Goal: Task Accomplishment & Management: Manage account settings

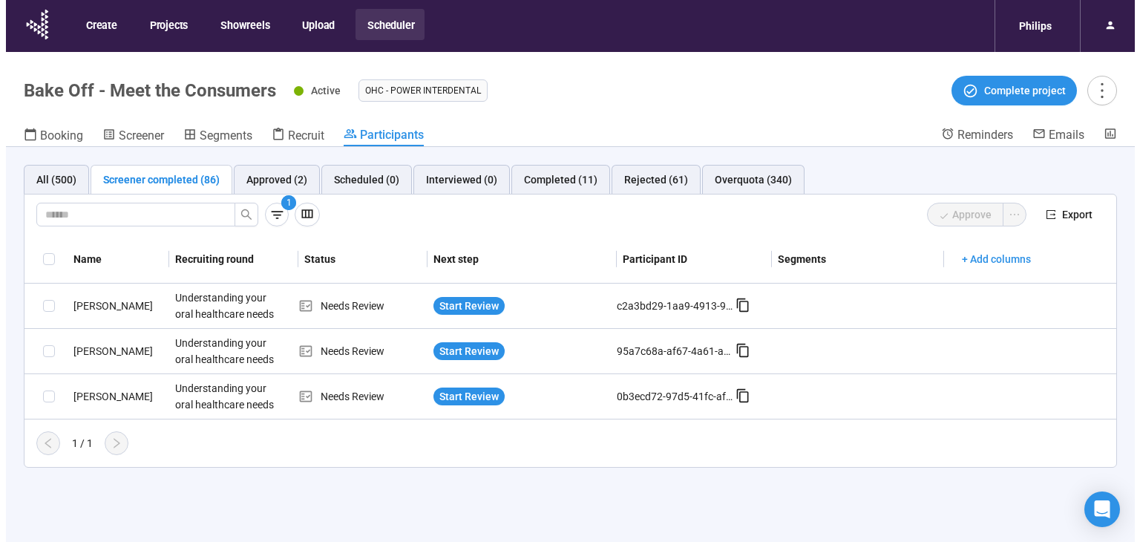
scroll to position [52, 0]
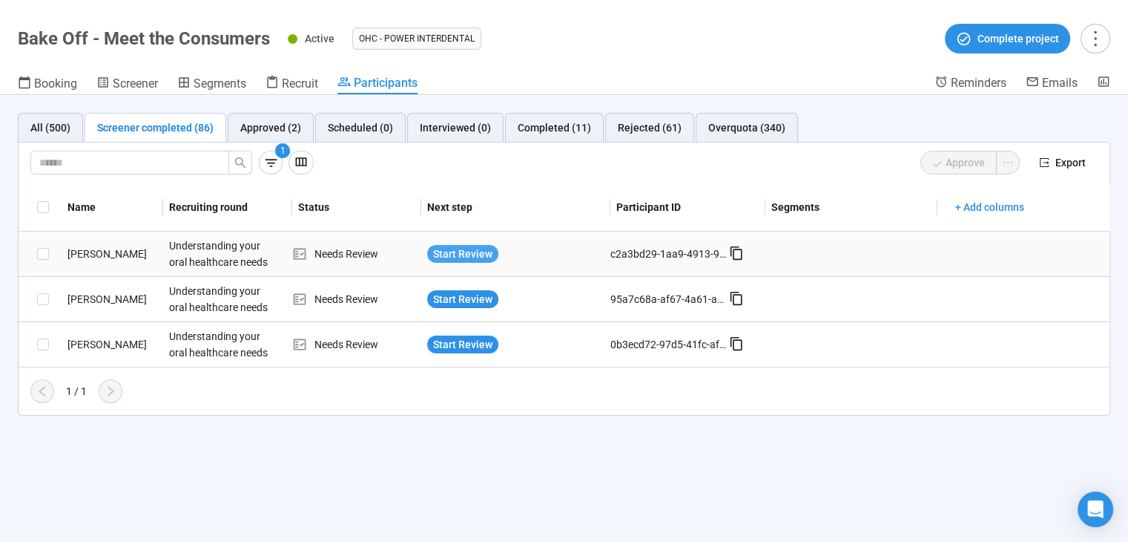
click at [466, 255] on span "Start Review" at bounding box center [462, 254] width 59 height 16
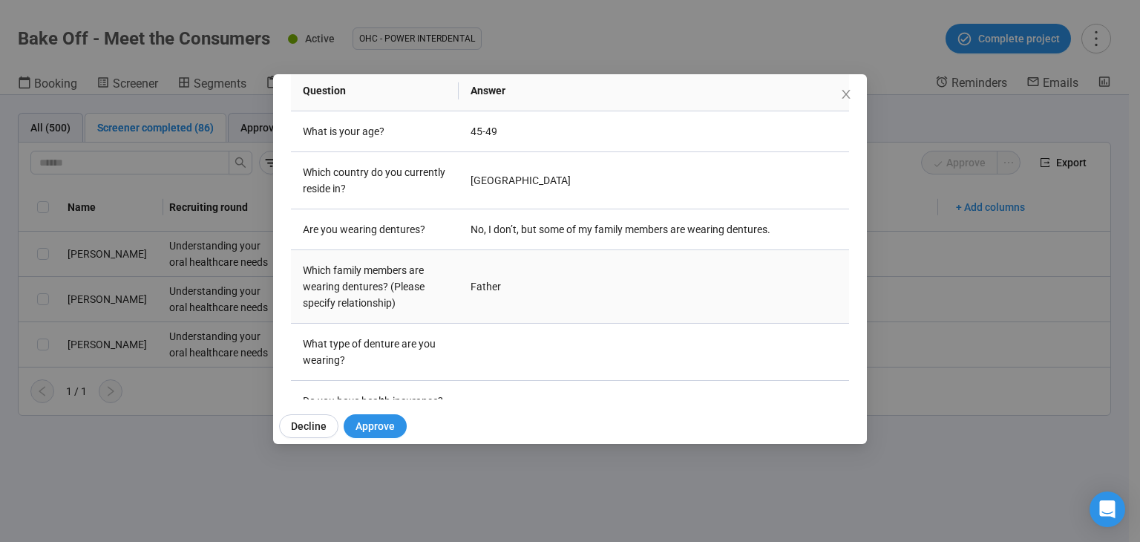
scroll to position [223, 0]
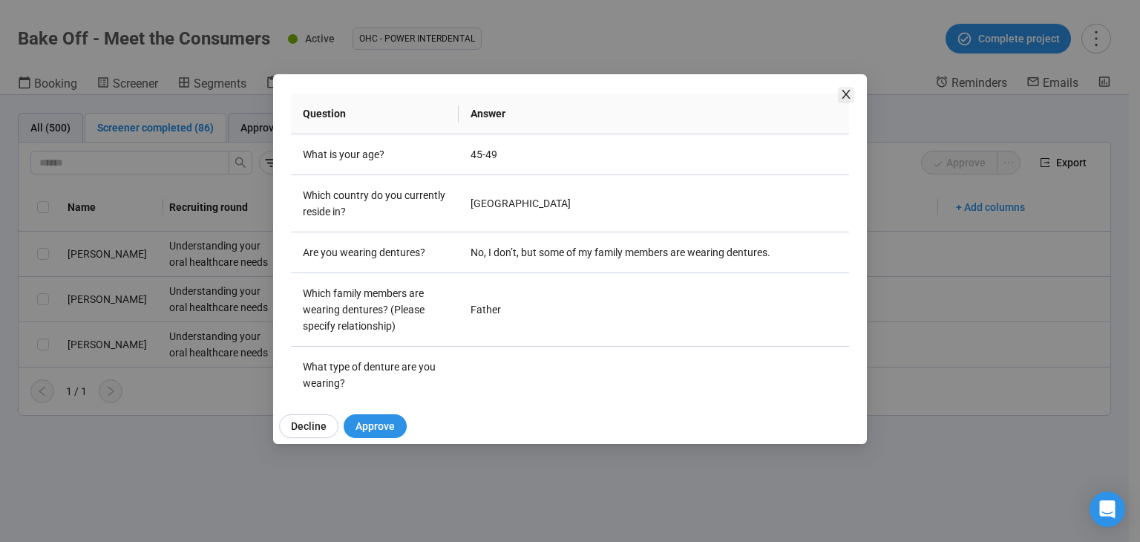
click at [844, 93] on icon "close" at bounding box center [845, 94] width 8 height 9
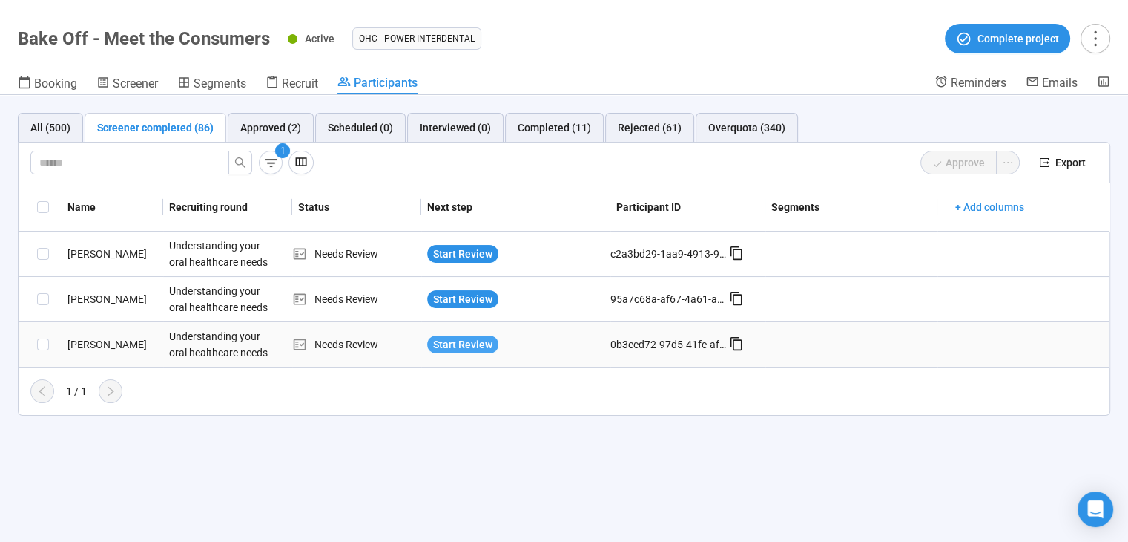
click at [450, 345] on span "Start Review" at bounding box center [462, 344] width 59 height 16
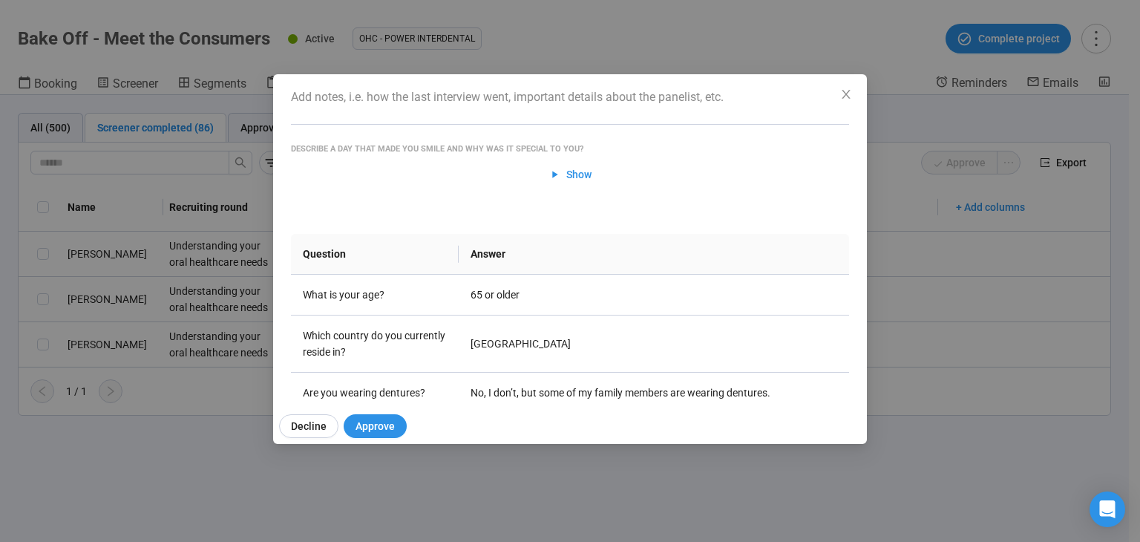
scroll to position [0, 0]
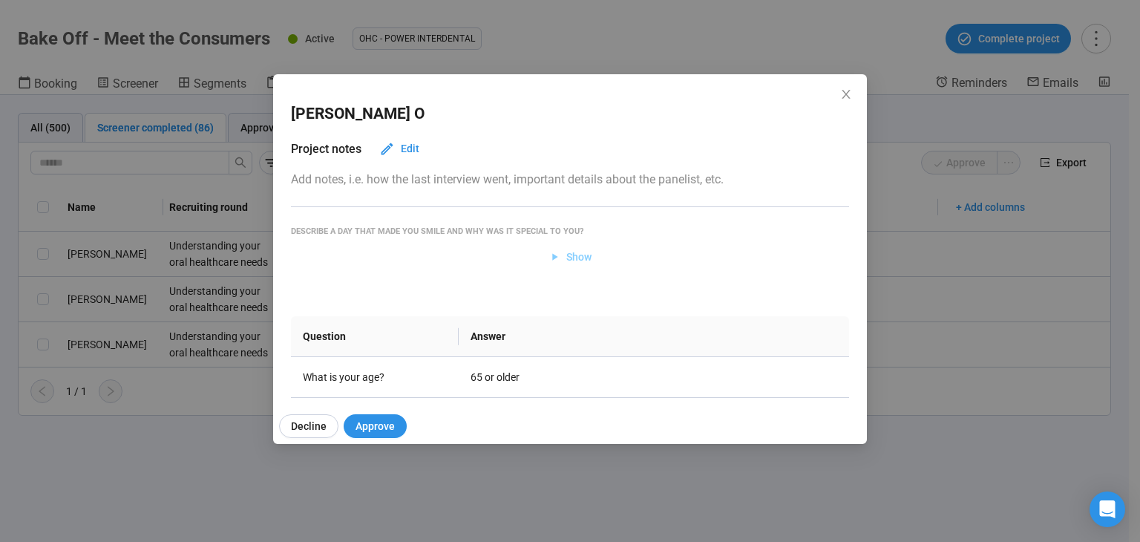
click at [566, 253] on span "Show" at bounding box center [578, 257] width 25 height 16
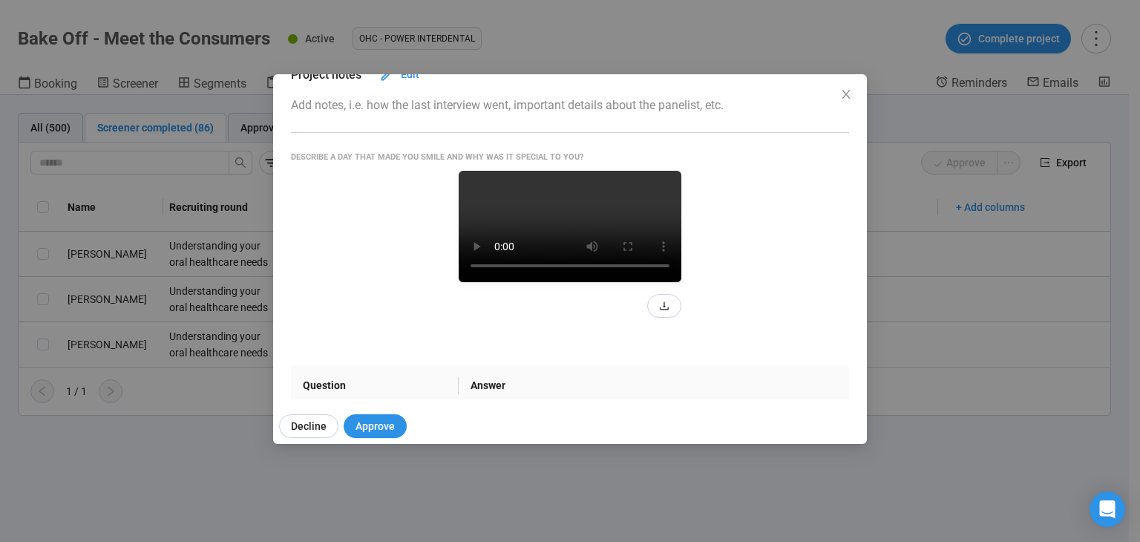
scroll to position [223, 0]
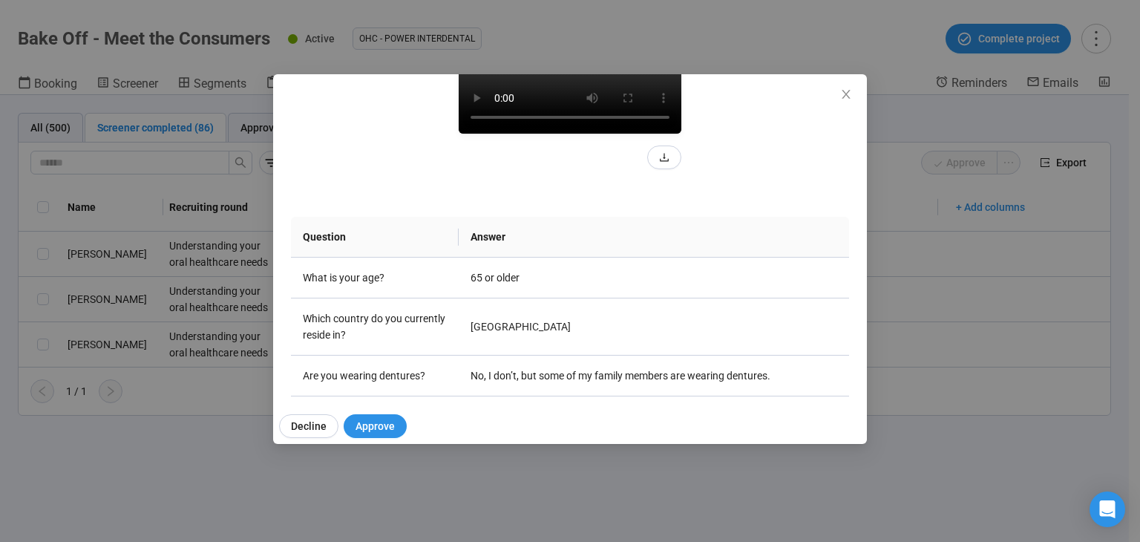
click at [852, 99] on span "Close" at bounding box center [846, 95] width 16 height 16
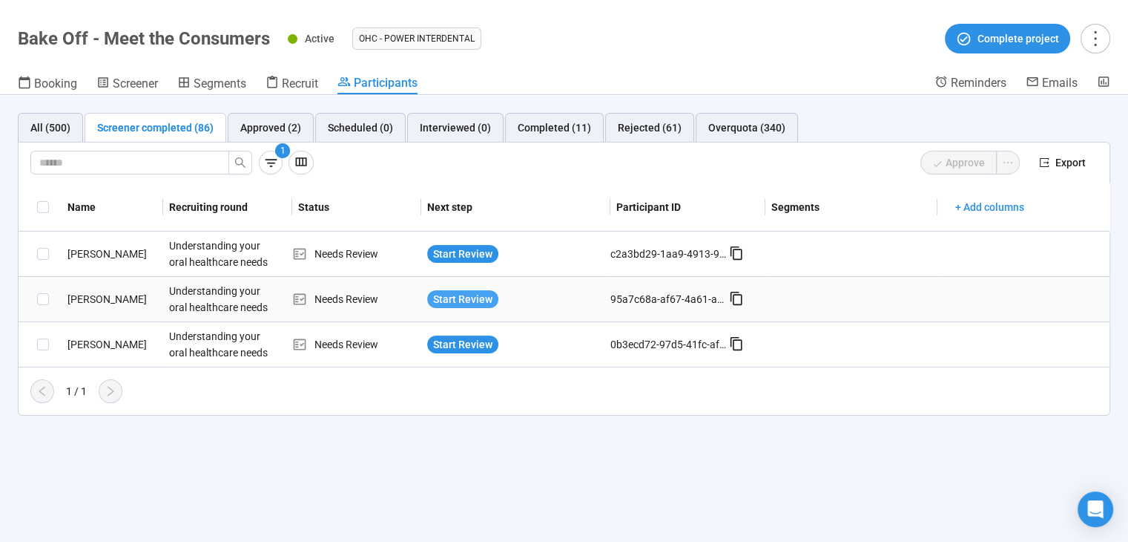
click at [468, 298] on span "Start Review" at bounding box center [462, 299] width 59 height 16
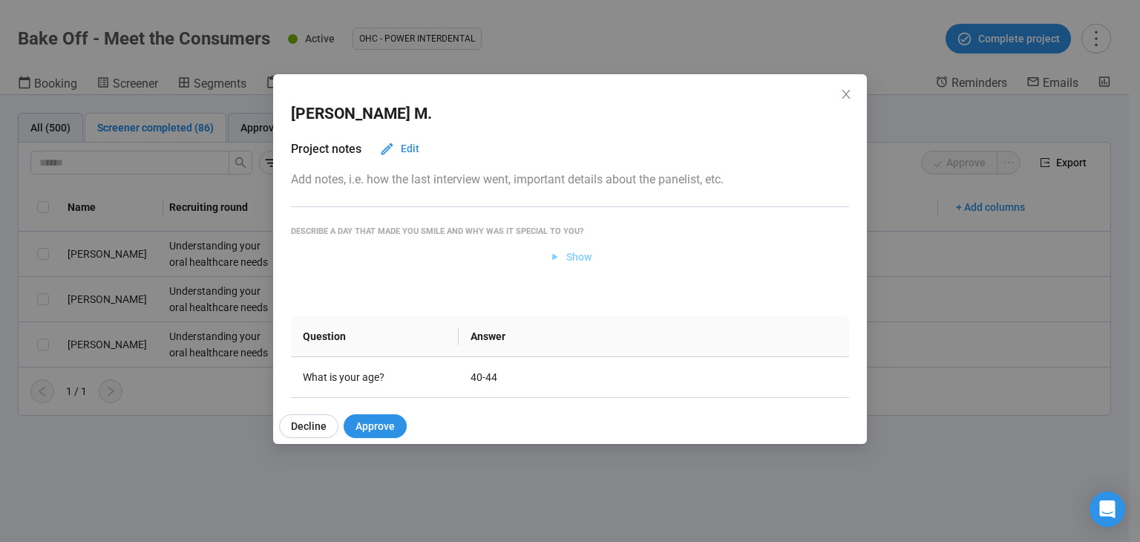
click at [579, 260] on span "Show" at bounding box center [578, 257] width 25 height 16
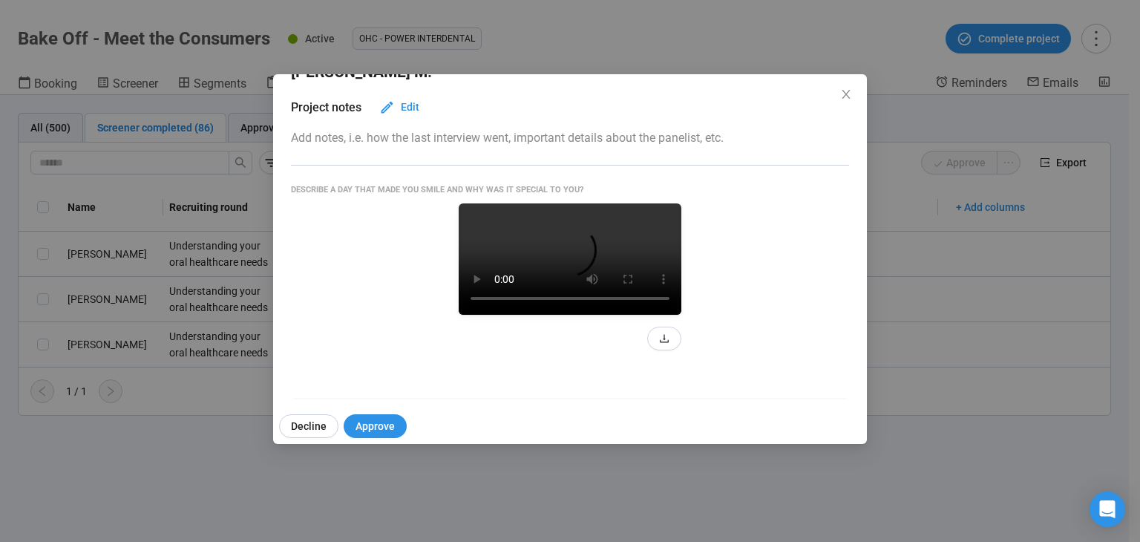
scroll to position [190, 0]
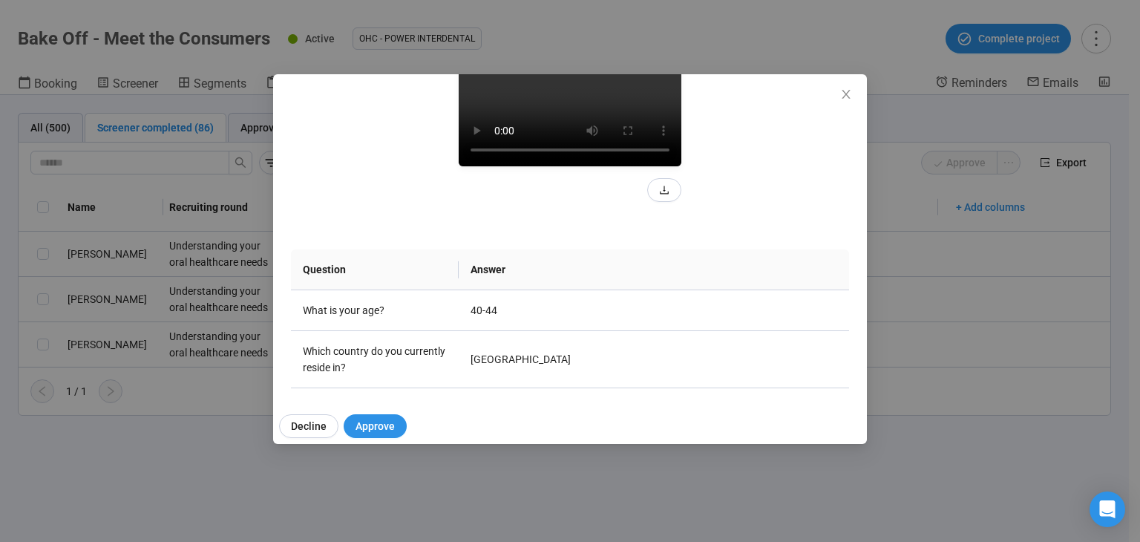
click at [843, 98] on icon "close" at bounding box center [846, 94] width 12 height 12
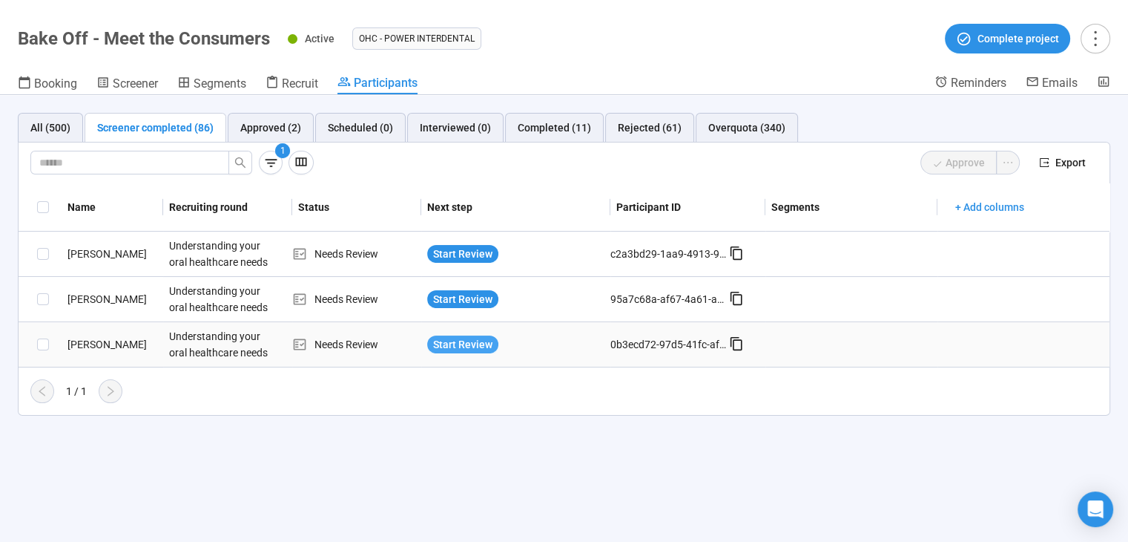
click at [452, 344] on span "Start Review" at bounding box center [462, 344] width 59 height 16
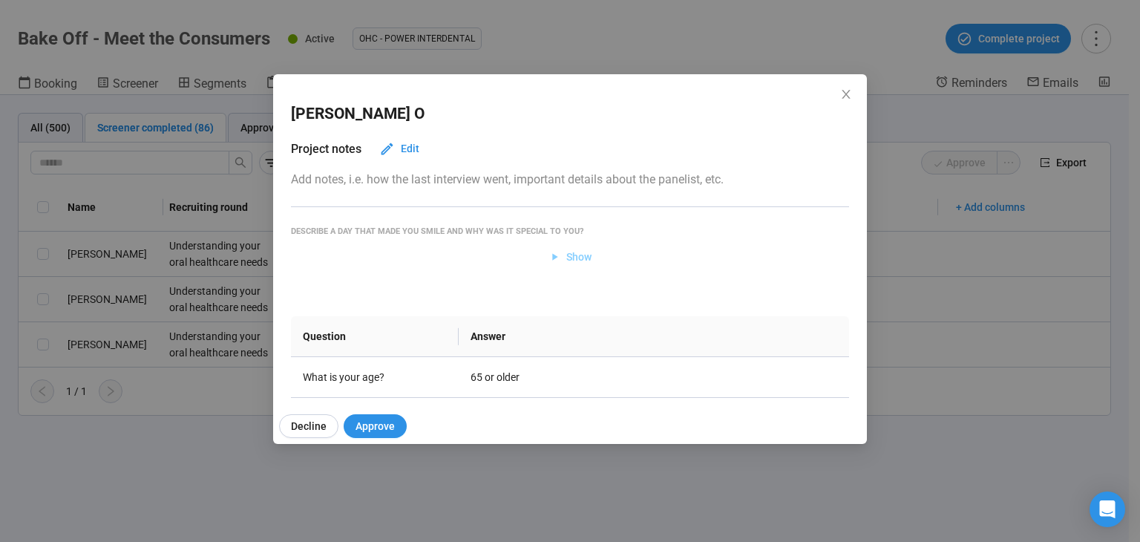
click at [570, 247] on button "Show" at bounding box center [570, 257] width 68 height 24
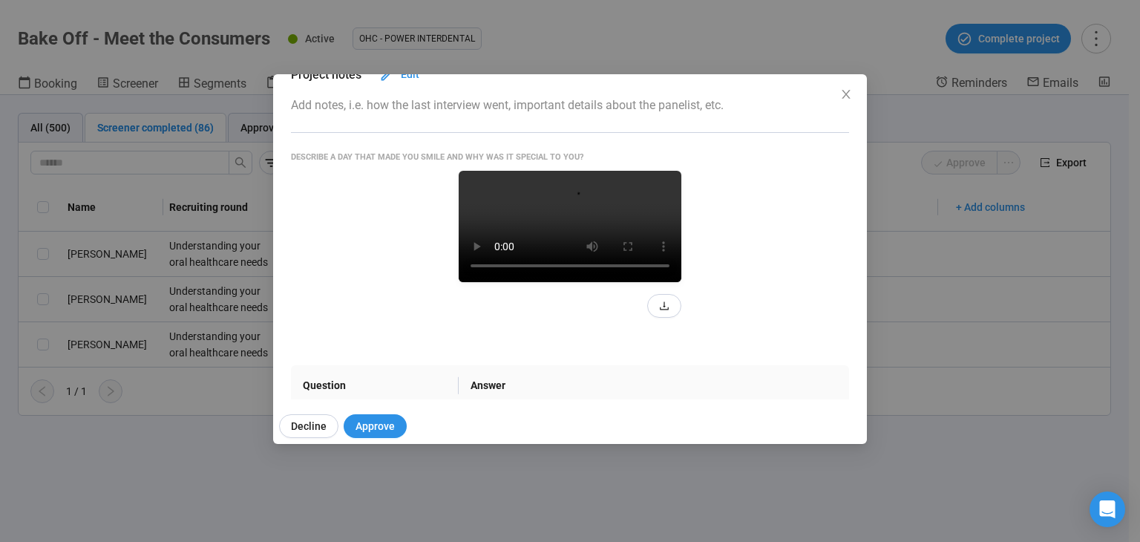
scroll to position [148, 0]
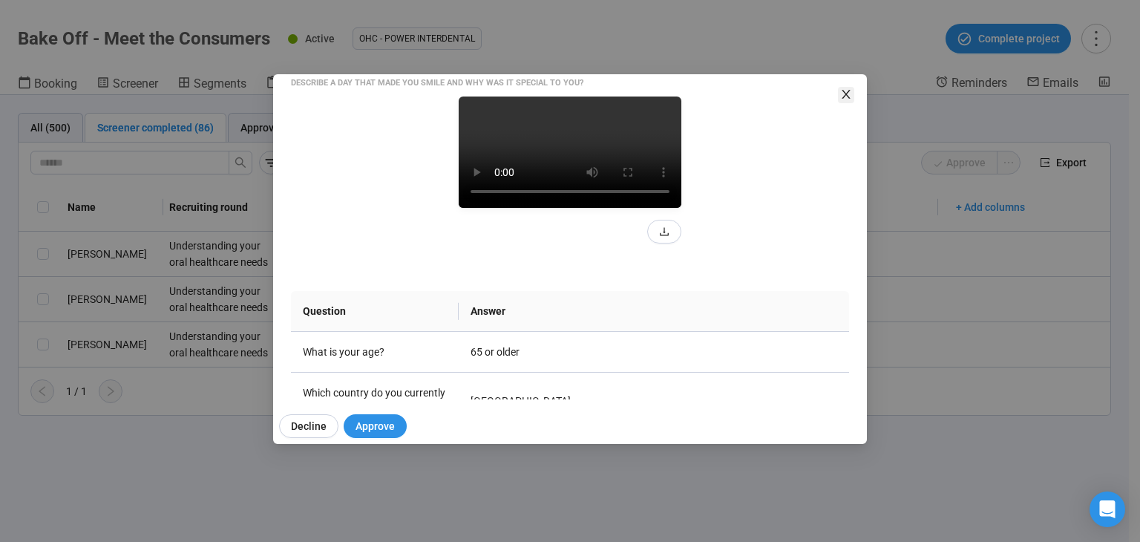
click at [841, 93] on icon "close" at bounding box center [846, 94] width 12 height 12
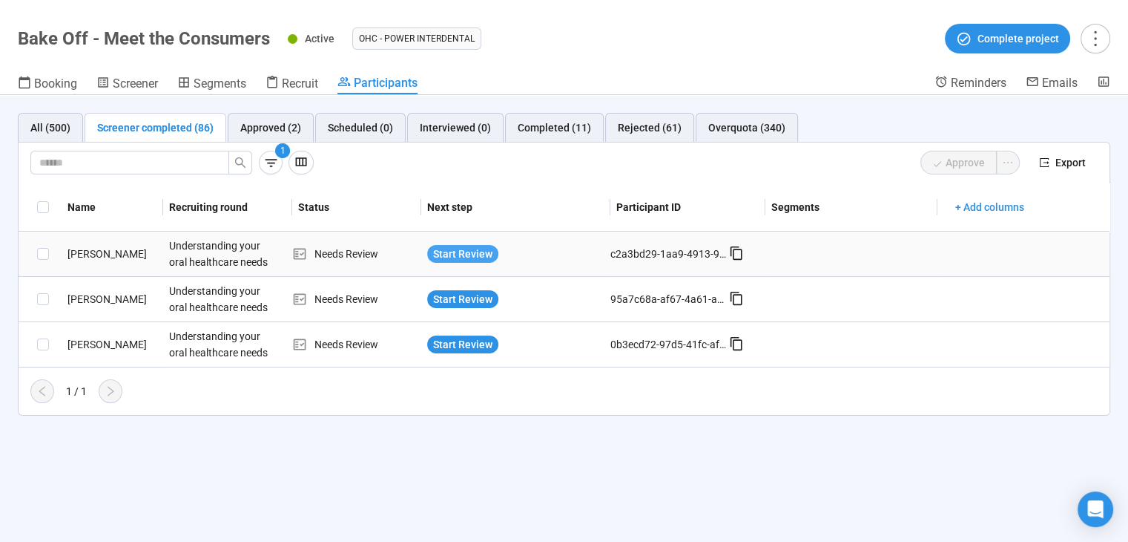
click at [448, 247] on span "Start Review" at bounding box center [462, 254] width 59 height 16
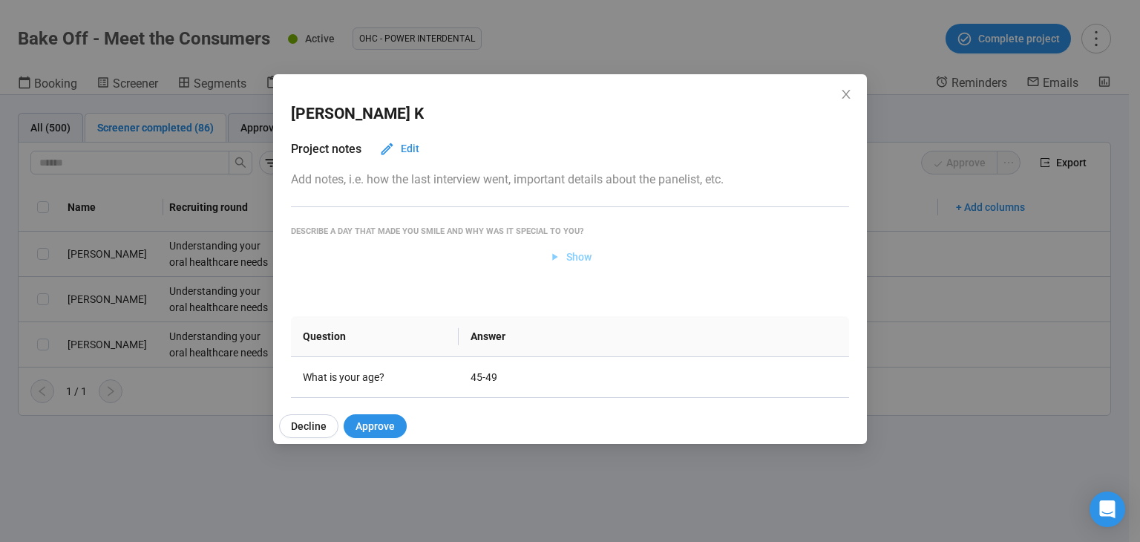
click at [574, 252] on span "Show" at bounding box center [578, 257] width 25 height 16
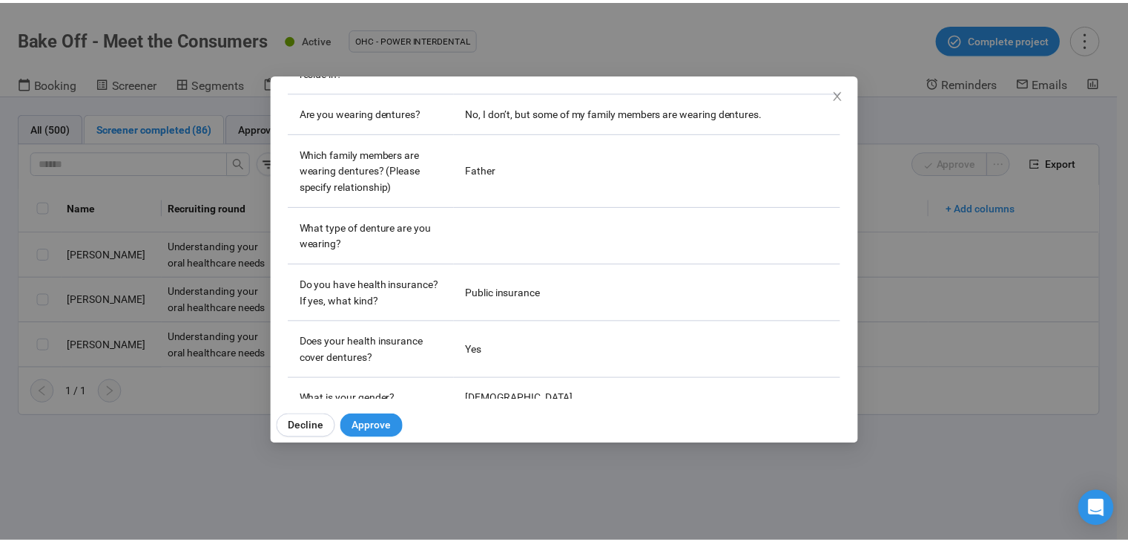
scroll to position [668, 0]
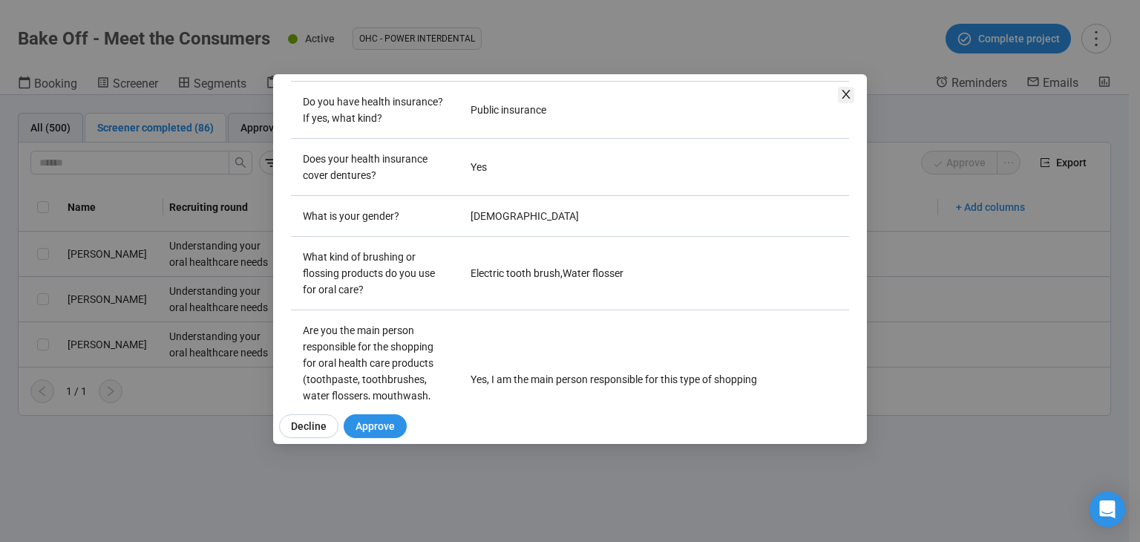
click at [846, 93] on icon "close" at bounding box center [845, 94] width 8 height 9
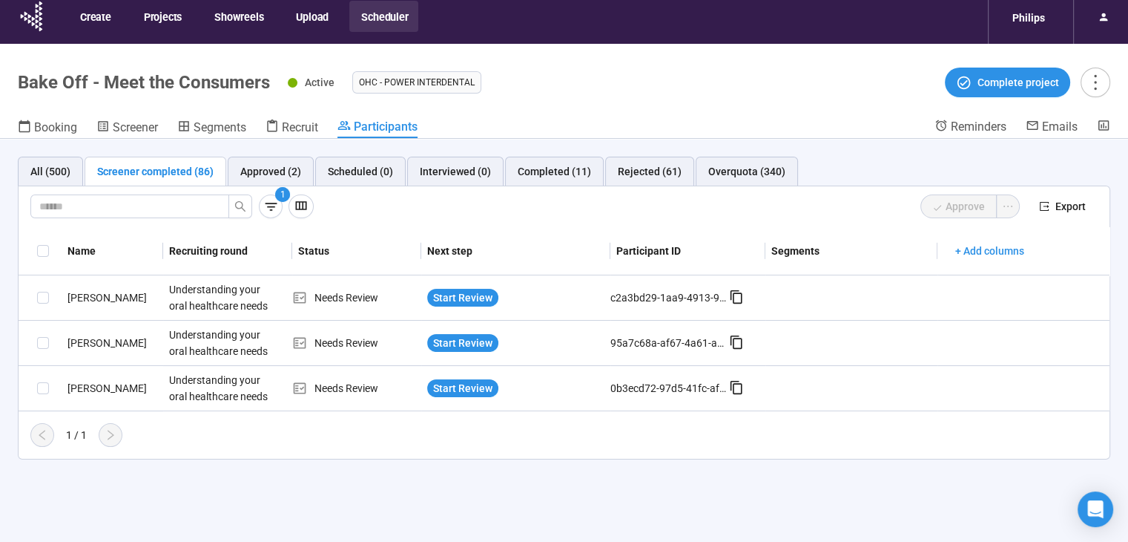
scroll to position [0, 0]
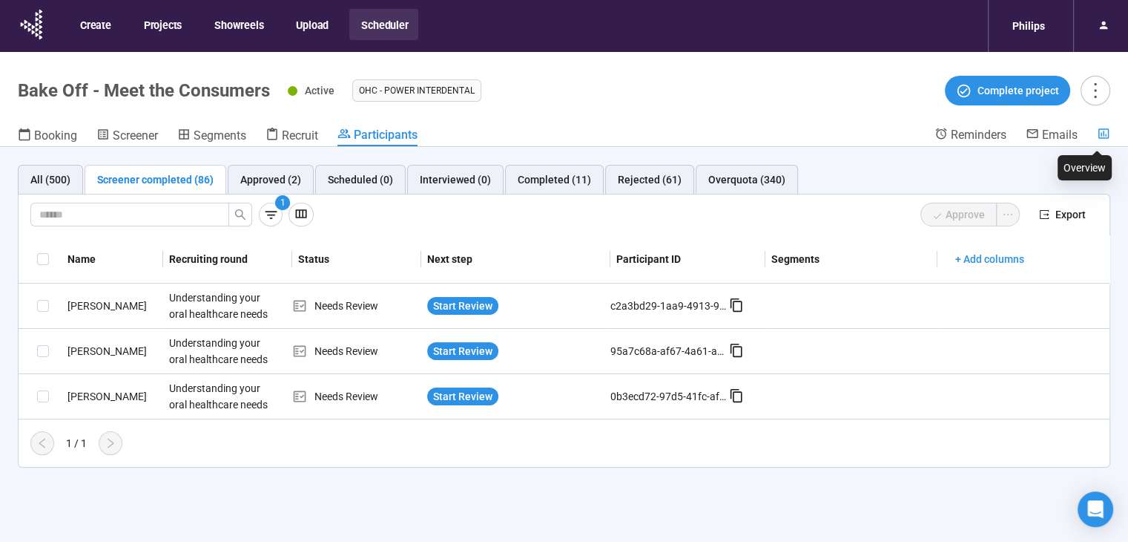
click at [1105, 131] on icon at bounding box center [1103, 133] width 13 height 13
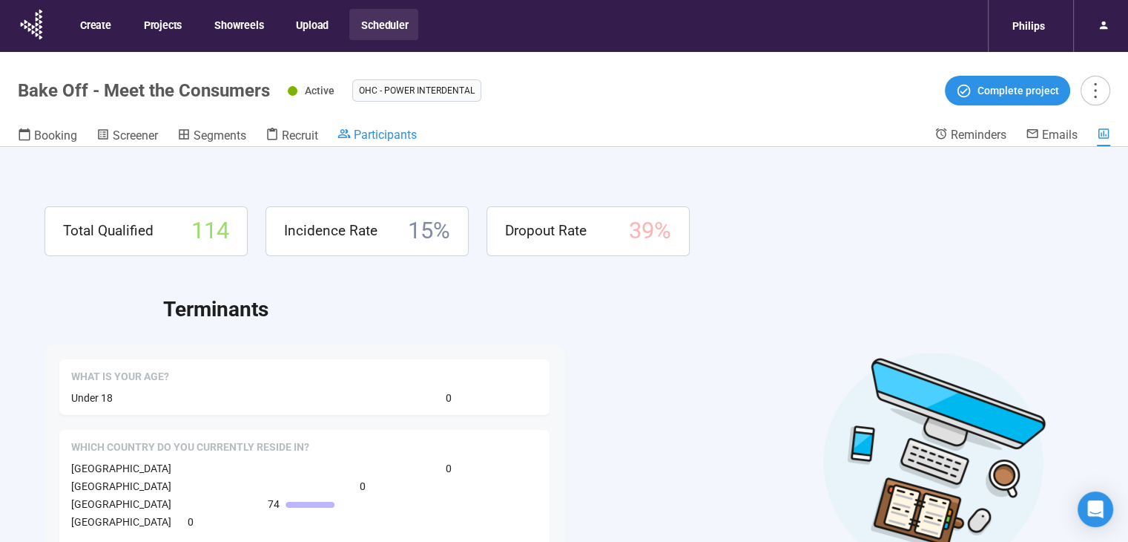
click at [370, 131] on span "Participants" at bounding box center [385, 135] width 63 height 14
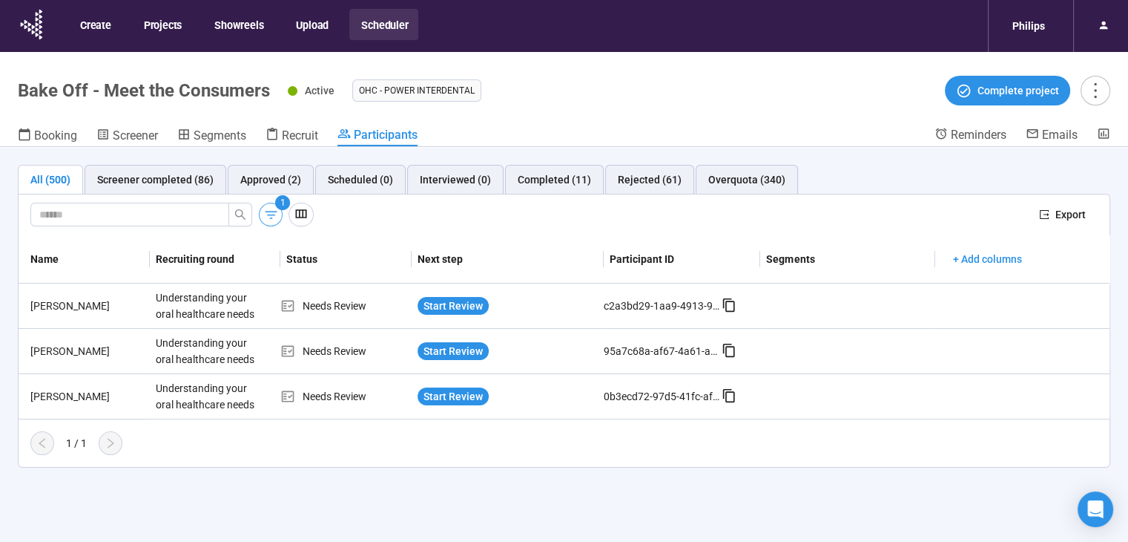
click at [272, 220] on icon "button" at bounding box center [271, 215] width 16 height 16
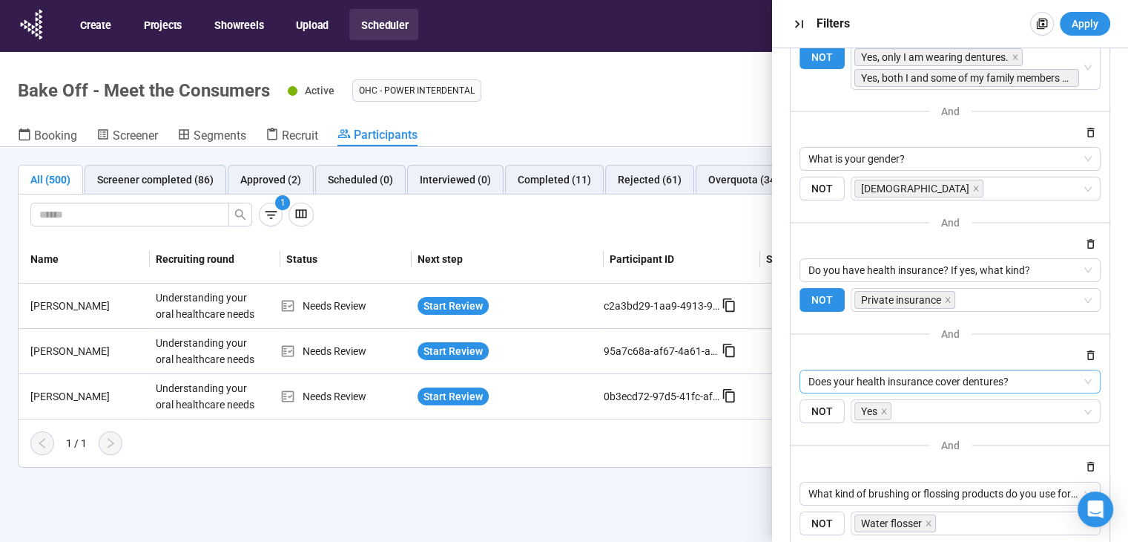
scroll to position [148, 0]
click at [821, 188] on span "NOT" at bounding box center [822, 188] width 45 height 24
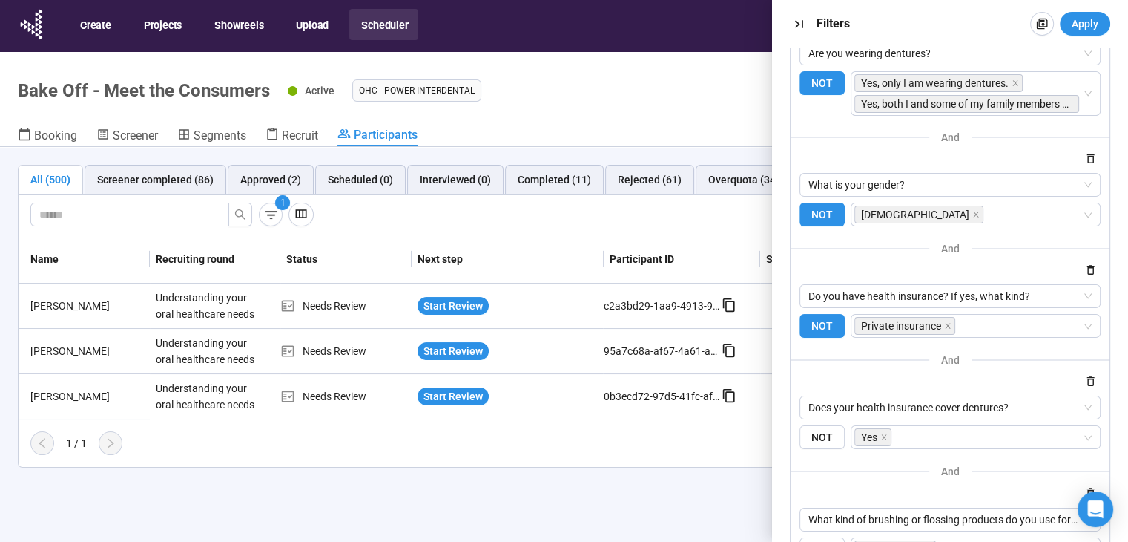
scroll to position [7, 0]
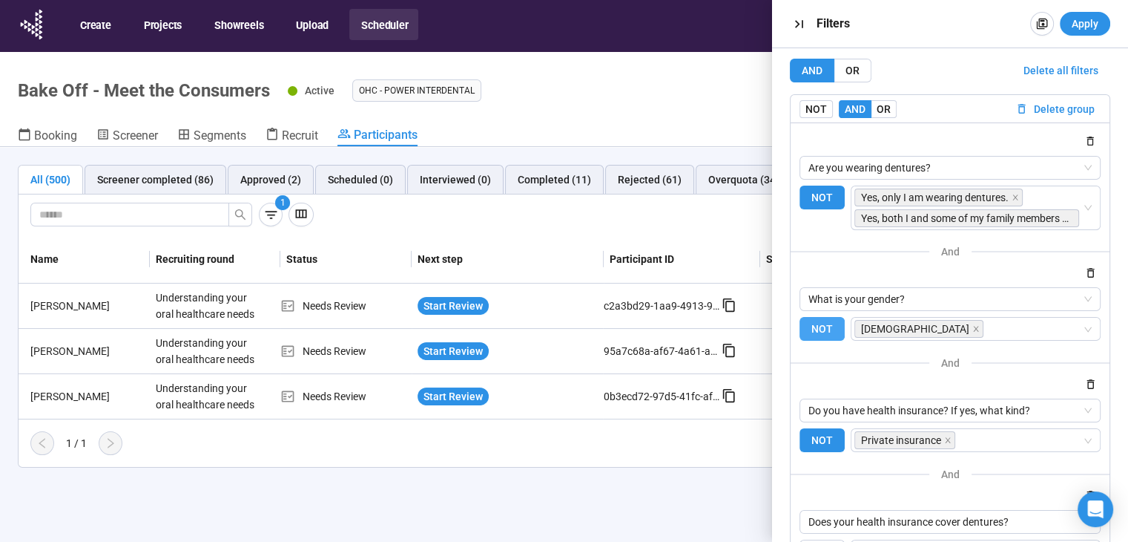
click at [821, 326] on span "NOT" at bounding box center [822, 329] width 45 height 24
click at [1074, 30] on span "Apply" at bounding box center [1085, 24] width 27 height 16
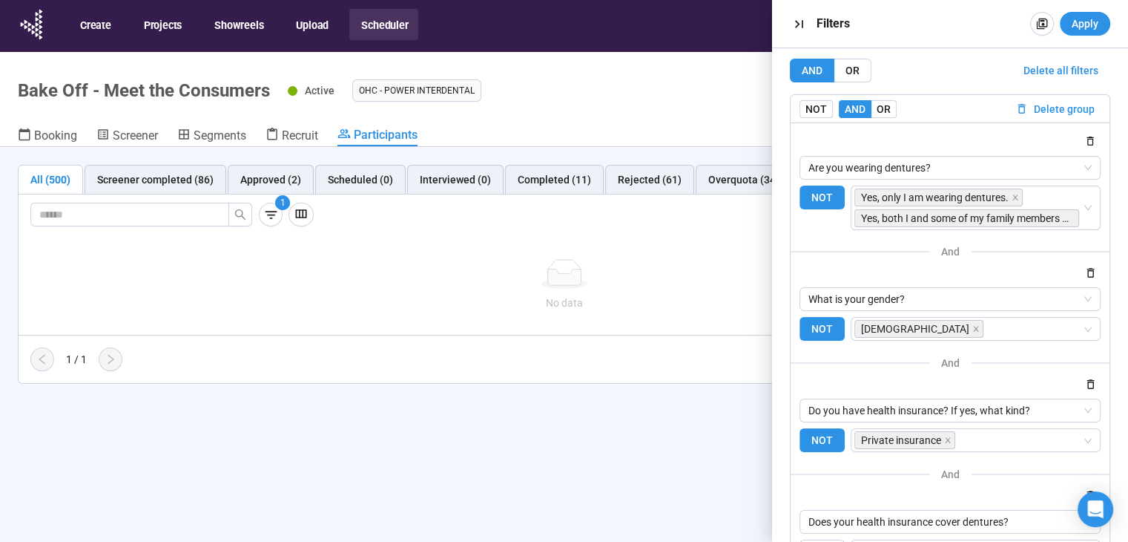
click at [464, 458] on div "All (500) Screener completed (86) Approved (2) Scheduled (0) Interviewed (0) Co…" at bounding box center [564, 370] width 1128 height 447
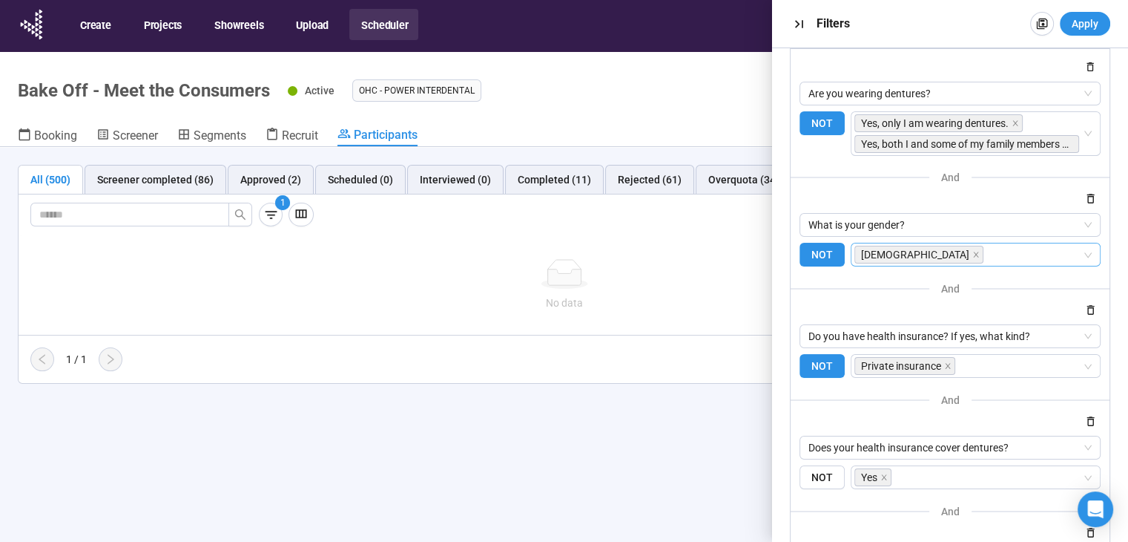
scroll to position [230, 0]
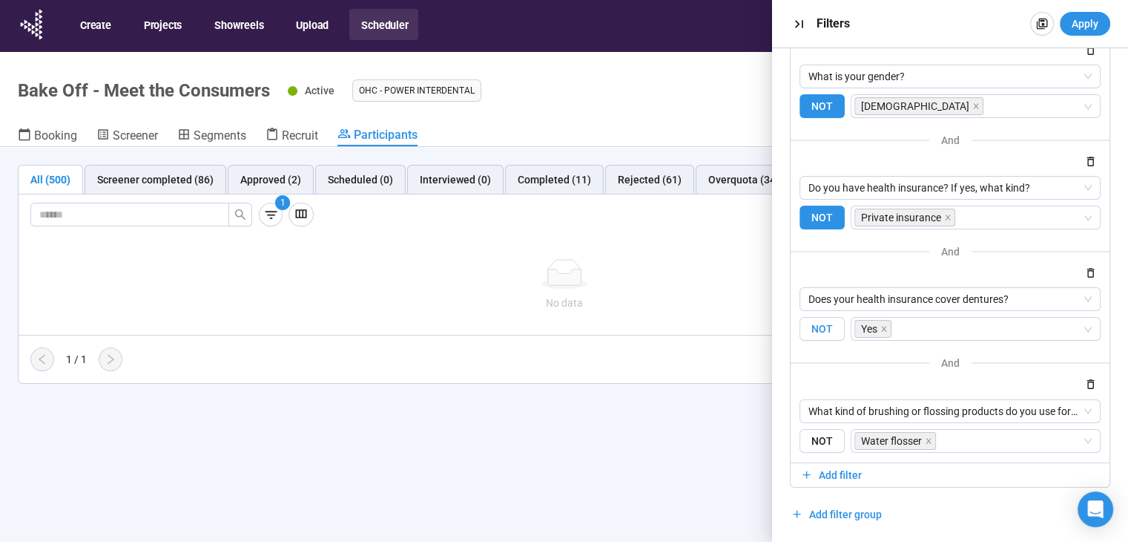
click at [828, 329] on span "NOT" at bounding box center [822, 329] width 45 height 24
click at [1068, 24] on button "Apply" at bounding box center [1085, 24] width 50 height 24
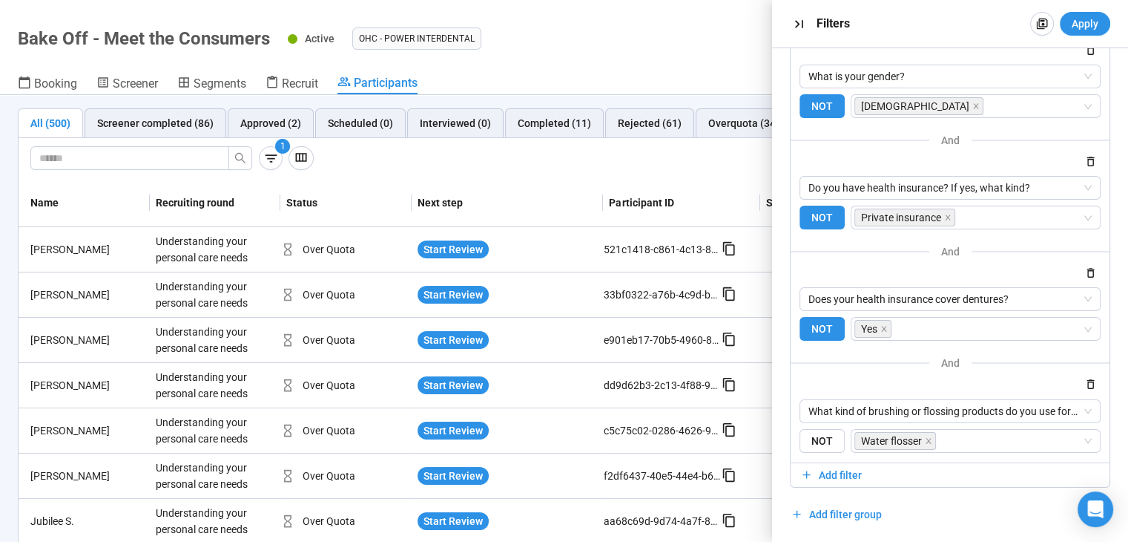
scroll to position [0, 0]
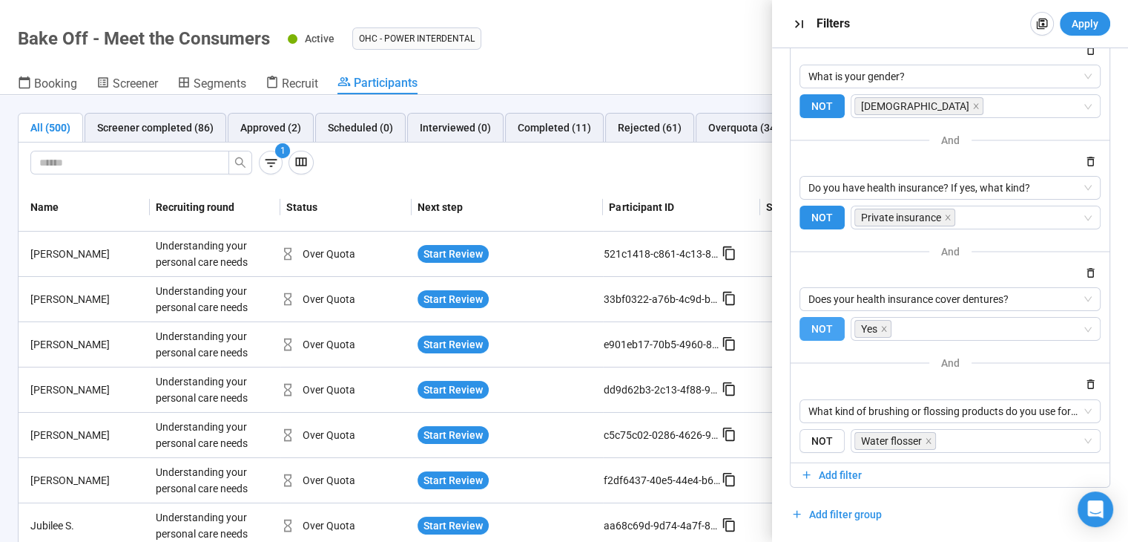
click at [815, 339] on span "NOT" at bounding box center [822, 329] width 45 height 24
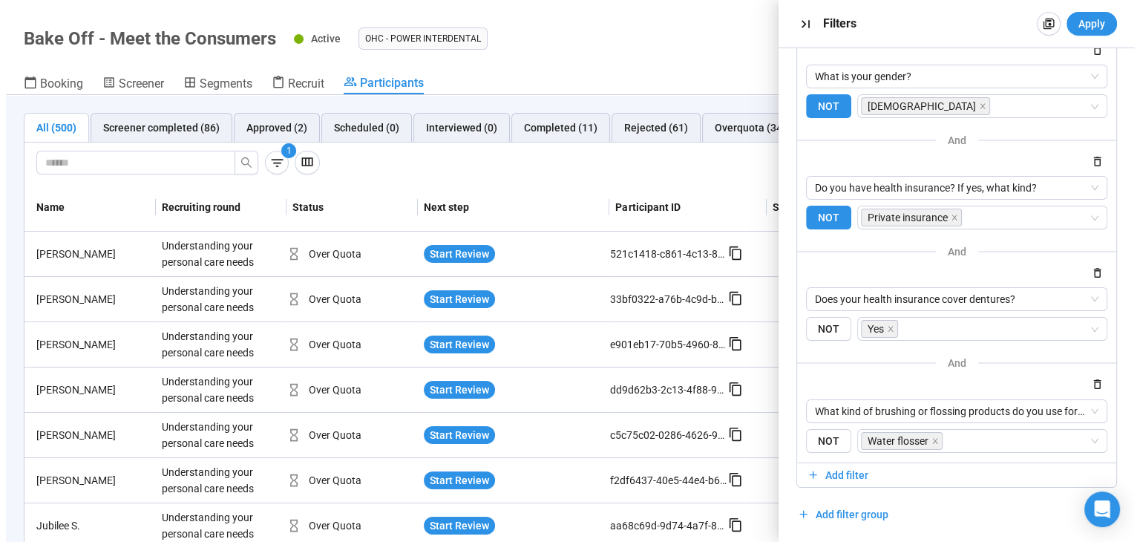
scroll to position [156, 0]
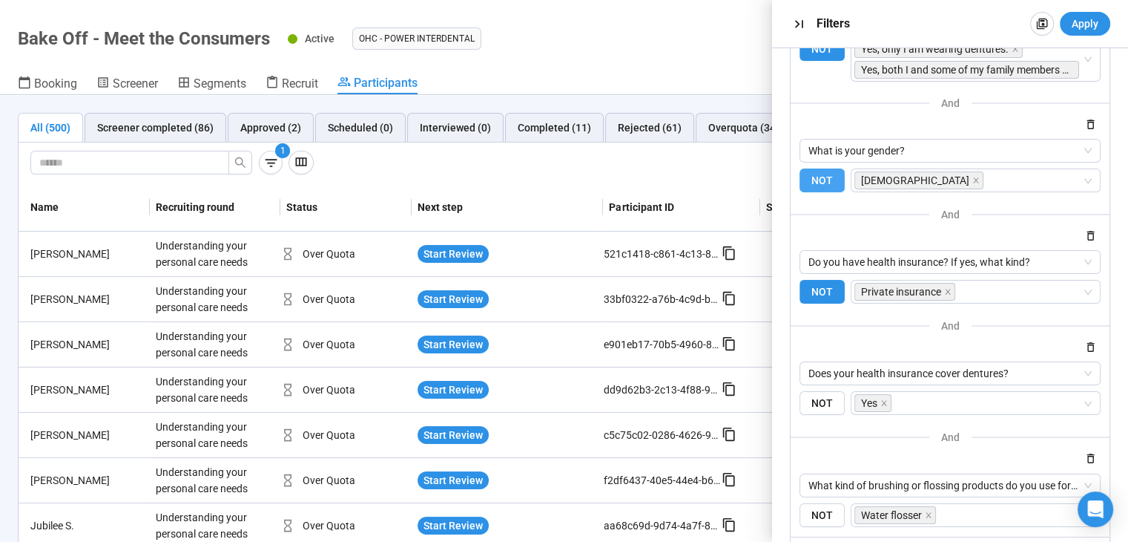
click at [819, 179] on span "NOT" at bounding box center [822, 180] width 45 height 24
click at [1075, 22] on span "Apply" at bounding box center [1085, 24] width 27 height 16
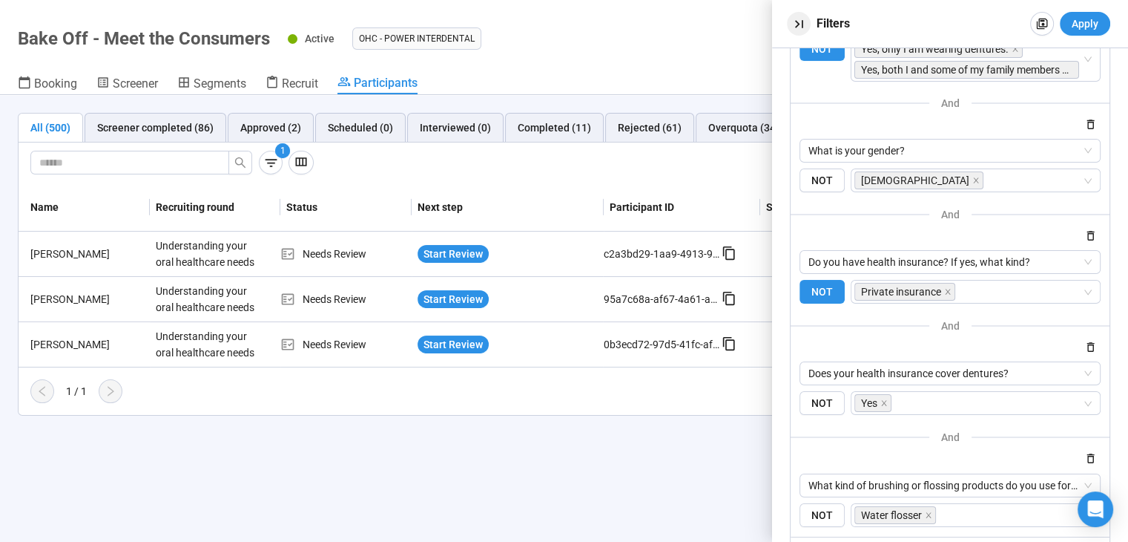
click at [793, 27] on icon "button" at bounding box center [800, 24] width 16 height 16
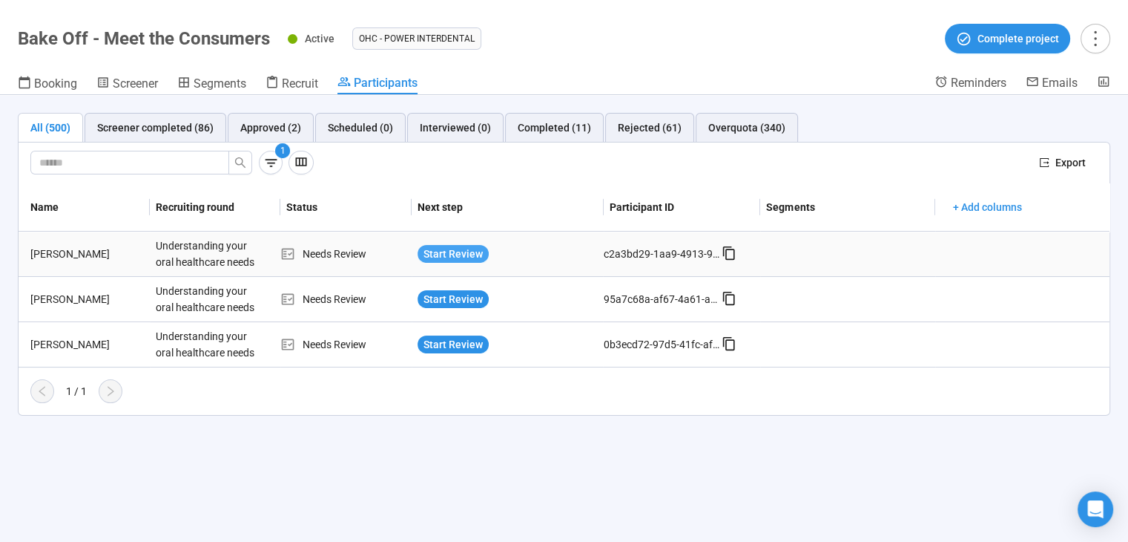
click at [442, 253] on span "Start Review" at bounding box center [453, 254] width 59 height 16
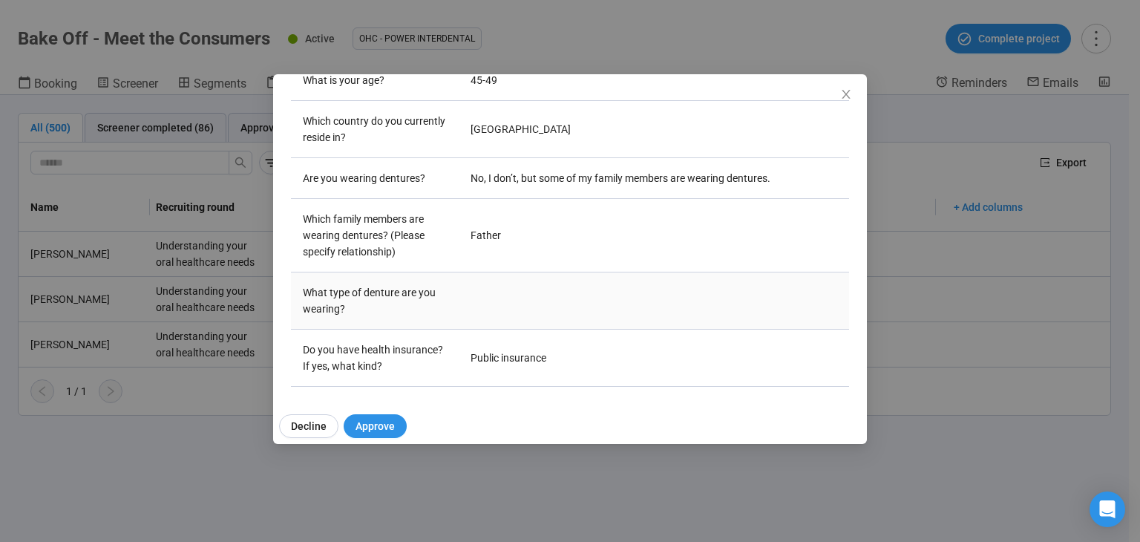
scroll to position [371, 0]
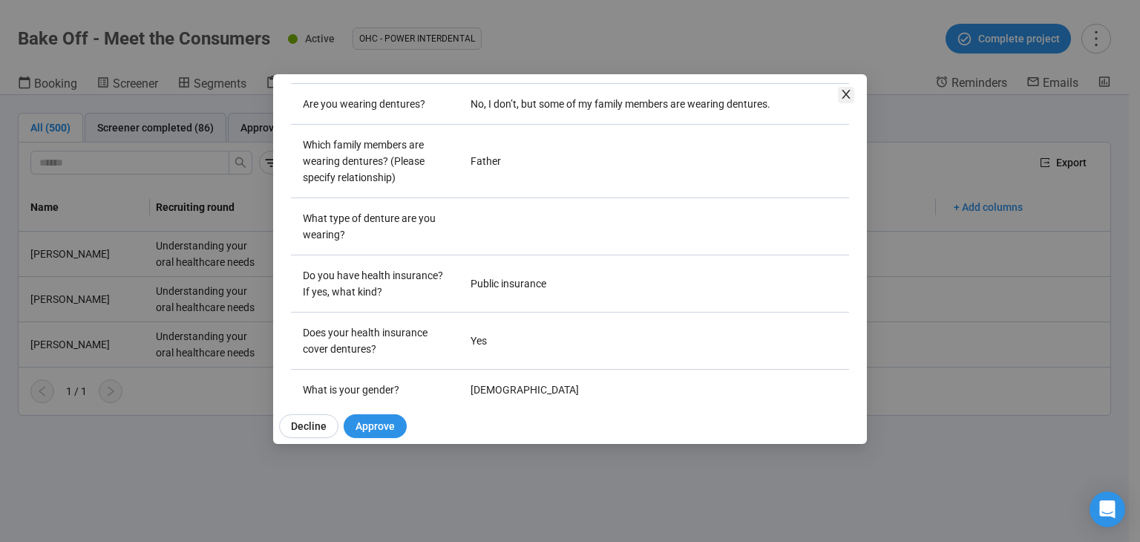
click at [841, 99] on icon "close" at bounding box center [846, 94] width 12 height 12
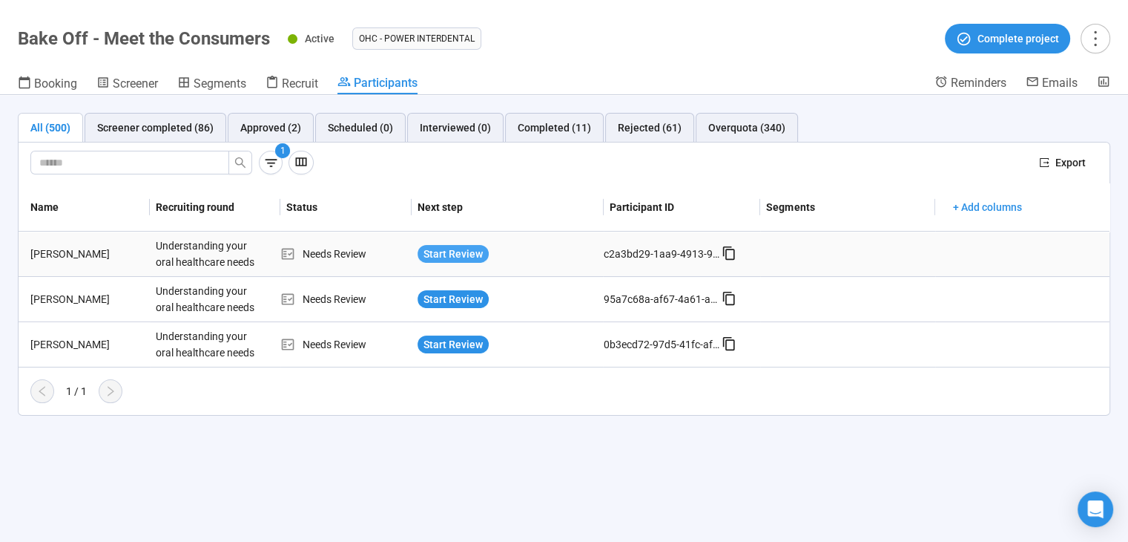
click at [444, 253] on span "Start Review" at bounding box center [453, 254] width 59 height 16
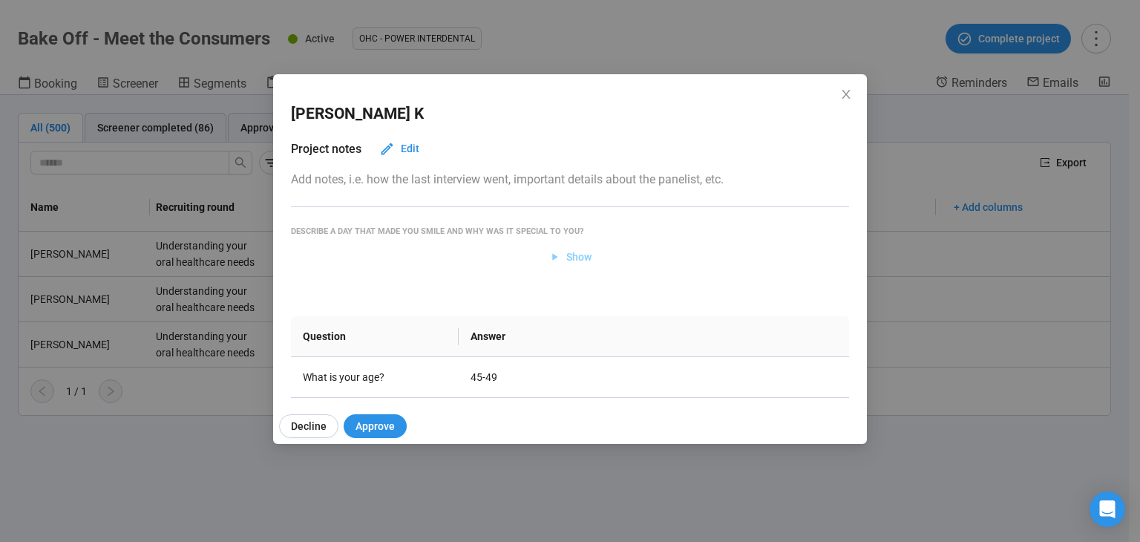
click at [559, 253] on span "Show" at bounding box center [570, 257] width 44 height 16
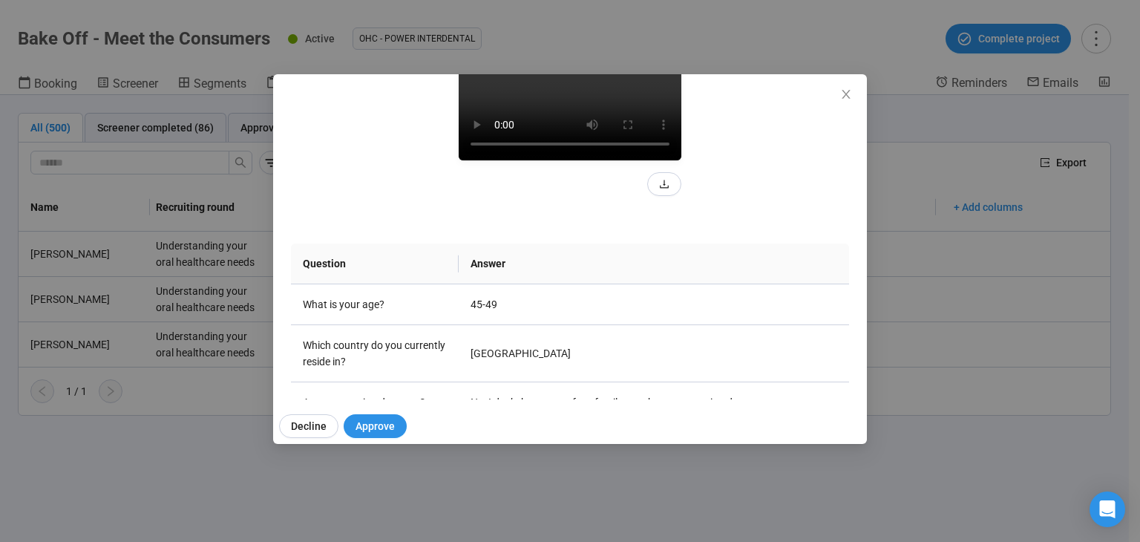
scroll to position [297, 0]
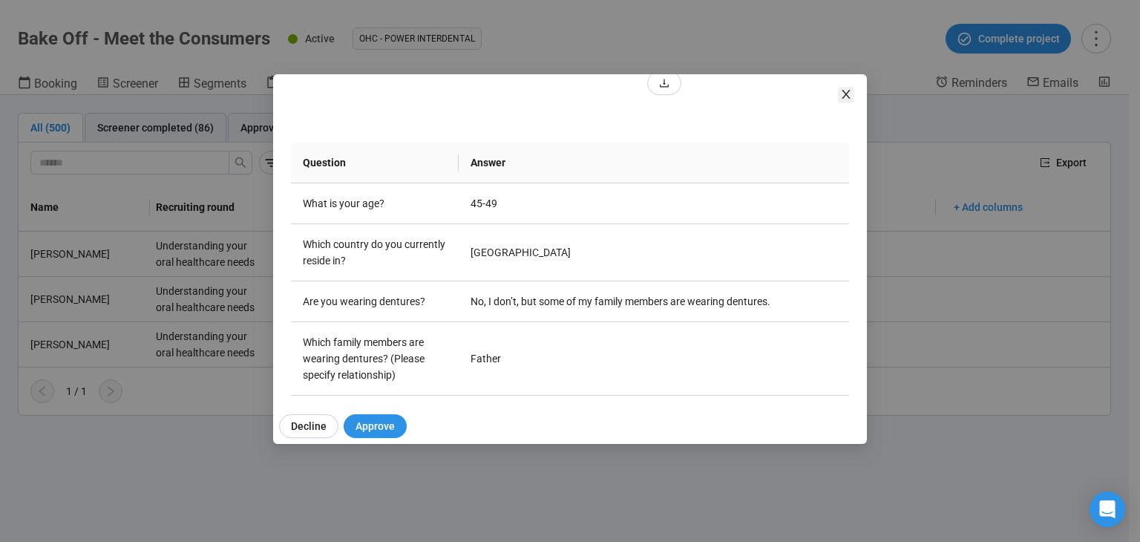
click at [844, 93] on icon "close" at bounding box center [846, 94] width 12 height 12
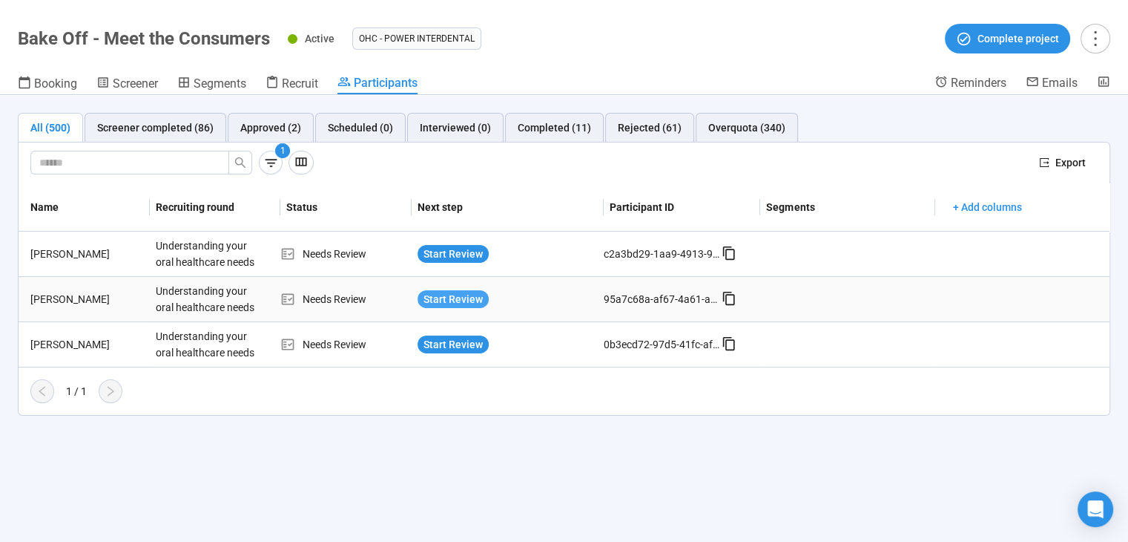
click at [456, 300] on span "Start Review" at bounding box center [453, 299] width 59 height 16
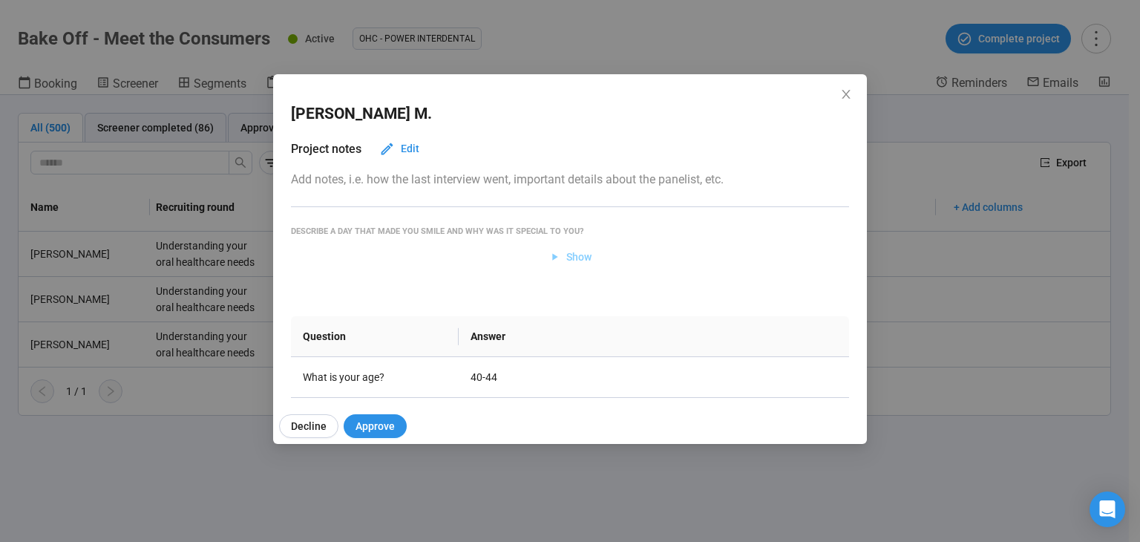
click at [584, 263] on span "Show" at bounding box center [578, 257] width 25 height 16
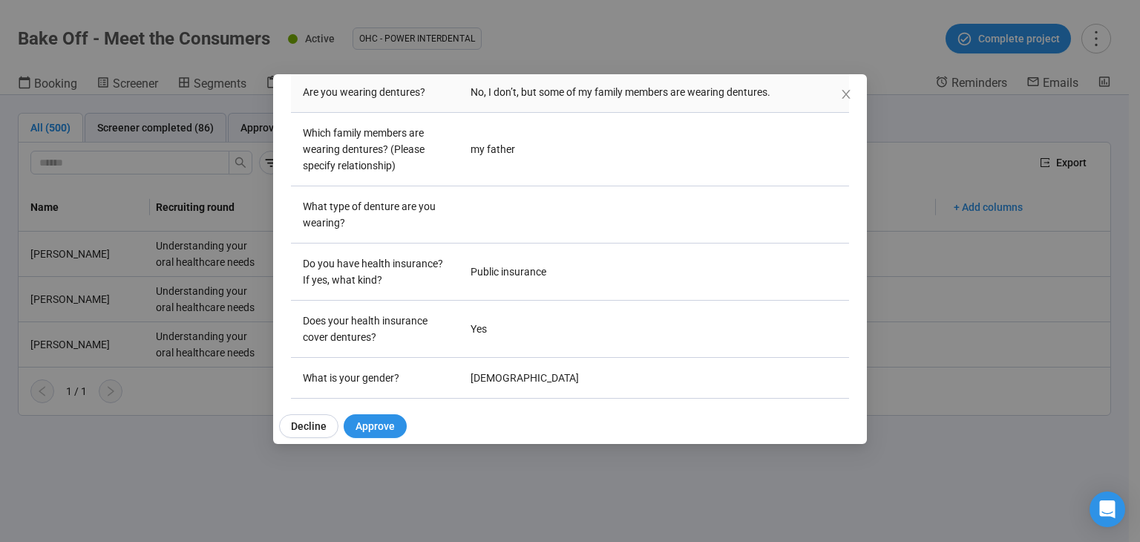
scroll to position [519, 0]
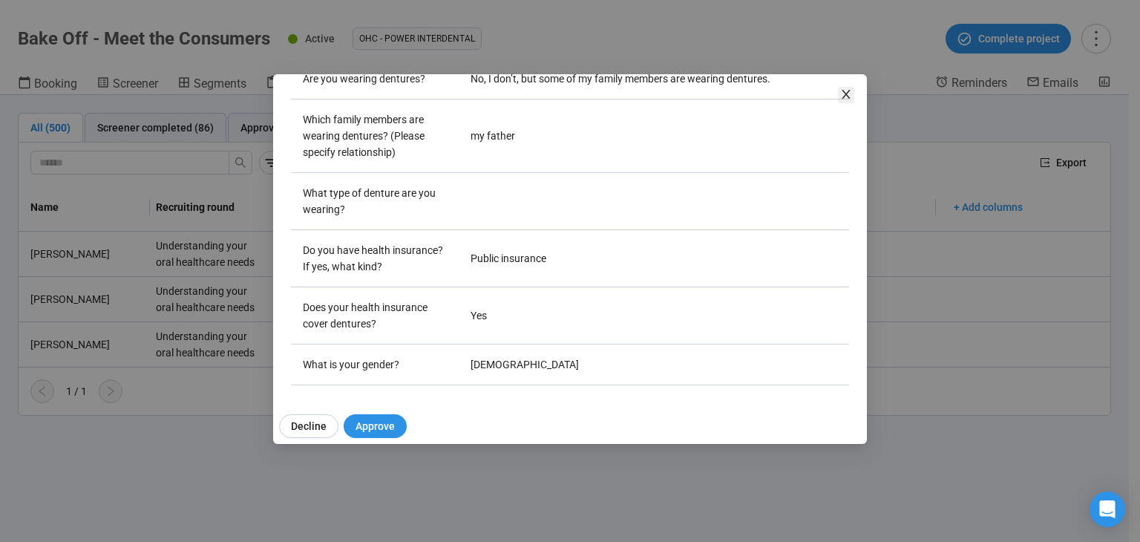
click at [847, 97] on icon "close" at bounding box center [846, 94] width 12 height 12
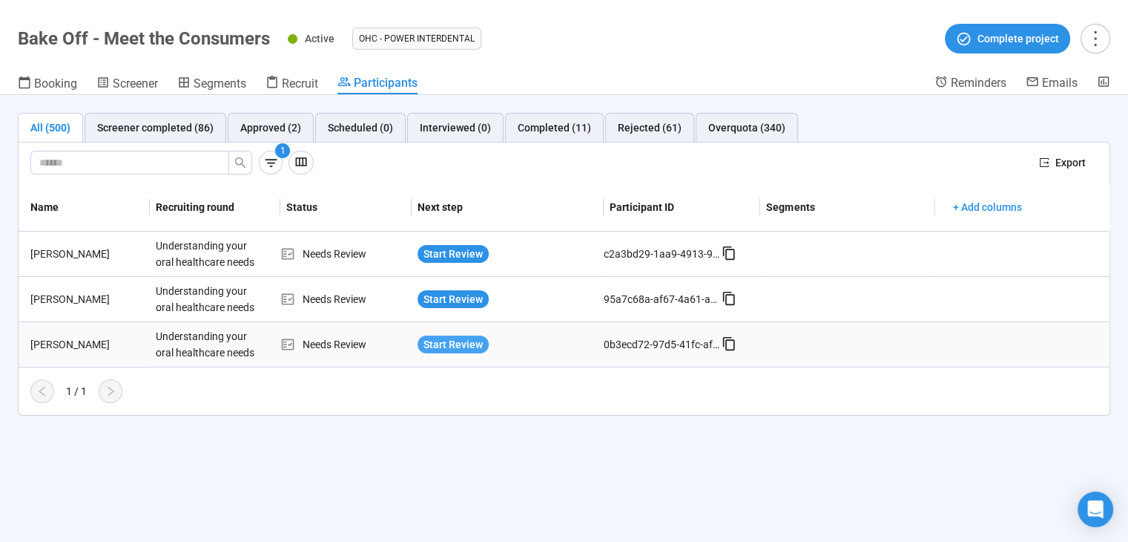
click at [470, 339] on span "Start Review" at bounding box center [453, 344] width 59 height 16
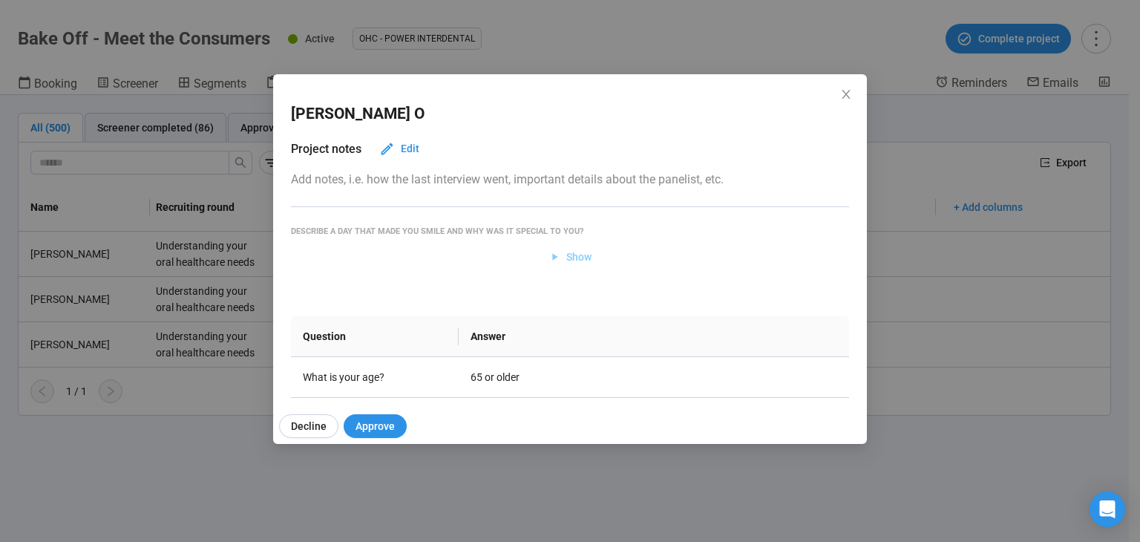
click at [585, 266] on button "Show" at bounding box center [570, 257] width 68 height 24
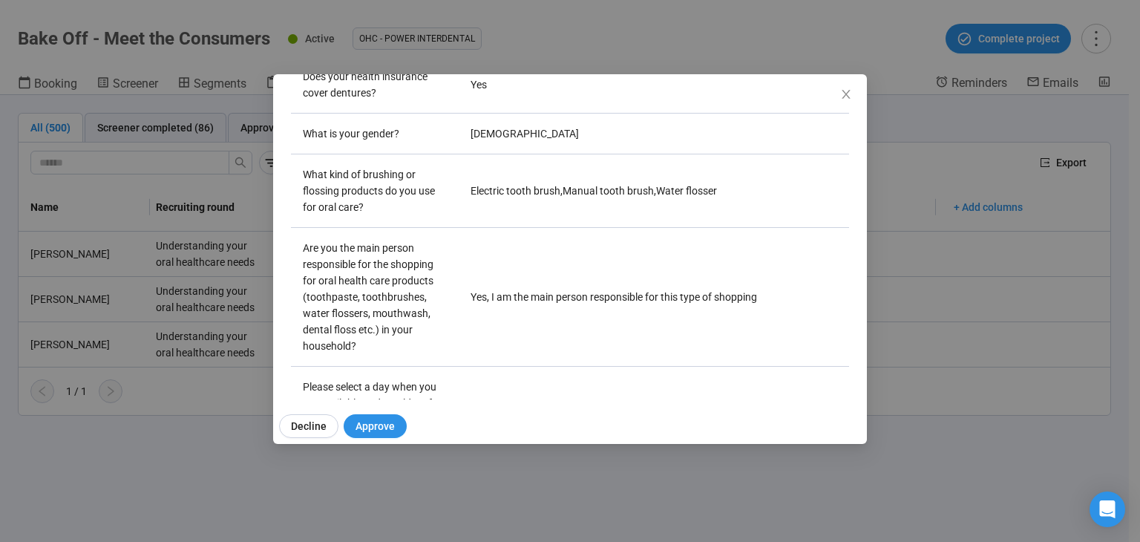
scroll to position [881, 0]
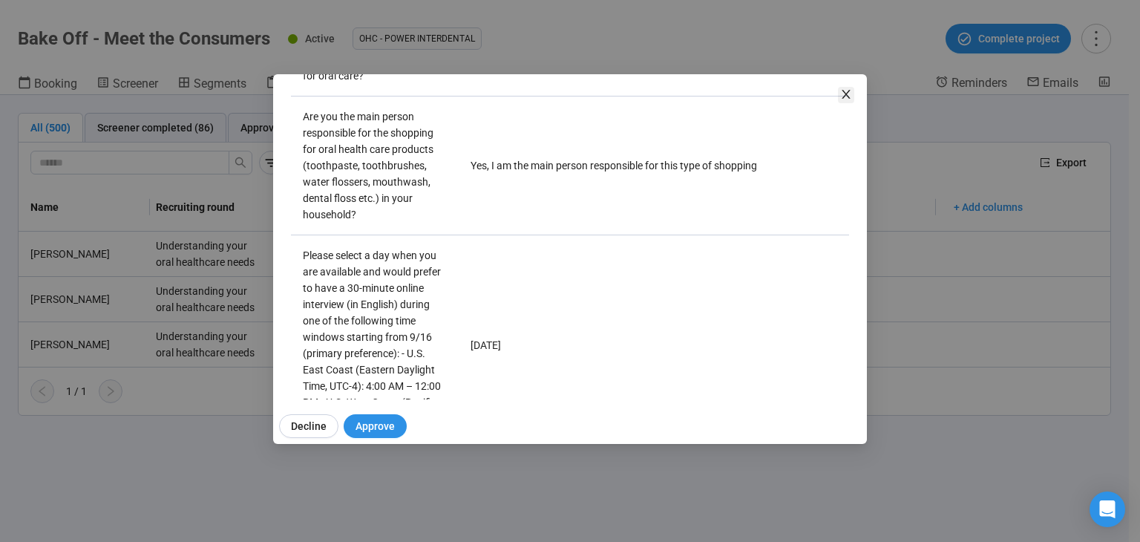
click at [842, 96] on icon "close" at bounding box center [846, 94] width 12 height 12
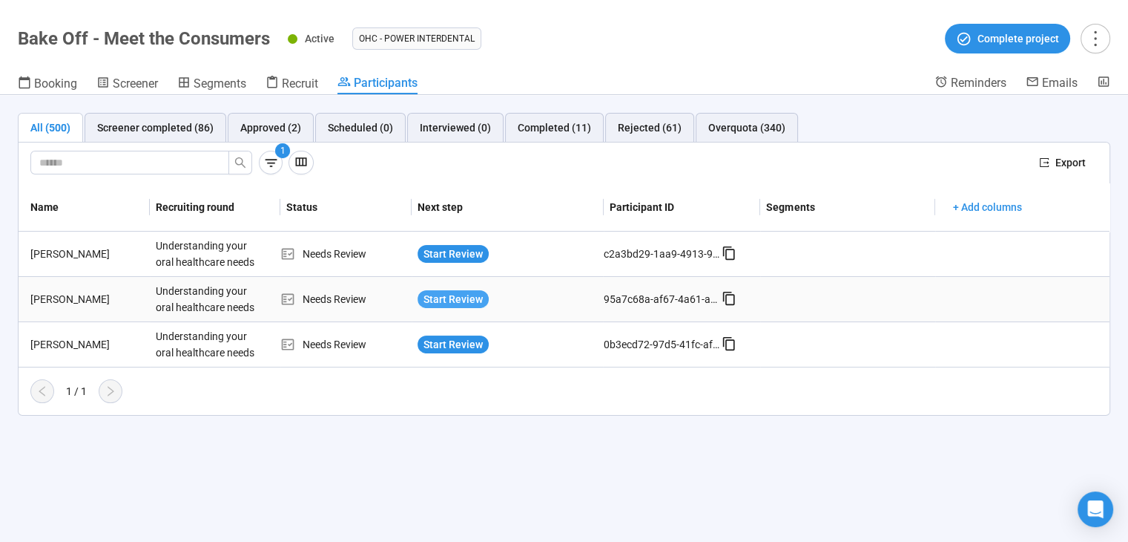
click at [424, 297] on span "Start Review" at bounding box center [453, 299] width 59 height 16
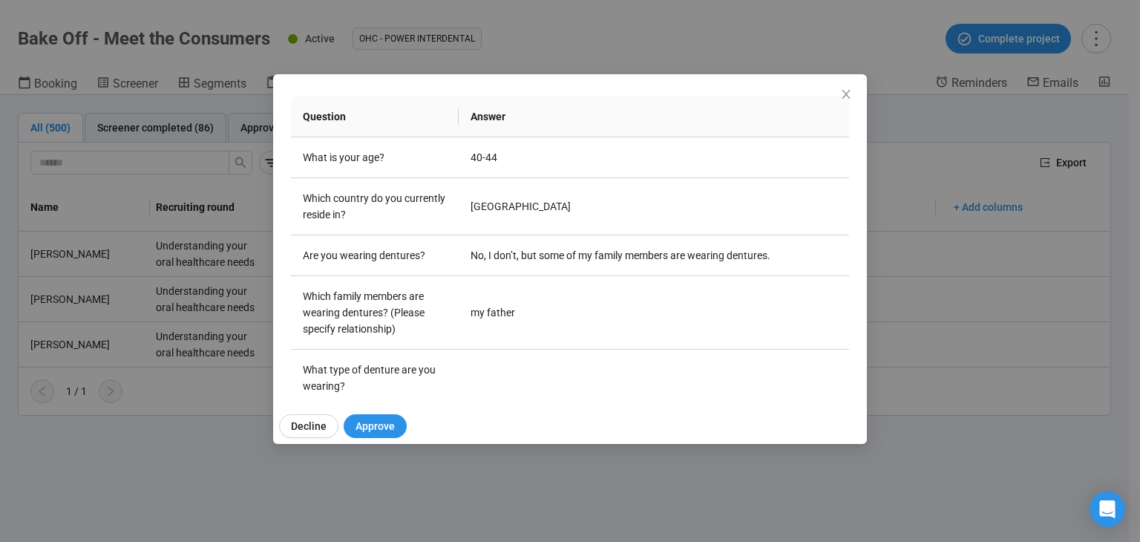
scroll to position [96, 0]
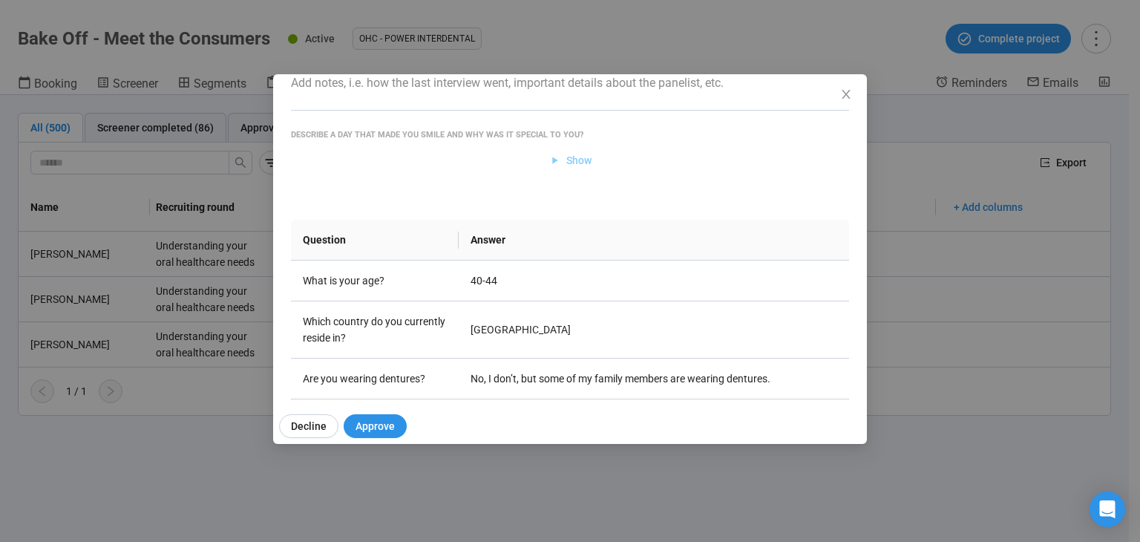
click at [575, 156] on span "Show" at bounding box center [578, 160] width 25 height 16
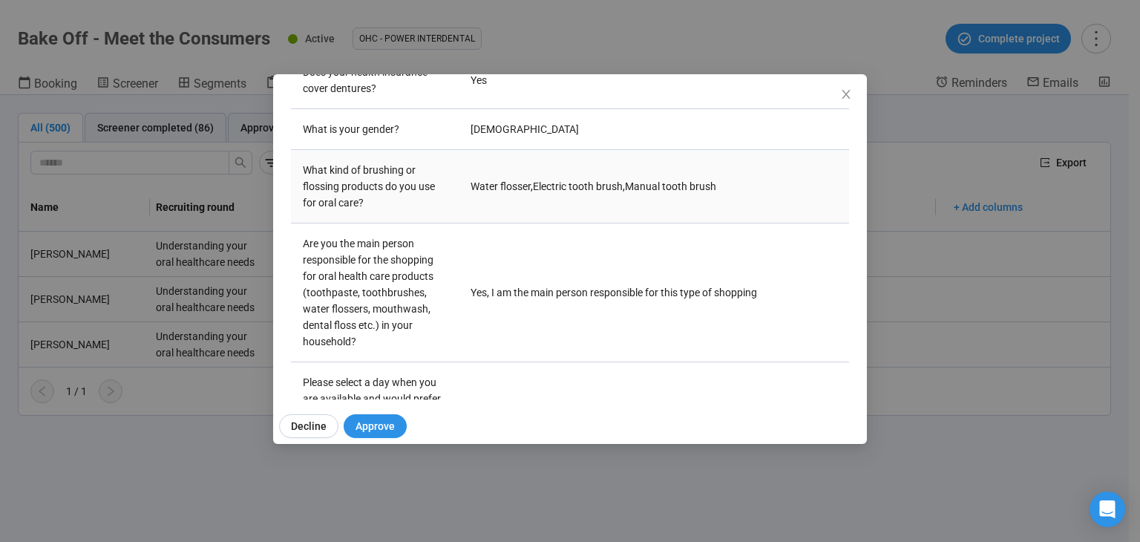
scroll to position [764, 0]
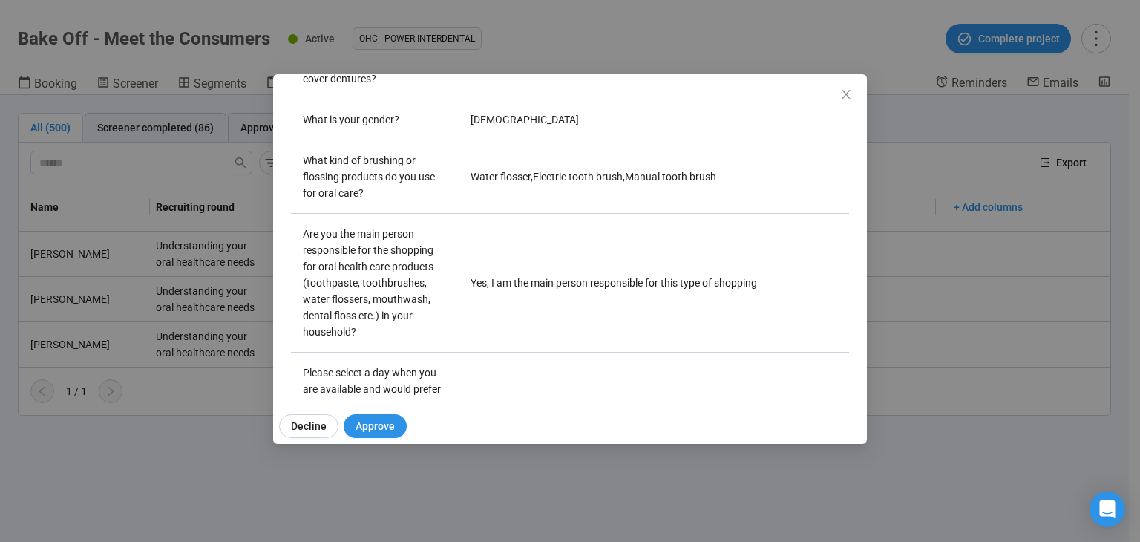
click at [847, 88] on icon "close" at bounding box center [846, 94] width 12 height 12
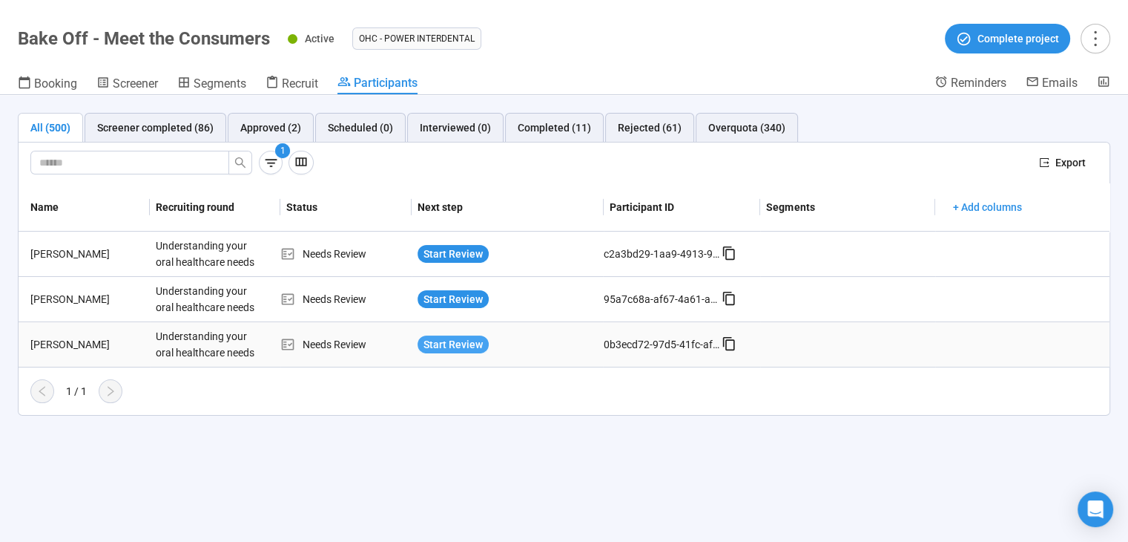
click at [442, 343] on span "Start Review" at bounding box center [453, 344] width 59 height 16
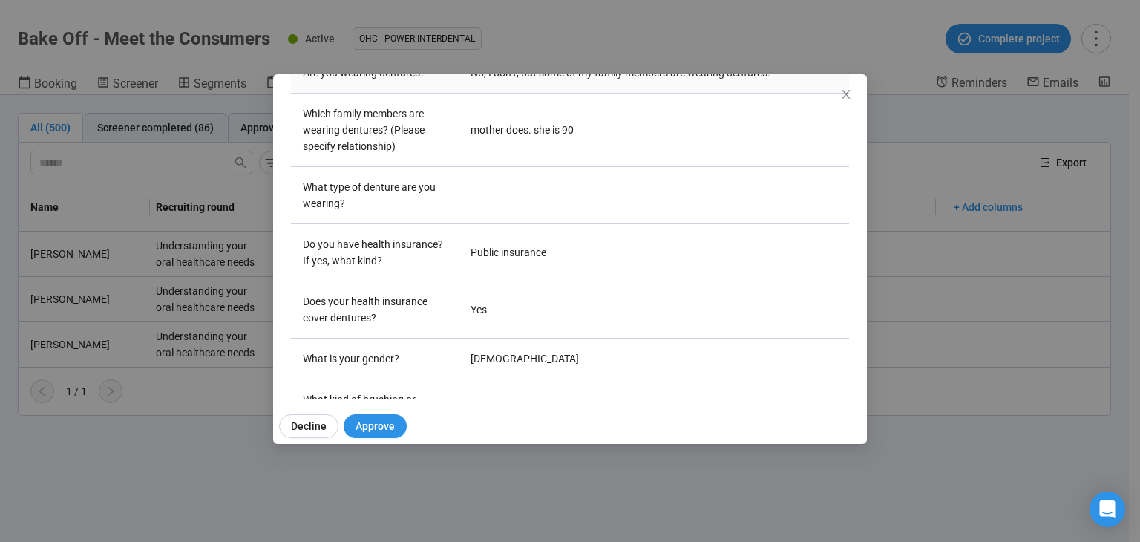
scroll to position [380, 0]
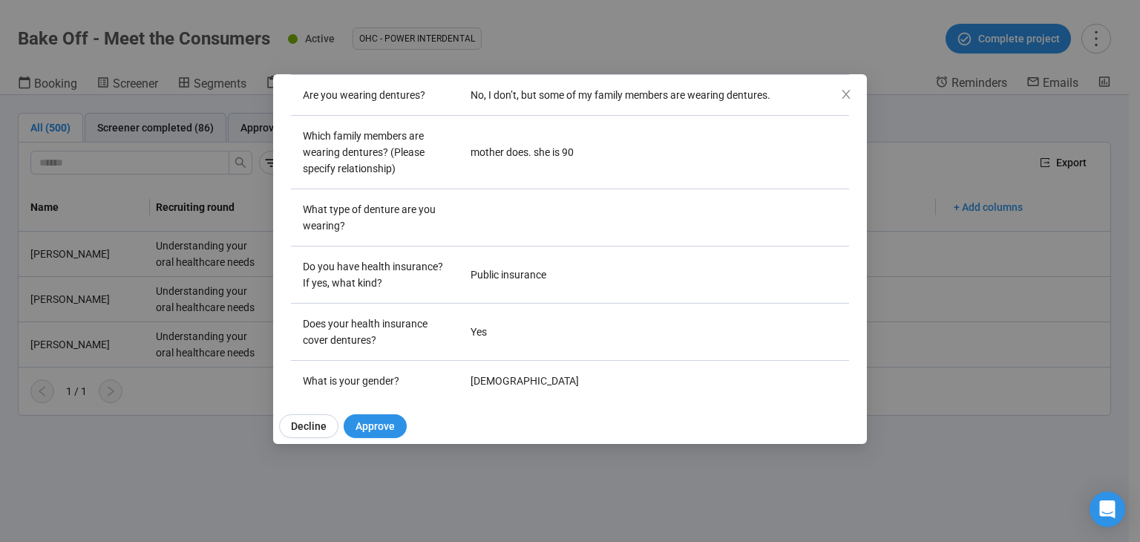
click at [843, 95] on icon "close" at bounding box center [846, 94] width 12 height 12
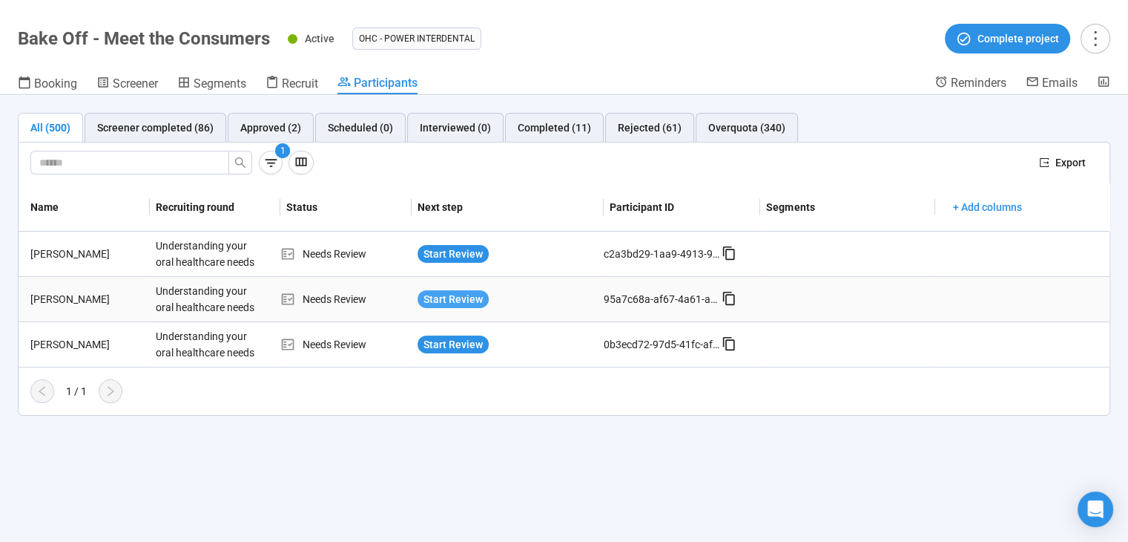
click at [447, 298] on span "Start Review" at bounding box center [453, 299] width 59 height 16
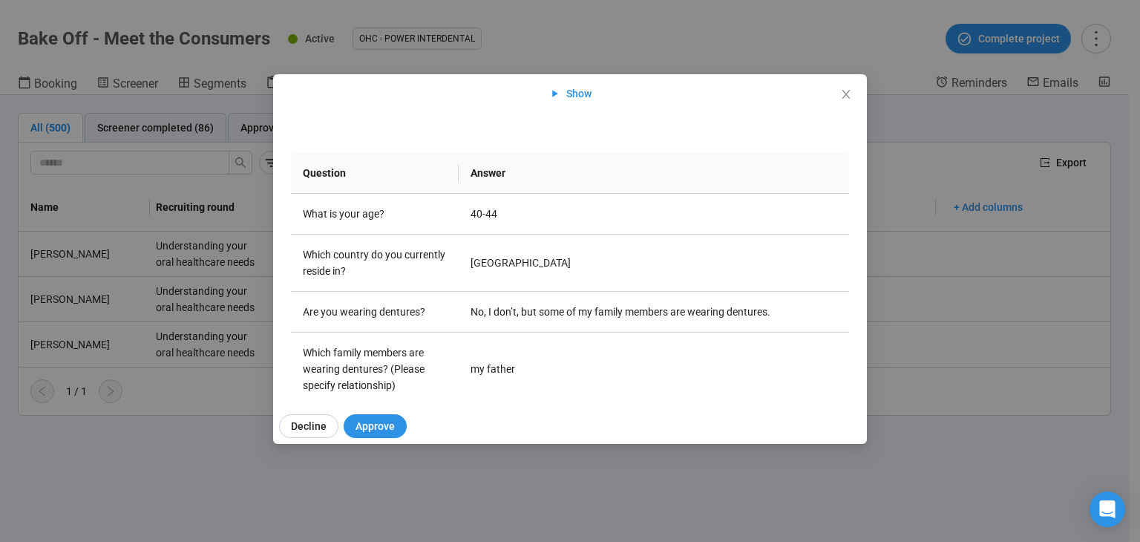
scroll to position [157, 0]
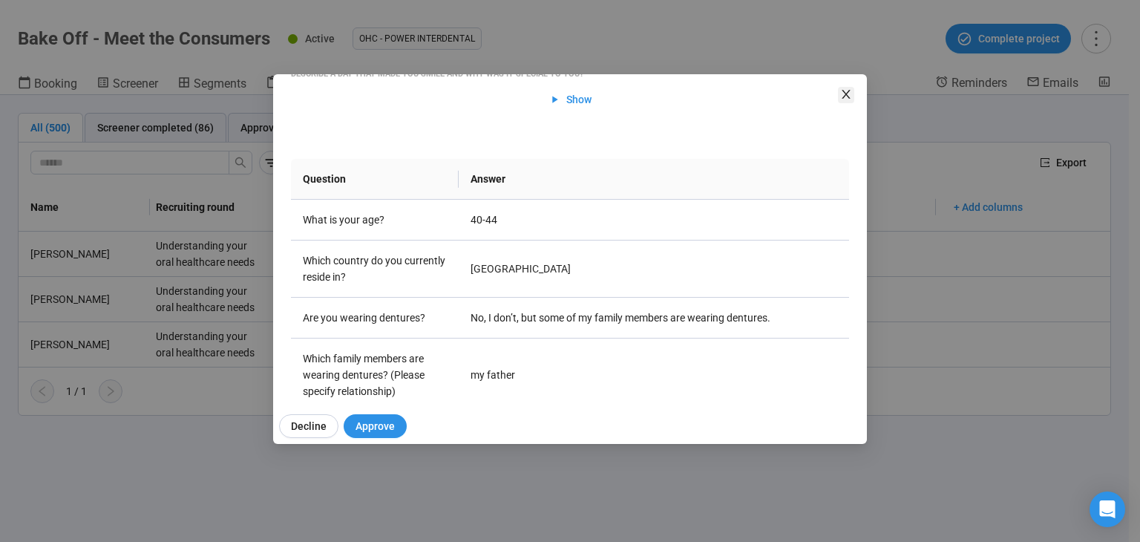
click at [846, 88] on icon "close" at bounding box center [846, 94] width 12 height 12
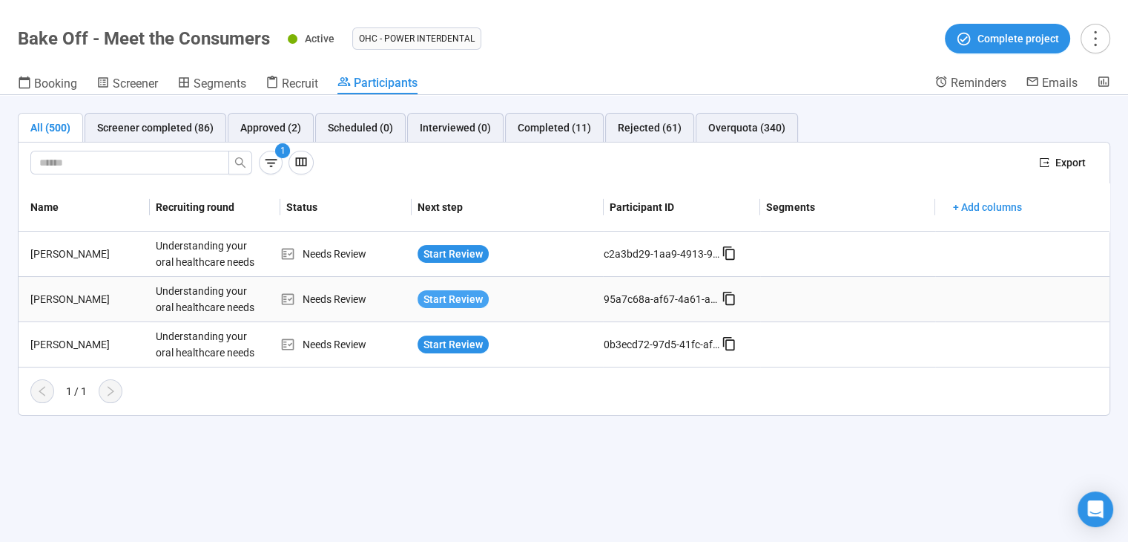
click at [461, 290] on button "Start Review" at bounding box center [453, 299] width 71 height 18
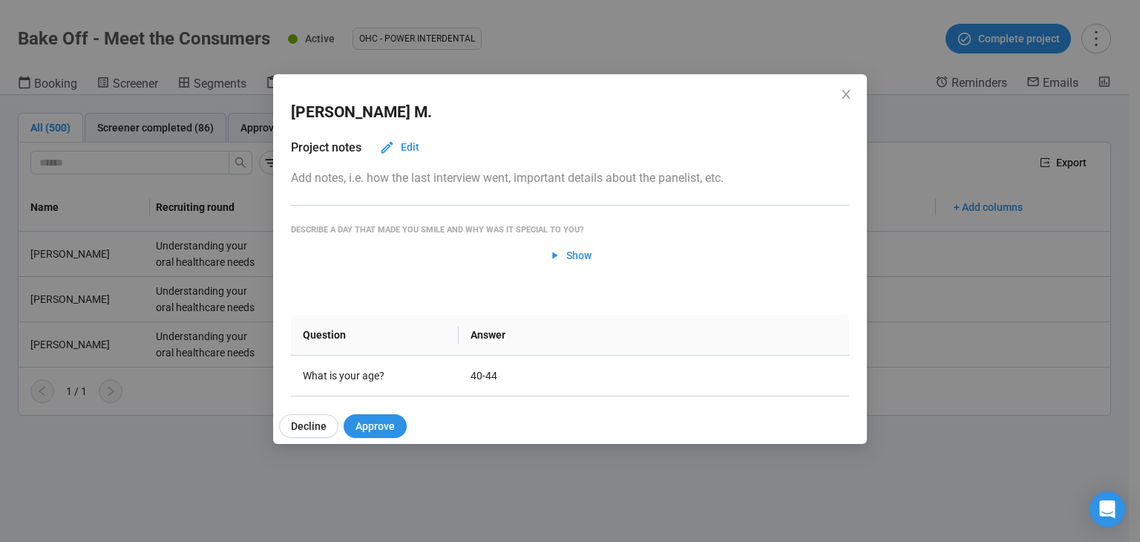
scroll to position [0, 0]
click at [584, 254] on span "Show" at bounding box center [578, 257] width 25 height 16
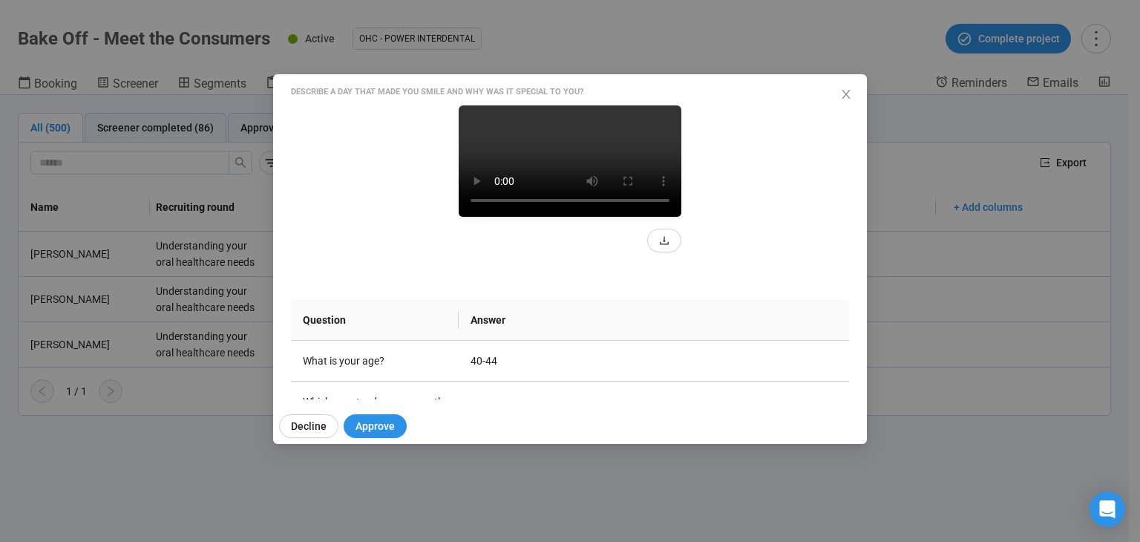
scroll to position [148, 0]
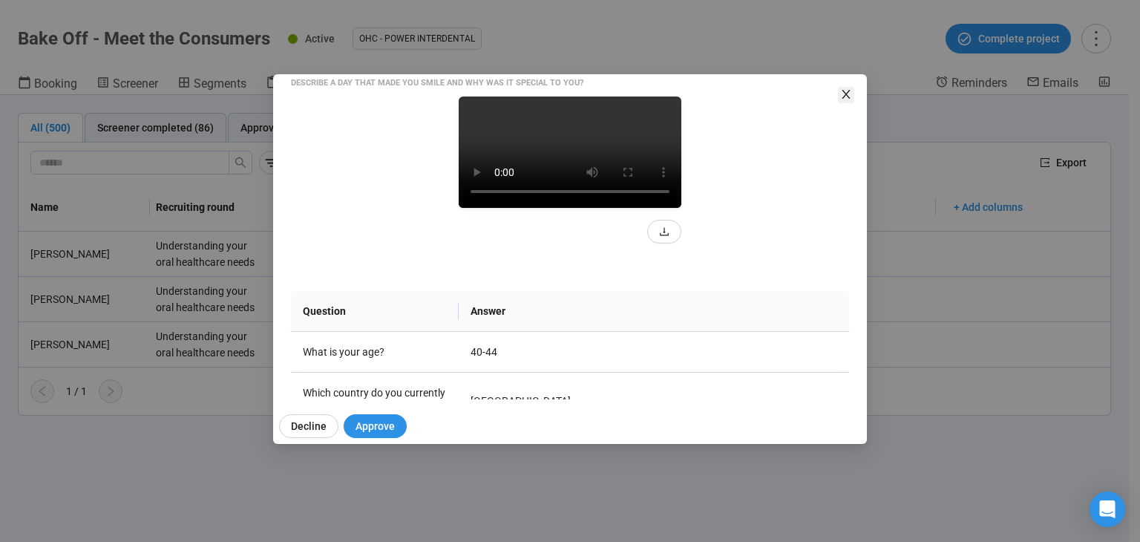
click at [849, 87] on span "Close" at bounding box center [846, 95] width 16 height 16
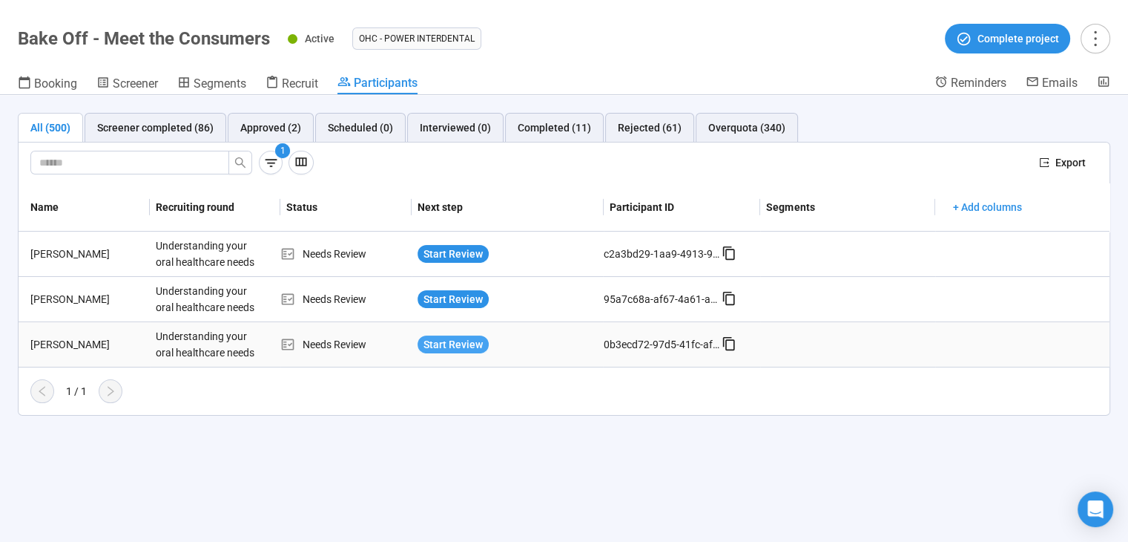
click at [466, 342] on span "Start Review" at bounding box center [453, 344] width 59 height 16
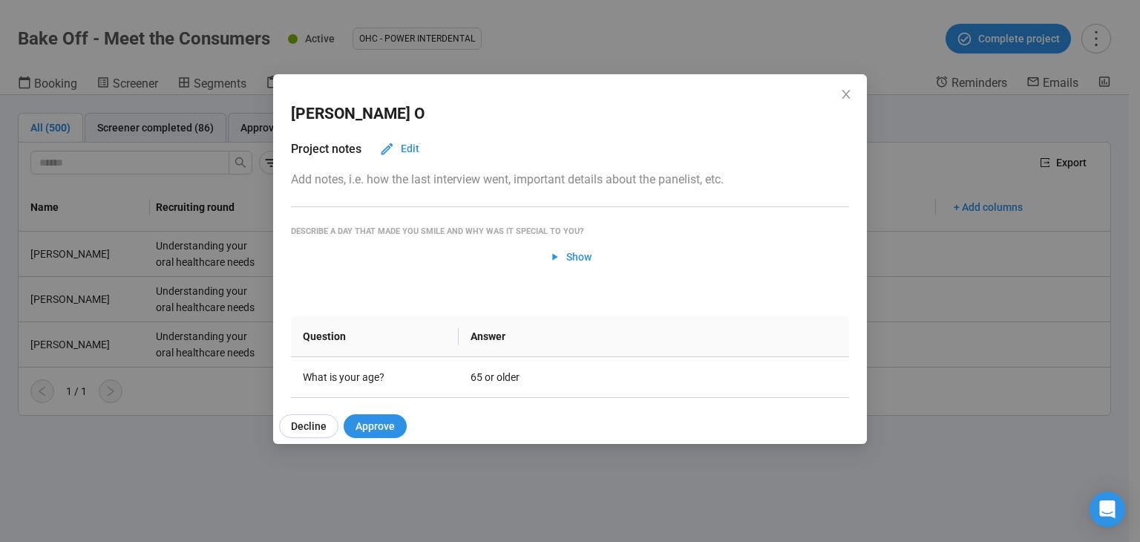
scroll to position [74, 0]
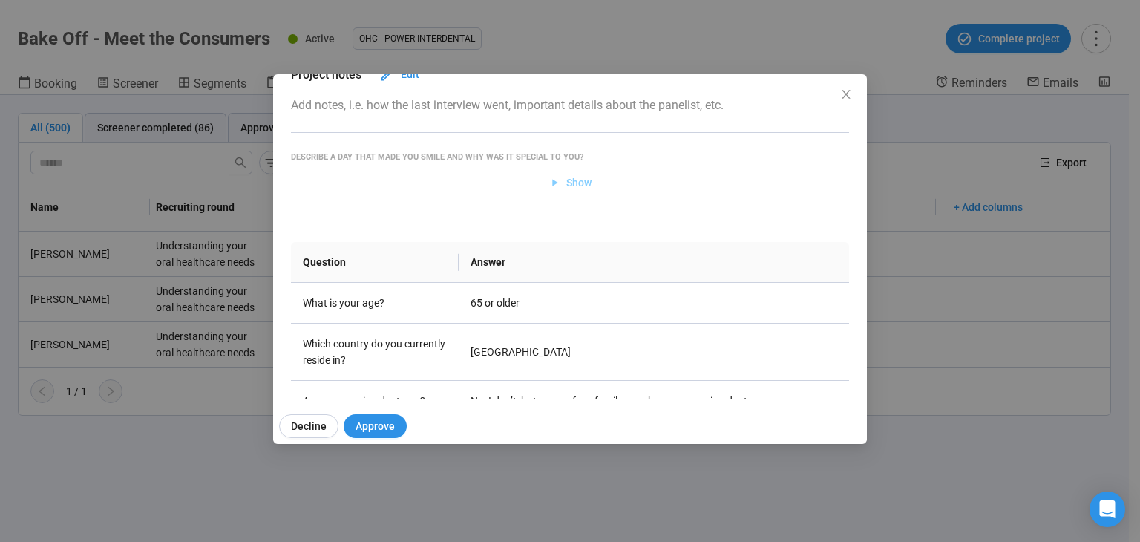
click at [558, 185] on span "Show" at bounding box center [570, 182] width 44 height 16
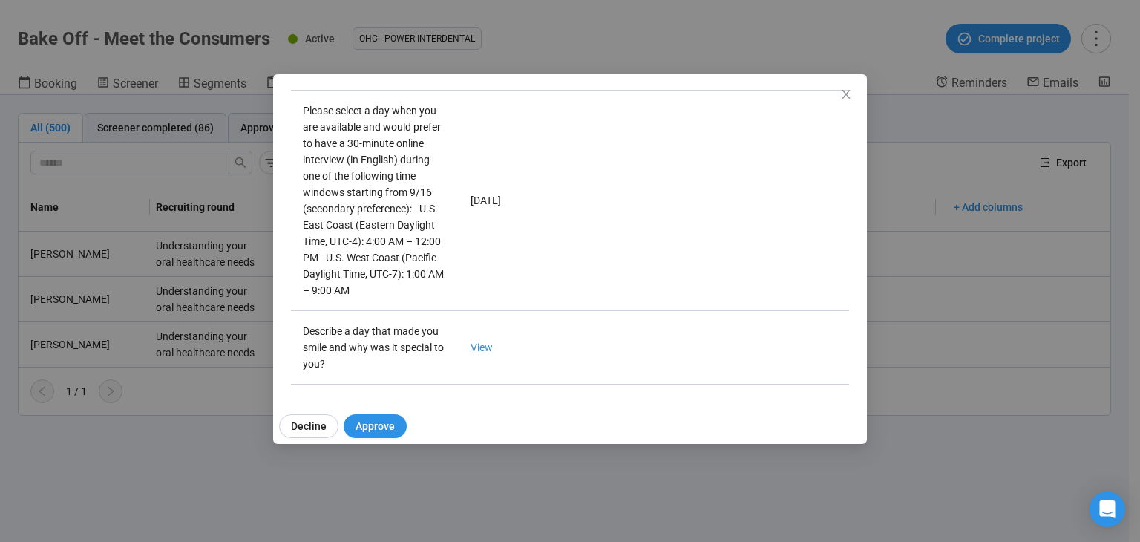
scroll to position [1252, 0]
click at [370, 434] on button "Approve" at bounding box center [375, 426] width 63 height 24
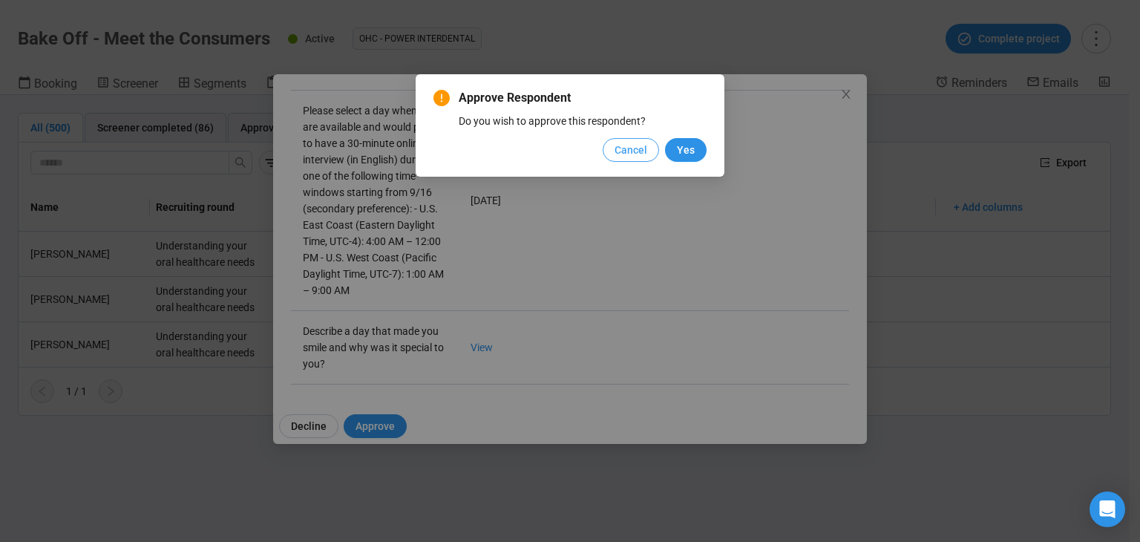
click at [620, 147] on span "Cancel" at bounding box center [630, 150] width 33 height 16
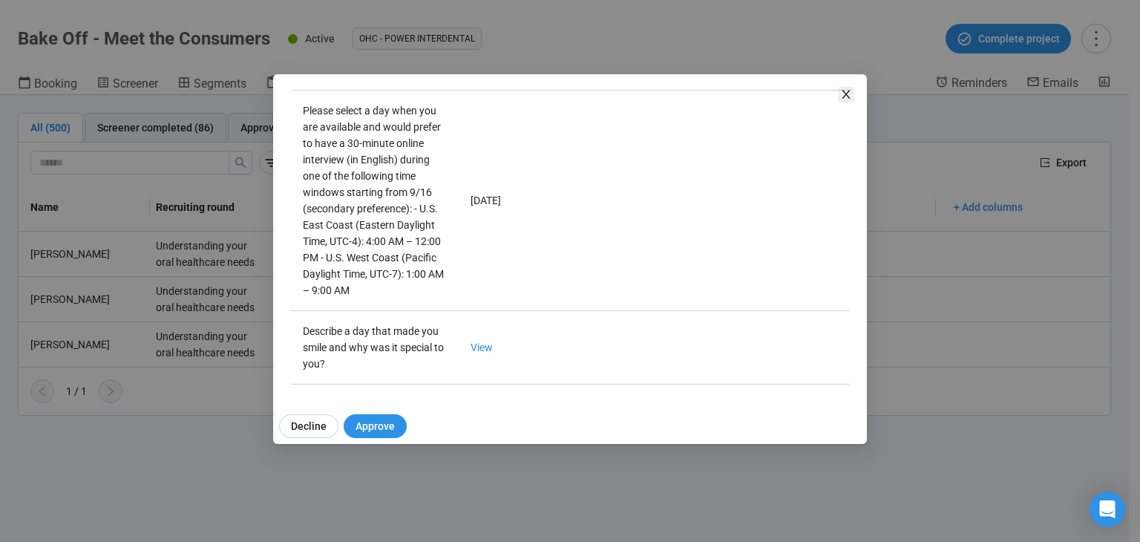
click at [846, 91] on icon "close" at bounding box center [846, 94] width 12 height 12
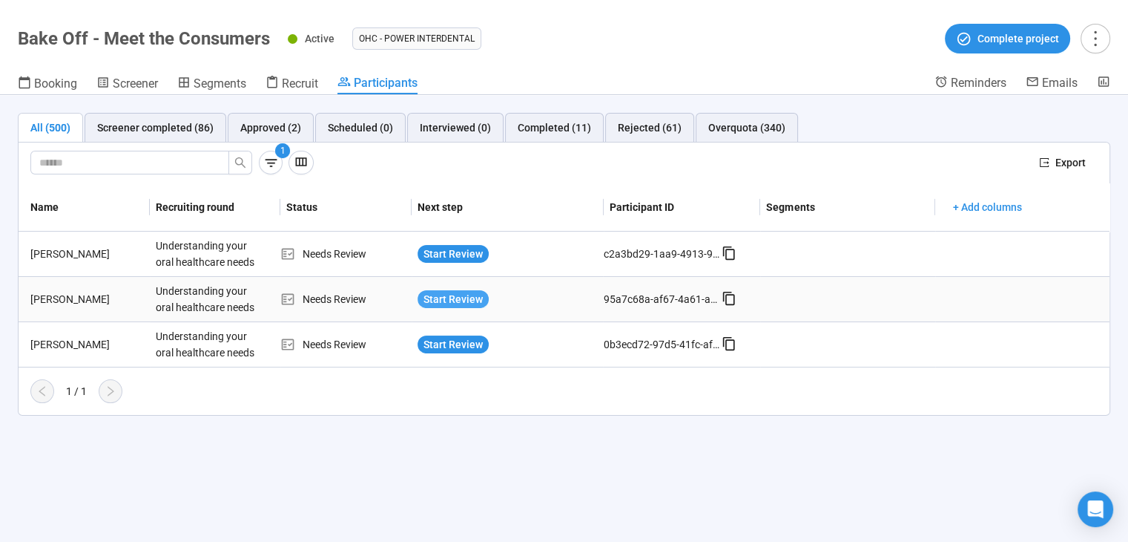
click at [447, 300] on span "Start Review" at bounding box center [453, 299] width 59 height 16
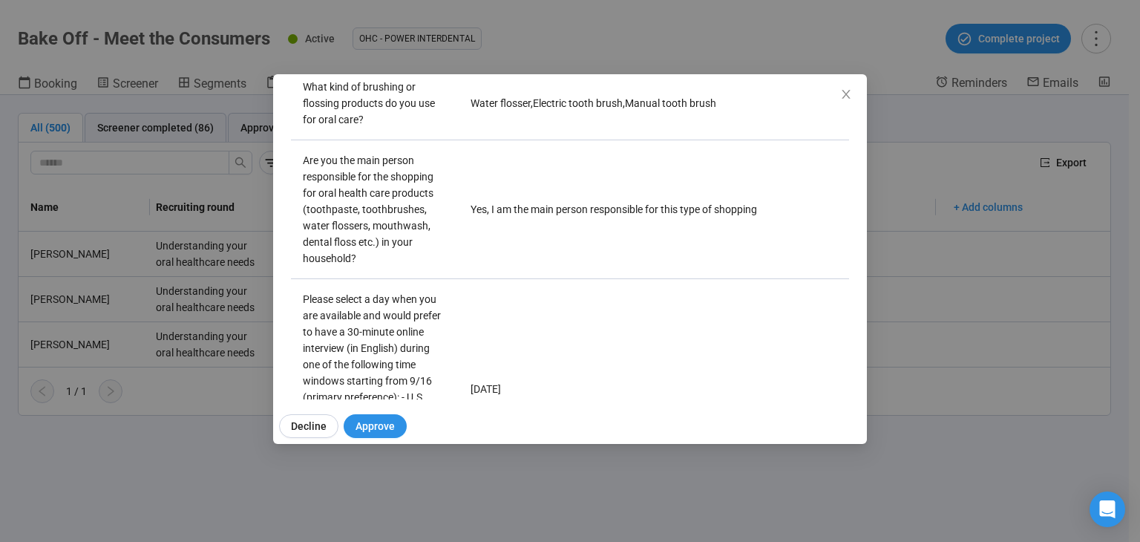
scroll to position [0, 0]
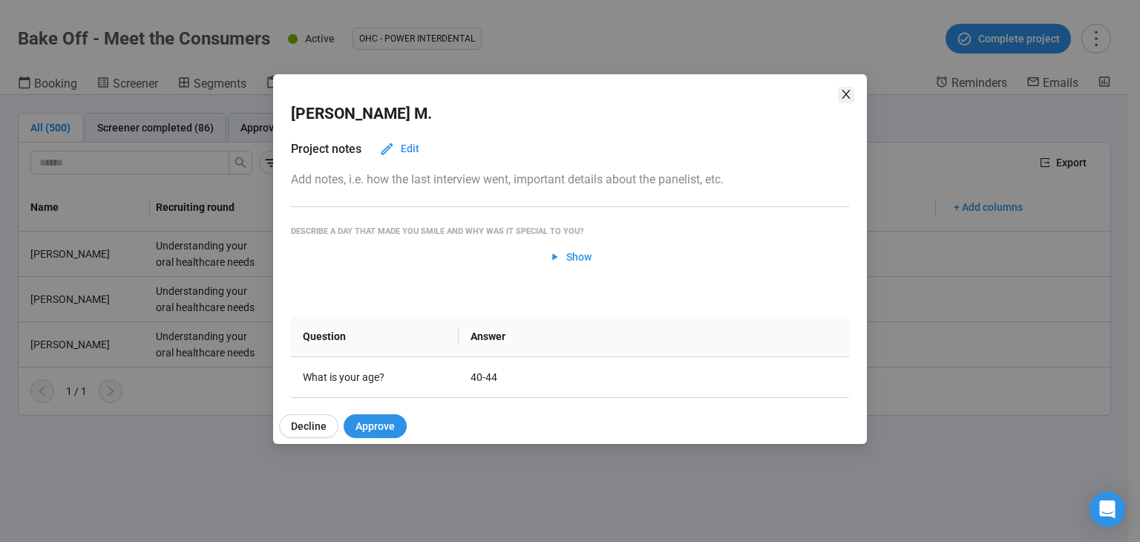
click at [841, 91] on icon "close" at bounding box center [846, 94] width 12 height 12
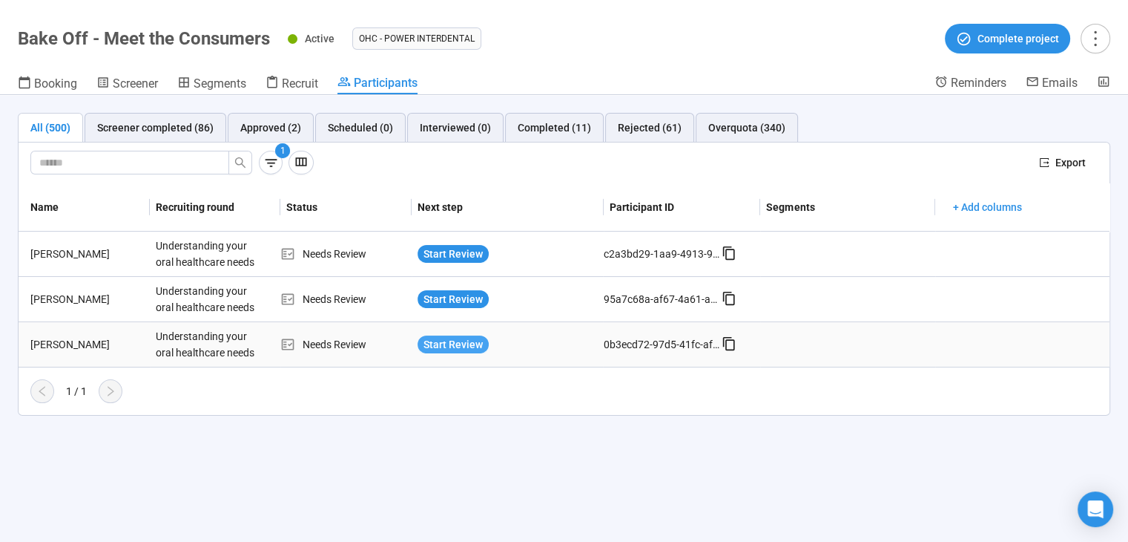
click at [454, 339] on span "Start Review" at bounding box center [453, 344] width 59 height 16
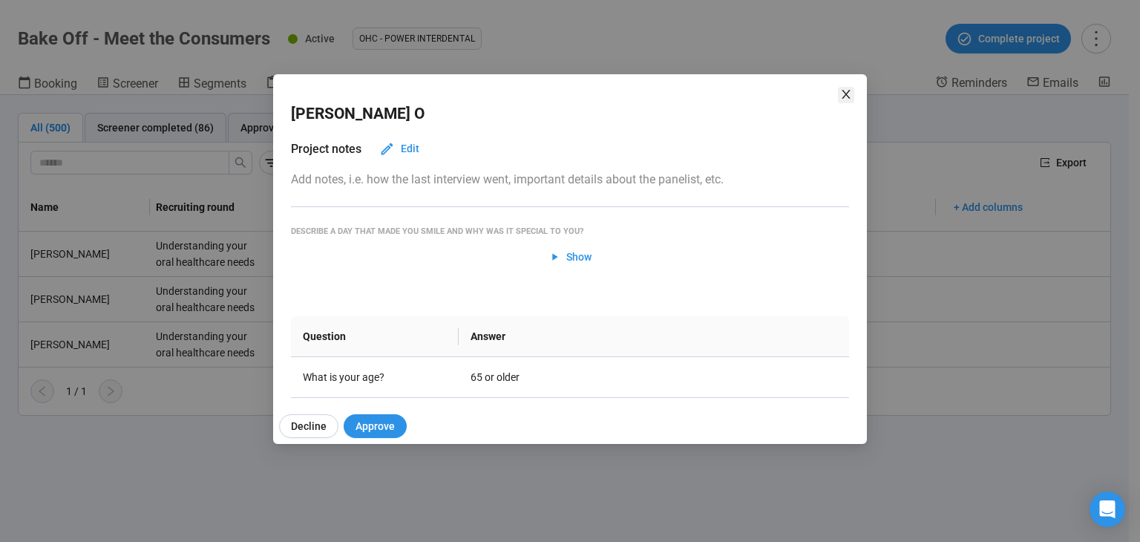
click at [847, 96] on icon "close" at bounding box center [845, 94] width 8 height 9
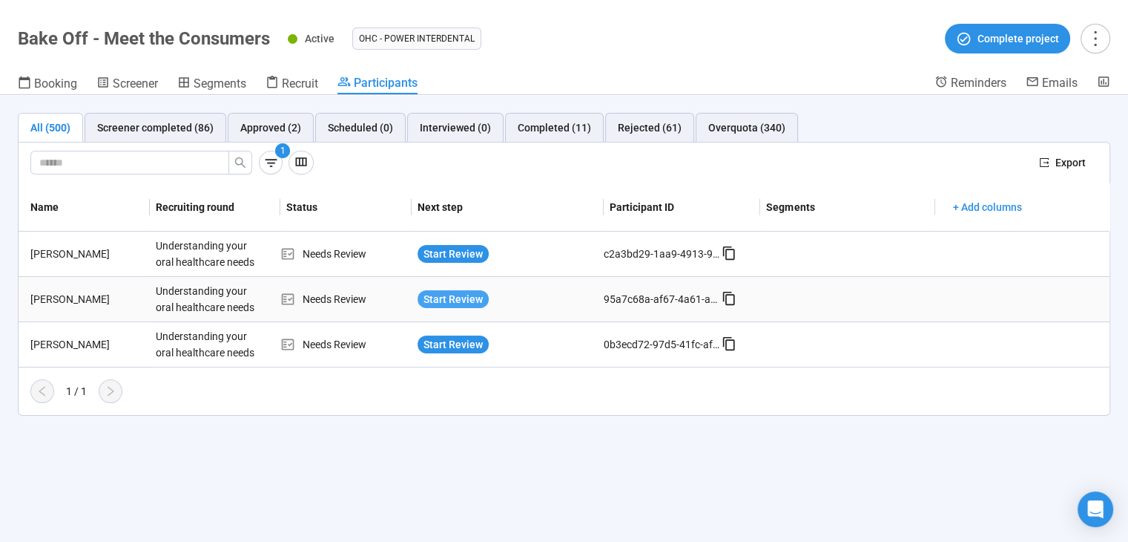
click at [472, 293] on span "Start Review" at bounding box center [453, 299] width 59 height 16
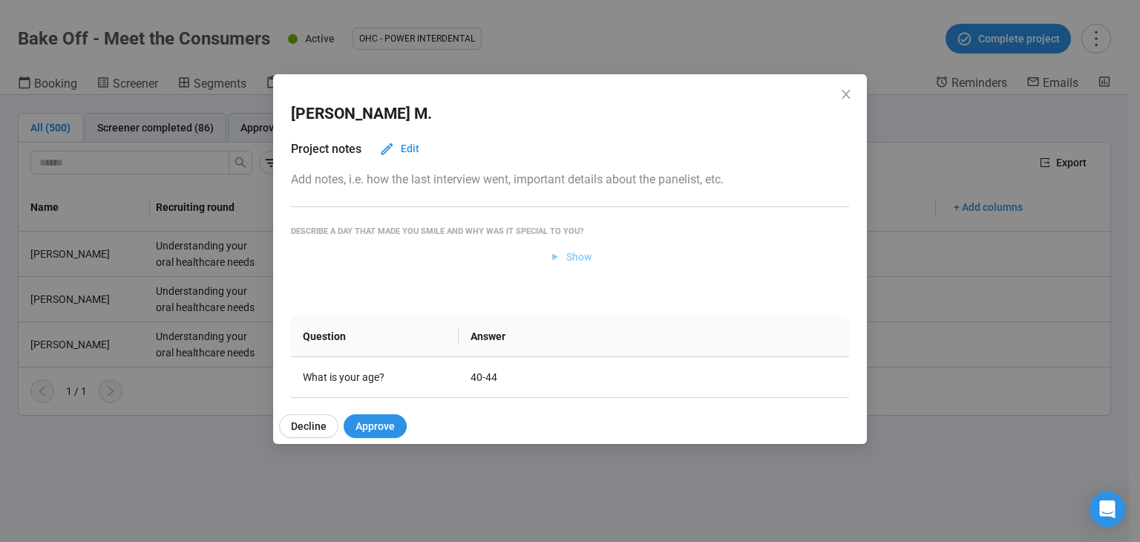
click at [570, 251] on span "Show" at bounding box center [578, 257] width 25 height 16
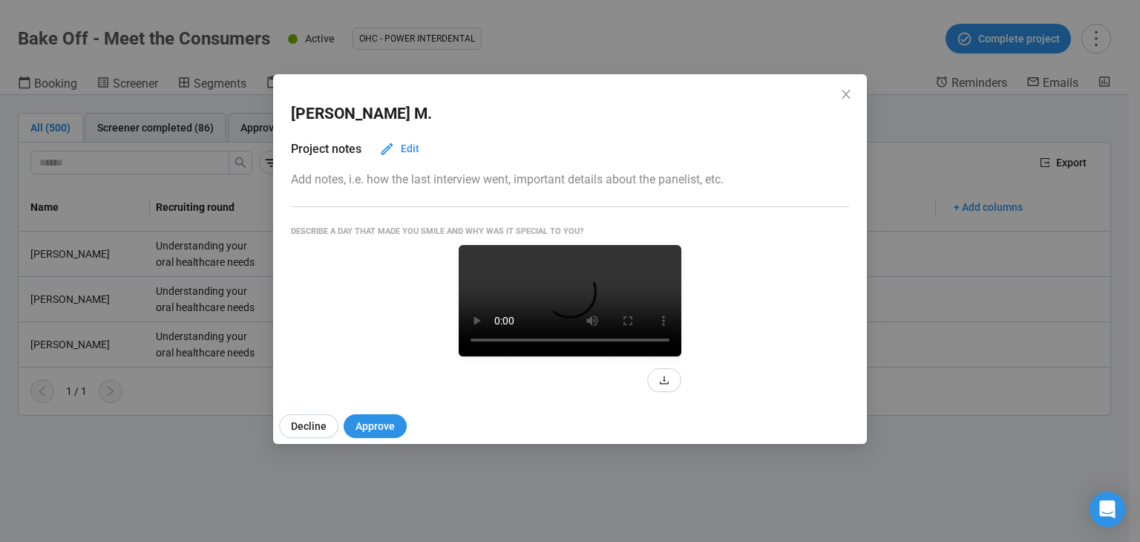
scroll to position [148, 0]
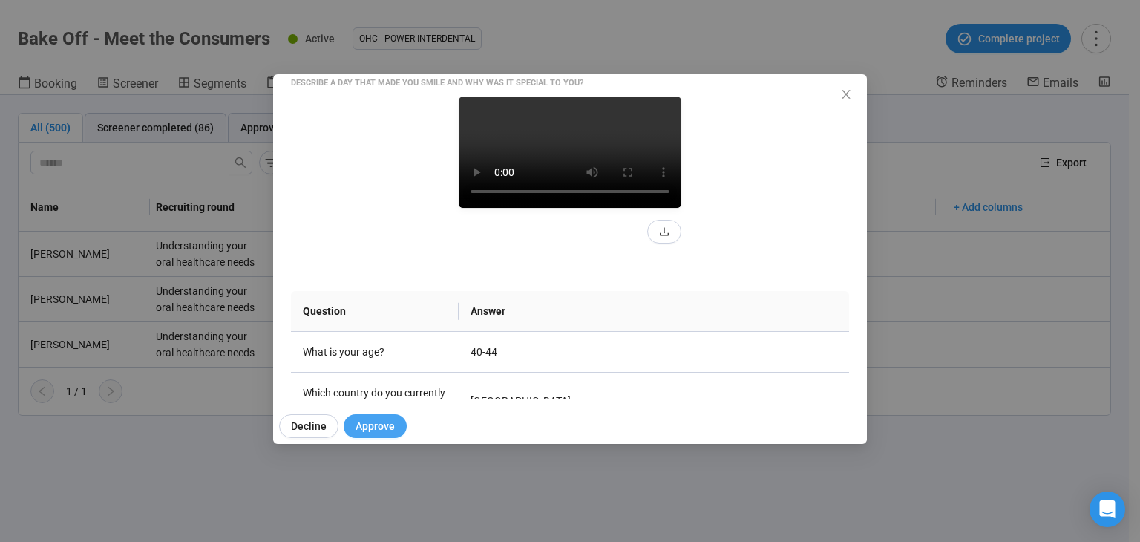
click at [345, 424] on button "Approve" at bounding box center [375, 426] width 63 height 24
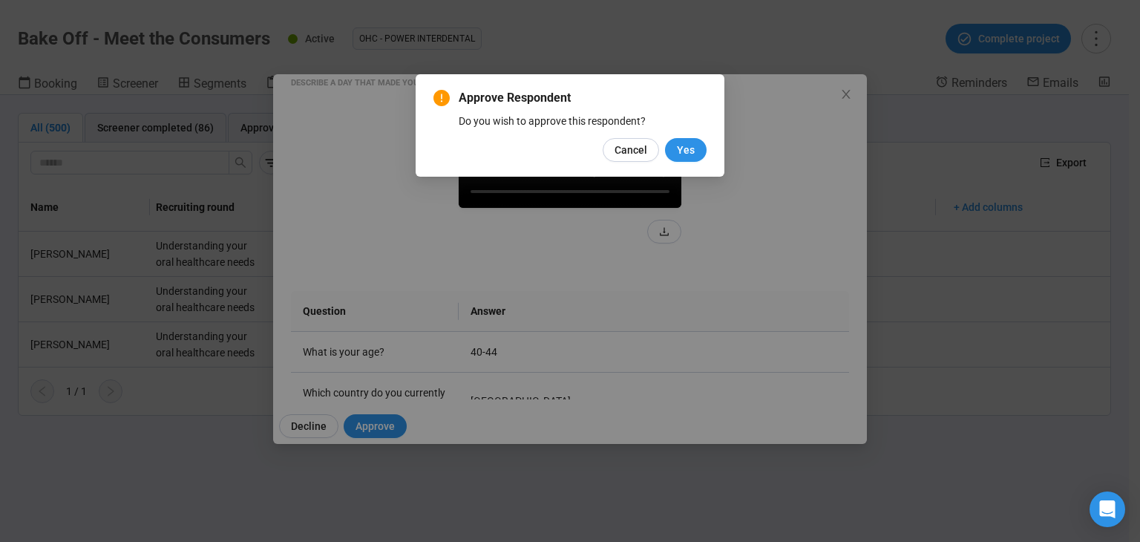
drag, startPoint x: 697, startPoint y: 146, endPoint x: 920, endPoint y: 137, distance: 222.7
click at [920, 137] on div "Approve Respondent Do you wish to approve this respondent? Cancel Yes" at bounding box center [570, 271] width 1140 height 542
click at [626, 148] on span "Cancel" at bounding box center [630, 150] width 33 height 16
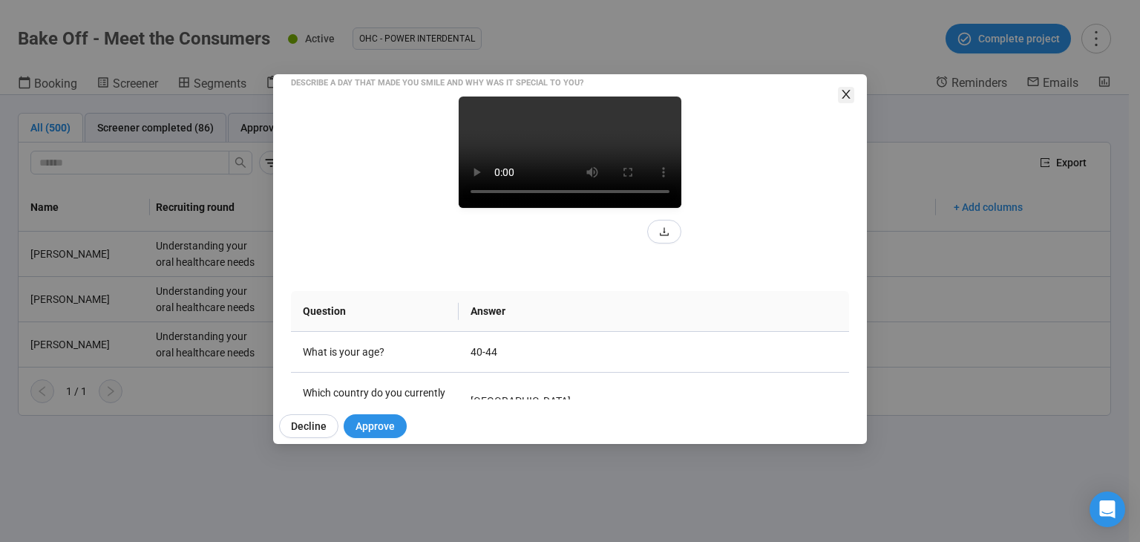
click at [847, 96] on icon "close" at bounding box center [845, 94] width 8 height 9
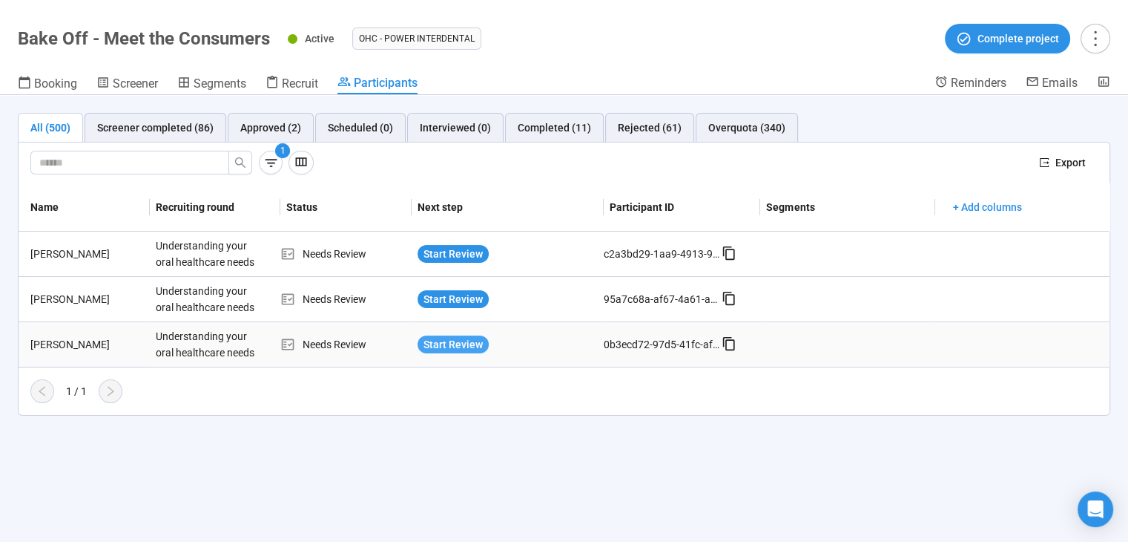
click at [455, 345] on span "Start Review" at bounding box center [453, 344] width 59 height 16
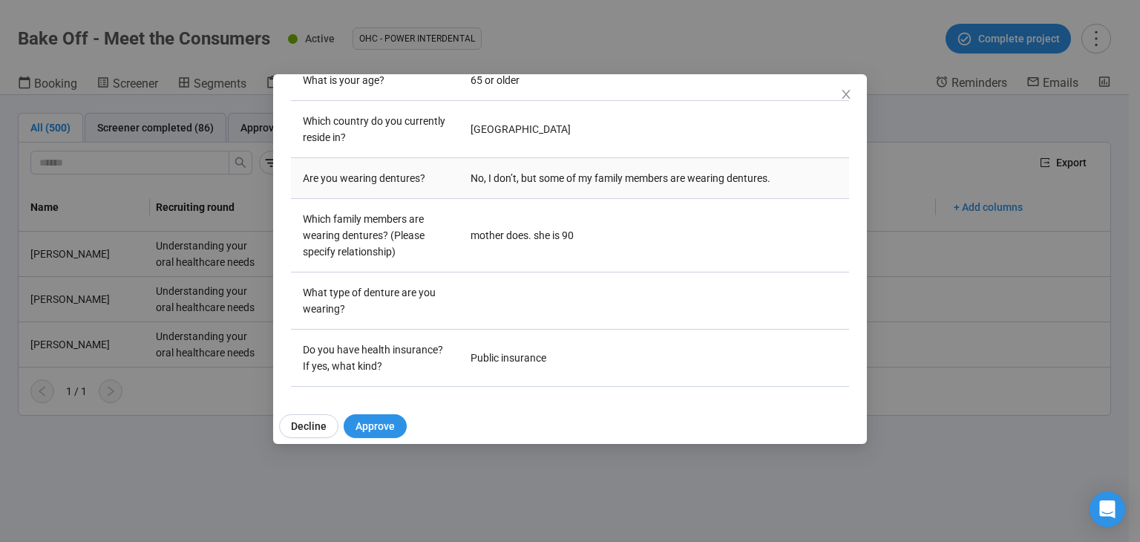
scroll to position [223, 0]
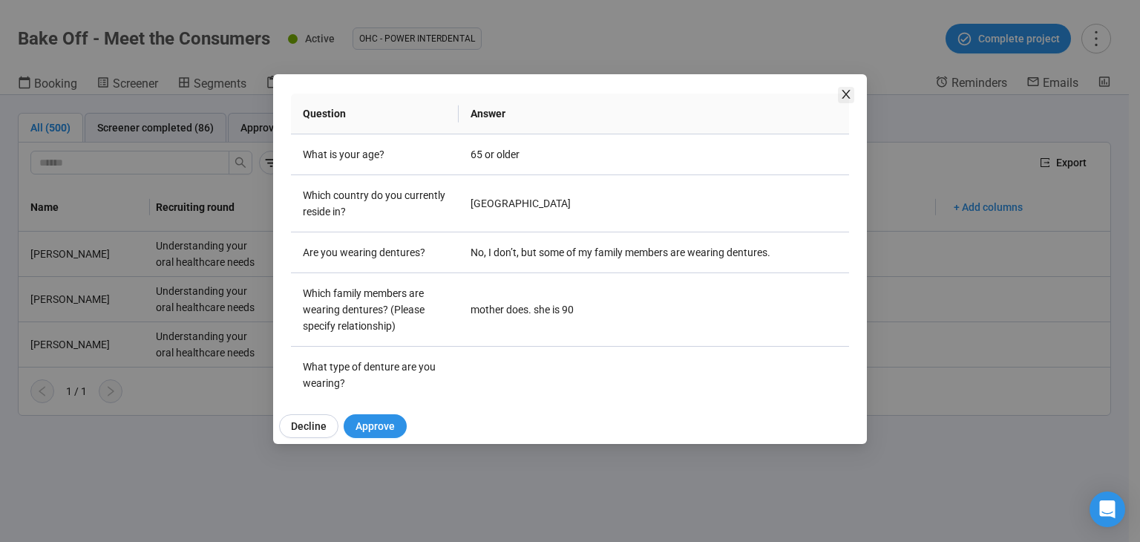
click at [846, 93] on icon "close" at bounding box center [845, 94] width 8 height 9
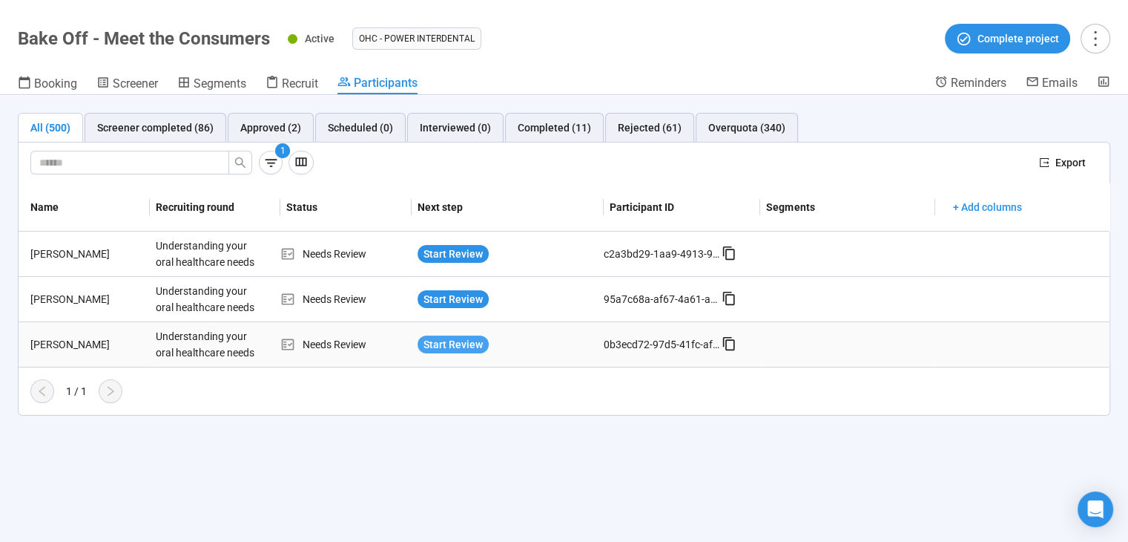
click at [443, 344] on span "Start Review" at bounding box center [453, 344] width 59 height 16
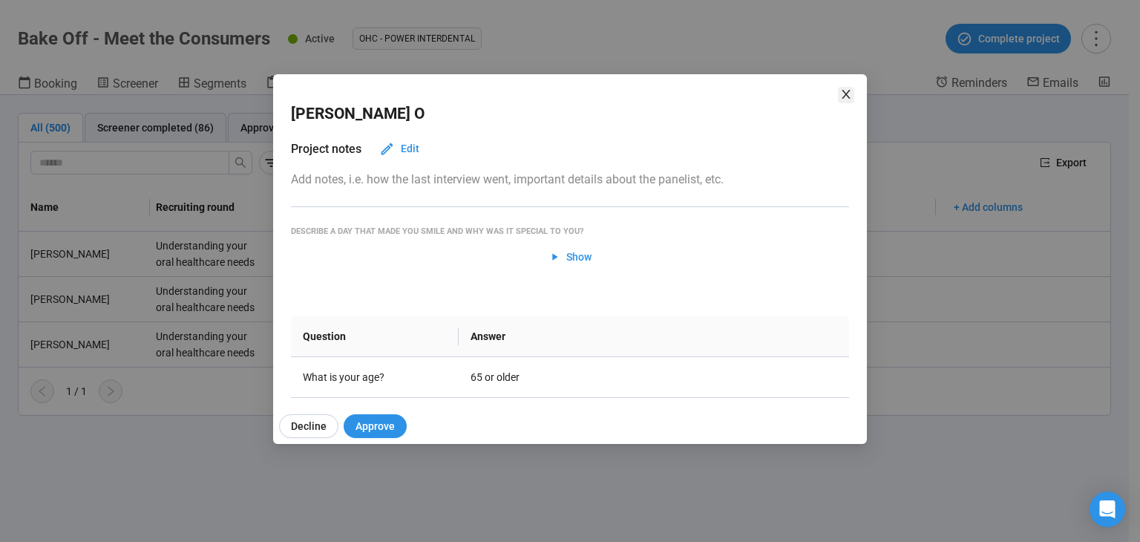
click at [841, 91] on icon "close" at bounding box center [846, 94] width 12 height 12
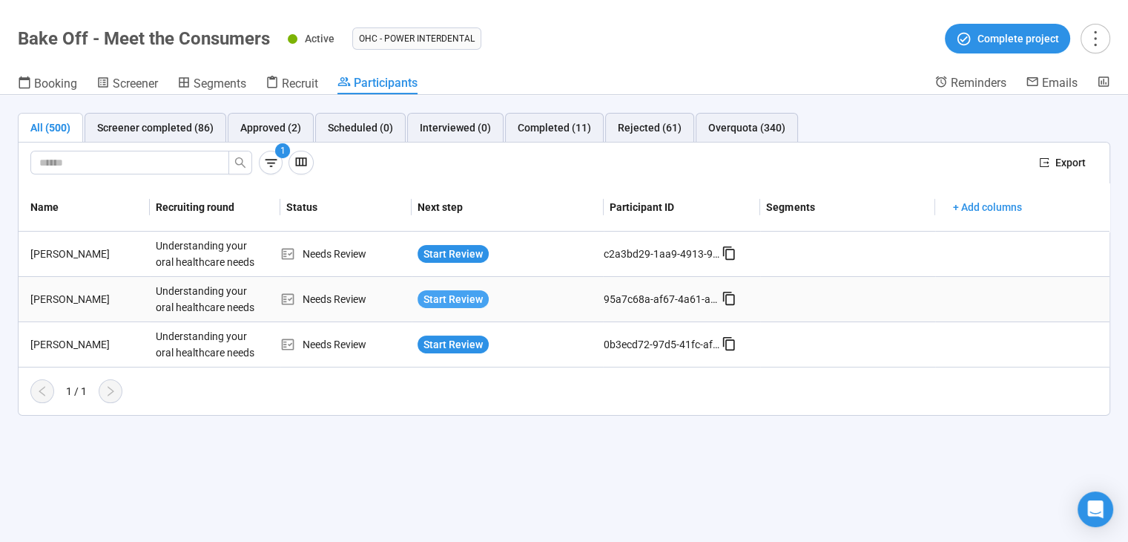
click at [470, 298] on span "Start Review" at bounding box center [453, 299] width 59 height 16
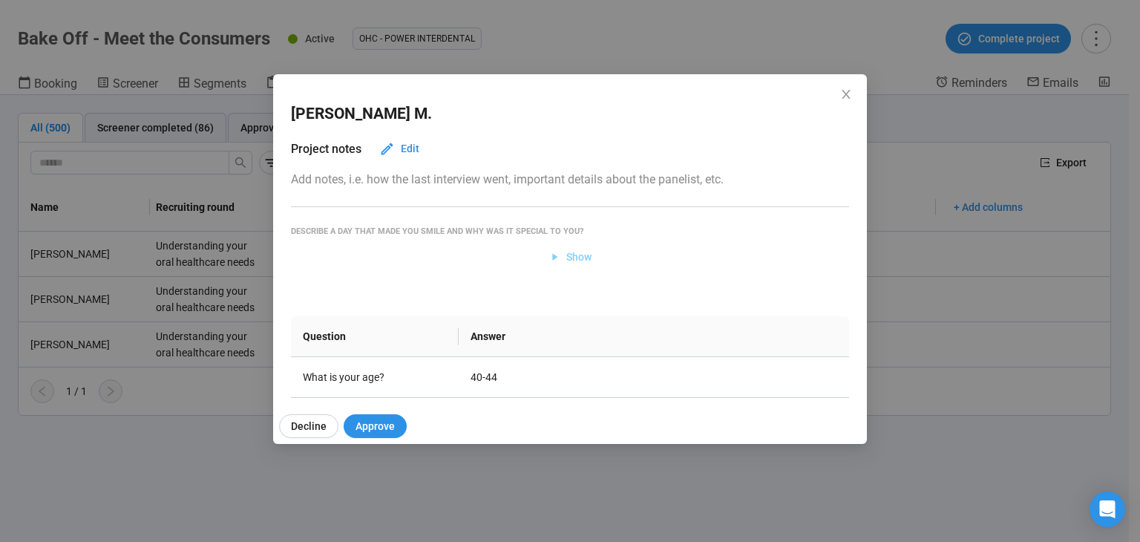
click at [566, 257] on span "Show" at bounding box center [578, 257] width 25 height 16
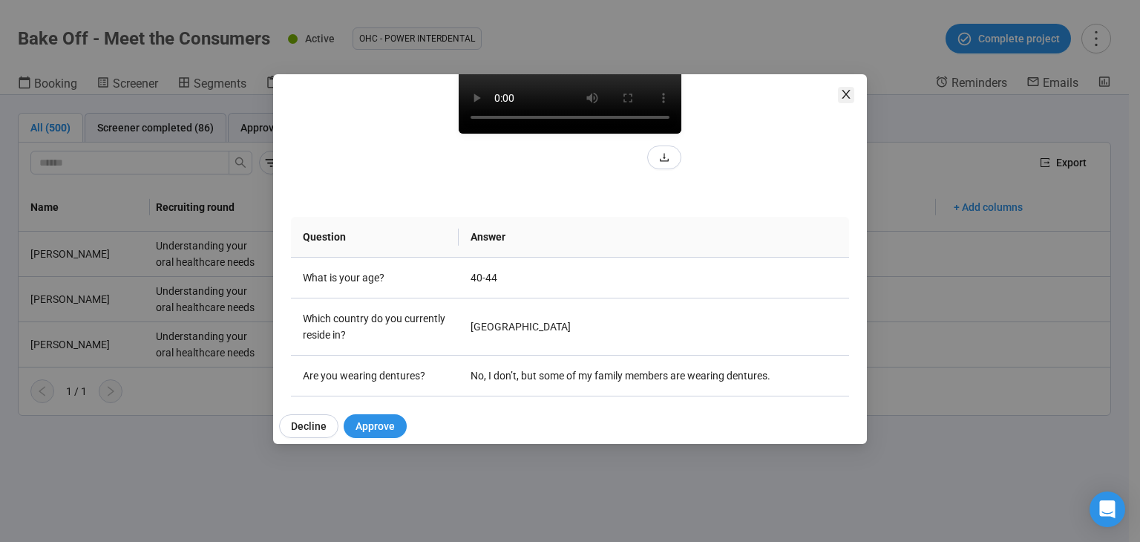
click at [849, 94] on icon "close" at bounding box center [846, 94] width 12 height 12
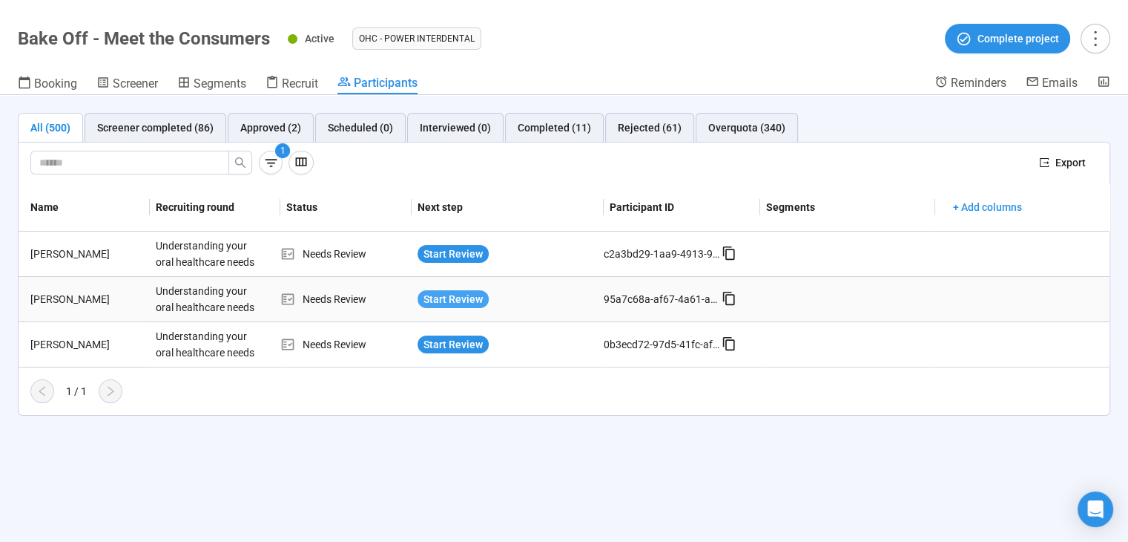
click at [448, 299] on span "Start Review" at bounding box center [453, 299] width 59 height 16
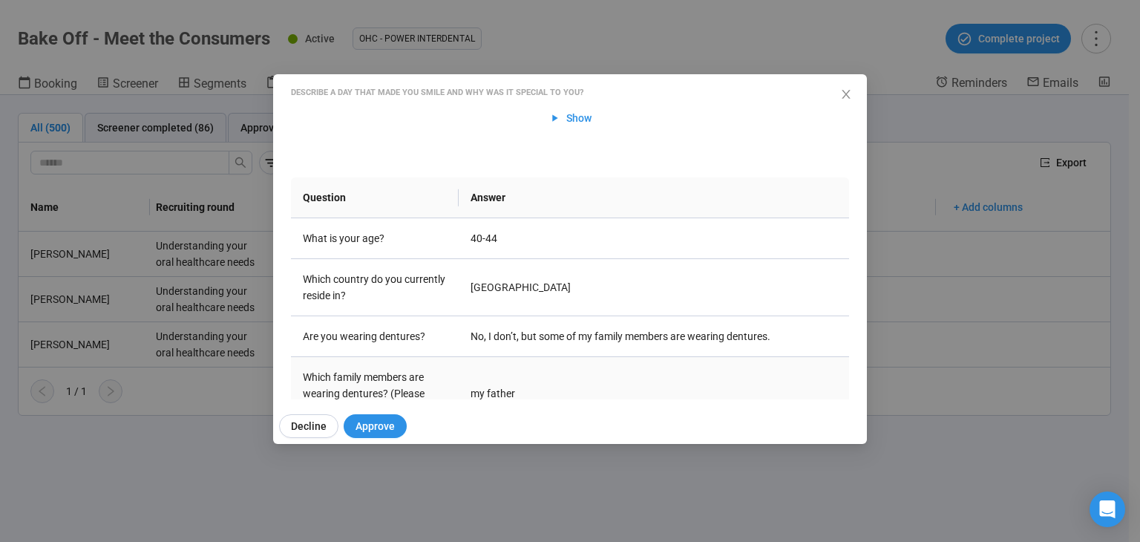
scroll to position [148, 0]
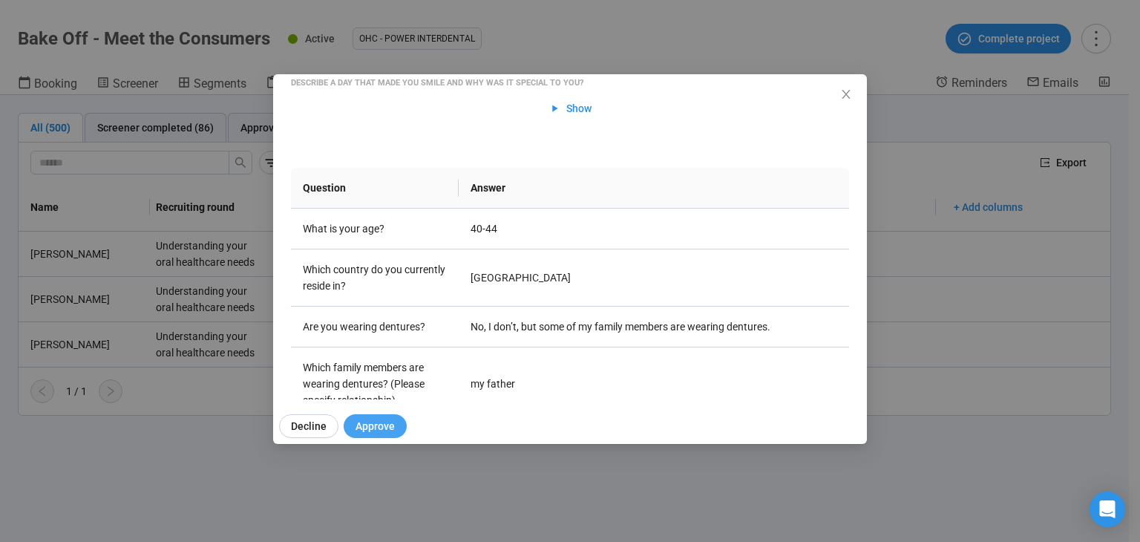
click at [377, 431] on span "Approve" at bounding box center [374, 426] width 39 height 16
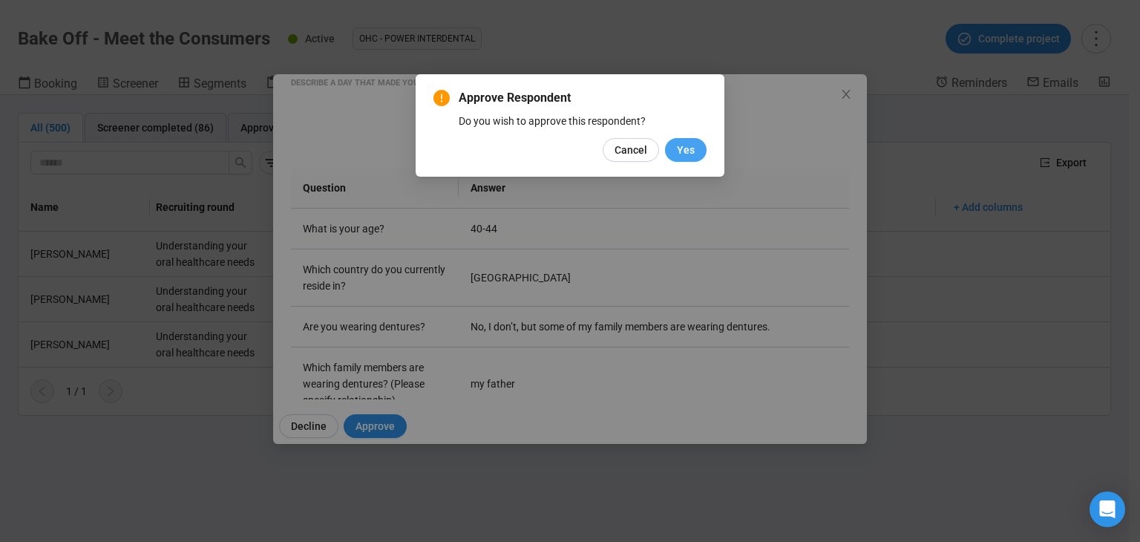
click at [696, 148] on button "Yes" at bounding box center [686, 150] width 42 height 24
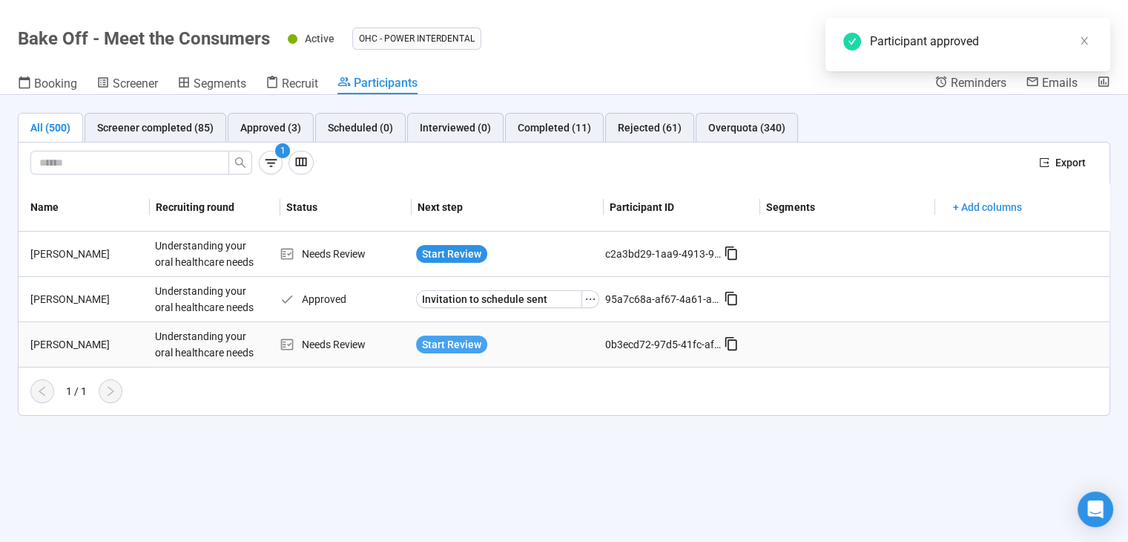
click at [453, 341] on span "Start Review" at bounding box center [451, 344] width 59 height 16
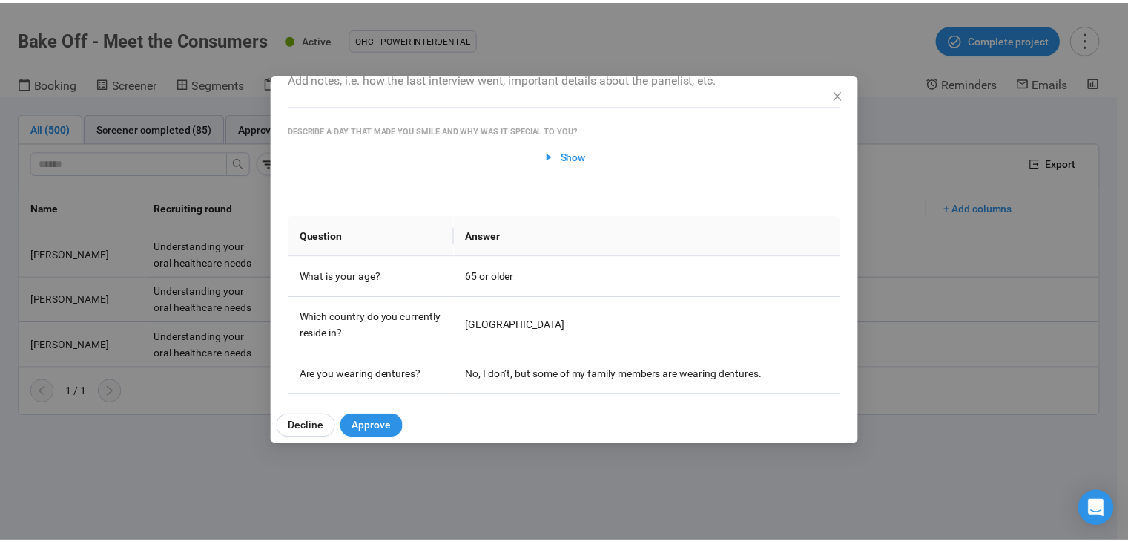
scroll to position [0, 0]
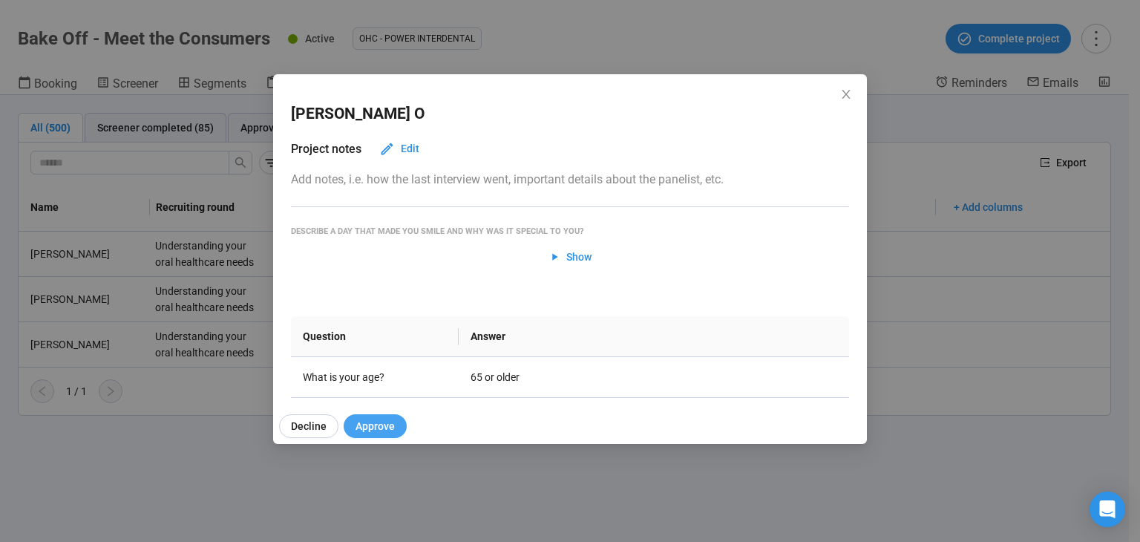
click at [369, 428] on span "Approve" at bounding box center [374, 426] width 39 height 16
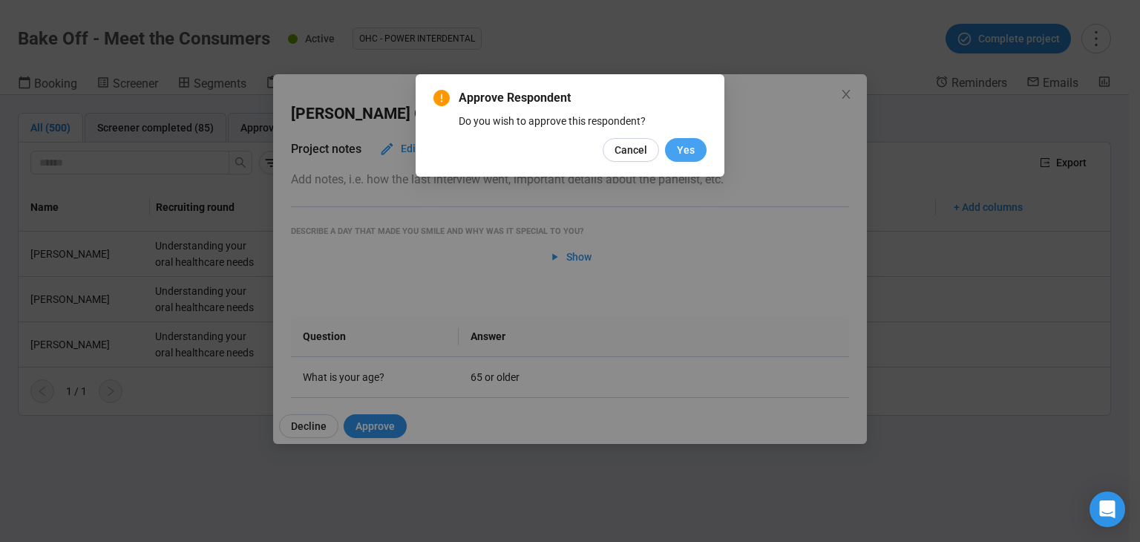
click at [688, 139] on button "Yes" at bounding box center [686, 150] width 42 height 24
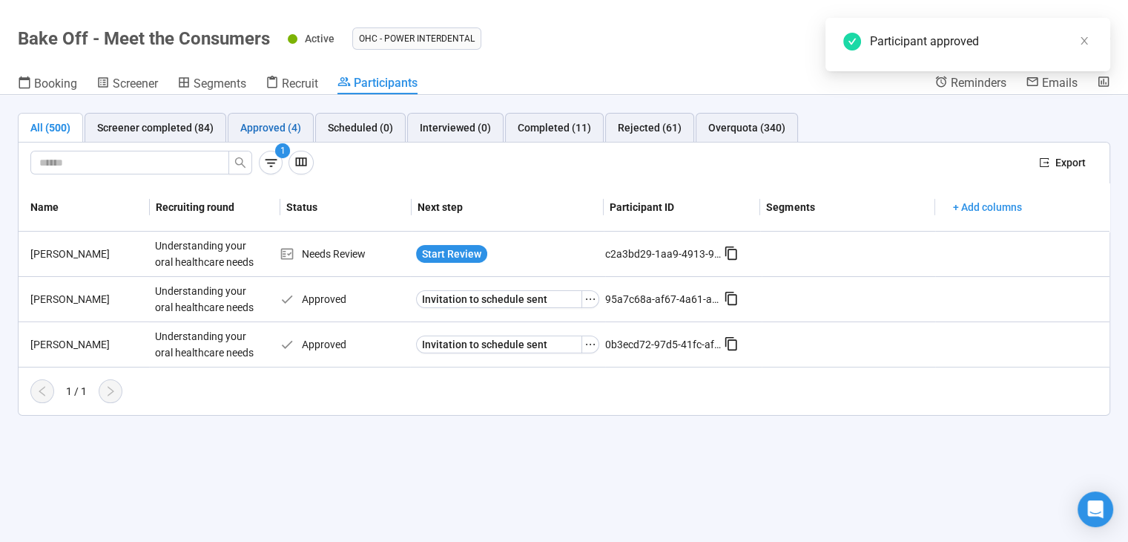
click at [258, 122] on div "Approved (4)" at bounding box center [270, 127] width 61 height 16
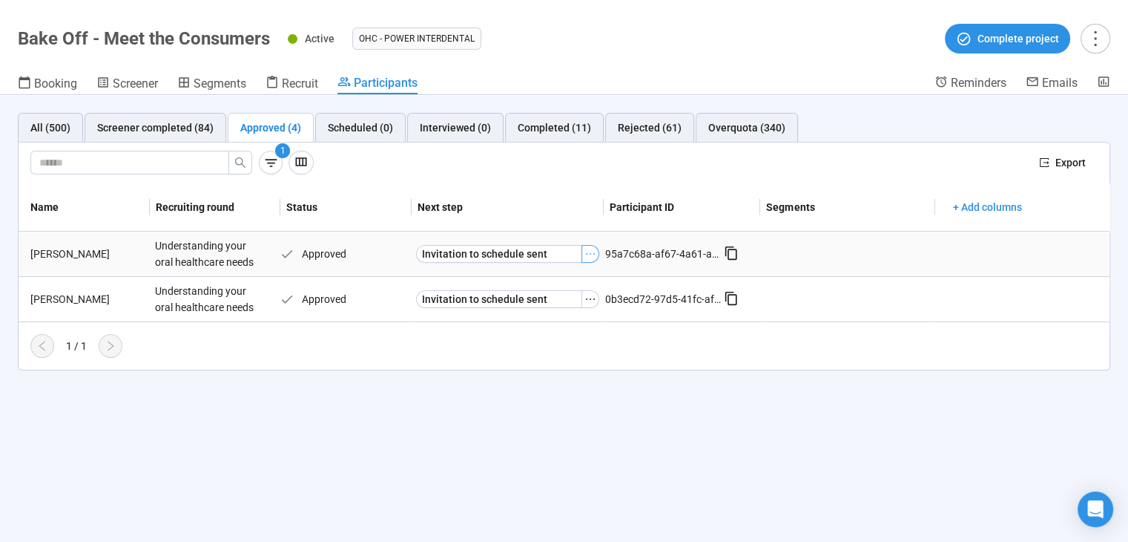
click at [590, 257] on icon "ellipsis" at bounding box center [591, 254] width 12 height 12
click at [936, 174] on div "1 Export" at bounding box center [564, 163] width 1091 height 42
click at [1101, 34] on icon "more" at bounding box center [1095, 38] width 20 height 20
click at [1034, 461] on div "All (500) Screener completed (84) Approved (4) Scheduled (0) Interviewed (0) Co…" at bounding box center [564, 318] width 1128 height 447
click at [274, 163] on icon "button" at bounding box center [271, 163] width 16 height 16
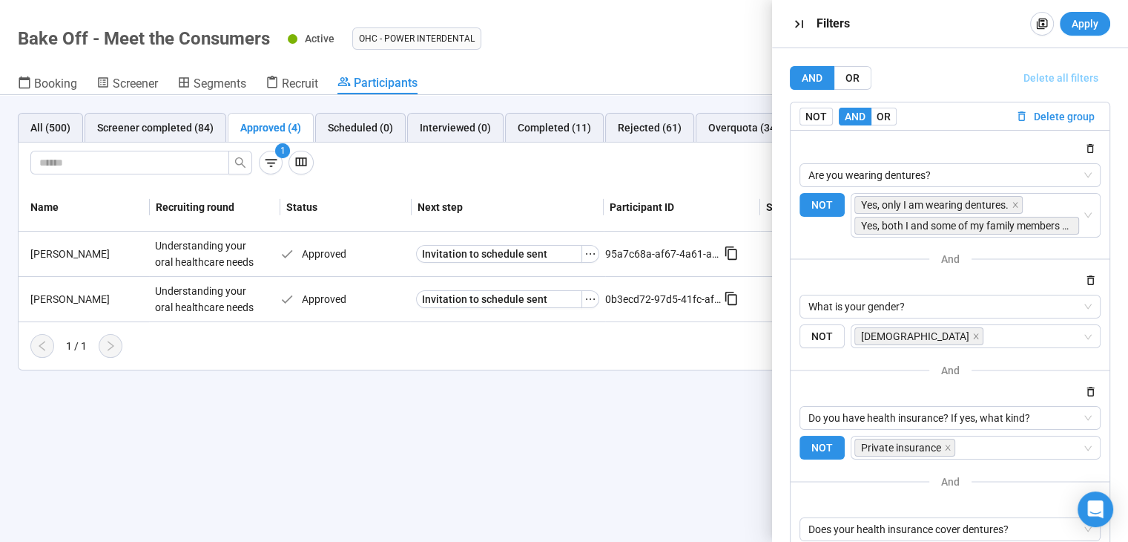
click at [1057, 68] on button "Delete all filters" at bounding box center [1061, 78] width 99 height 24
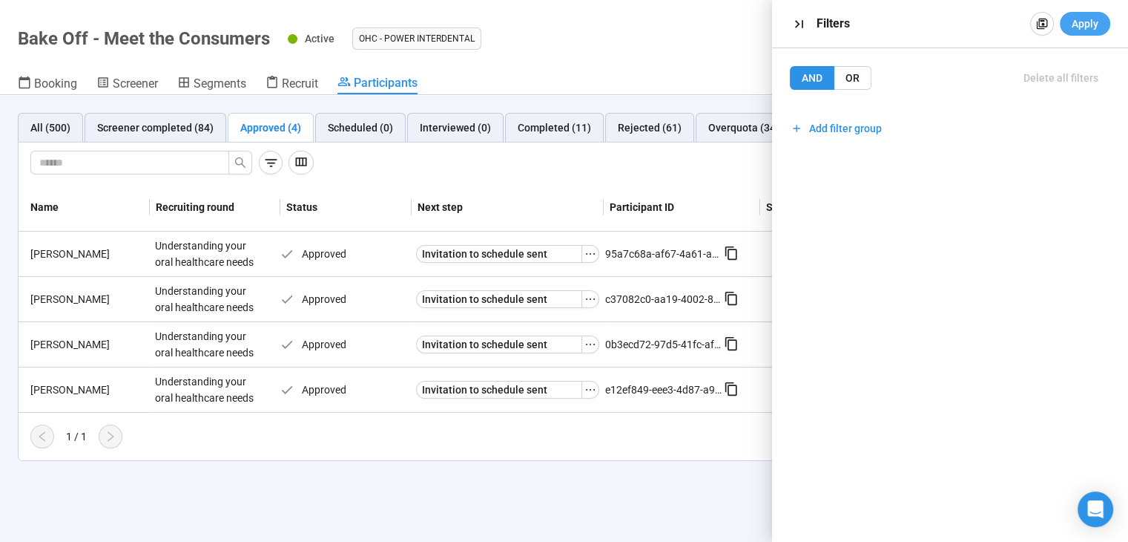
click at [1079, 19] on span "Apply" at bounding box center [1085, 24] width 27 height 16
click at [585, 257] on icon "ellipsis" at bounding box center [591, 254] width 12 height 12
click at [586, 462] on div "All (500) Screener completed (84) Approved (4) Scheduled (0) Interviewed (0) Co…" at bounding box center [564, 287] width 1128 height 384
click at [784, 19] on div "Filters Apply" at bounding box center [950, 23] width 356 height 47
click at [792, 20] on icon "button" at bounding box center [800, 24] width 16 height 16
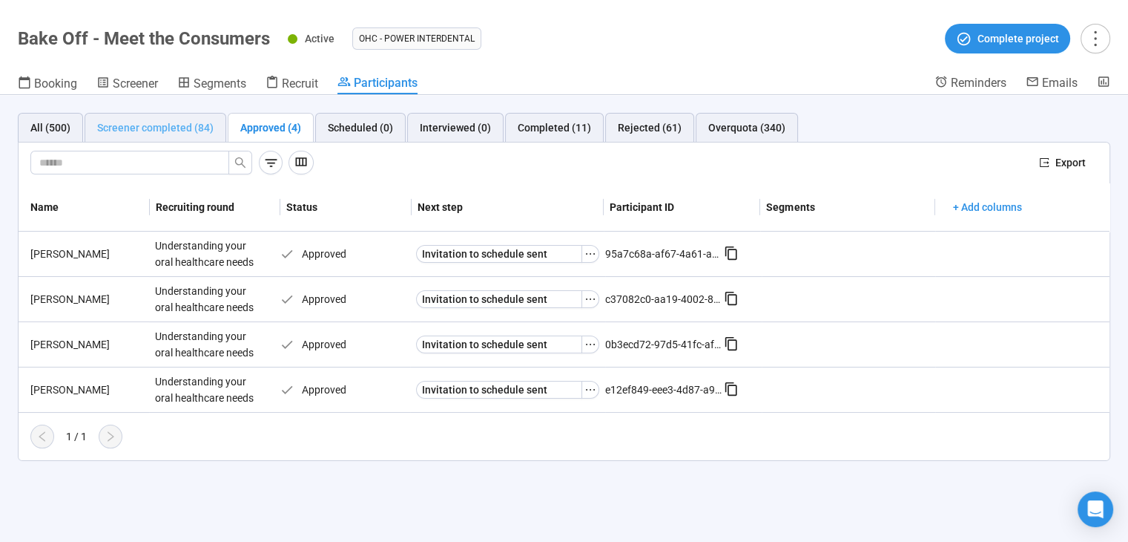
click at [151, 116] on div "Screener completed (84)" at bounding box center [156, 128] width 142 height 30
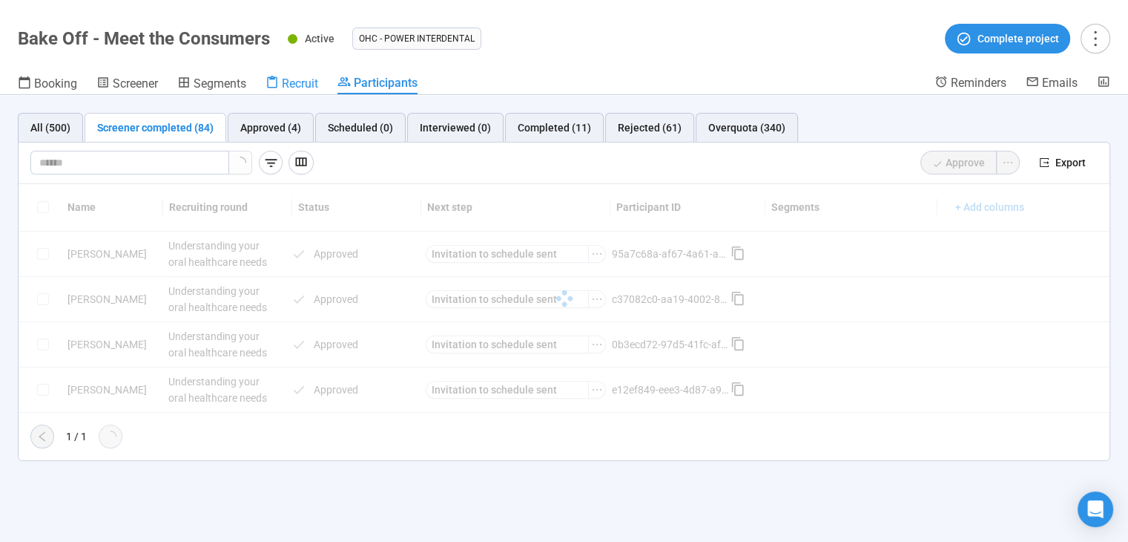
click at [308, 82] on span "Recruit" at bounding box center [300, 83] width 36 height 14
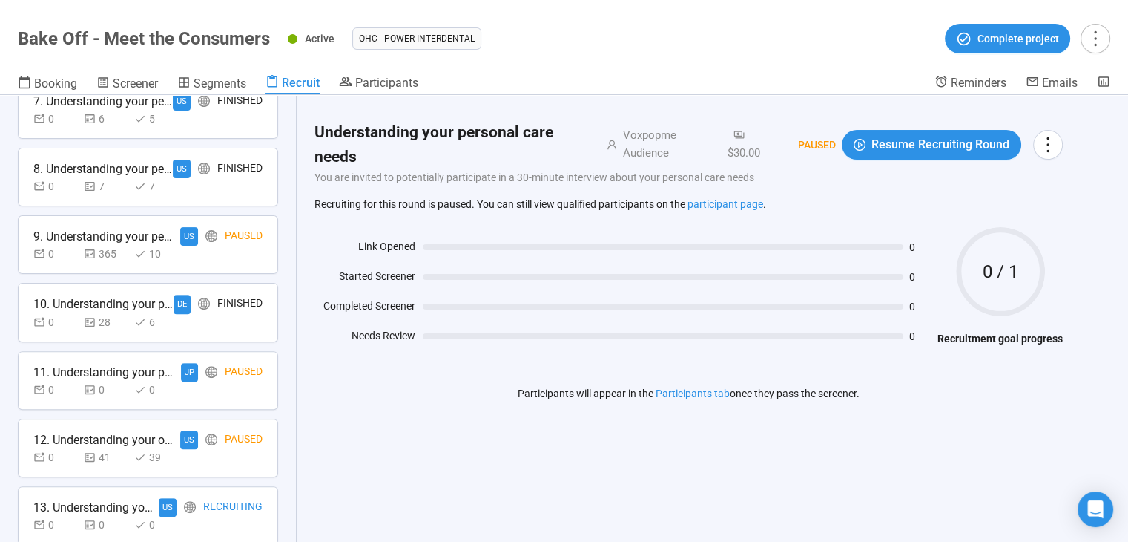
scroll to position [579, 0]
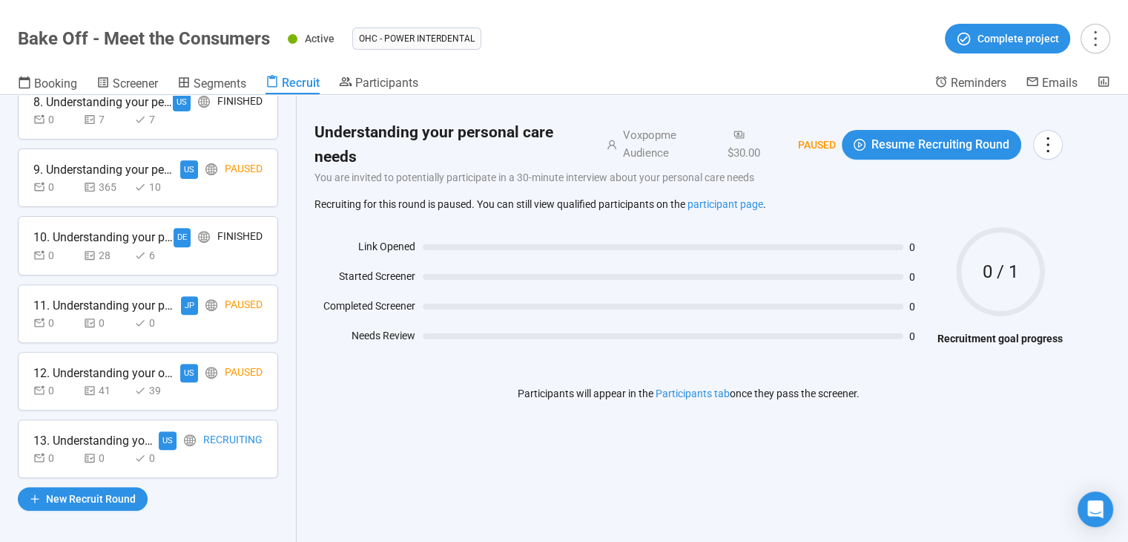
click at [203, 442] on div "Recruiting" at bounding box center [232, 440] width 59 height 19
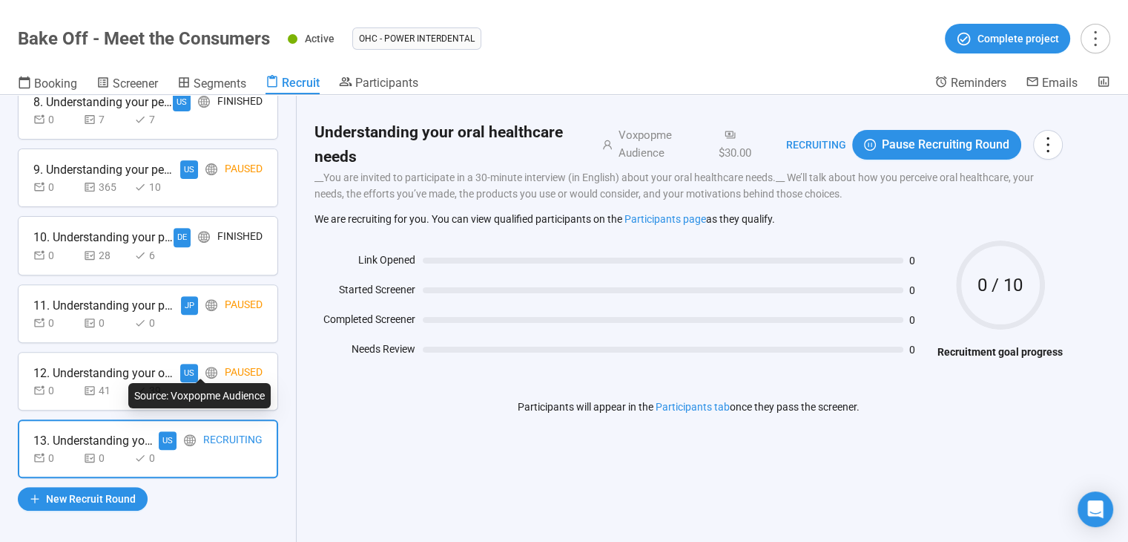
click at [206, 371] on icon "global" at bounding box center [212, 373] width 12 height 12
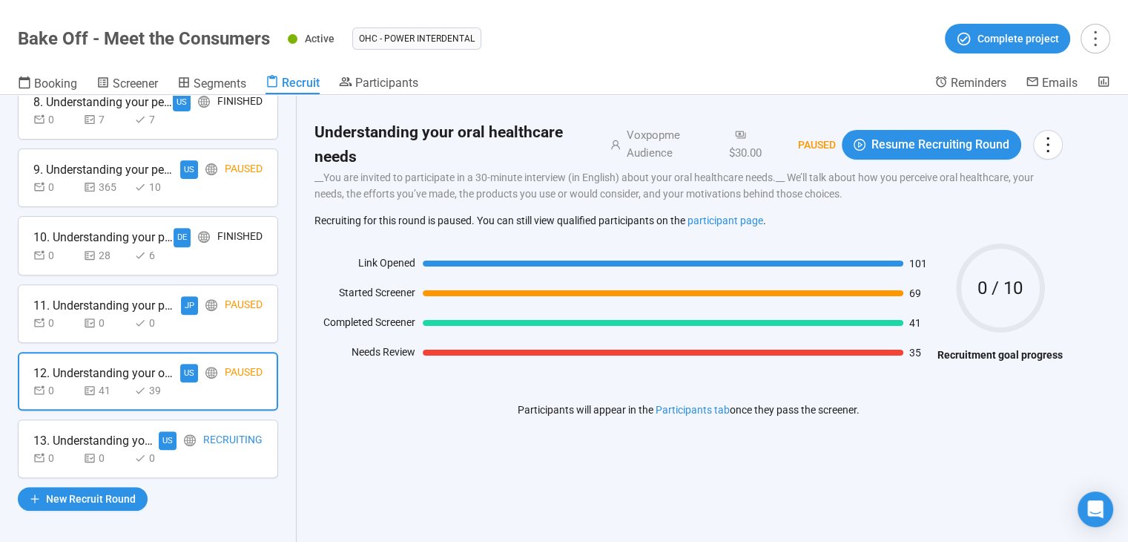
click at [212, 434] on div "Recruiting" at bounding box center [232, 440] width 59 height 19
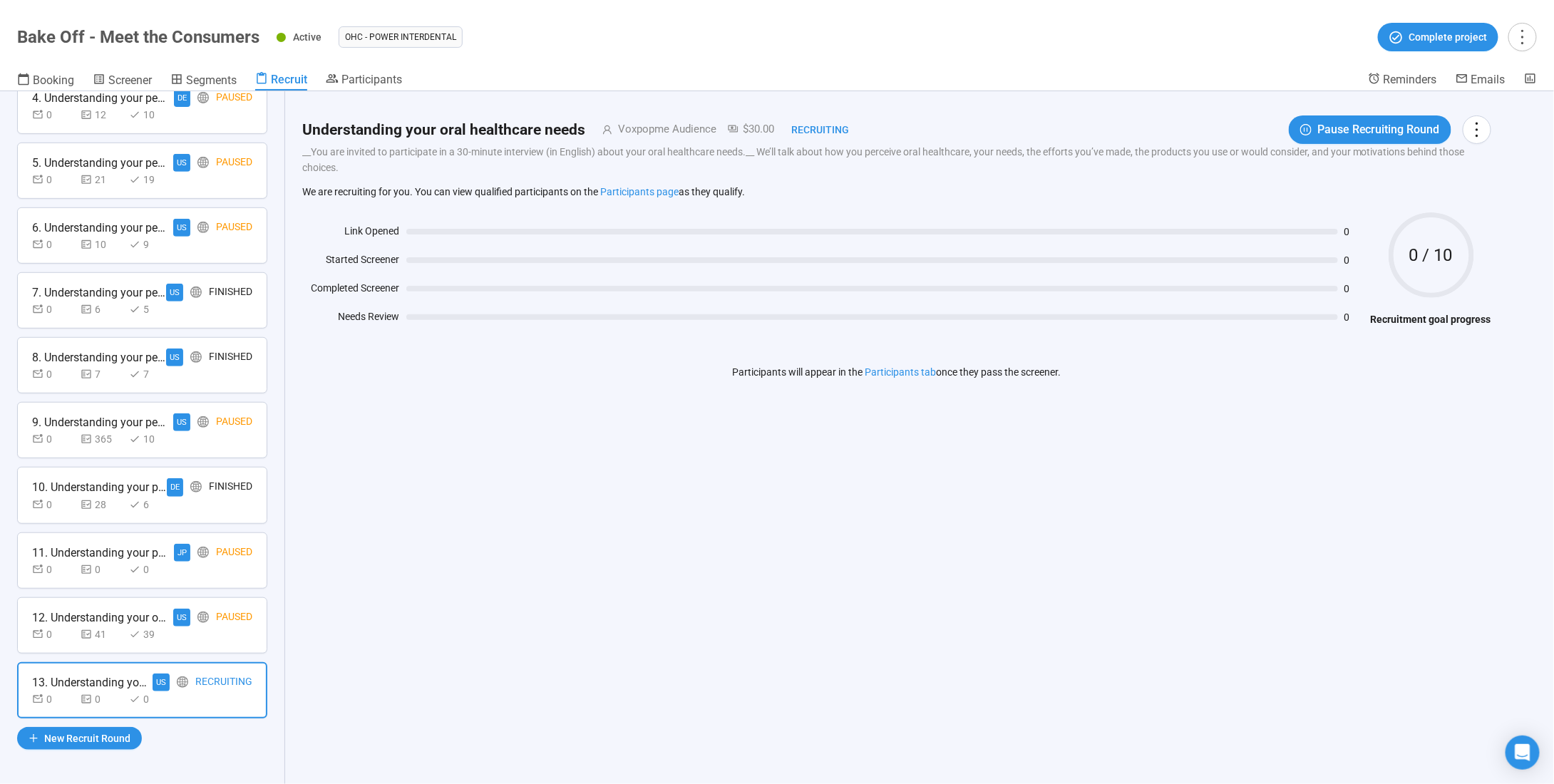
scroll to position [289, 0]
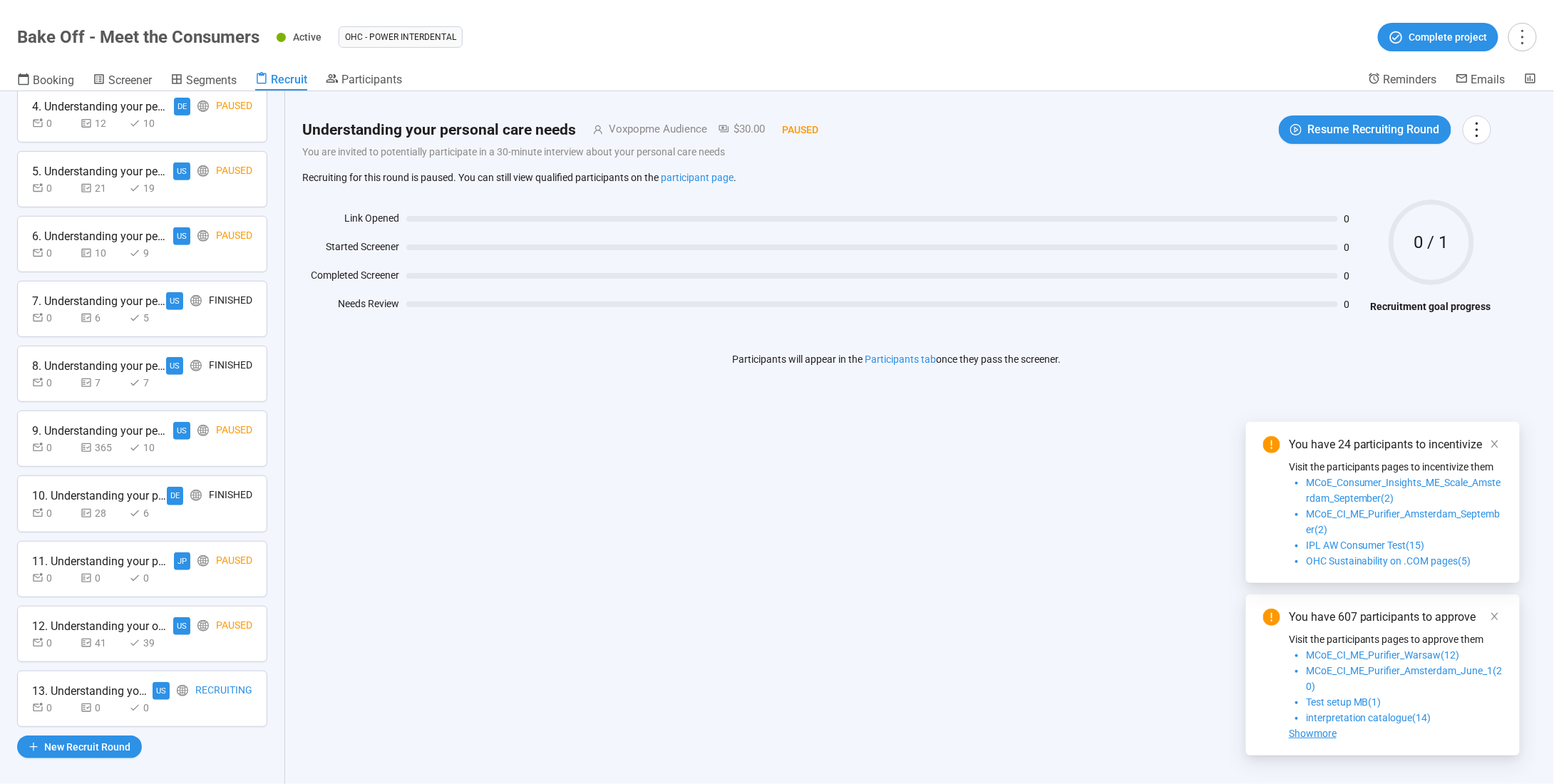
scroll to position [288, 0]
click at [244, 703] on div "13. Understanding your oral healthcare needs US Recruiting 0 0 0" at bounding box center [142, 698] width 250 height 57
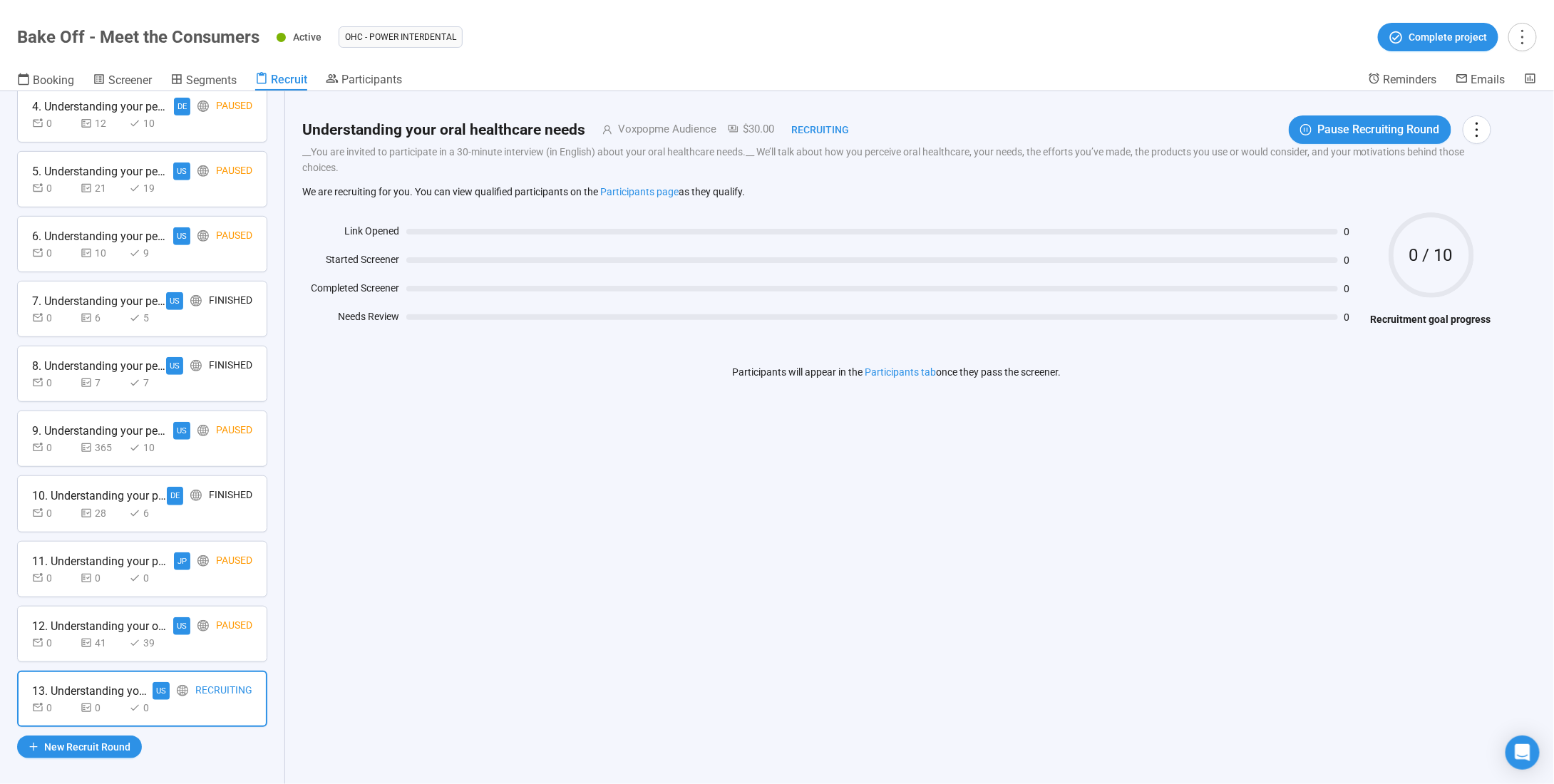
scroll to position [288, 0]
click at [153, 683] on div "US" at bounding box center [161, 692] width 17 height 18
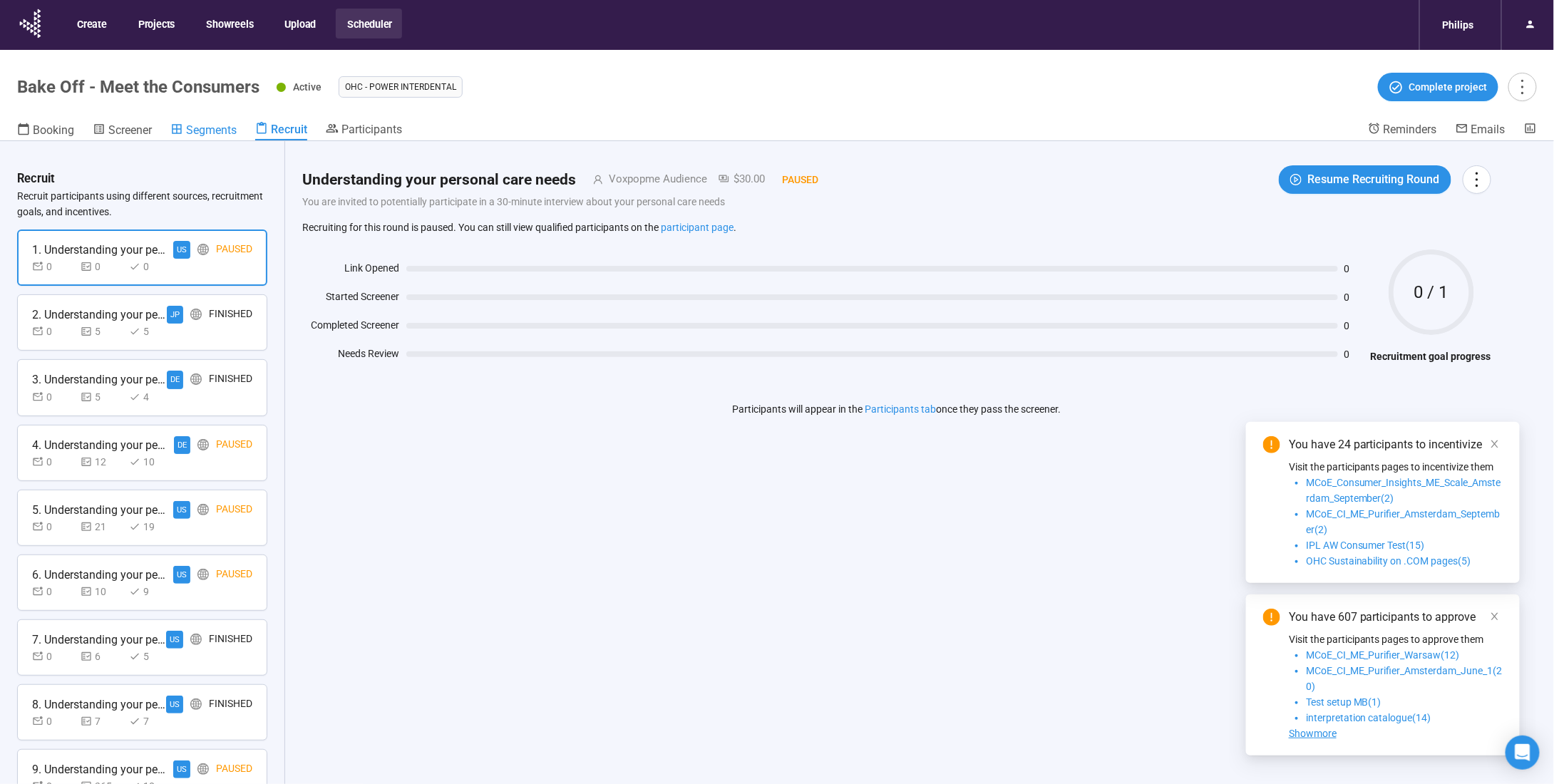
click at [199, 127] on span "Segments" at bounding box center [211, 130] width 51 height 13
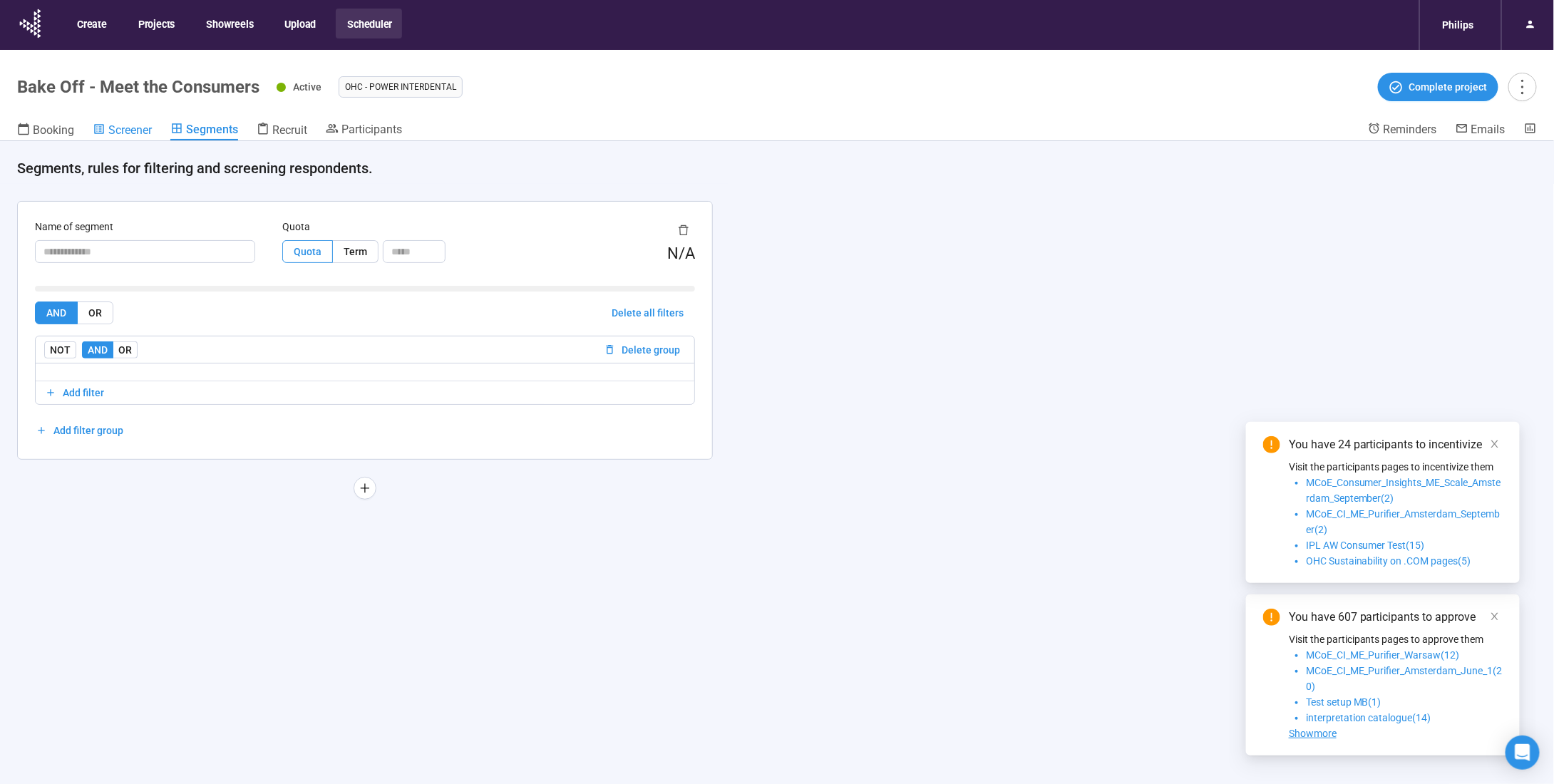
click at [123, 129] on span "Screener" at bounding box center [130, 130] width 43 height 13
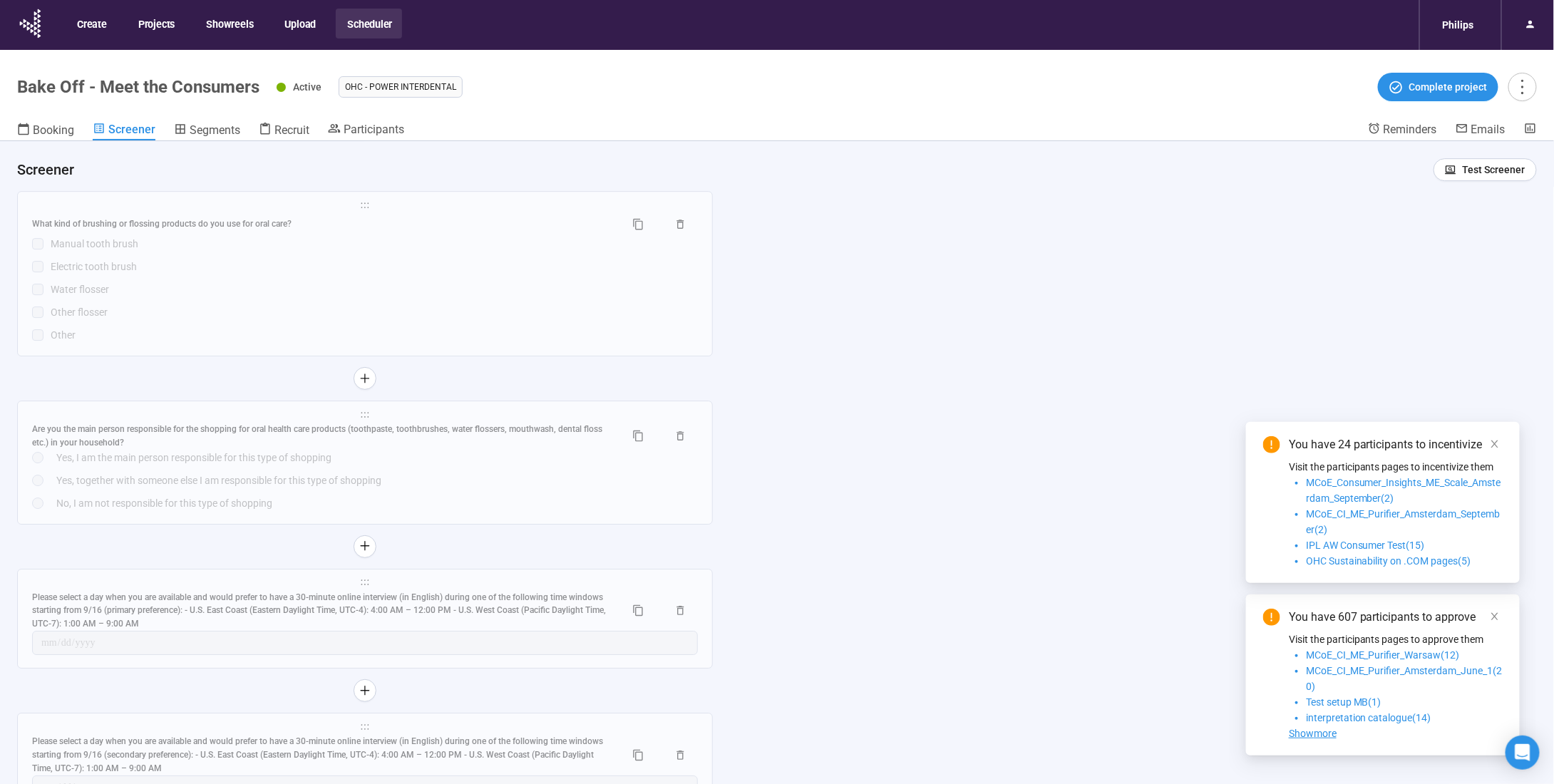
scroll to position [2281, 0]
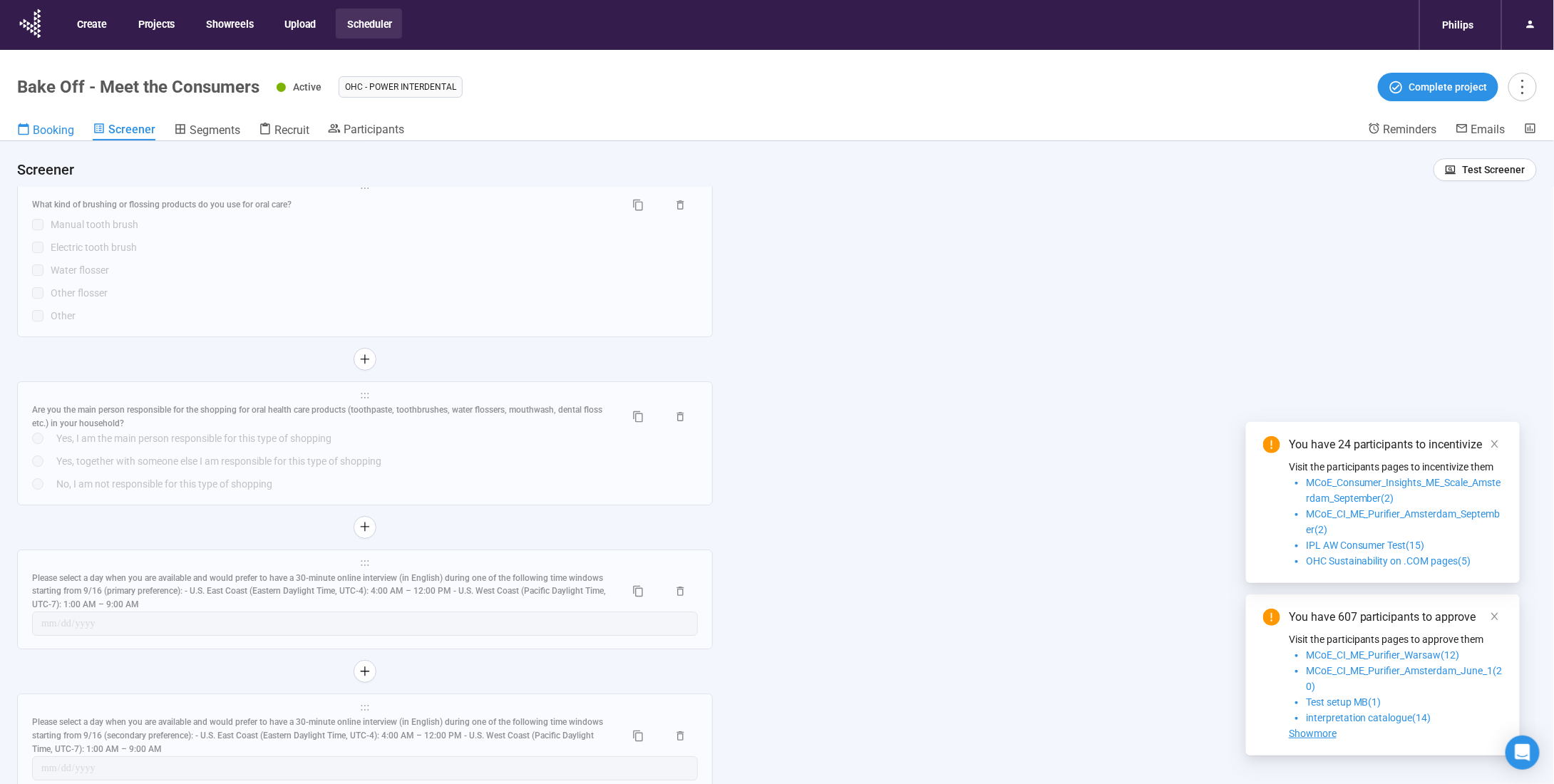
click at [54, 127] on span "Booking" at bounding box center [53, 130] width 41 height 13
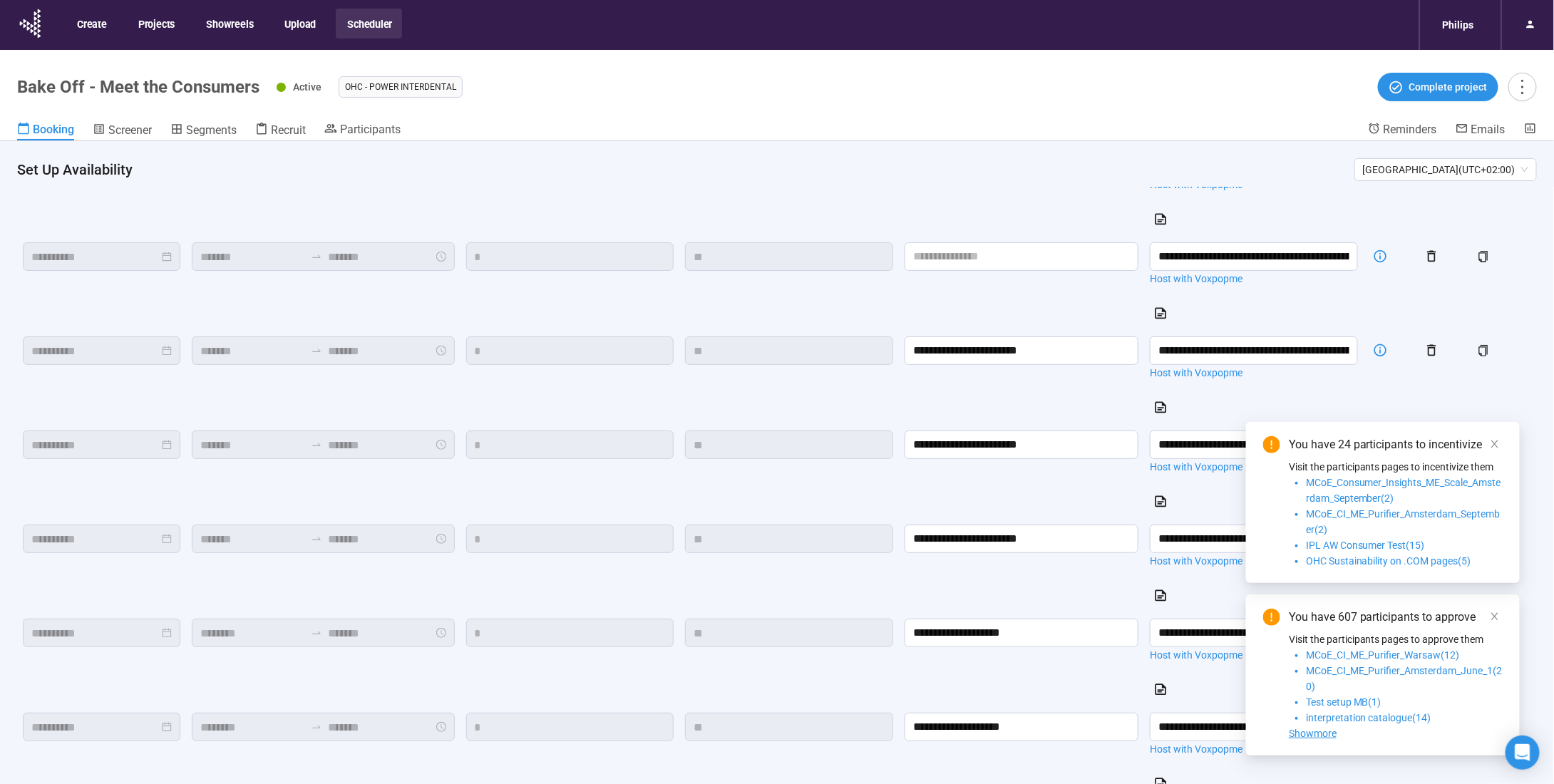
scroll to position [327, 0]
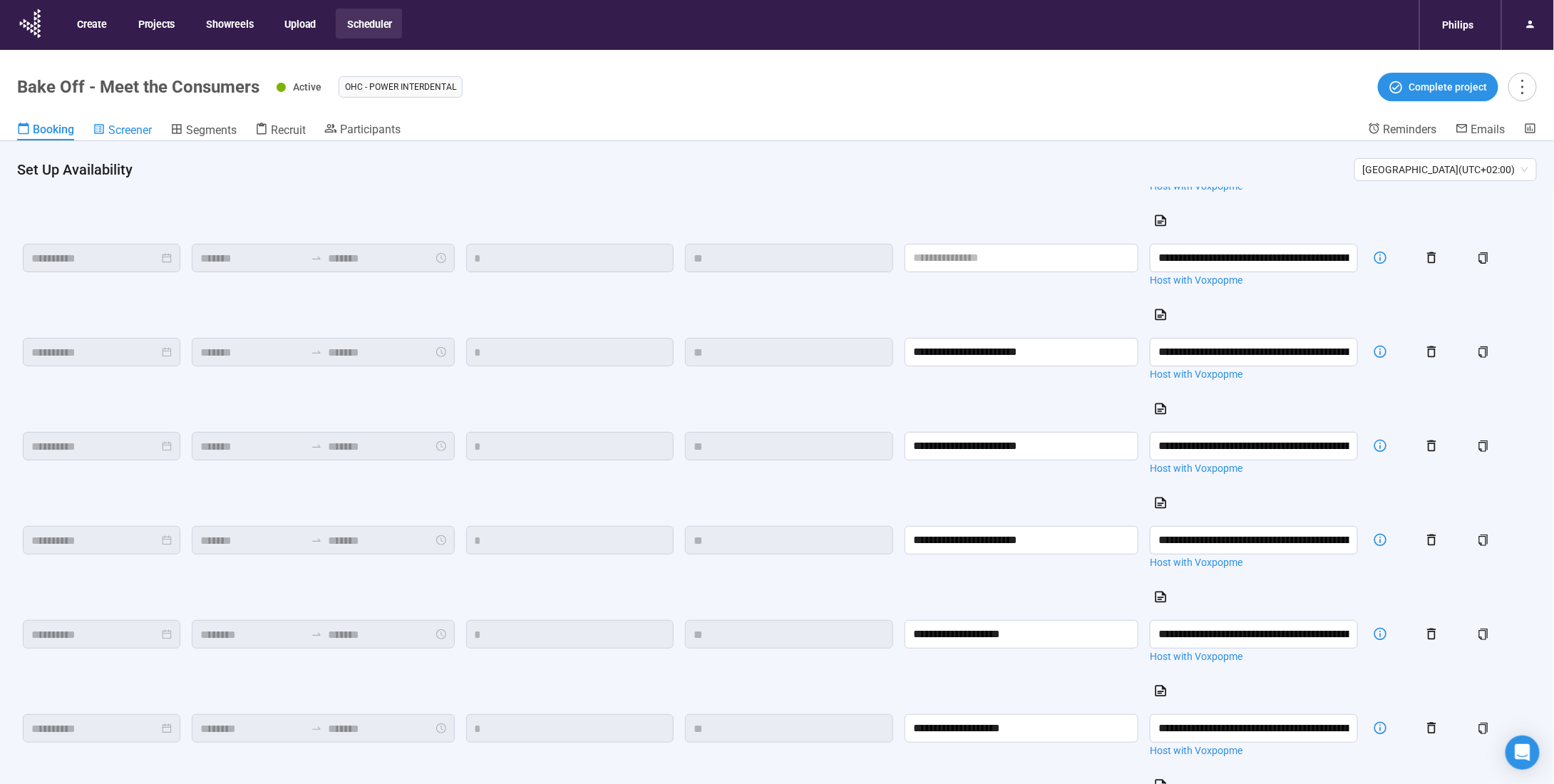
click at [142, 123] on span "Screener" at bounding box center [130, 130] width 43 height 13
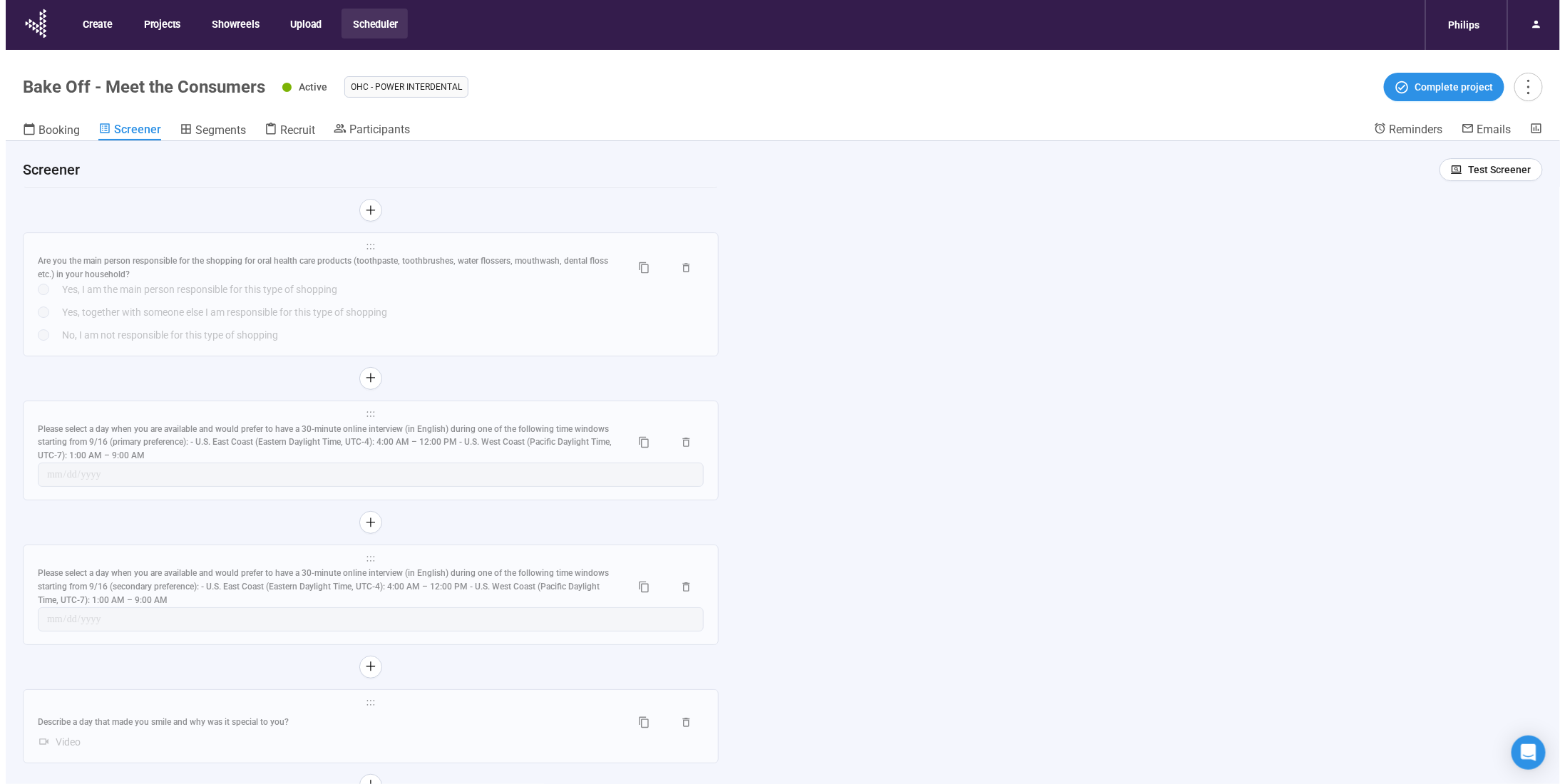
scroll to position [50, 0]
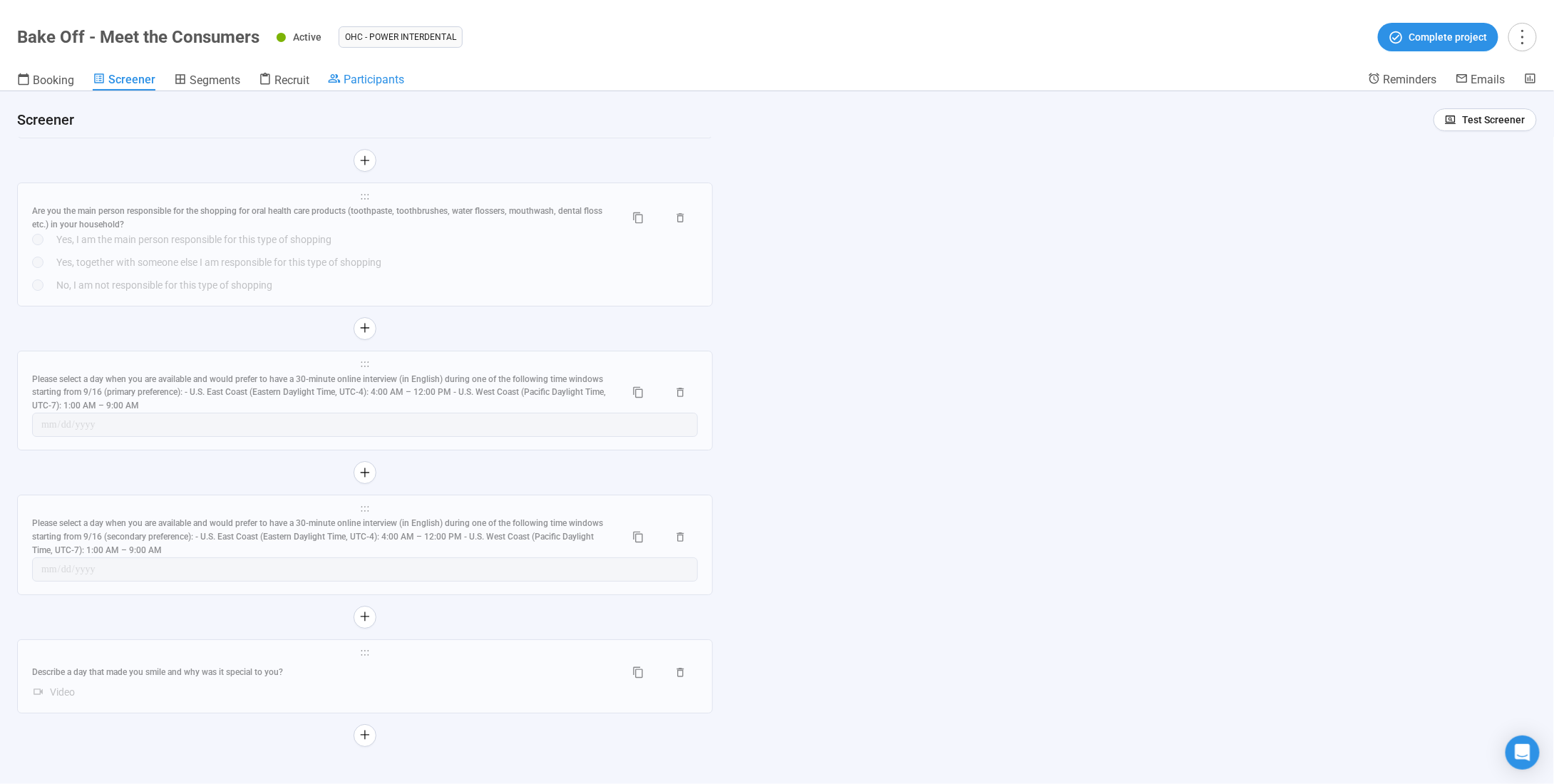
drag, startPoint x: 358, startPoint y: 79, endPoint x: 358, endPoint y: 86, distance: 7.0
click at [358, 79] on span "Participants" at bounding box center [374, 80] width 61 height 13
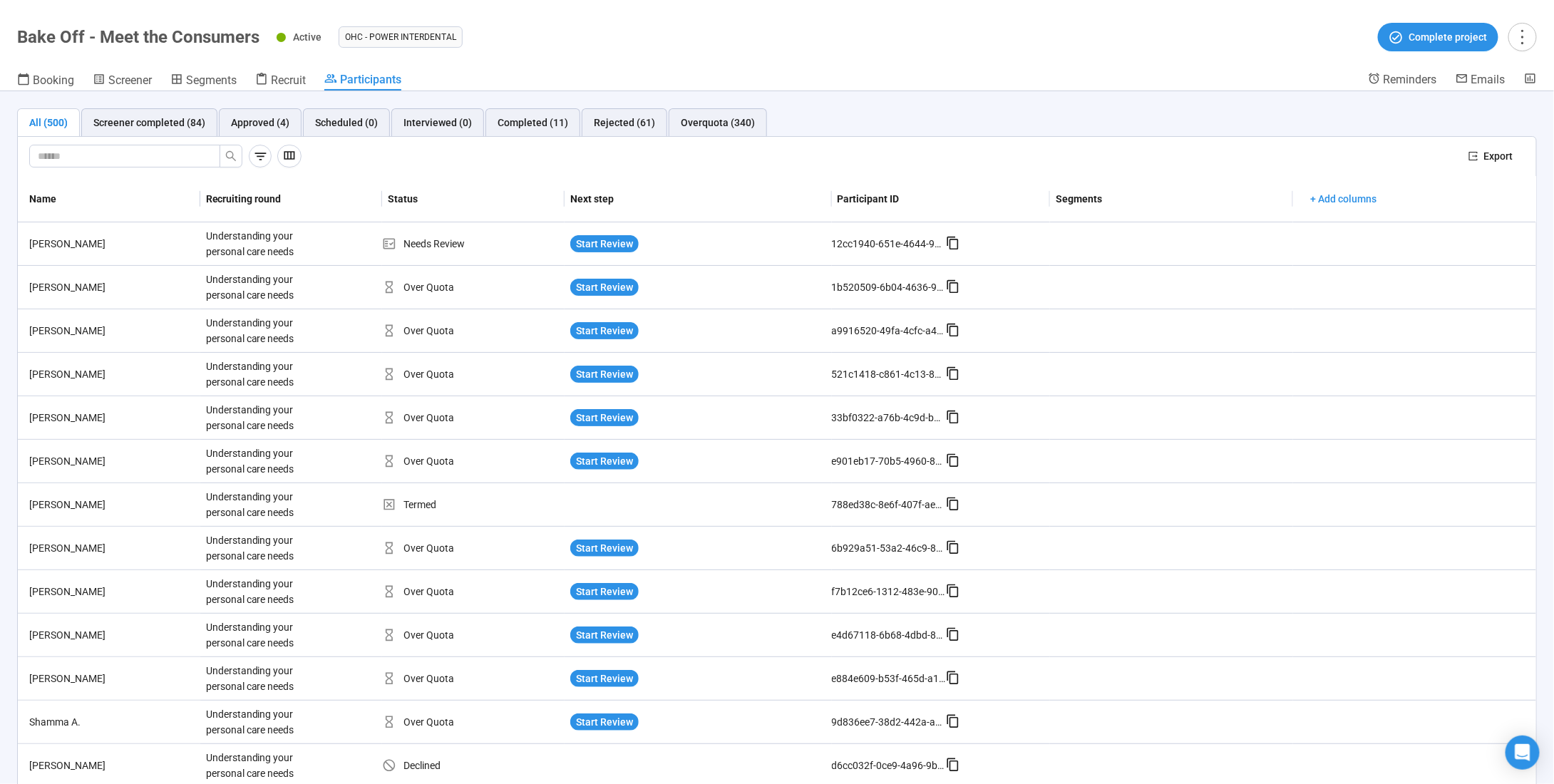
click at [1153, 60] on header "Bake Off - Meet the Consumers Active OHC - Power Interdental Complete project B…" at bounding box center [777, 45] width 1554 height 91
click at [256, 158] on icon "button" at bounding box center [260, 157] width 15 height 15
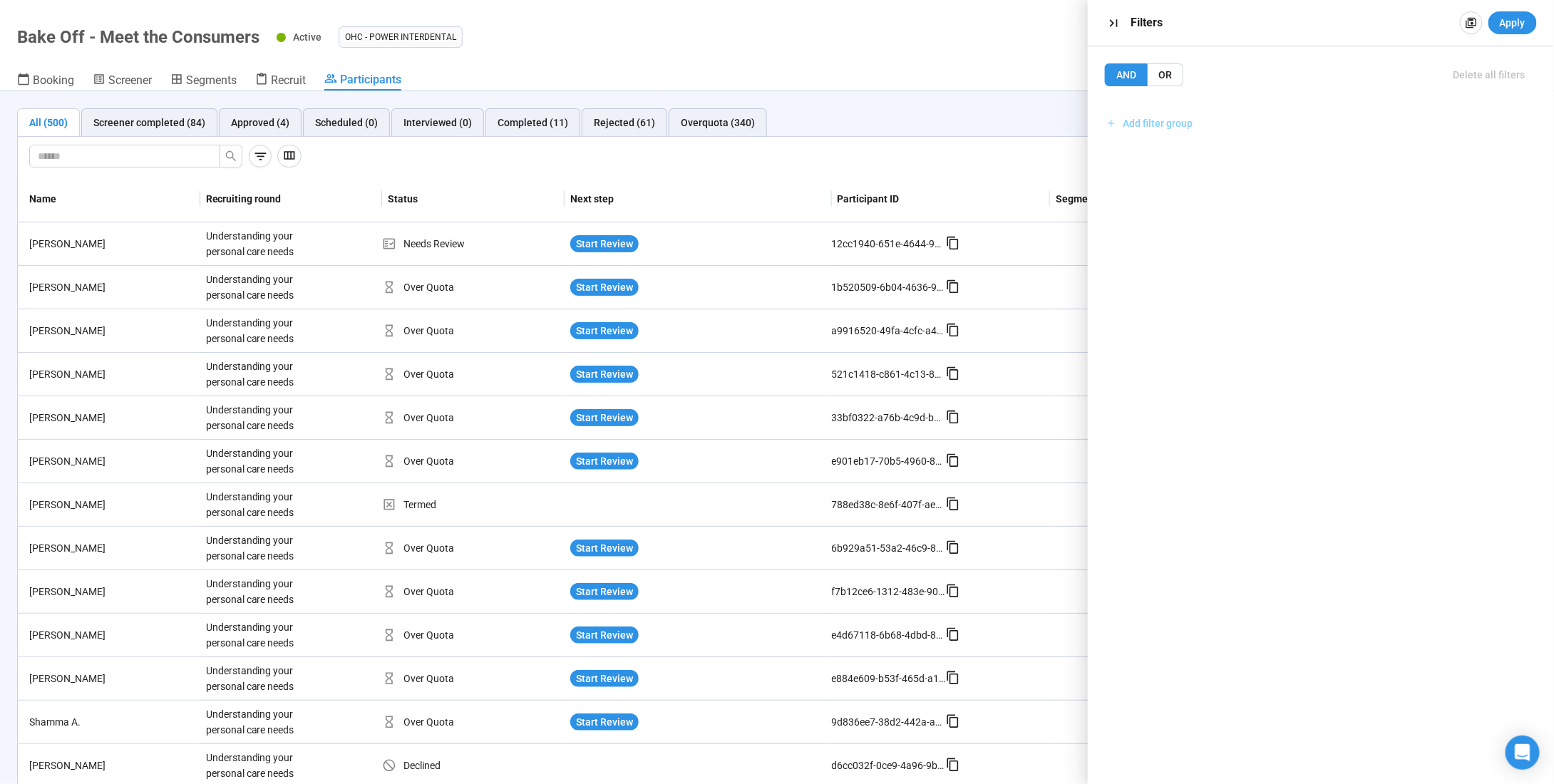
click at [1170, 129] on span "Add filter group" at bounding box center [1158, 123] width 70 height 15
click at [1183, 151] on span "Add filter" at bounding box center [1320, 155] width 412 height 15
click at [1181, 160] on input "search" at bounding box center [1321, 168] width 396 height 21
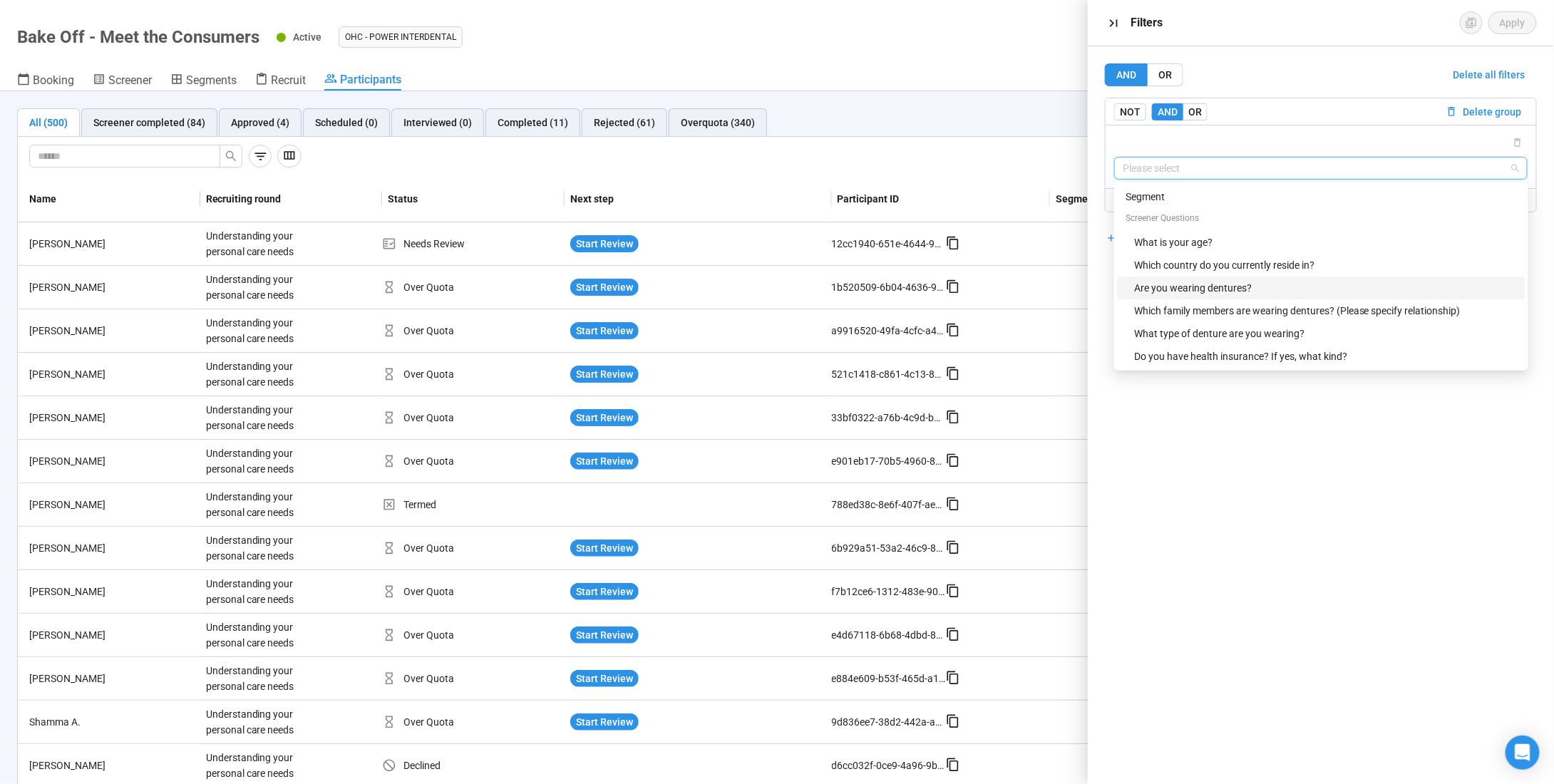
click at [1262, 292] on div "Are you wearing dentures?" at bounding box center [1325, 288] width 382 height 15
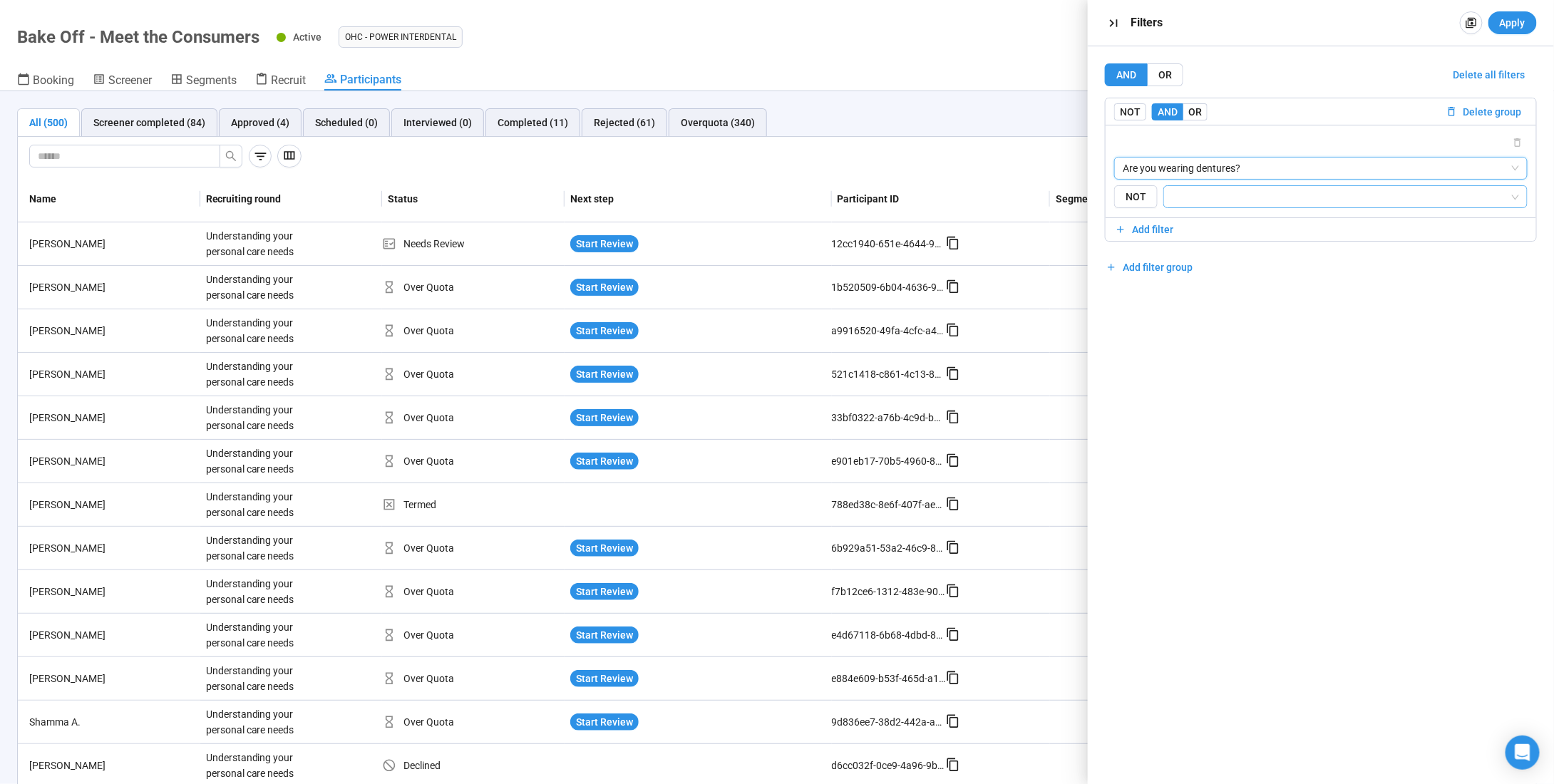
click at [1222, 196] on input "search" at bounding box center [1341, 197] width 337 height 17
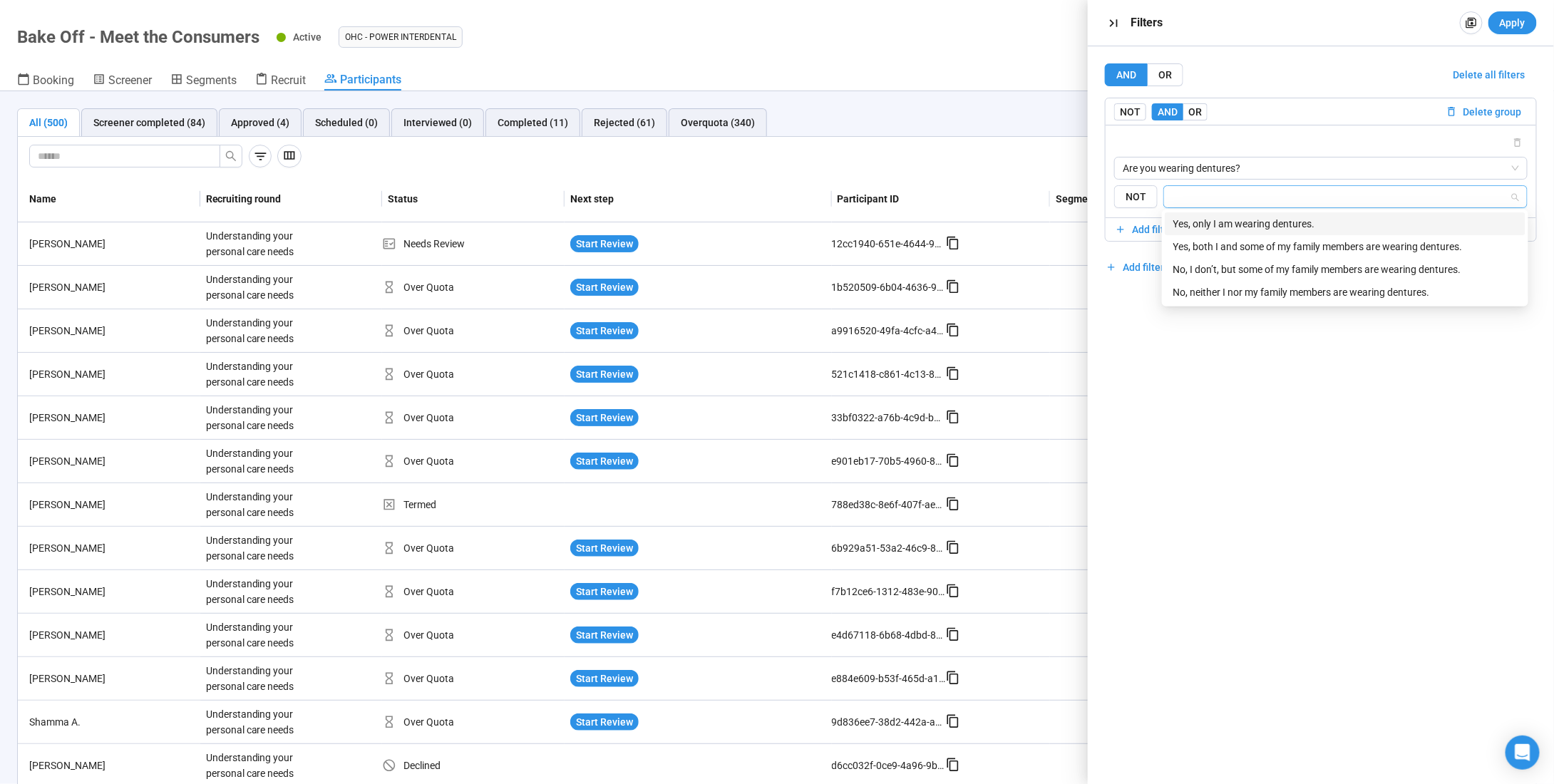
click at [1226, 224] on div "Yes, only I am wearing dentures." at bounding box center [1345, 224] width 344 height 15
click at [1267, 244] on div "Yes, both I and some of my family members are wearing dentures." at bounding box center [1345, 247] width 344 height 15
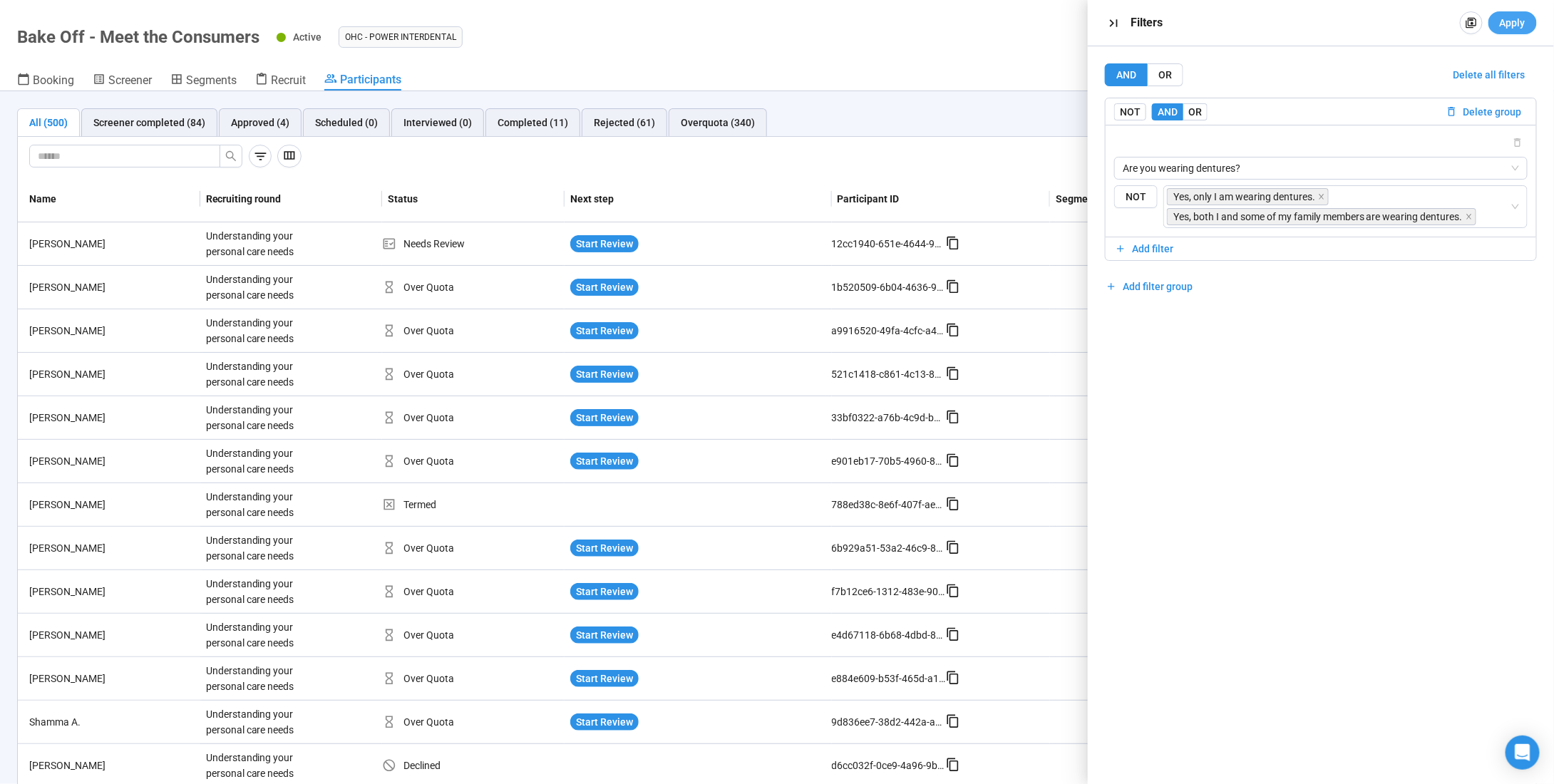
click at [1513, 24] on span "Apply" at bounding box center [1513, 23] width 26 height 15
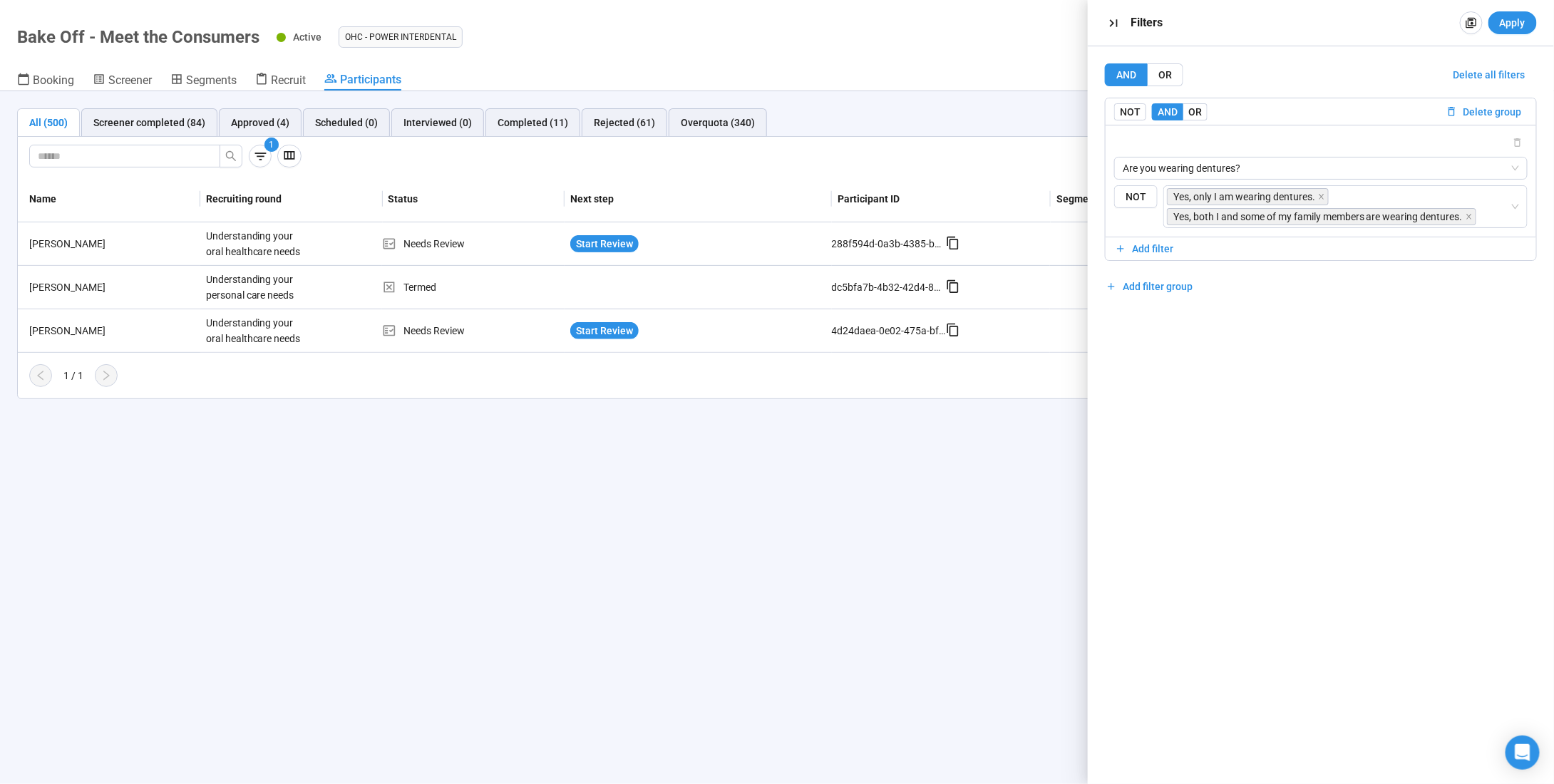
click at [748, 364] on div "1 / 1" at bounding box center [772, 376] width 1507 height 23
click at [605, 323] on span "Start Review" at bounding box center [604, 331] width 57 height 15
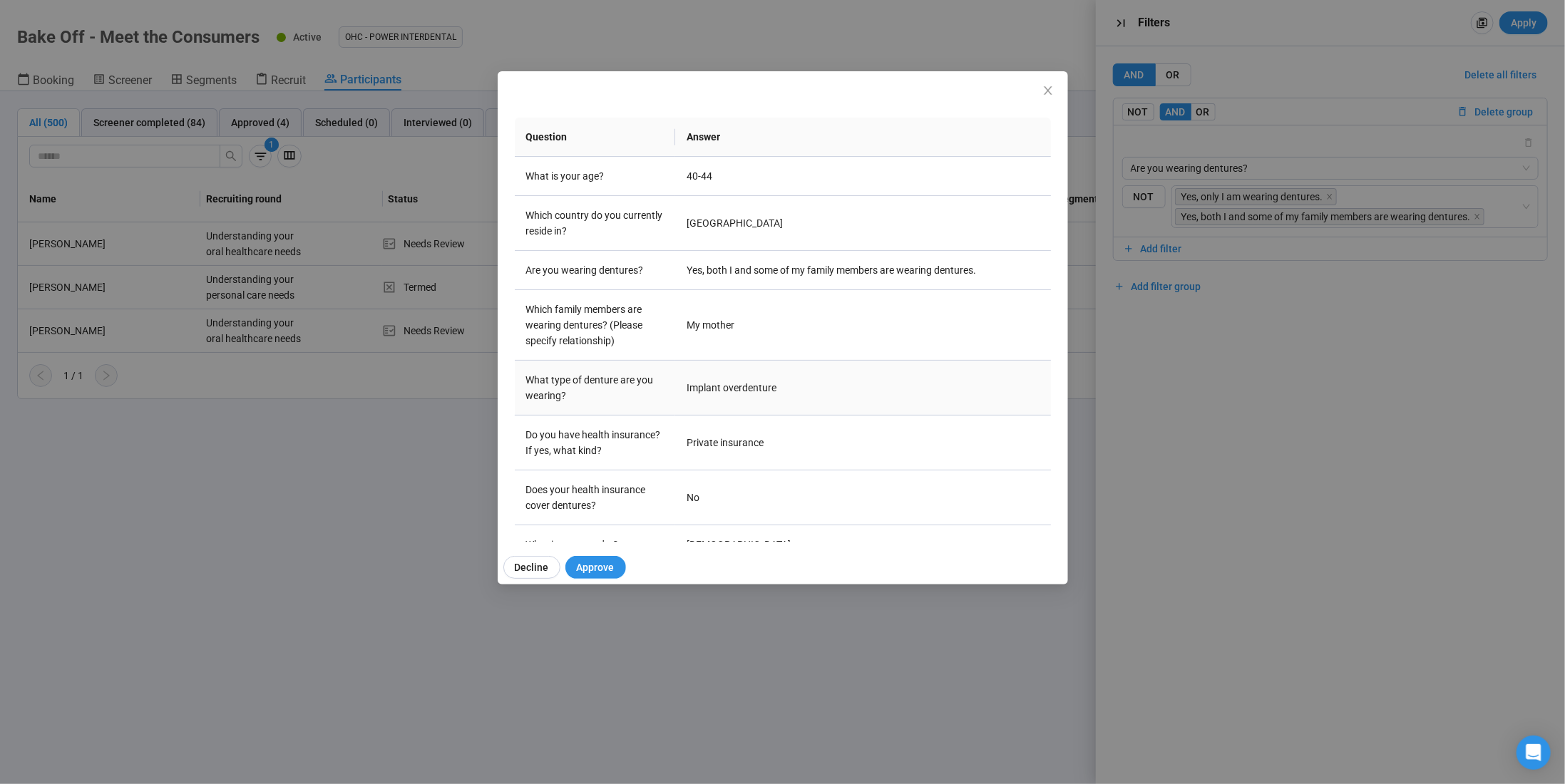
scroll to position [214, 0]
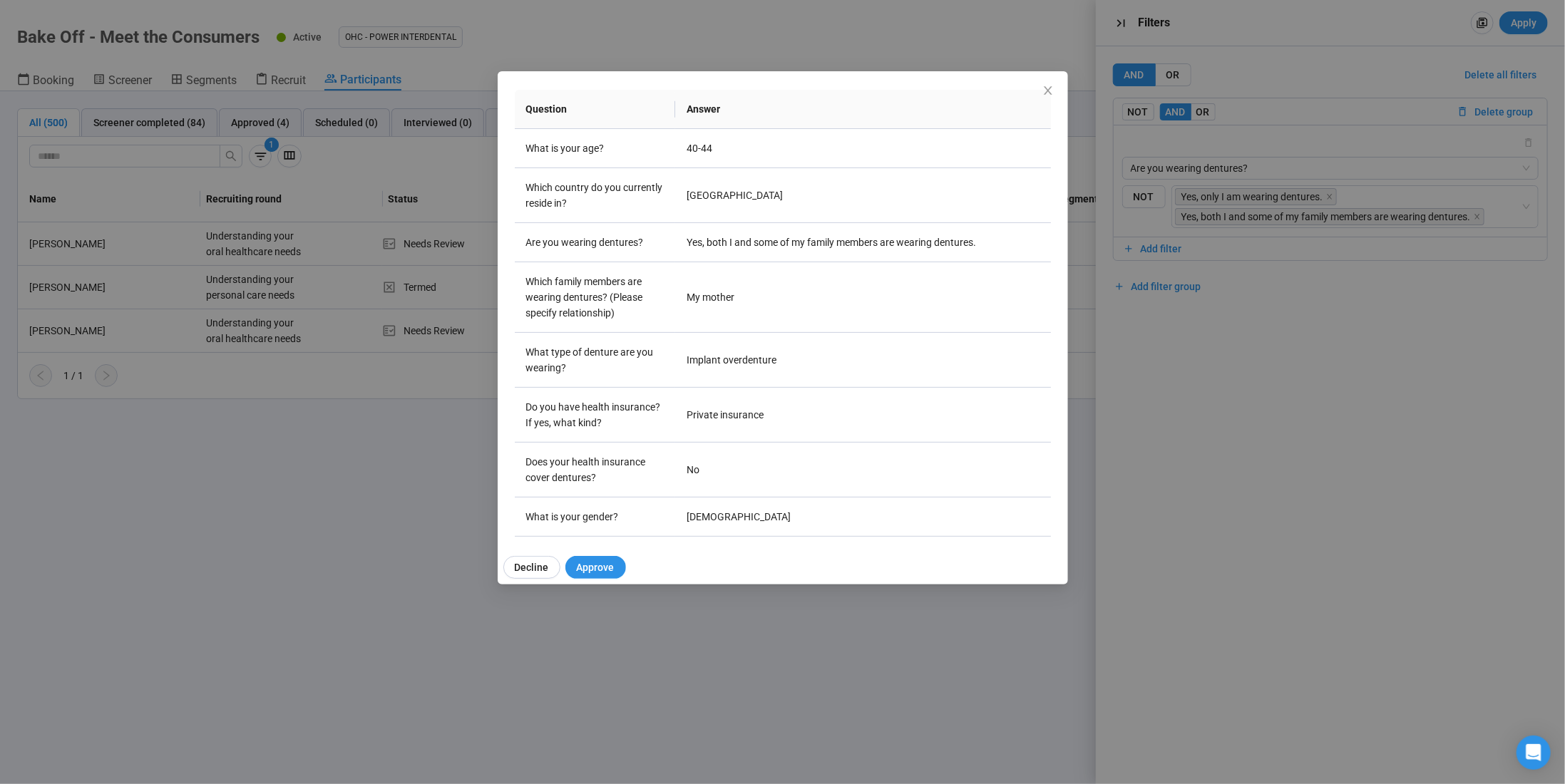
click at [428, 240] on div "Ashley H Project notes Edit Add notes, i.e. how the last interview went, import…" at bounding box center [782, 392] width 1565 height 784
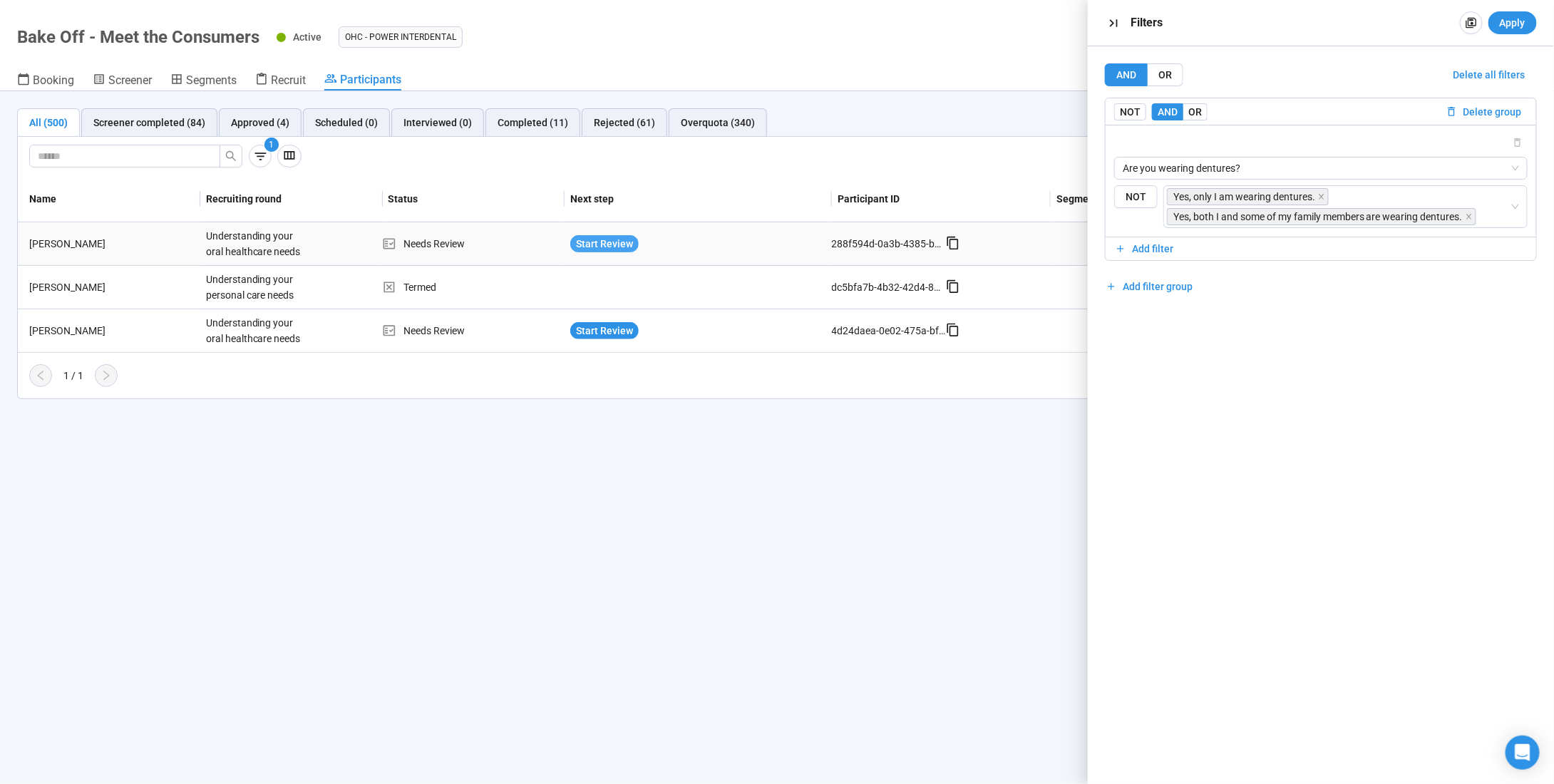
click at [577, 241] on span "Start Review" at bounding box center [604, 244] width 57 height 15
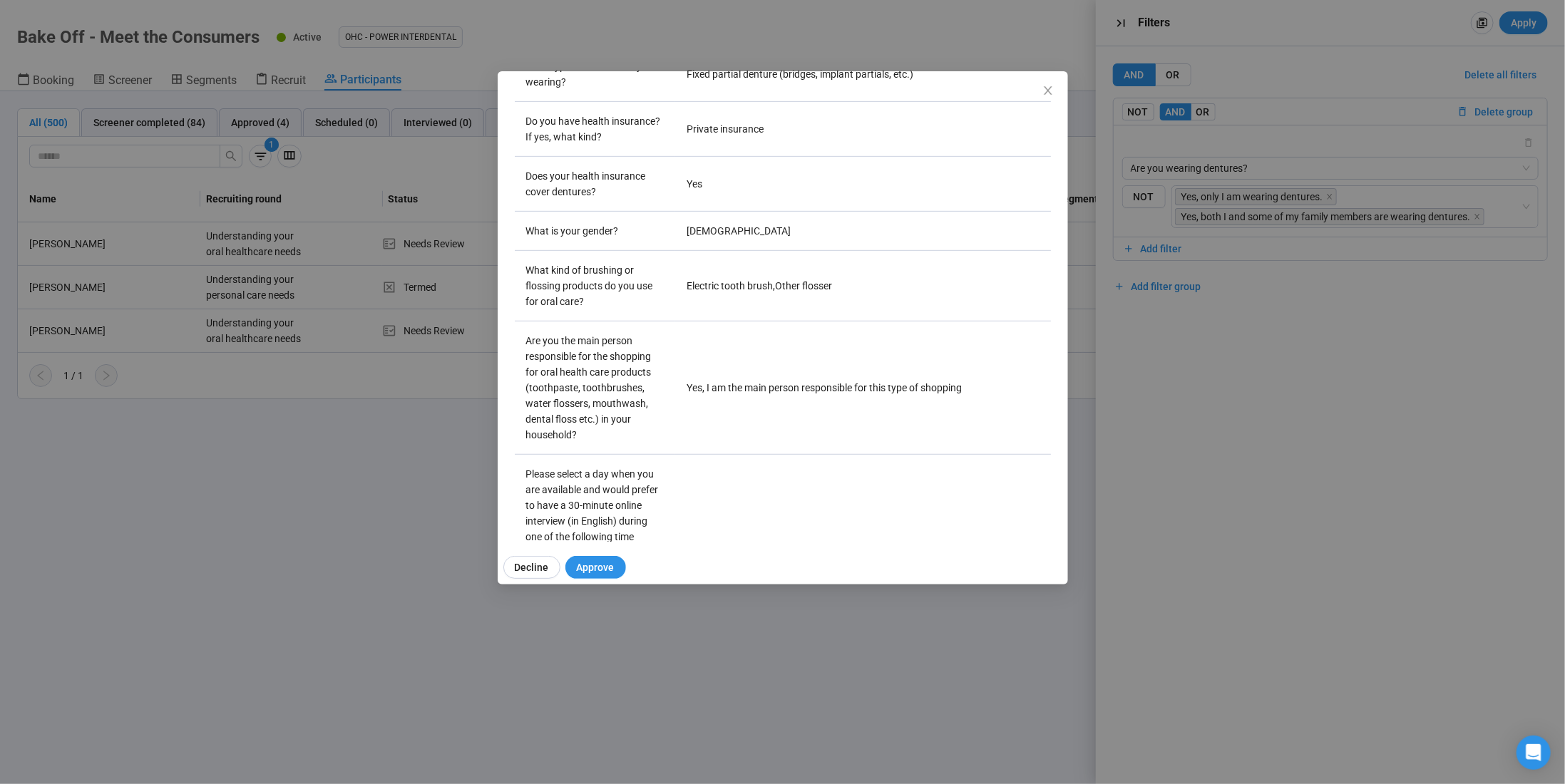
scroll to position [0, 0]
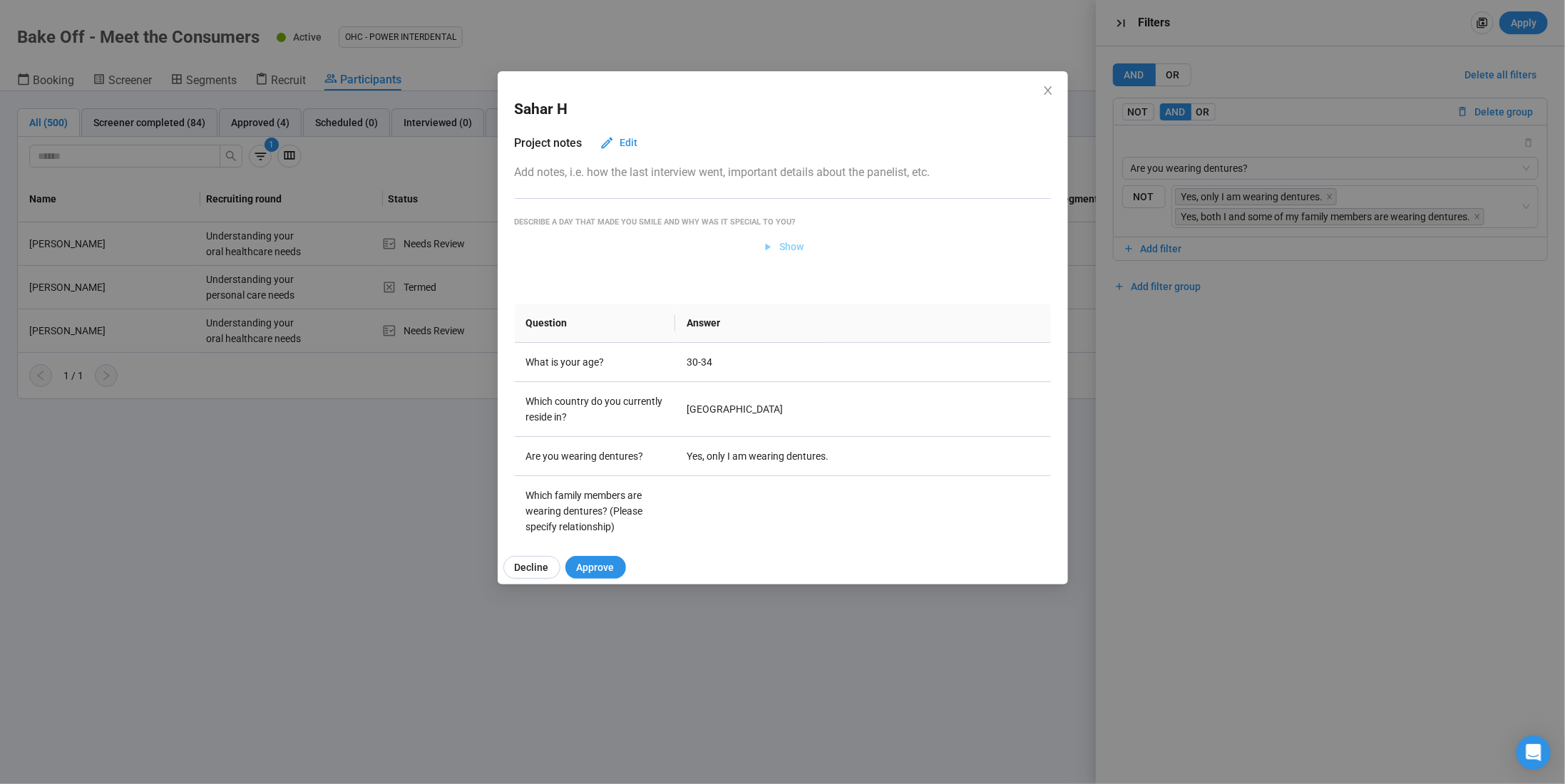
click at [773, 250] on span "Show" at bounding box center [782, 247] width 42 height 15
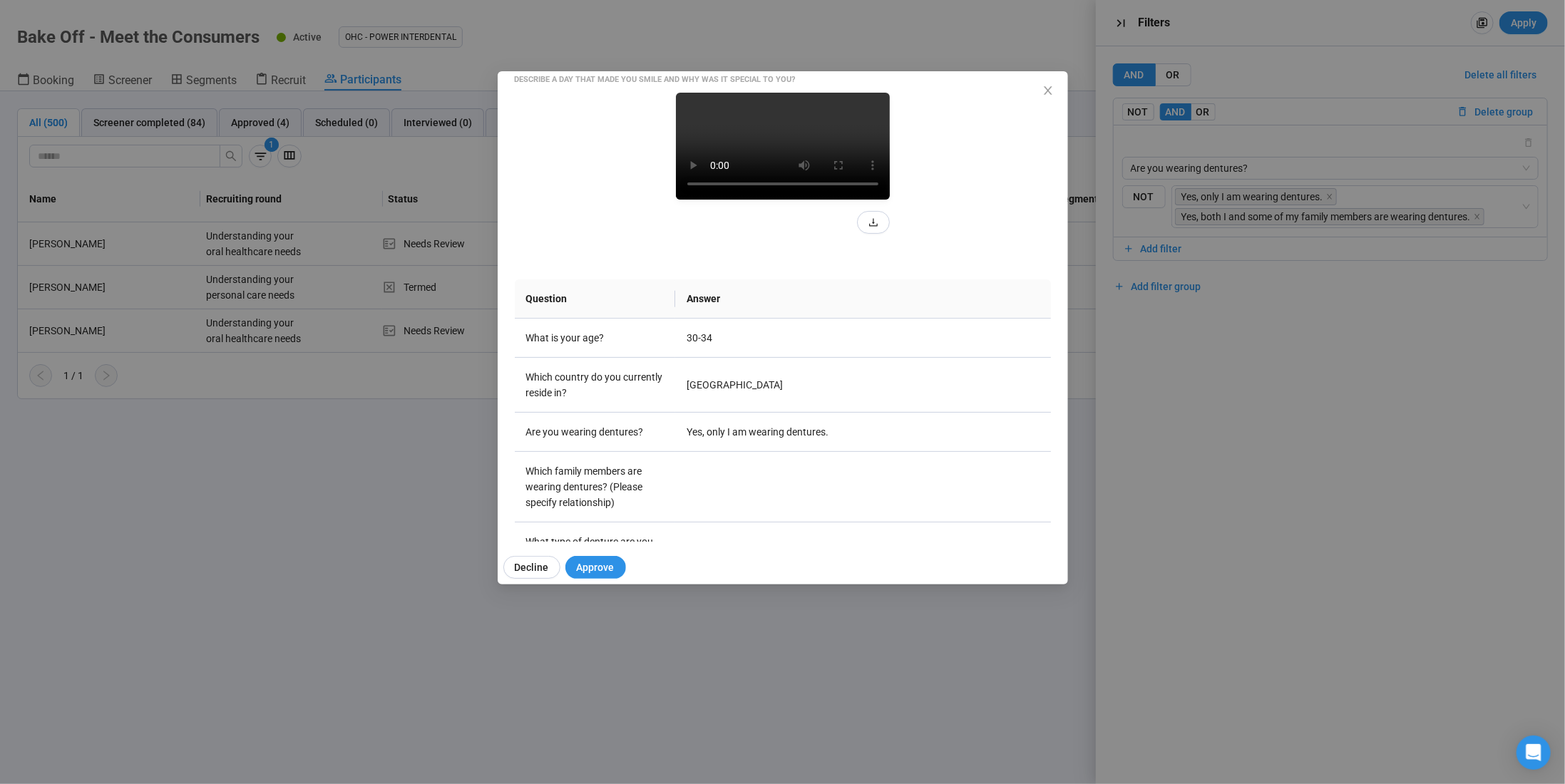
scroll to position [71, 0]
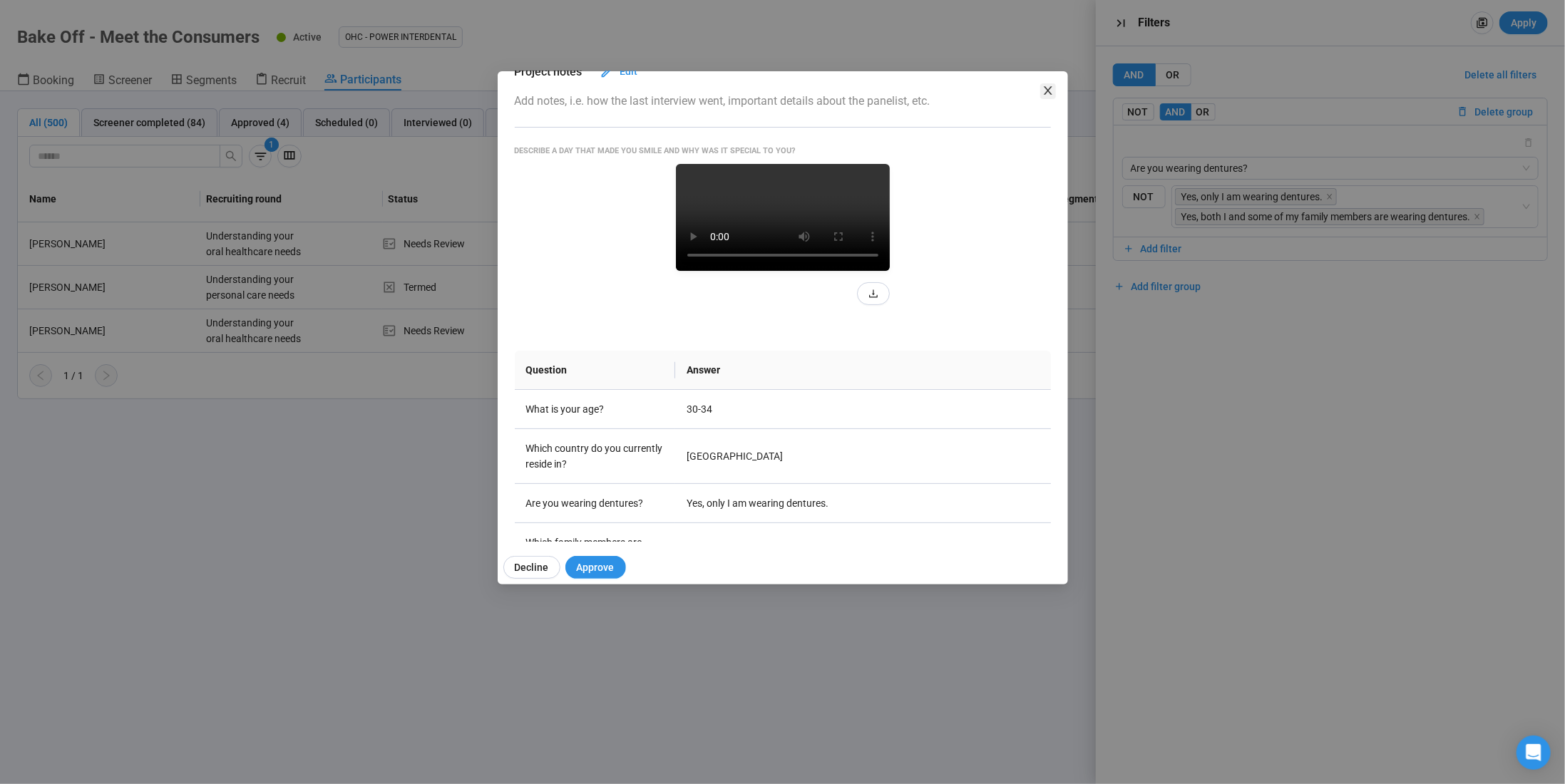
click at [1052, 89] on icon "close" at bounding box center [1049, 90] width 12 height 12
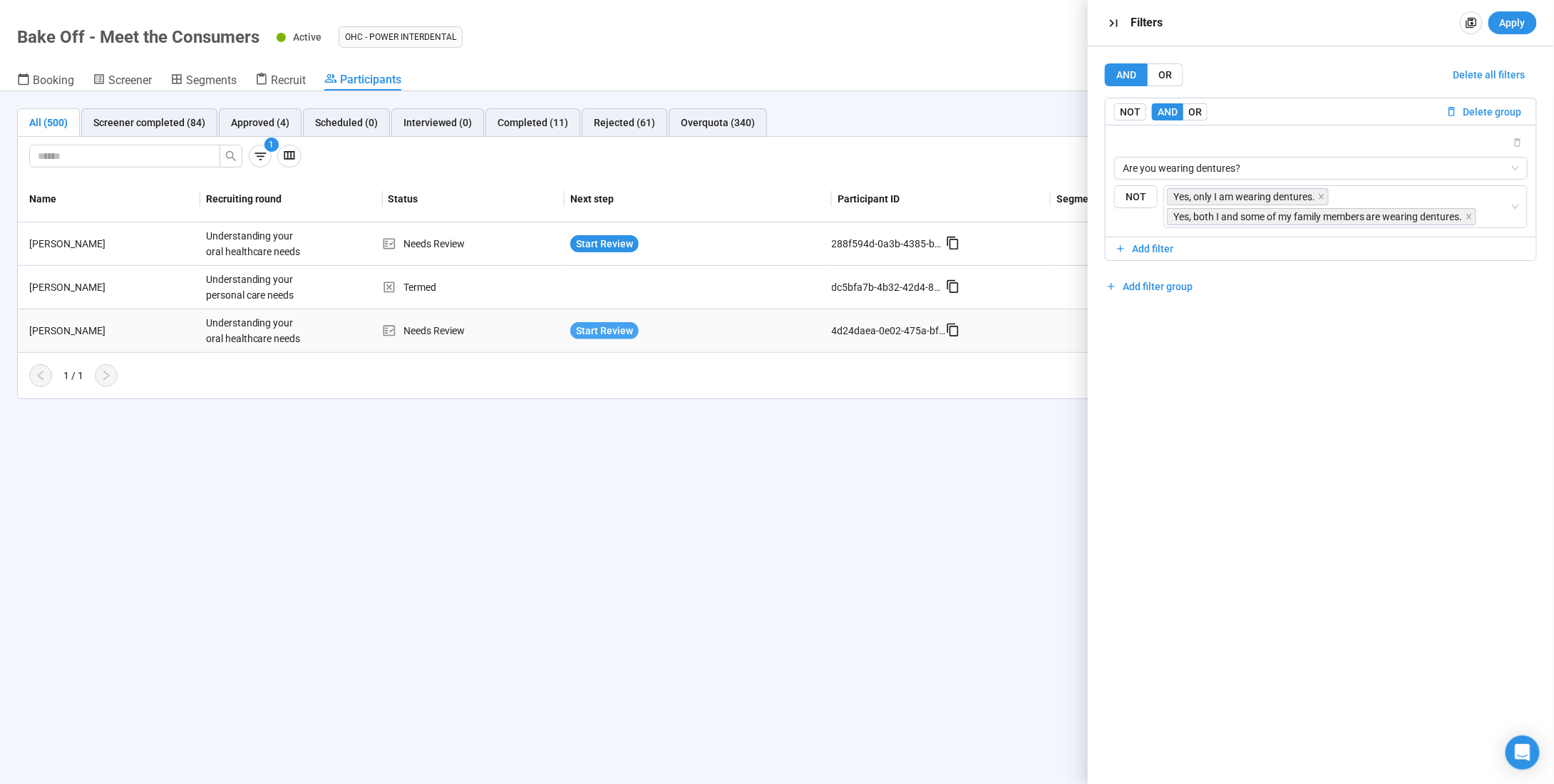
click at [610, 323] on span "Start Review" at bounding box center [604, 331] width 57 height 15
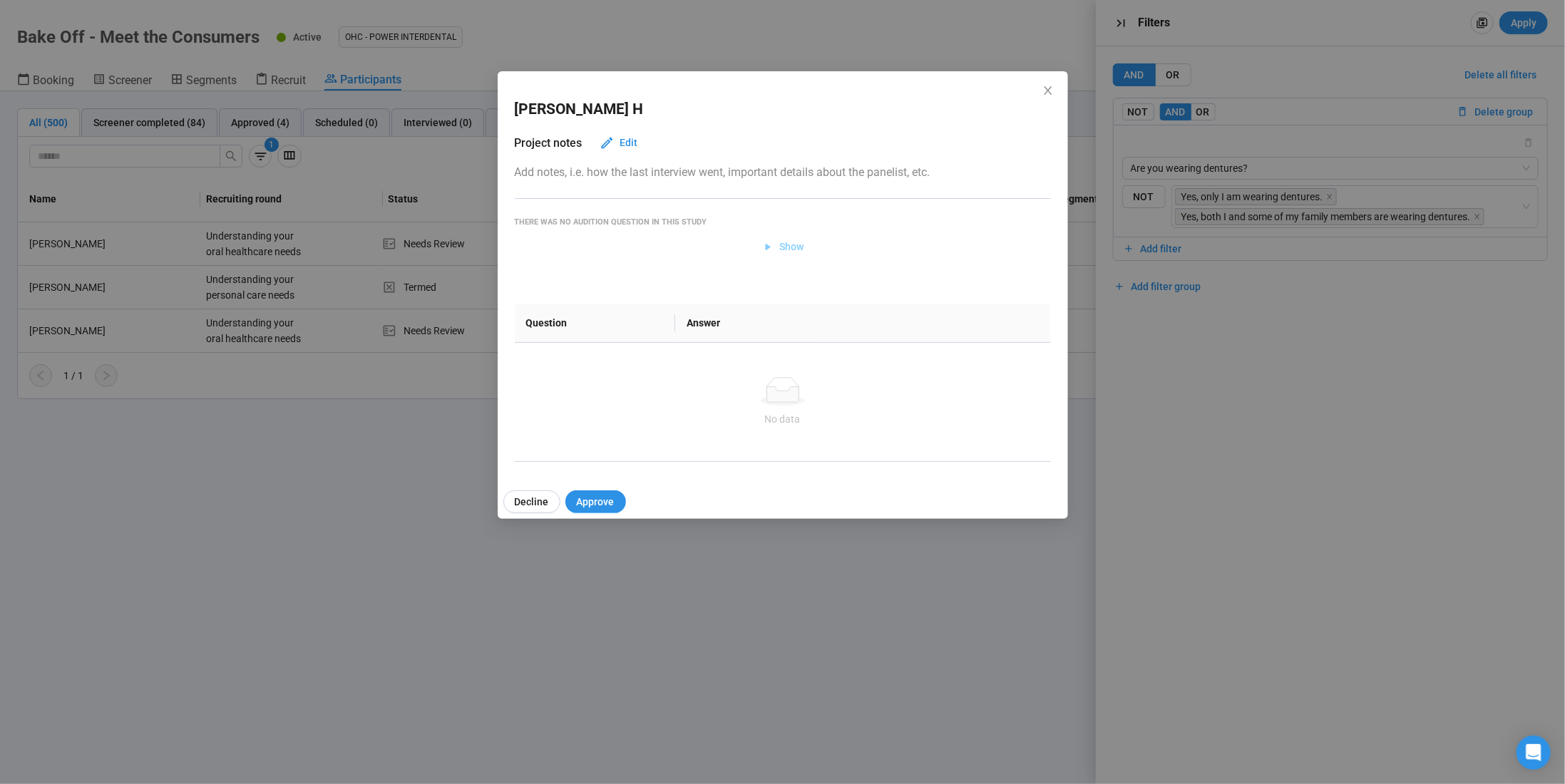
click at [792, 244] on span "Show" at bounding box center [791, 247] width 24 height 15
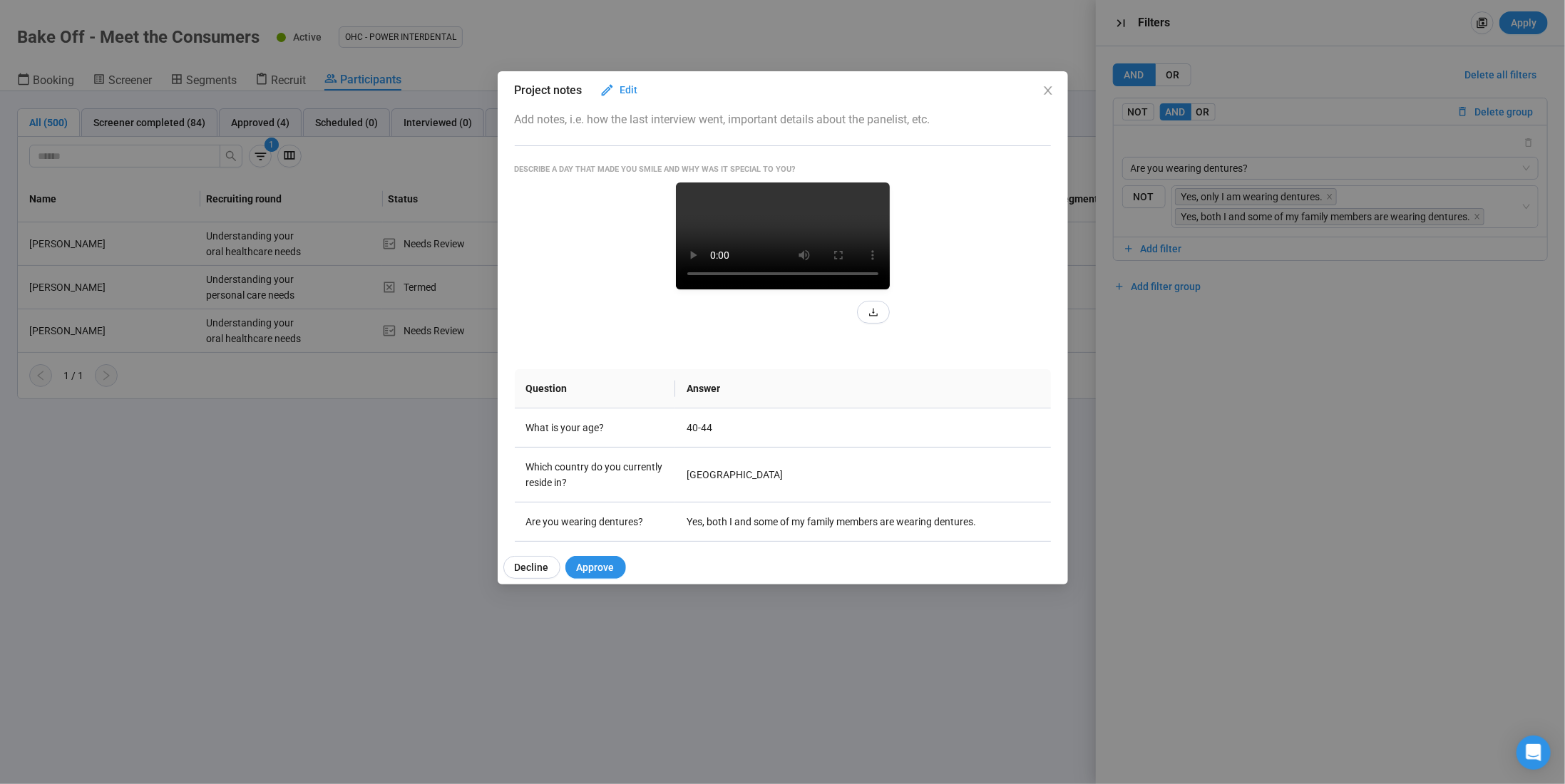
scroll to position [0, 0]
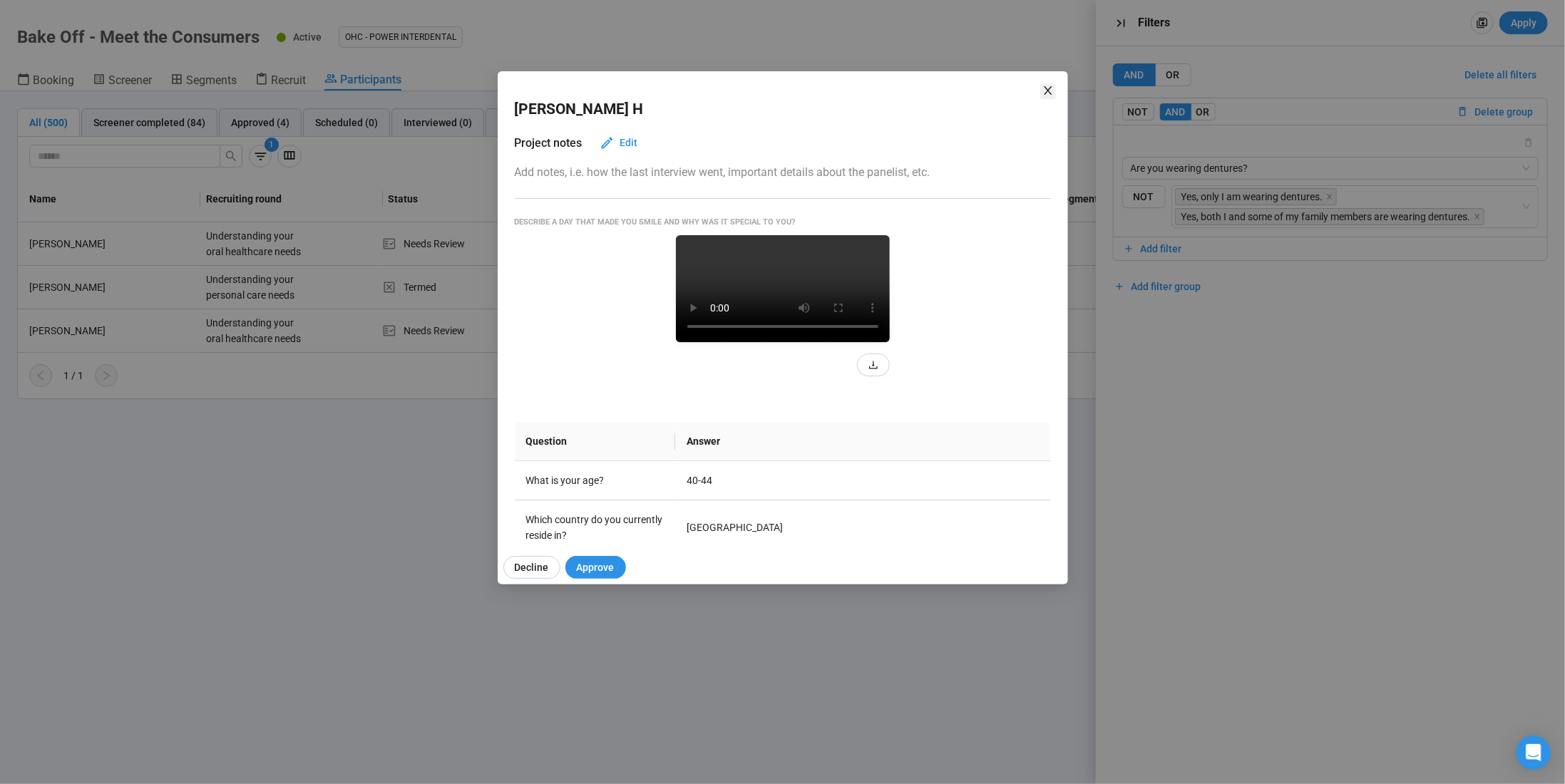
click at [1048, 92] on icon "close" at bounding box center [1049, 90] width 12 height 12
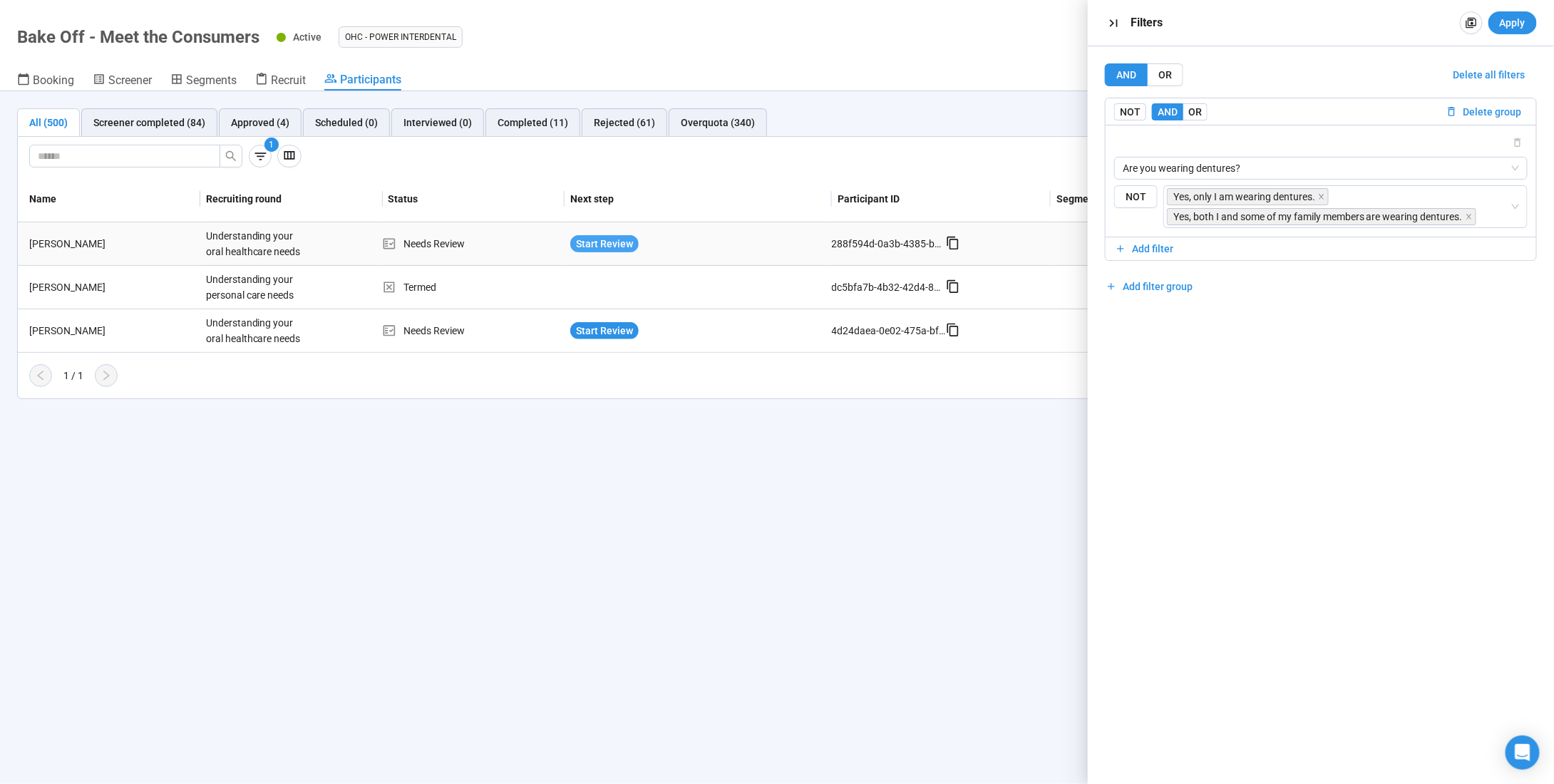
click at [595, 243] on span "Start Review" at bounding box center [604, 244] width 57 height 15
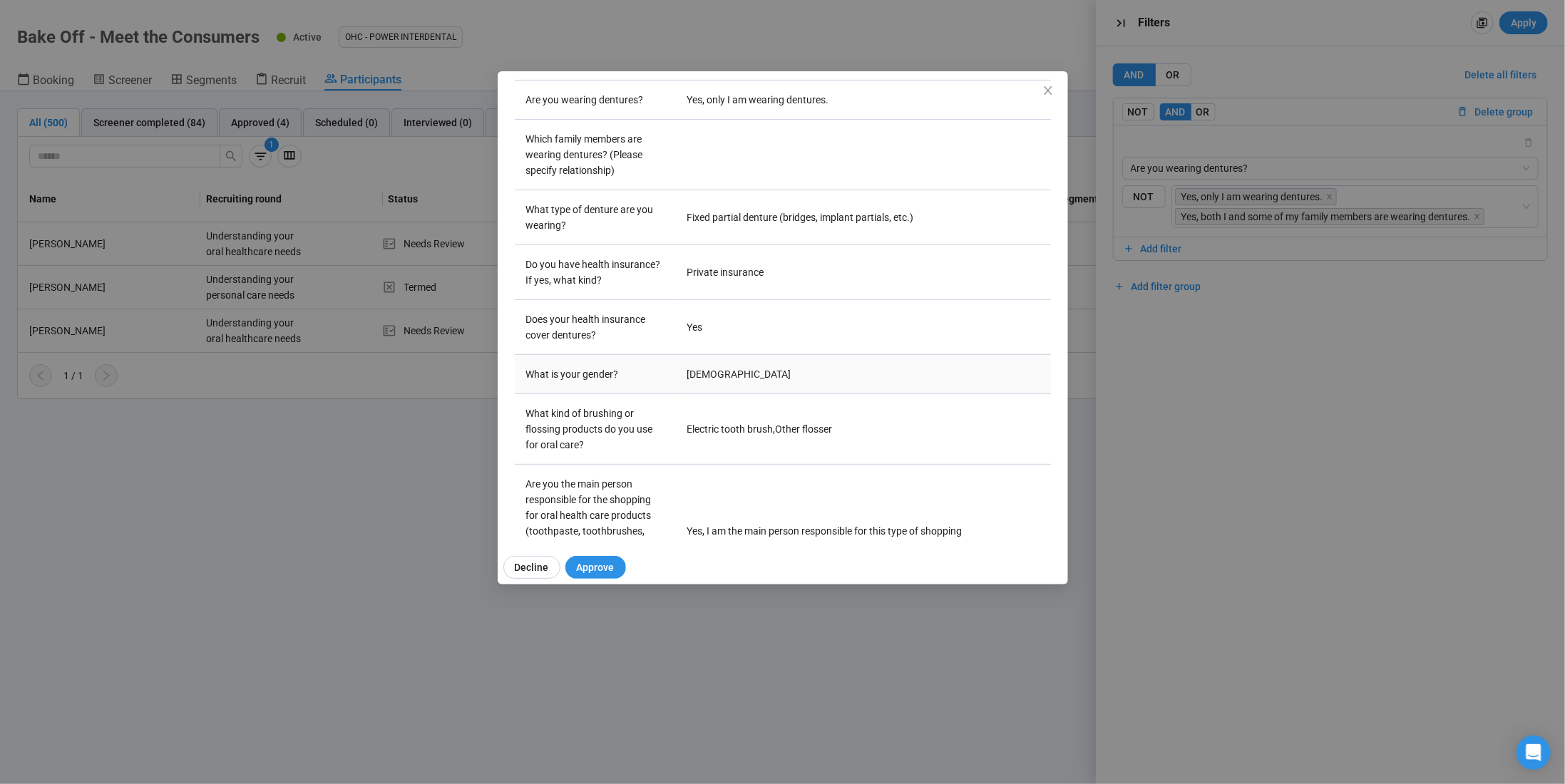
scroll to position [71, 0]
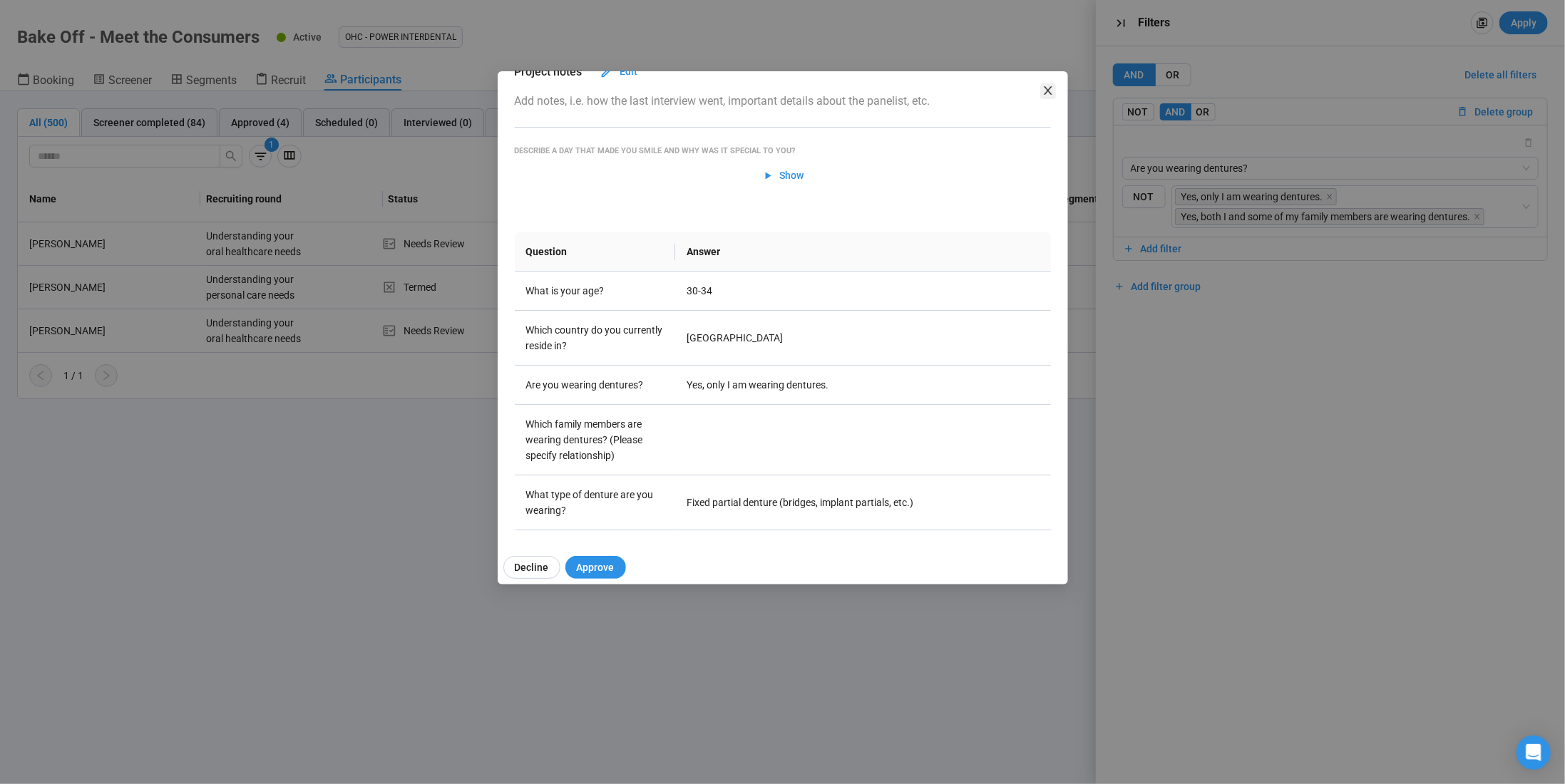
click at [1049, 84] on span "Close" at bounding box center [1048, 91] width 15 height 15
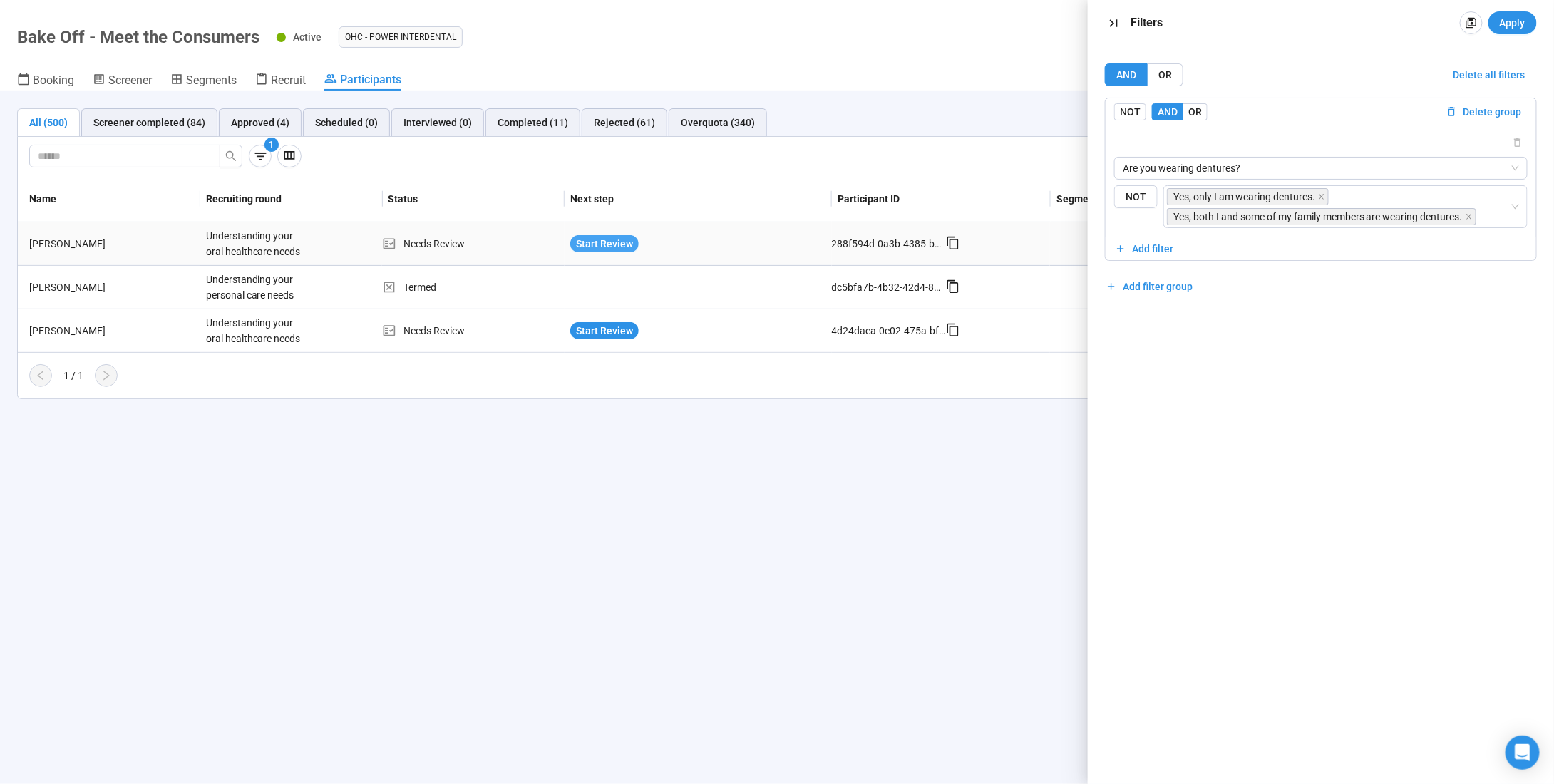
click at [577, 243] on span "Start Review" at bounding box center [604, 244] width 57 height 15
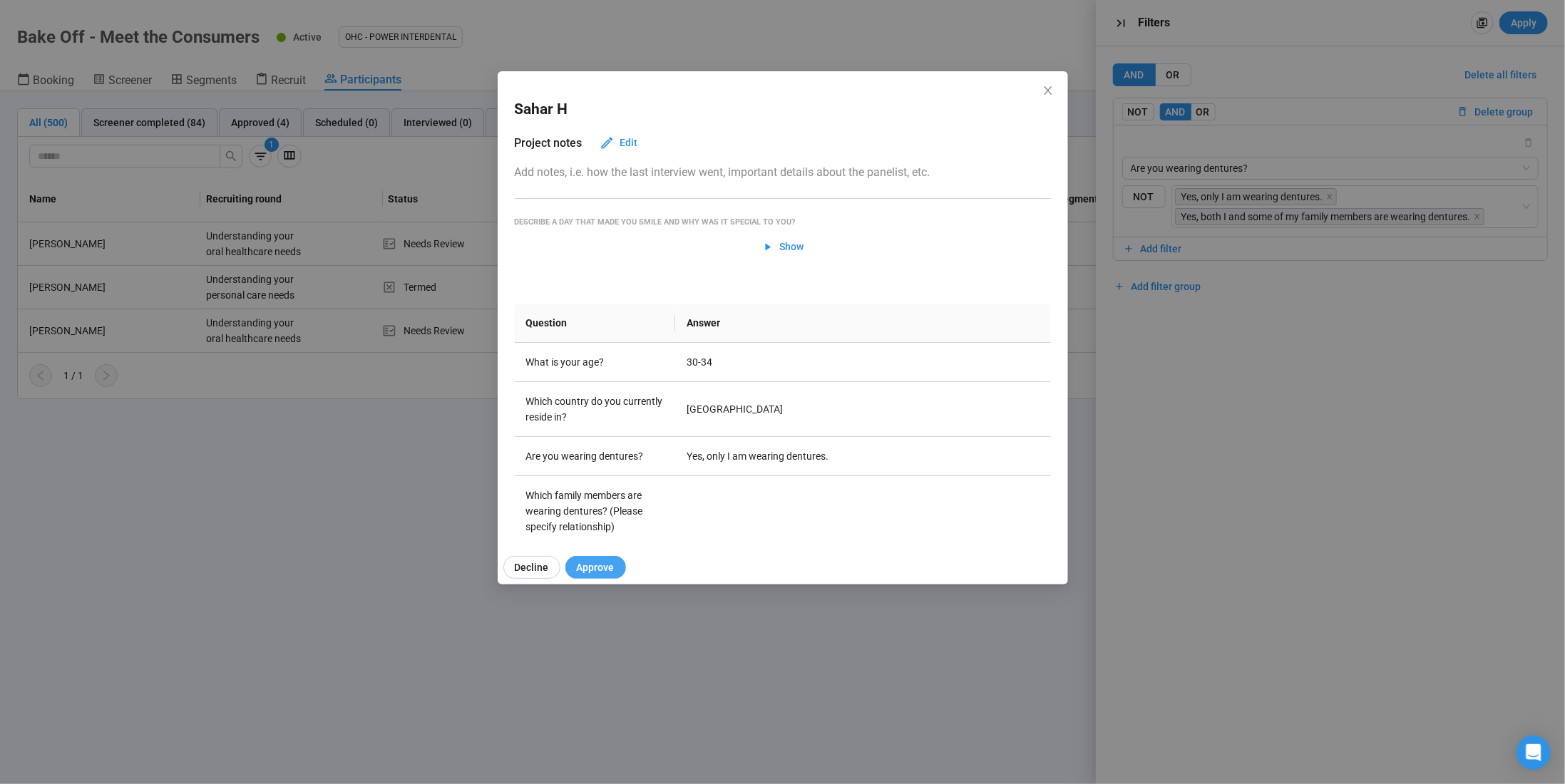
click at [588, 565] on span "Approve" at bounding box center [595, 567] width 37 height 15
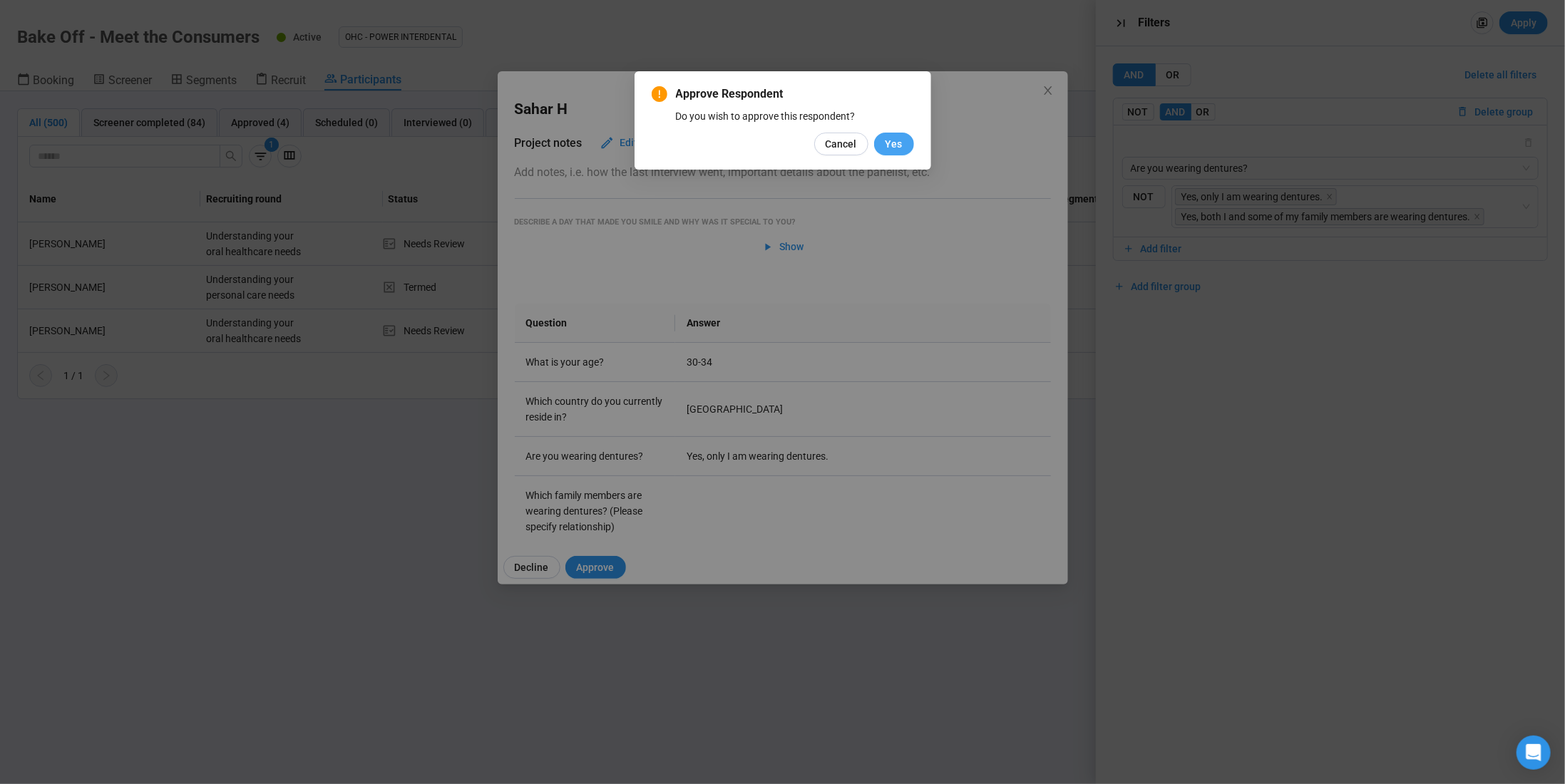
click at [898, 146] on span "Yes" at bounding box center [894, 144] width 17 height 15
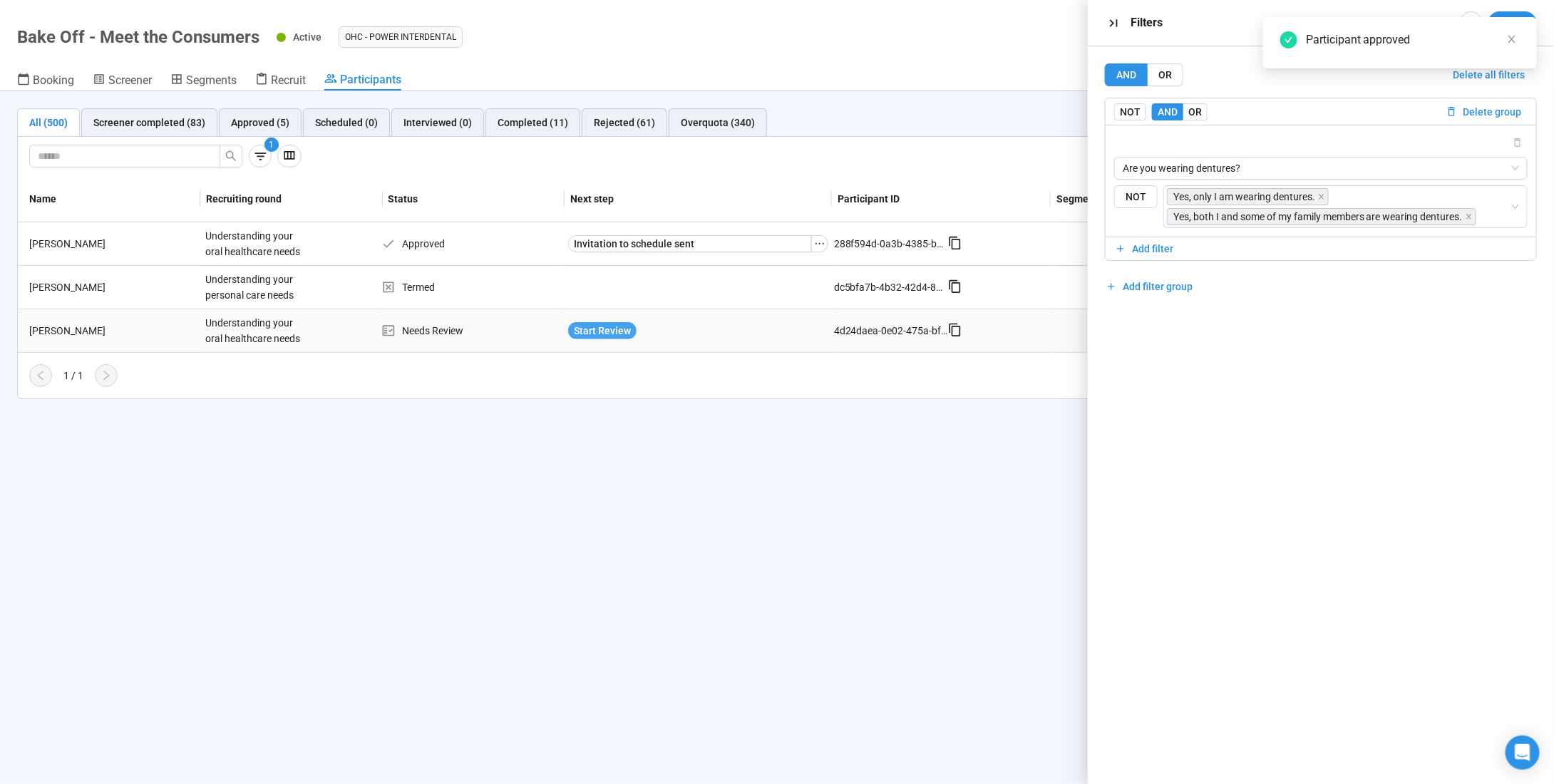
click at [605, 327] on span "Start Review" at bounding box center [602, 331] width 57 height 15
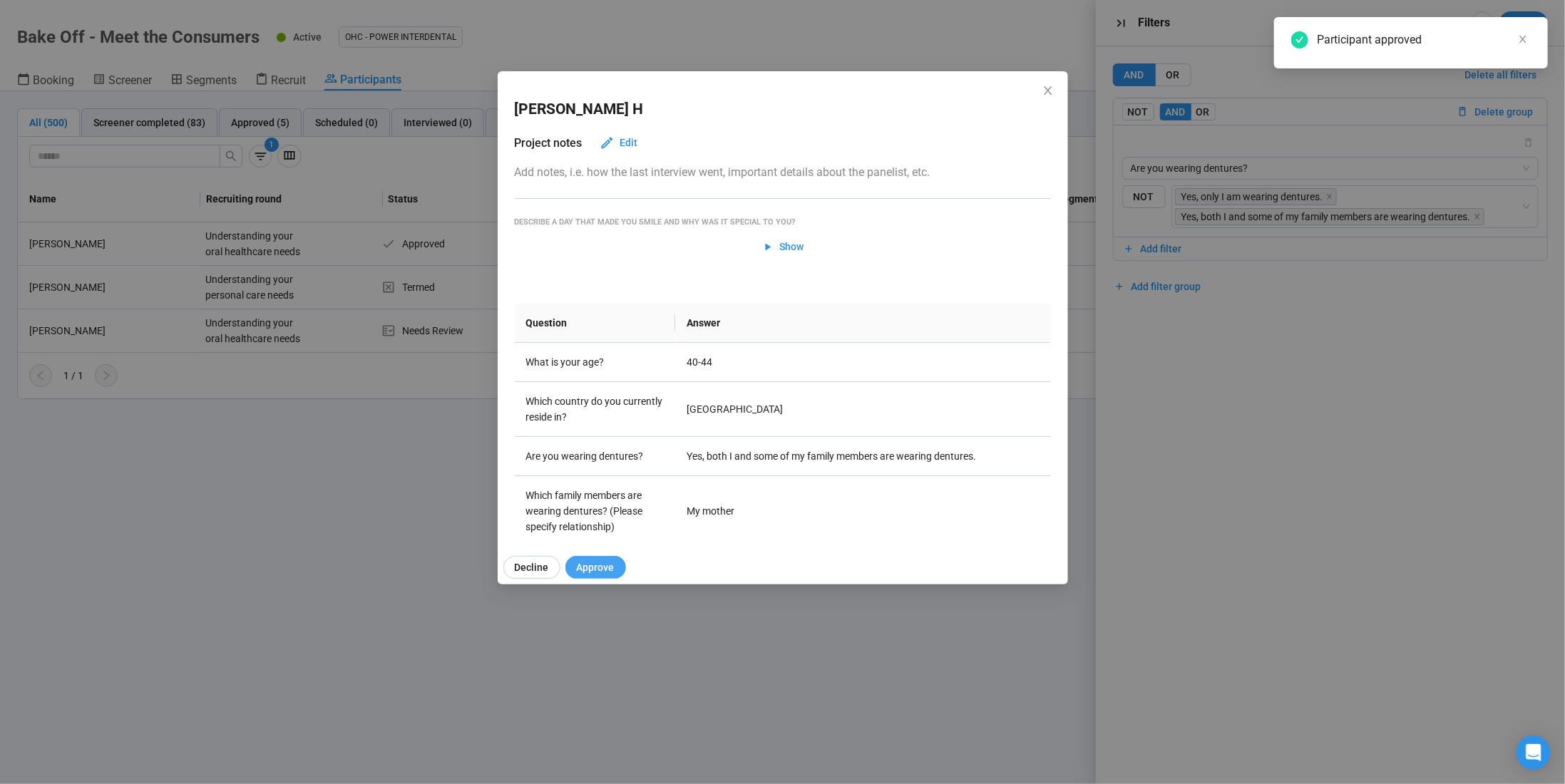
click at [599, 567] on span "Approve" at bounding box center [595, 567] width 37 height 15
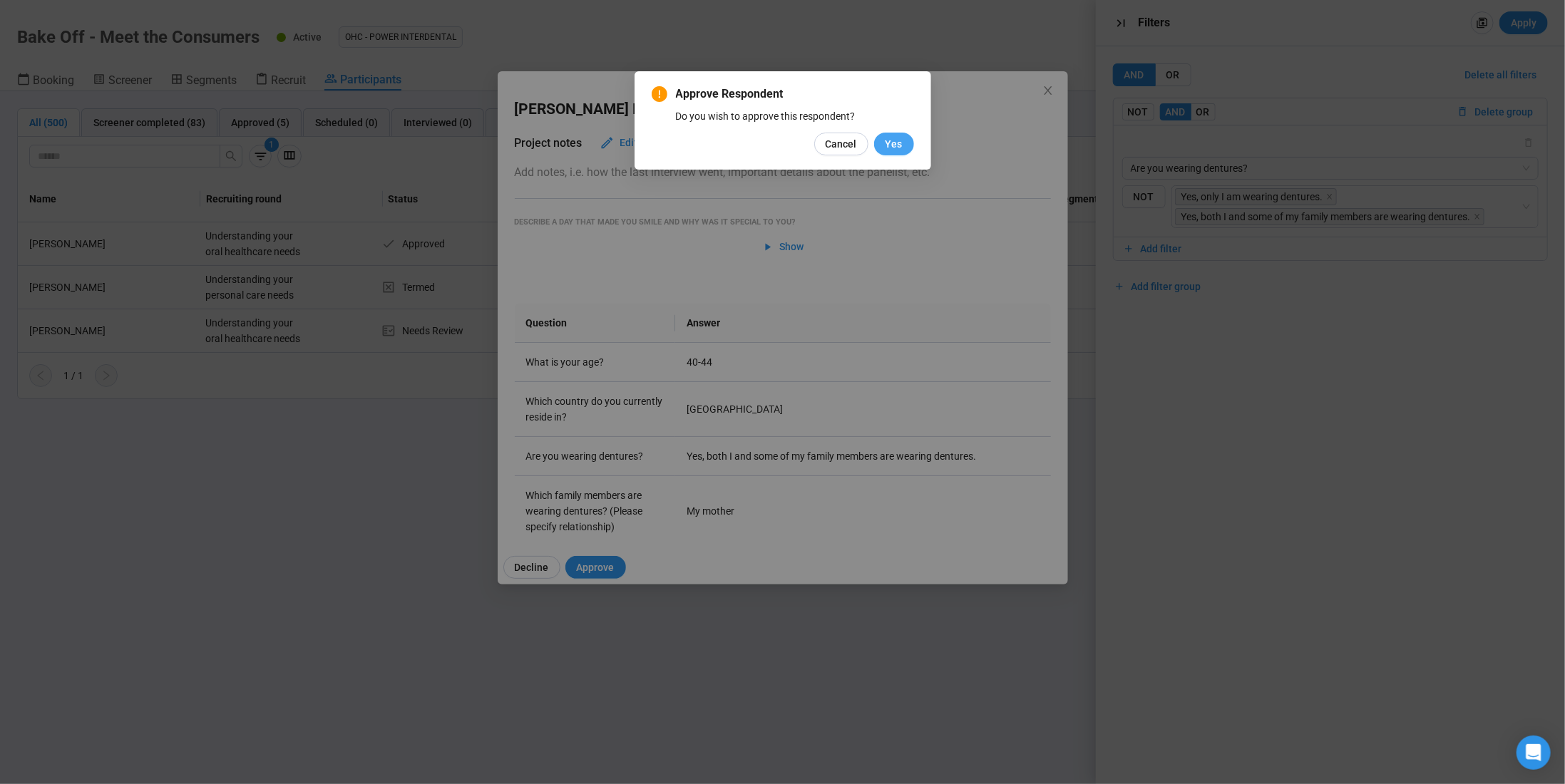
click at [894, 144] on span "Yes" at bounding box center [894, 144] width 17 height 15
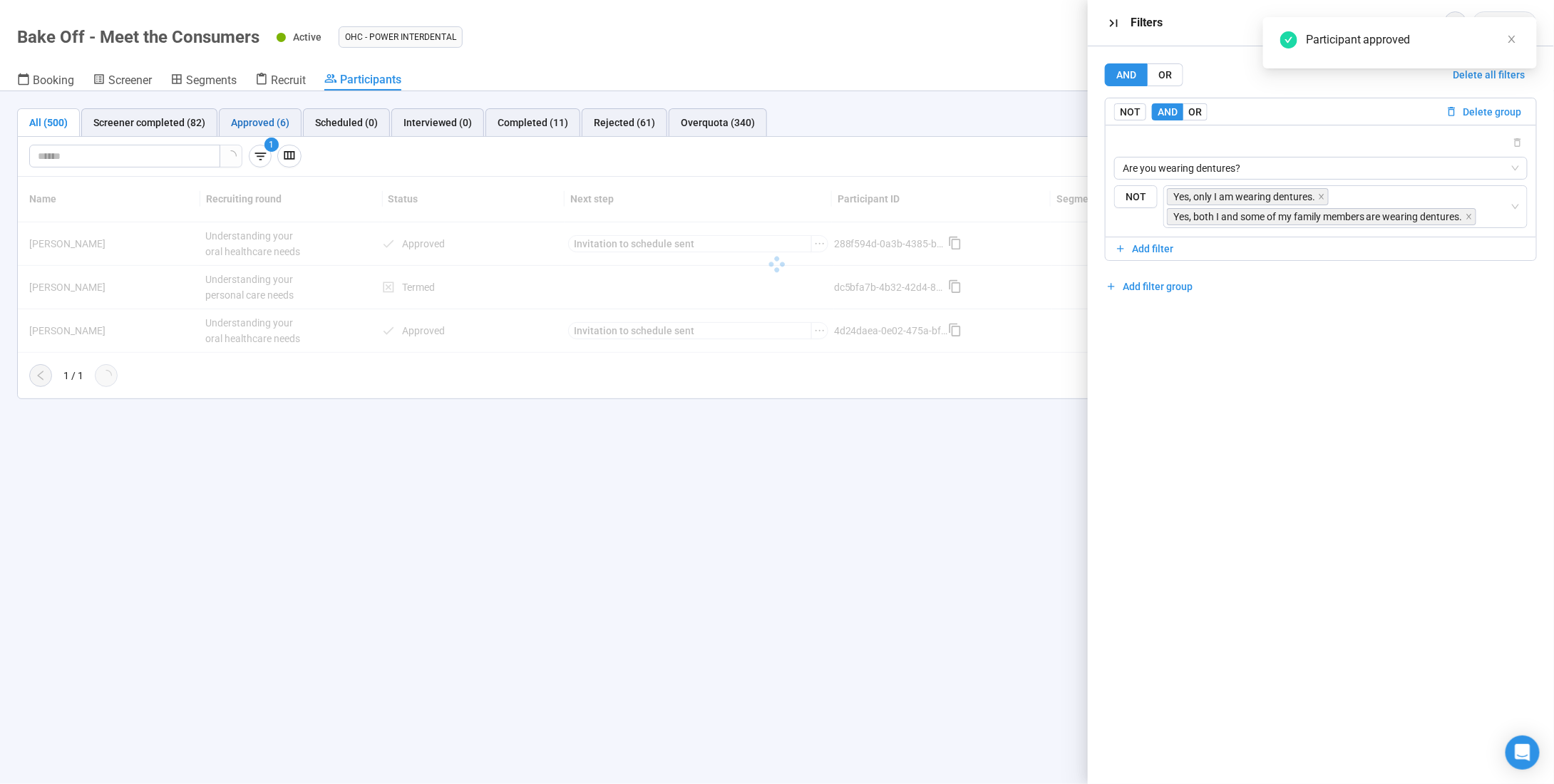
click at [260, 117] on div "Approved (6)" at bounding box center [259, 122] width 59 height 15
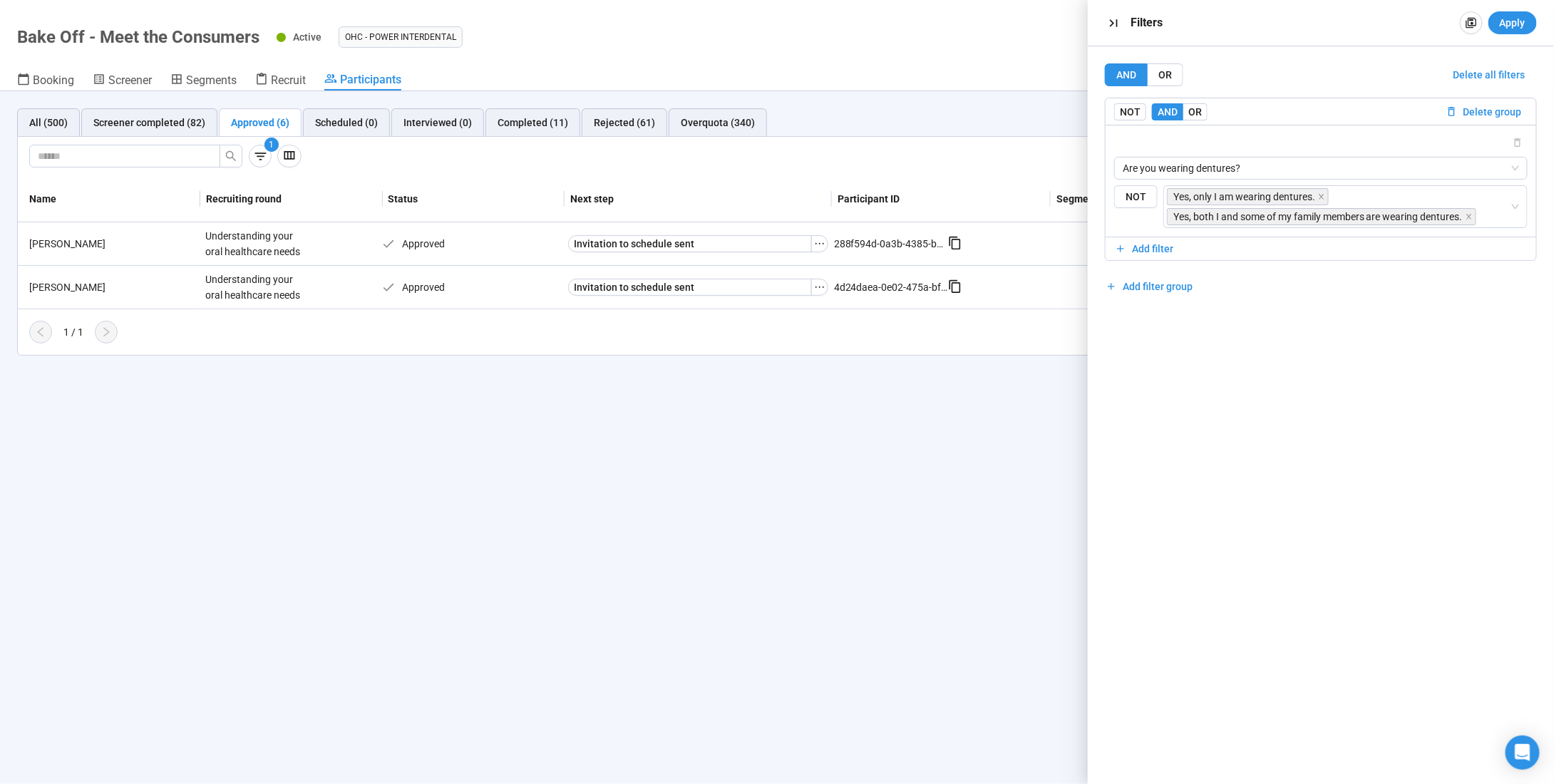
click at [987, 405] on div "All (500) Screener completed (82) Approved (6) Scheduled (0) Interviewed (0) Co…" at bounding box center [777, 437] width 1554 height 693
click at [1502, 67] on span "Delete all filters" at bounding box center [1490, 75] width 72 height 15
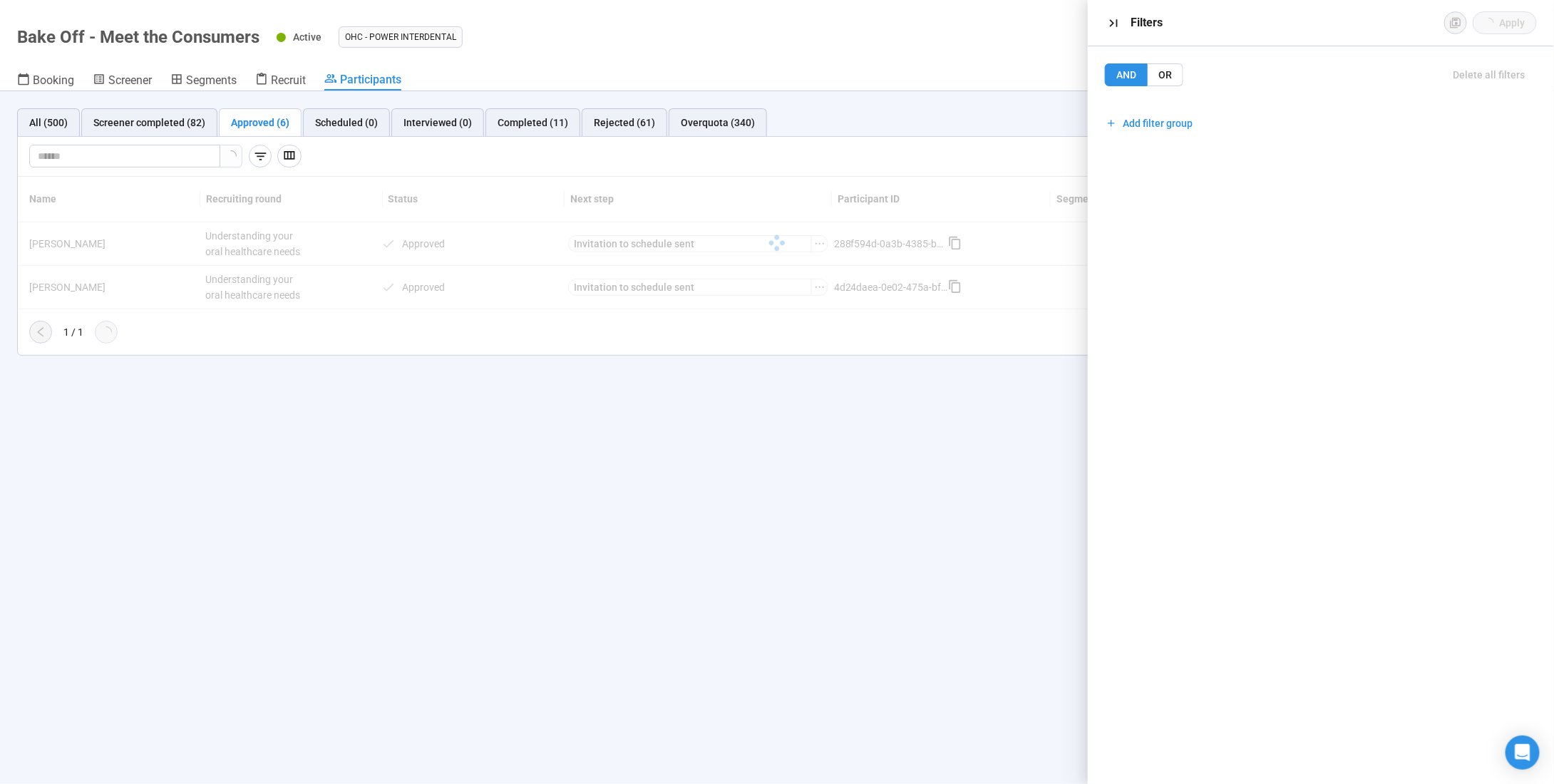
click at [785, 553] on div "All (500) Screener completed (82) Approved (6) Scheduled (0) Interviewed (0) Co…" at bounding box center [777, 437] width 1554 height 693
click at [1109, 25] on icon "button" at bounding box center [1114, 23] width 15 height 15
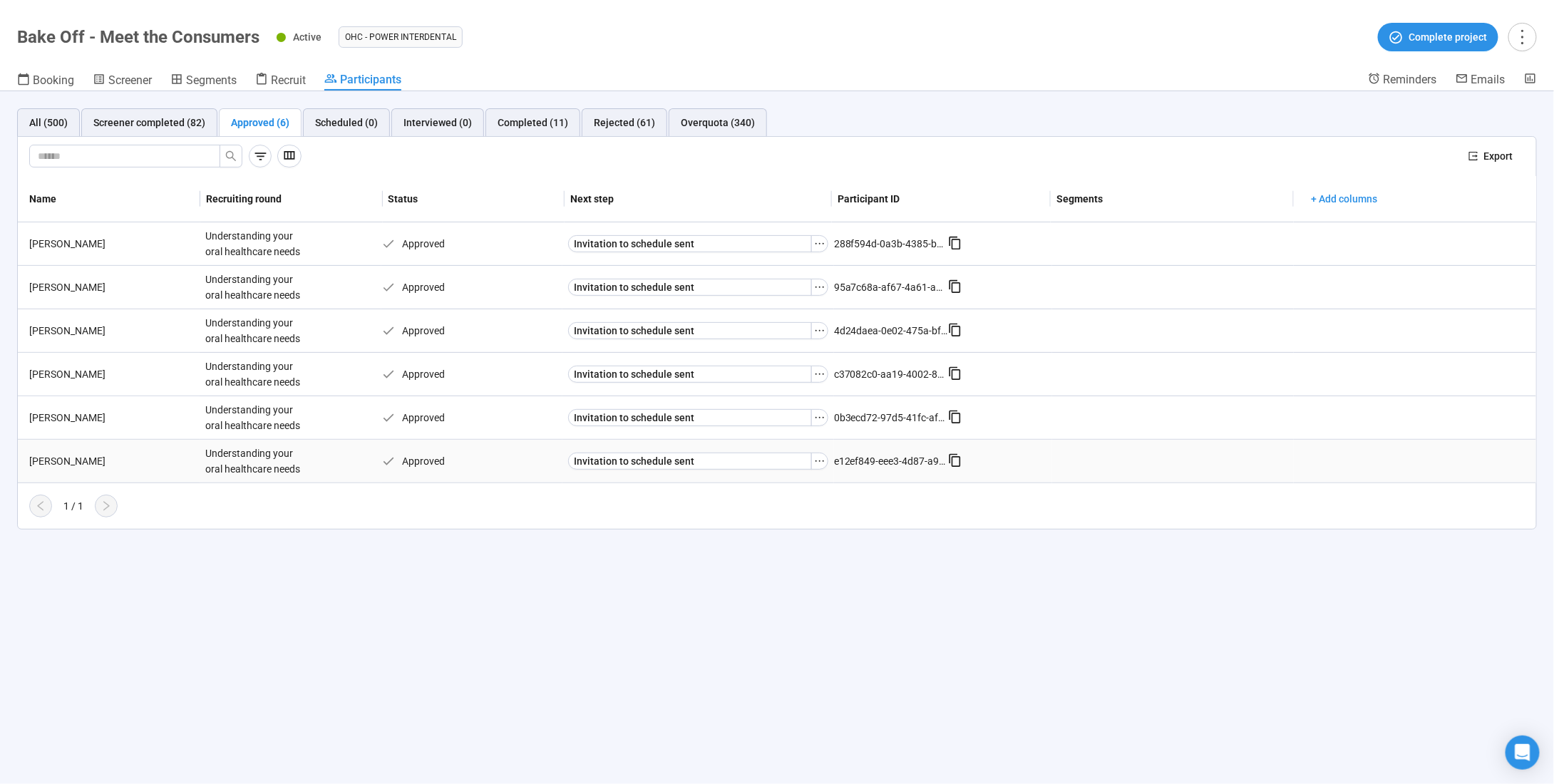
click at [277, 460] on div "Understanding your oral healthcare needs" at bounding box center [253, 461] width 107 height 43
drag, startPoint x: 65, startPoint y: 458, endPoint x: 18, endPoint y: 457, distance: 47.0
click at [18, 457] on td "[PERSON_NAME]" at bounding box center [109, 461] width 182 height 43
copy div "[PERSON_NAME]"
click at [56, 417] on div "[PERSON_NAME]" at bounding box center [111, 418] width 176 height 15
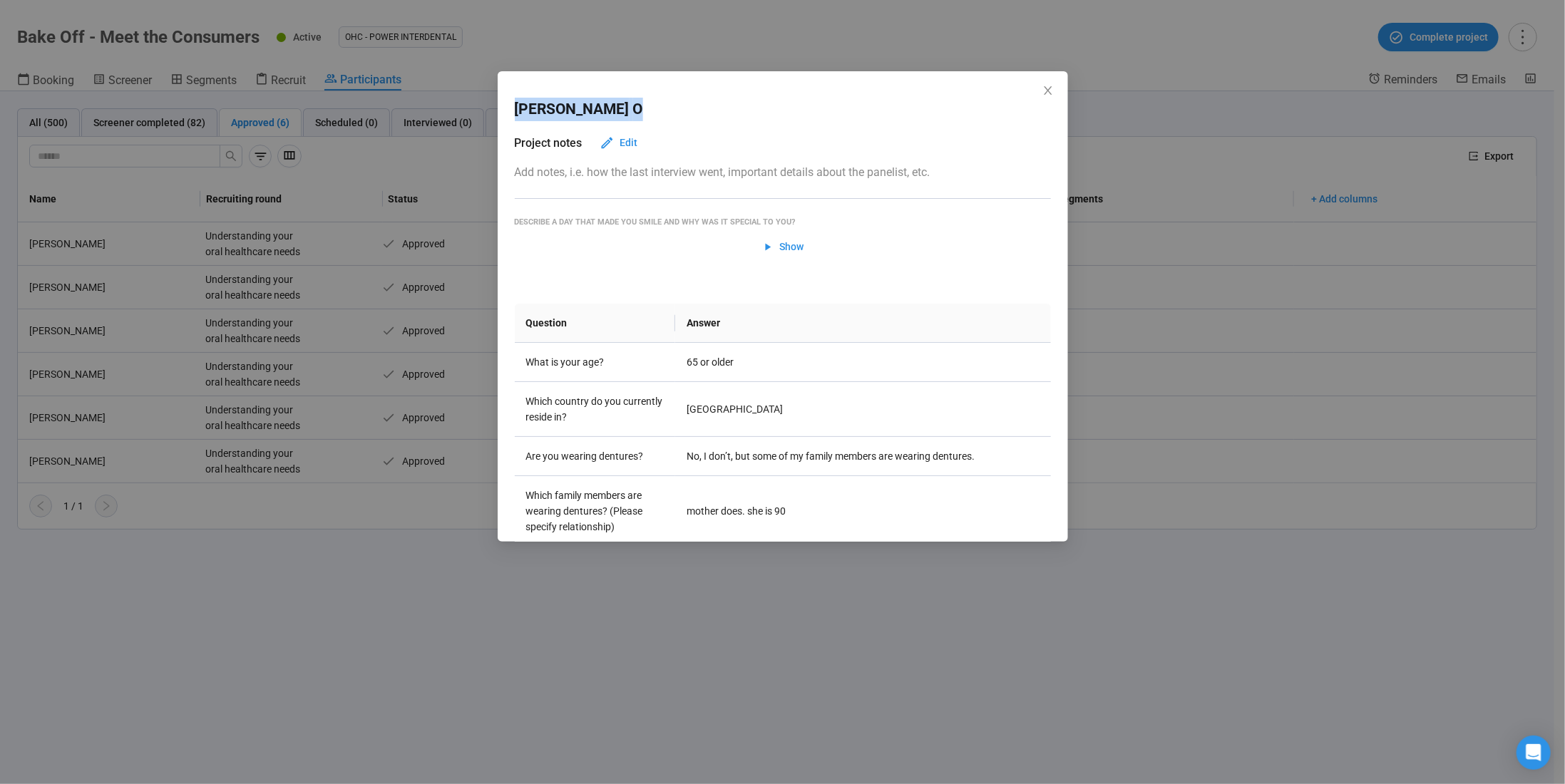
drag, startPoint x: 552, startPoint y: 107, endPoint x: 503, endPoint y: 110, distance: 49.1
click at [503, 110] on div "Jim O Project notes Edit Add notes, i.e. how the last interview went, important…" at bounding box center [783, 306] width 571 height 471
copy h2 "Jim O"
click at [306, 250] on div "Jim O Project notes Edit Add notes, i.e. how the last interview went, important…" at bounding box center [782, 392] width 1565 height 784
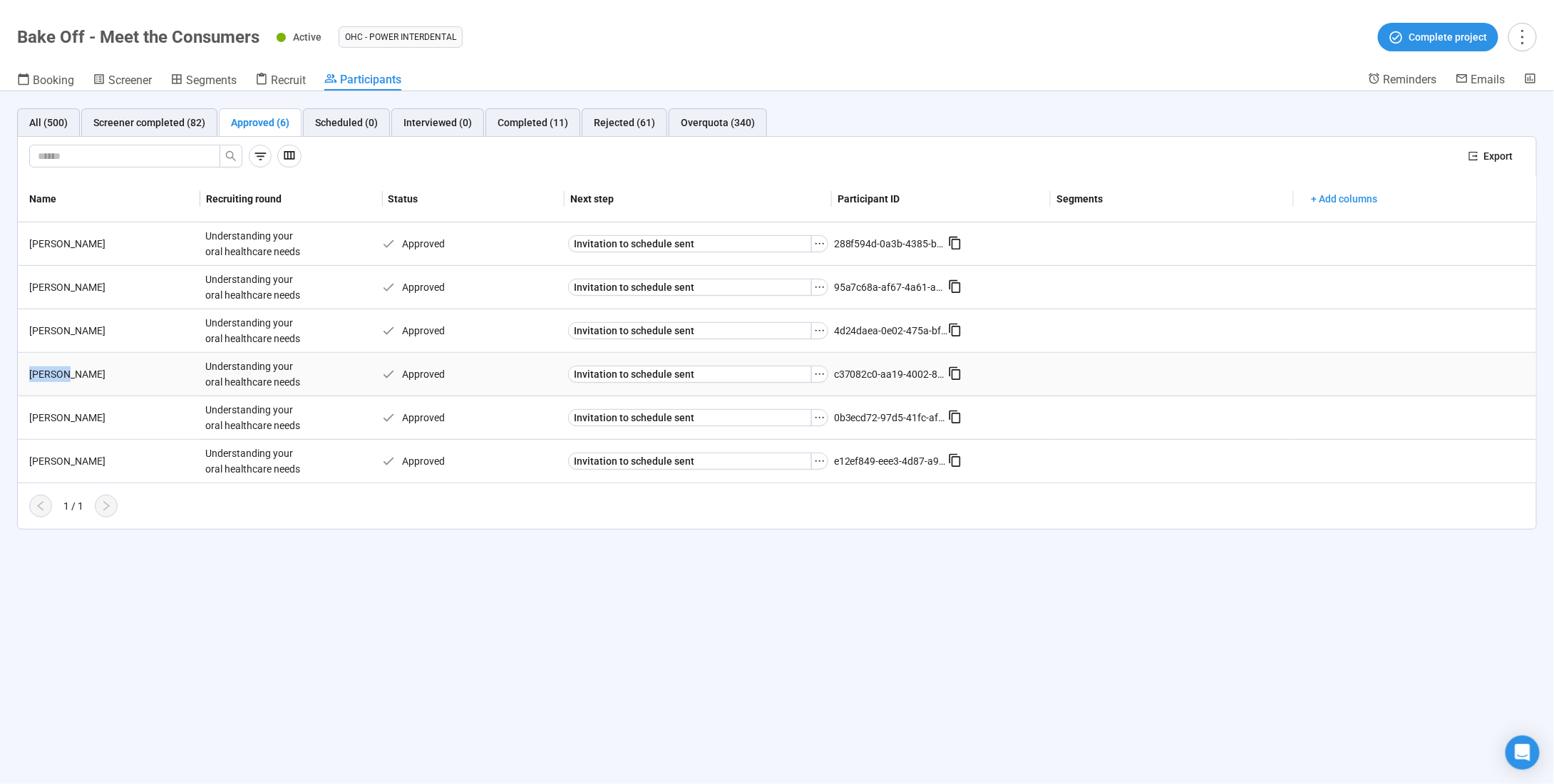
drag, startPoint x: 60, startPoint y: 371, endPoint x: 31, endPoint y: 372, distance: 29.0
click at [31, 372] on div "[PERSON_NAME]" at bounding box center [111, 374] width 176 height 15
click at [34, 372] on div "[PERSON_NAME]" at bounding box center [111, 374] width 176 height 15
drag, startPoint x: 32, startPoint y: 370, endPoint x: 68, endPoint y: 373, distance: 36.1
click at [68, 373] on div "[PERSON_NAME]" at bounding box center [111, 374] width 176 height 15
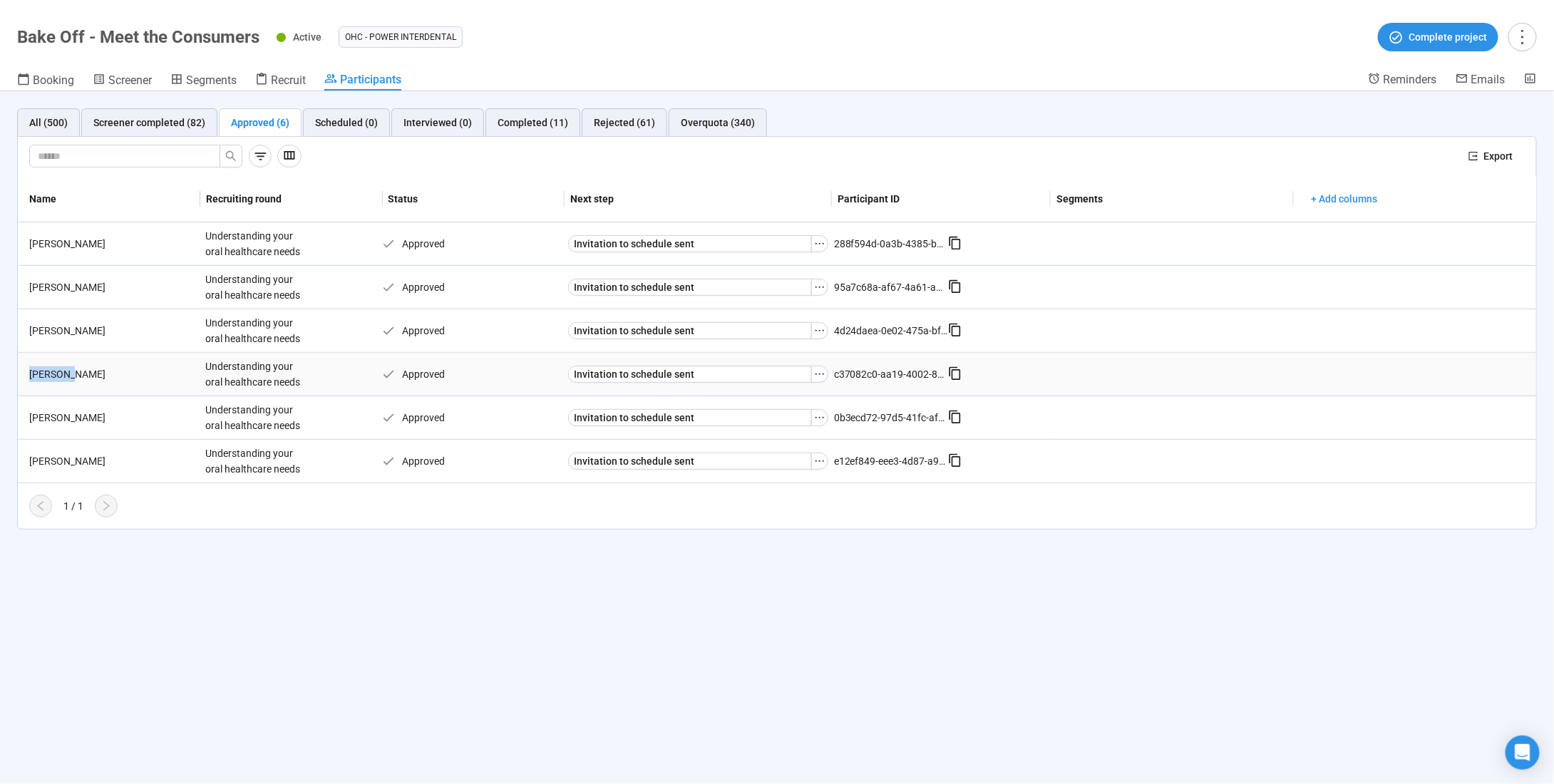
copy div "[PERSON_NAME]"
drag, startPoint x: 30, startPoint y: 328, endPoint x: 76, endPoint y: 325, distance: 46.1
click at [76, 325] on div "Ashley H." at bounding box center [111, 331] width 176 height 15
copy div "Ashley H."
drag, startPoint x: 29, startPoint y: 281, endPoint x: 118, endPoint y: 286, distance: 89.1
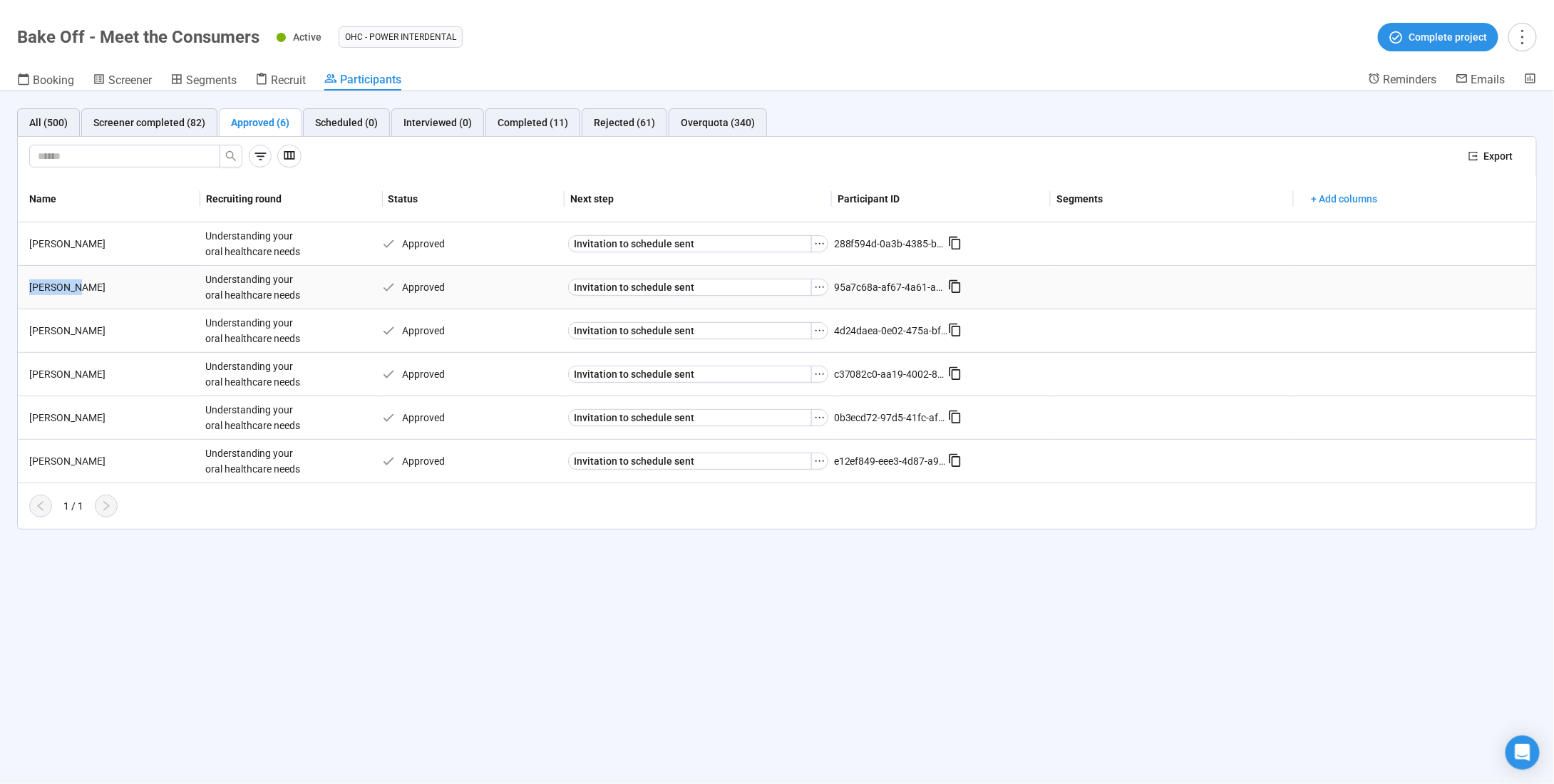
click at [118, 286] on div "[PERSON_NAME]" at bounding box center [111, 287] width 176 height 15
copy div "[PERSON_NAME]"
drag, startPoint x: 29, startPoint y: 239, endPoint x: 101, endPoint y: 236, distance: 72.1
click at [101, 236] on div "[PERSON_NAME]" at bounding box center [111, 244] width 176 height 15
copy div "[PERSON_NAME]"
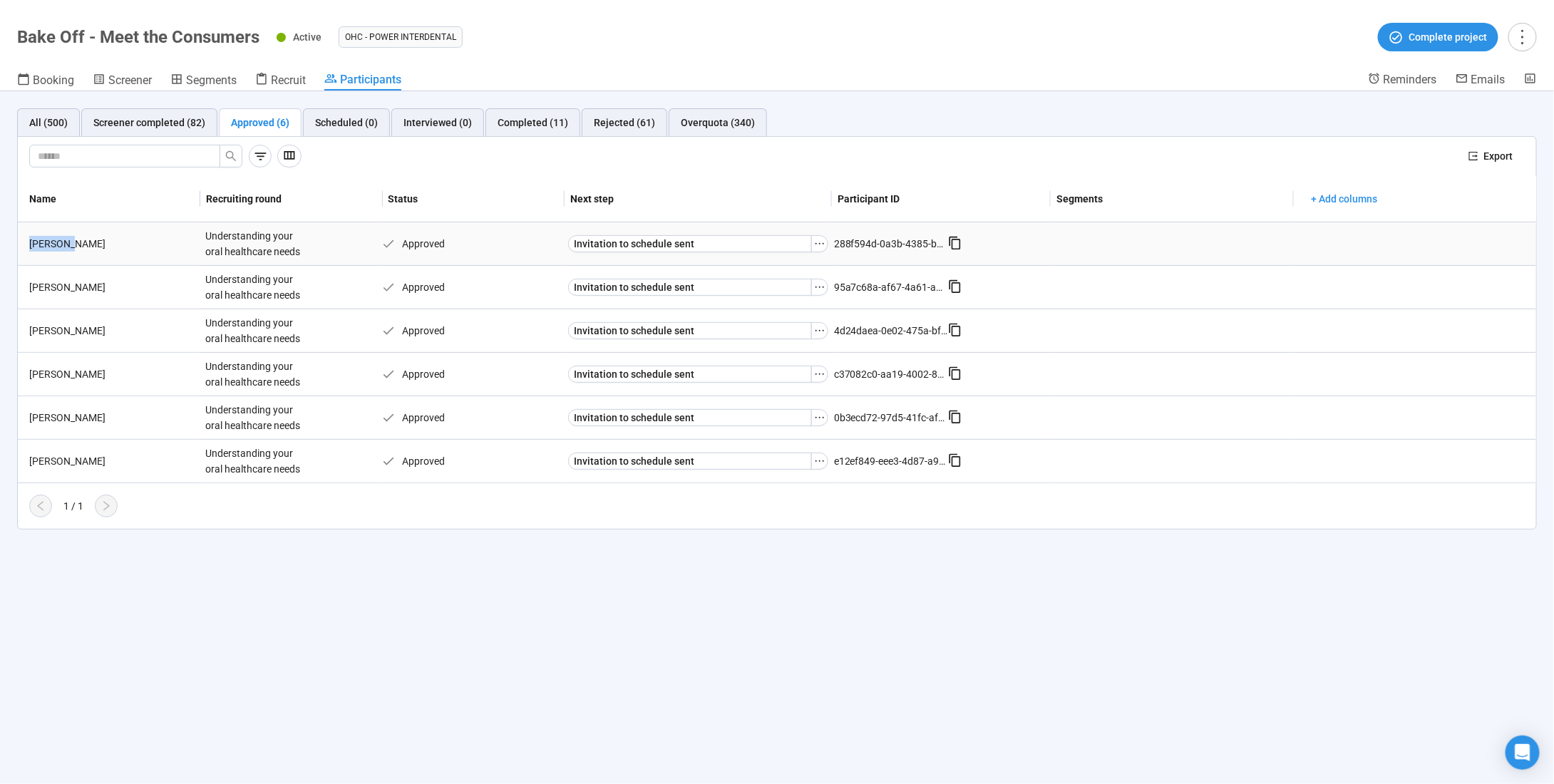
click at [164, 245] on div "[PERSON_NAME]" at bounding box center [111, 244] width 176 height 15
click at [603, 240] on span "Invitation to schedule sent" at bounding box center [633, 244] width 120 height 15
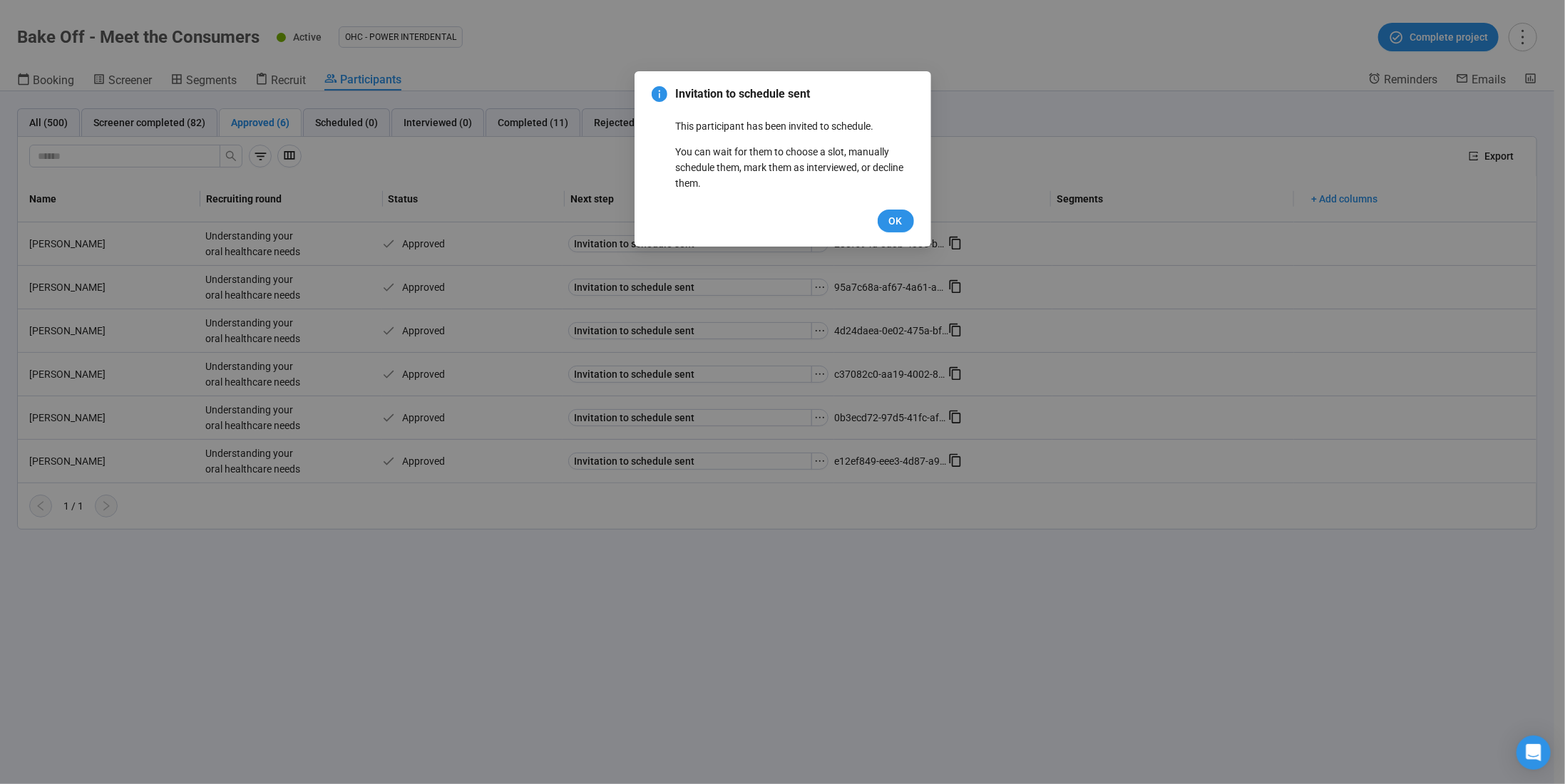
click at [463, 233] on div "Invitation to schedule sent This participant has been invited to schedule. You …" at bounding box center [782, 392] width 1565 height 784
click at [902, 221] on span "OK" at bounding box center [896, 221] width 13 height 15
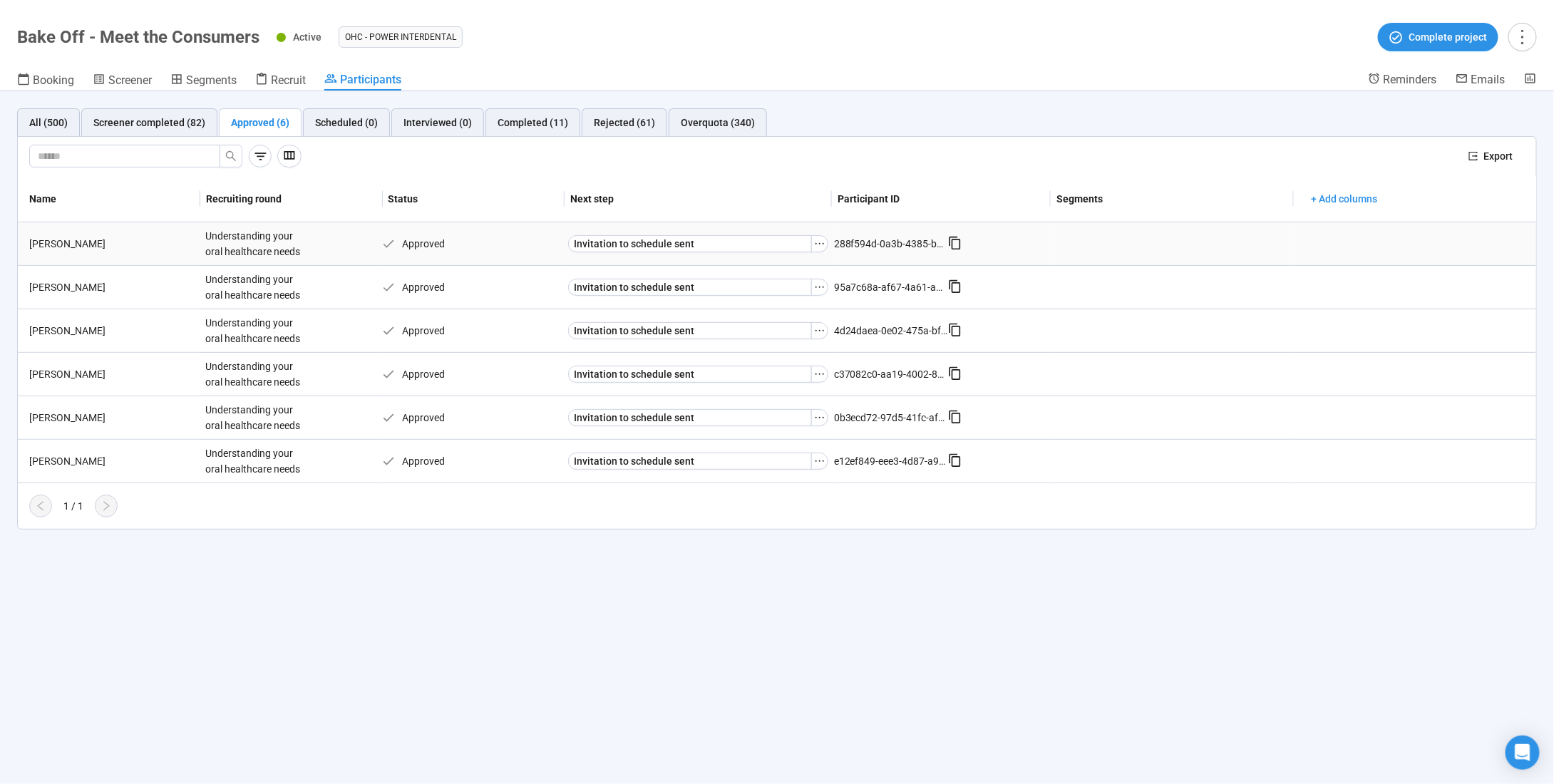
click at [49, 238] on div "[PERSON_NAME]" at bounding box center [111, 244] width 176 height 15
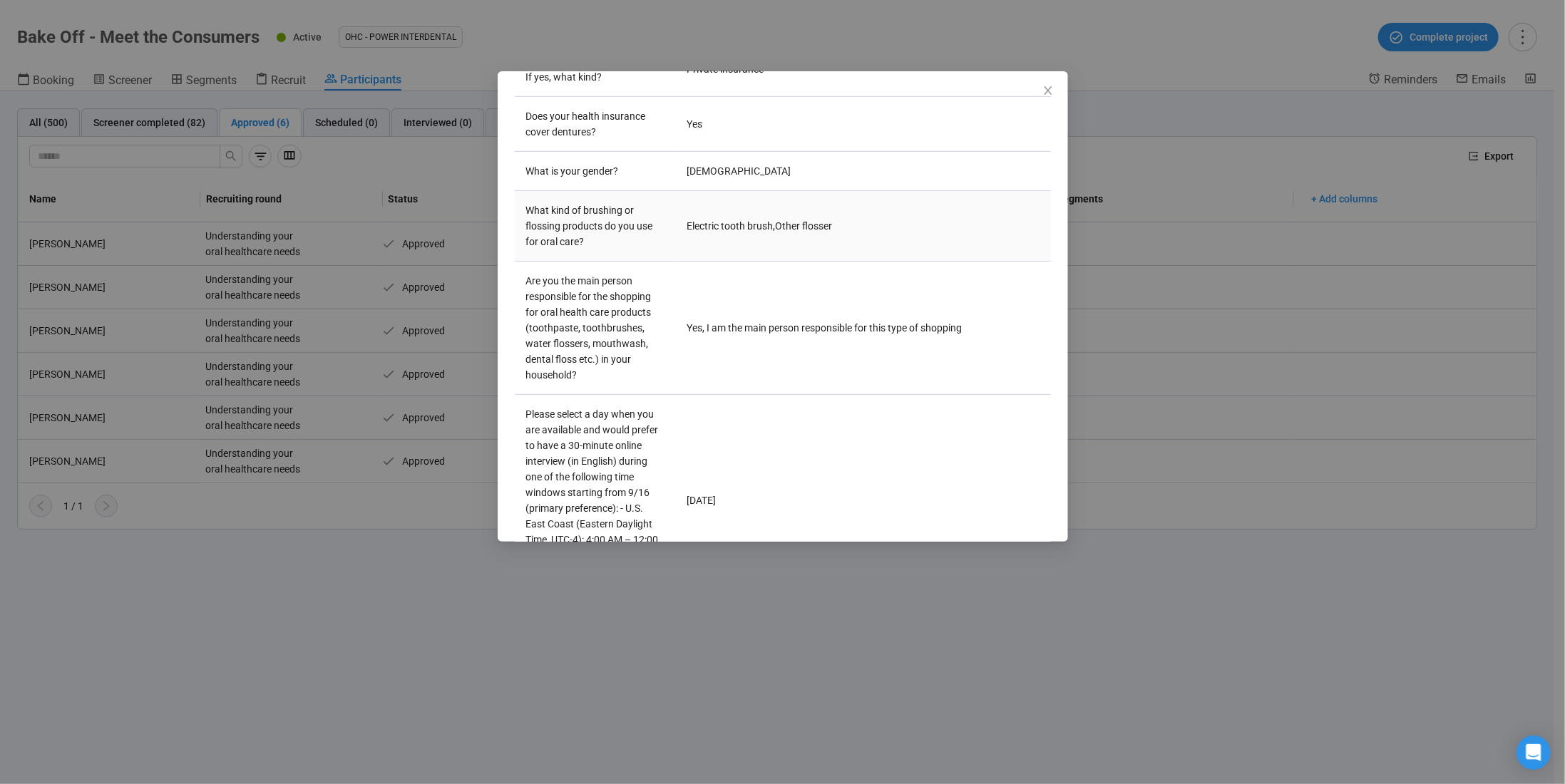
scroll to position [642, 0]
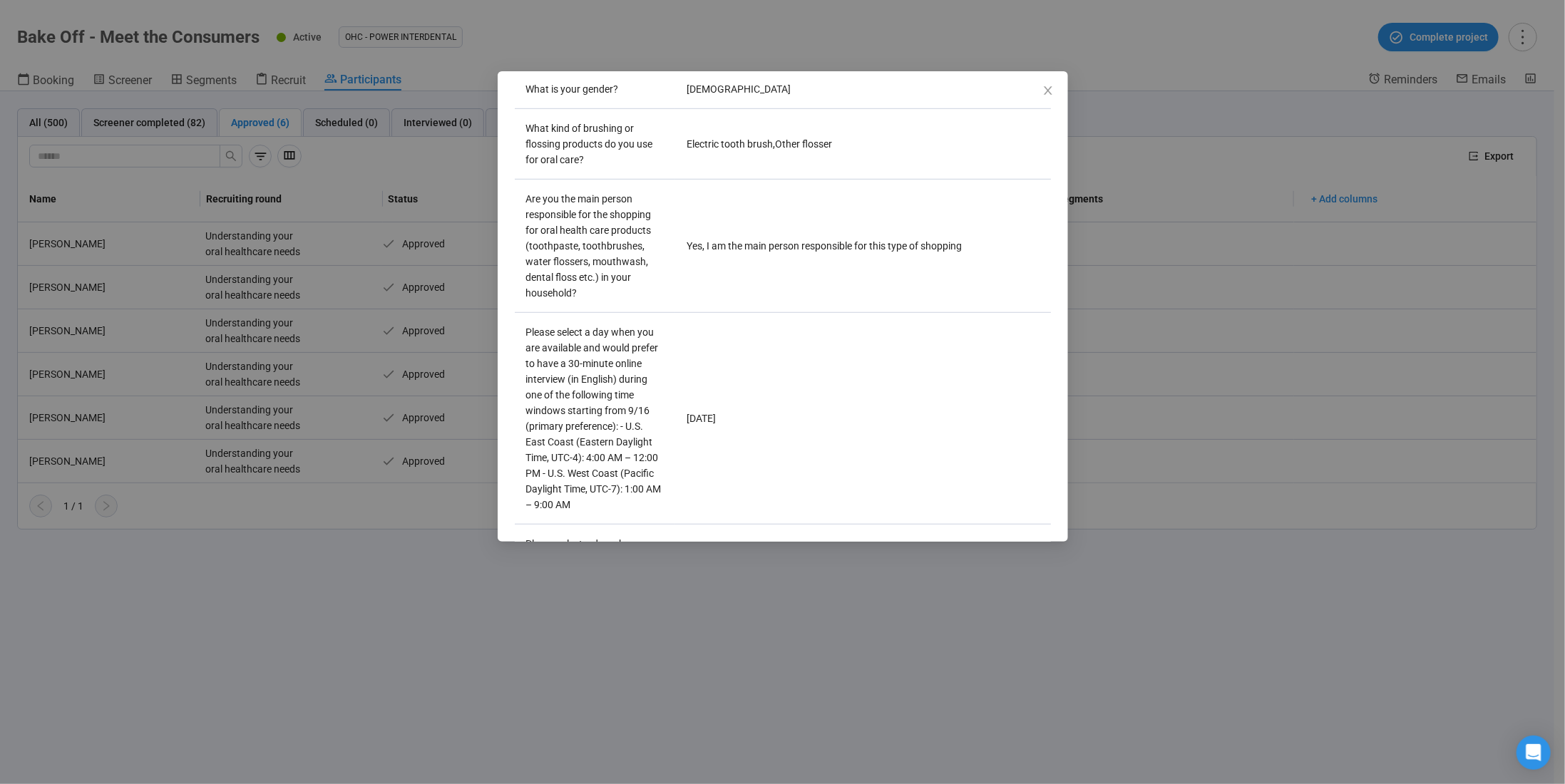
click at [328, 408] on div "Sahar H Project notes Edit Add notes, i.e. how the last interview went, importa…" at bounding box center [782, 392] width 1565 height 784
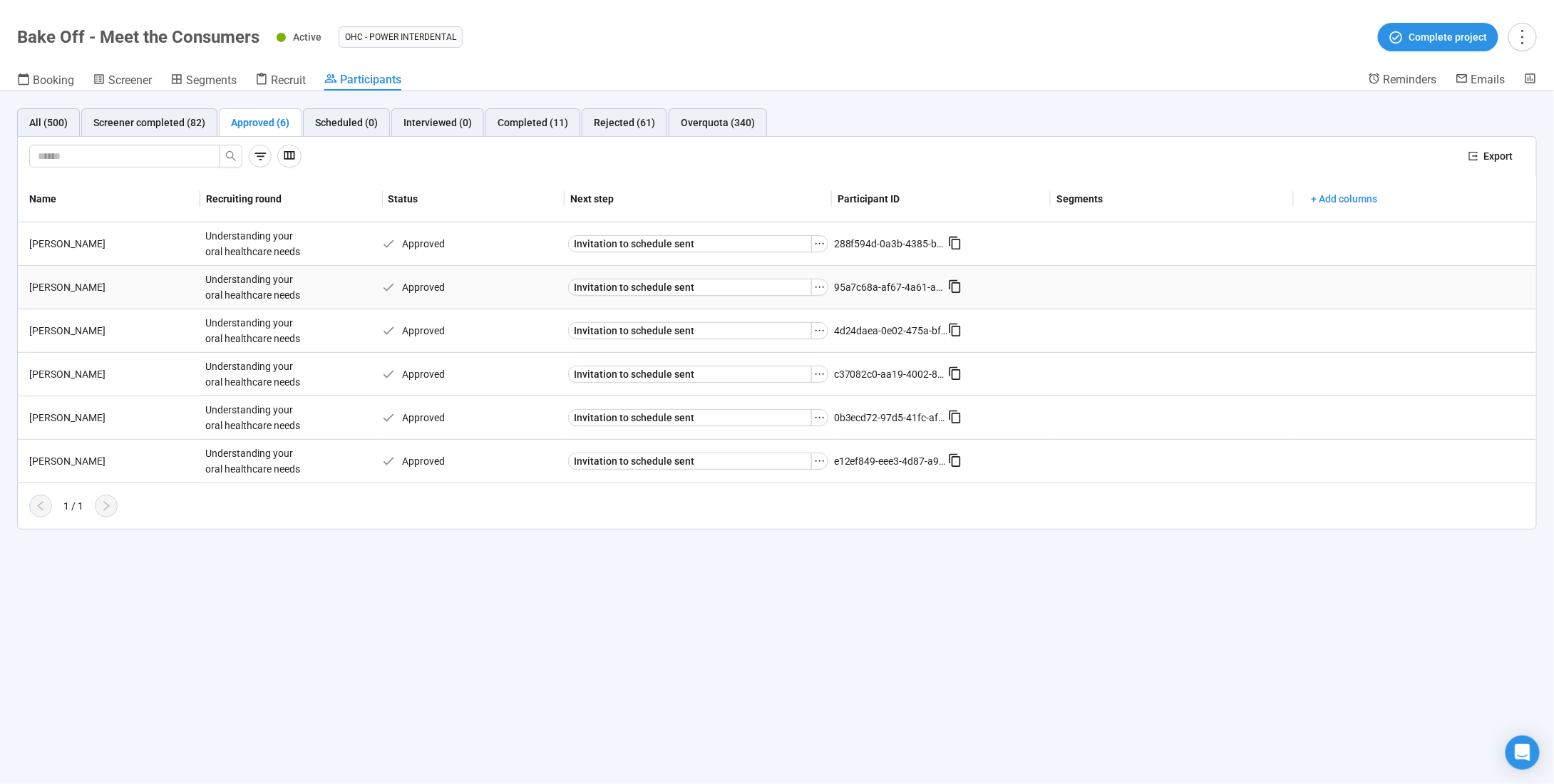
click at [48, 287] on div "[PERSON_NAME]" at bounding box center [111, 287] width 176 height 15
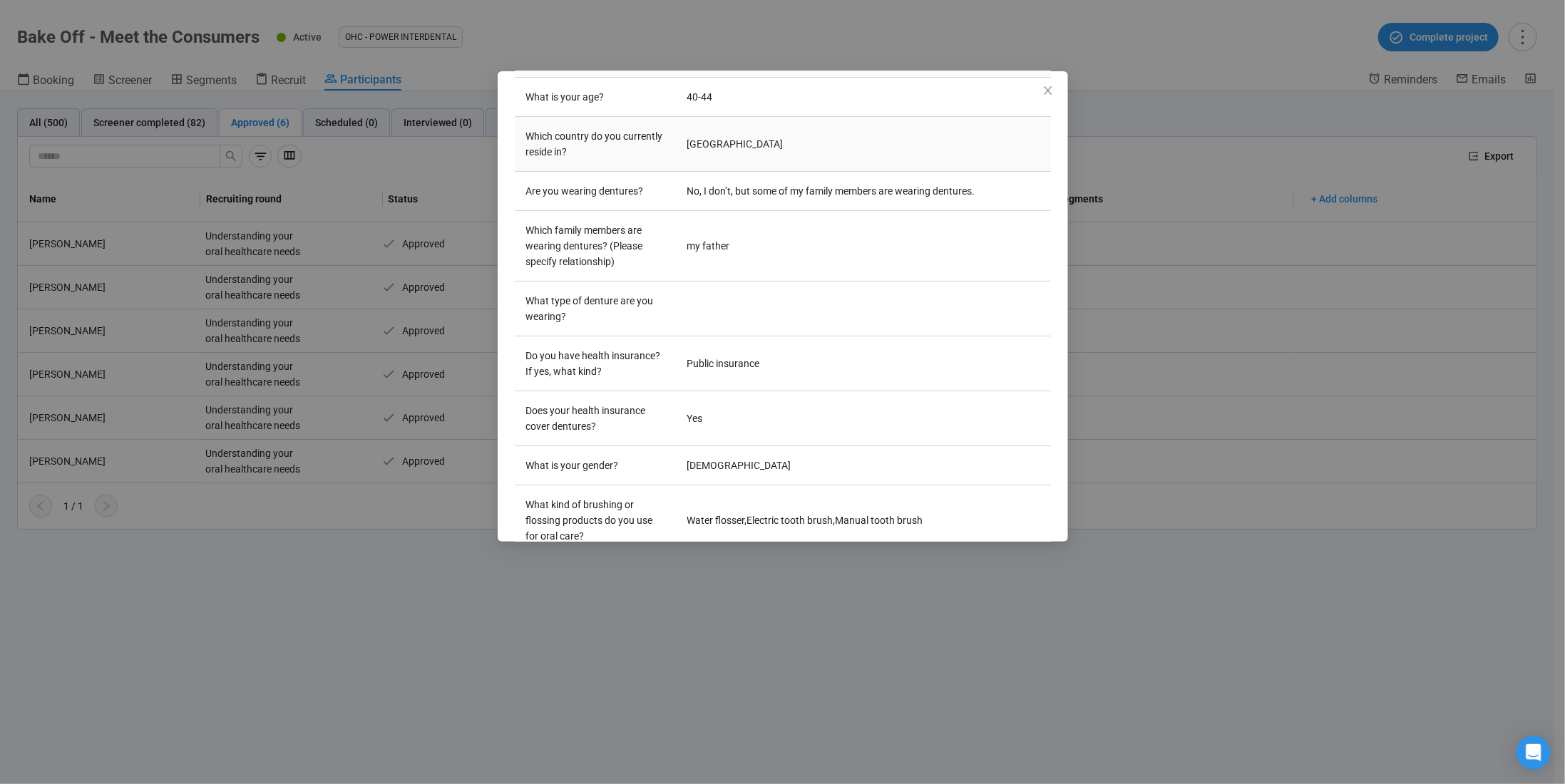
scroll to position [285, 0]
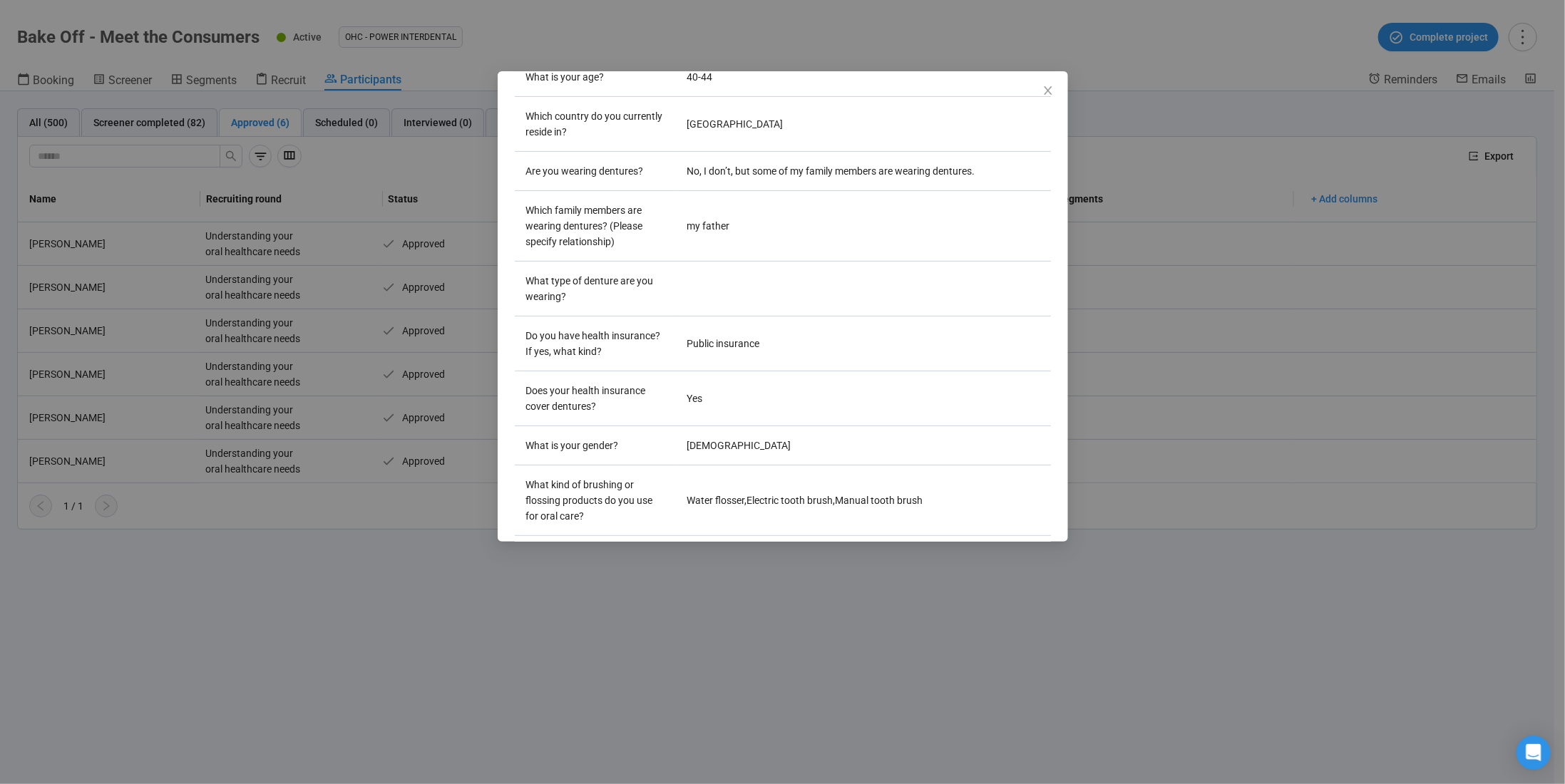
click at [284, 441] on div "Daniel M. Project notes Edit Add notes, i.e. how the last interview went, impor…" at bounding box center [782, 392] width 1565 height 784
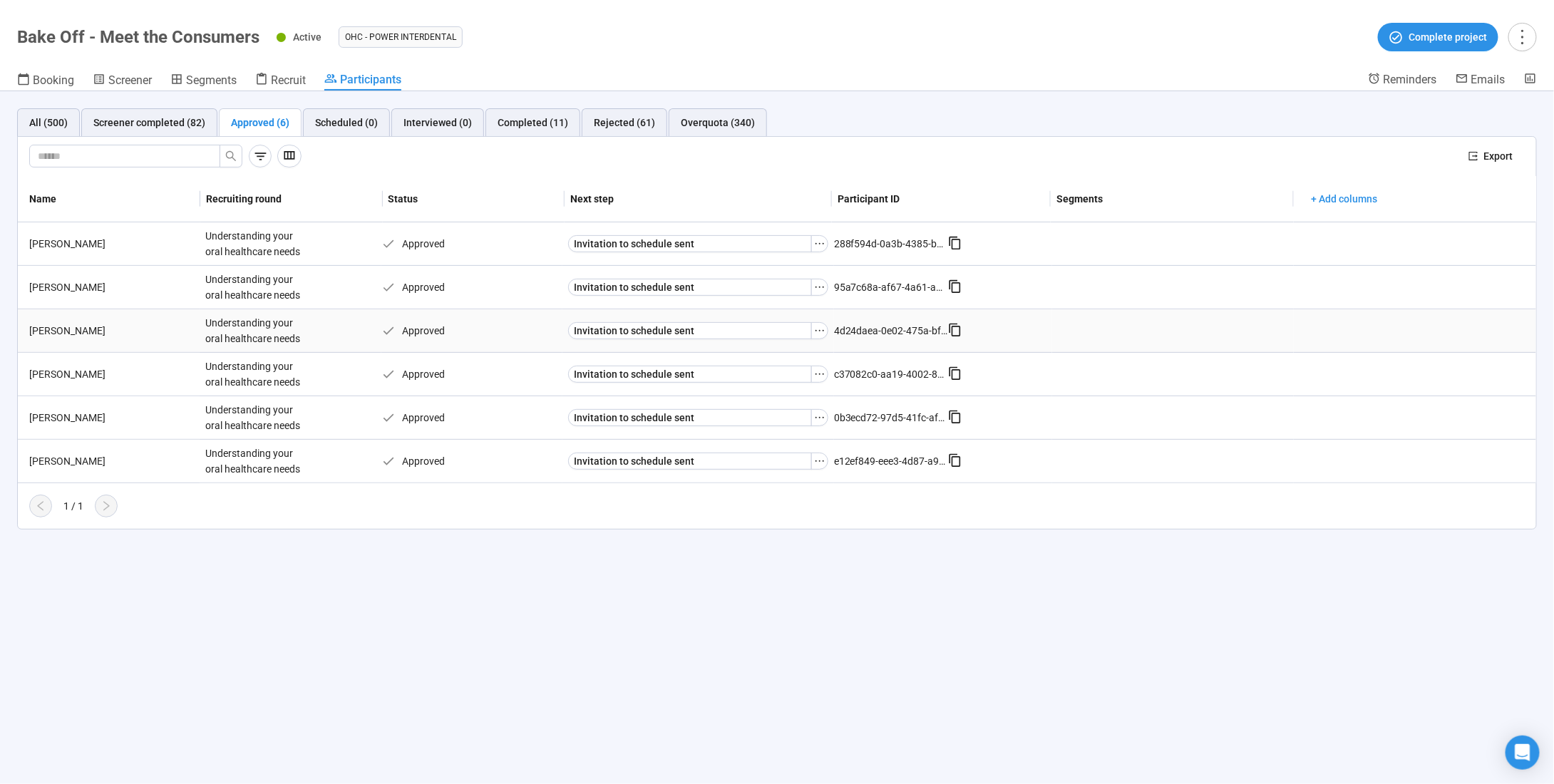
click at [262, 328] on div "Understanding your oral healthcare needs" at bounding box center [253, 331] width 107 height 43
click at [54, 330] on div "Ashley H." at bounding box center [111, 331] width 176 height 15
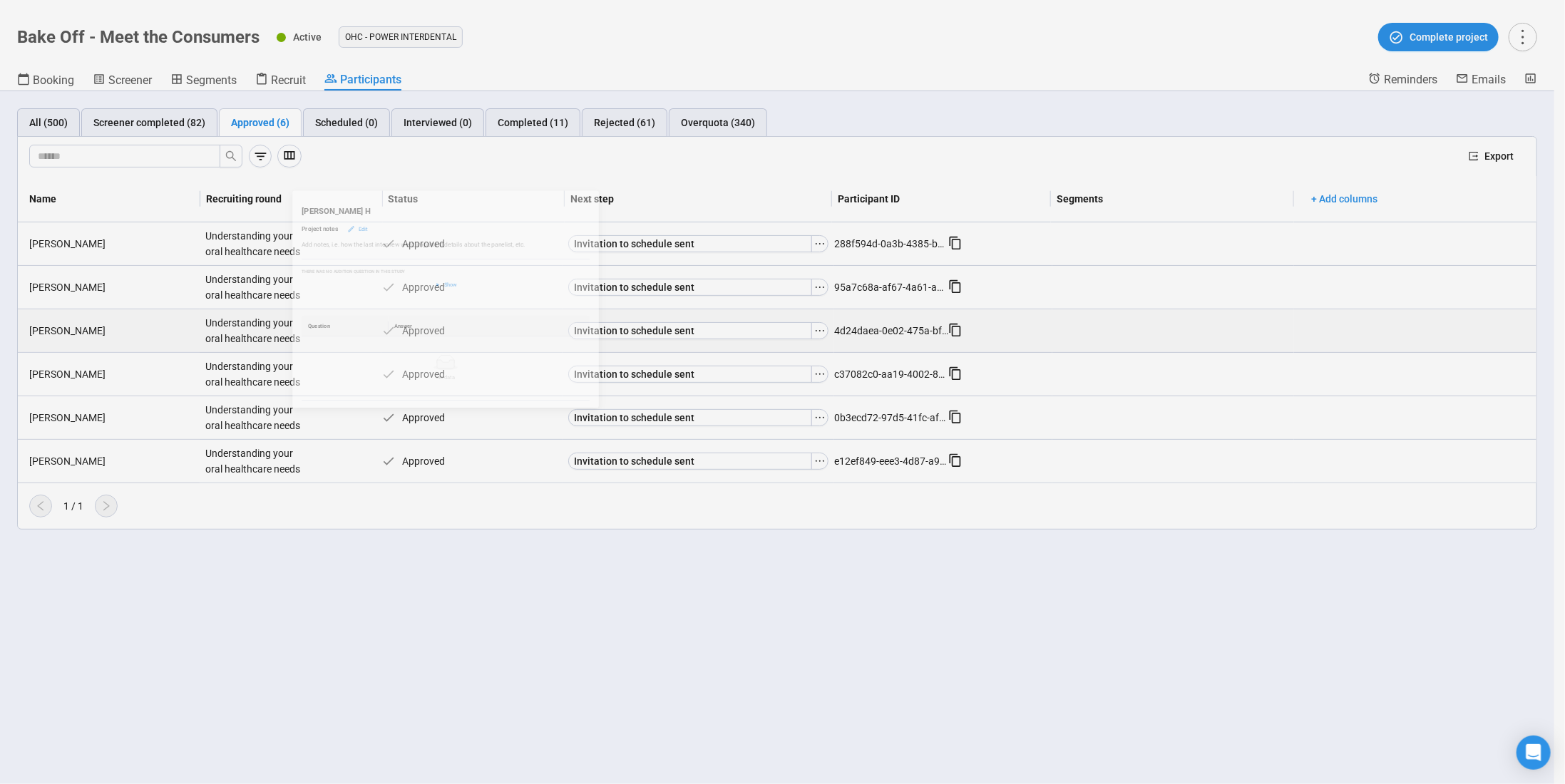
click at [54, 330] on div "Ashley H Project notes Edit Add notes, i.e. how the last interview went, import…" at bounding box center [782, 392] width 1565 height 784
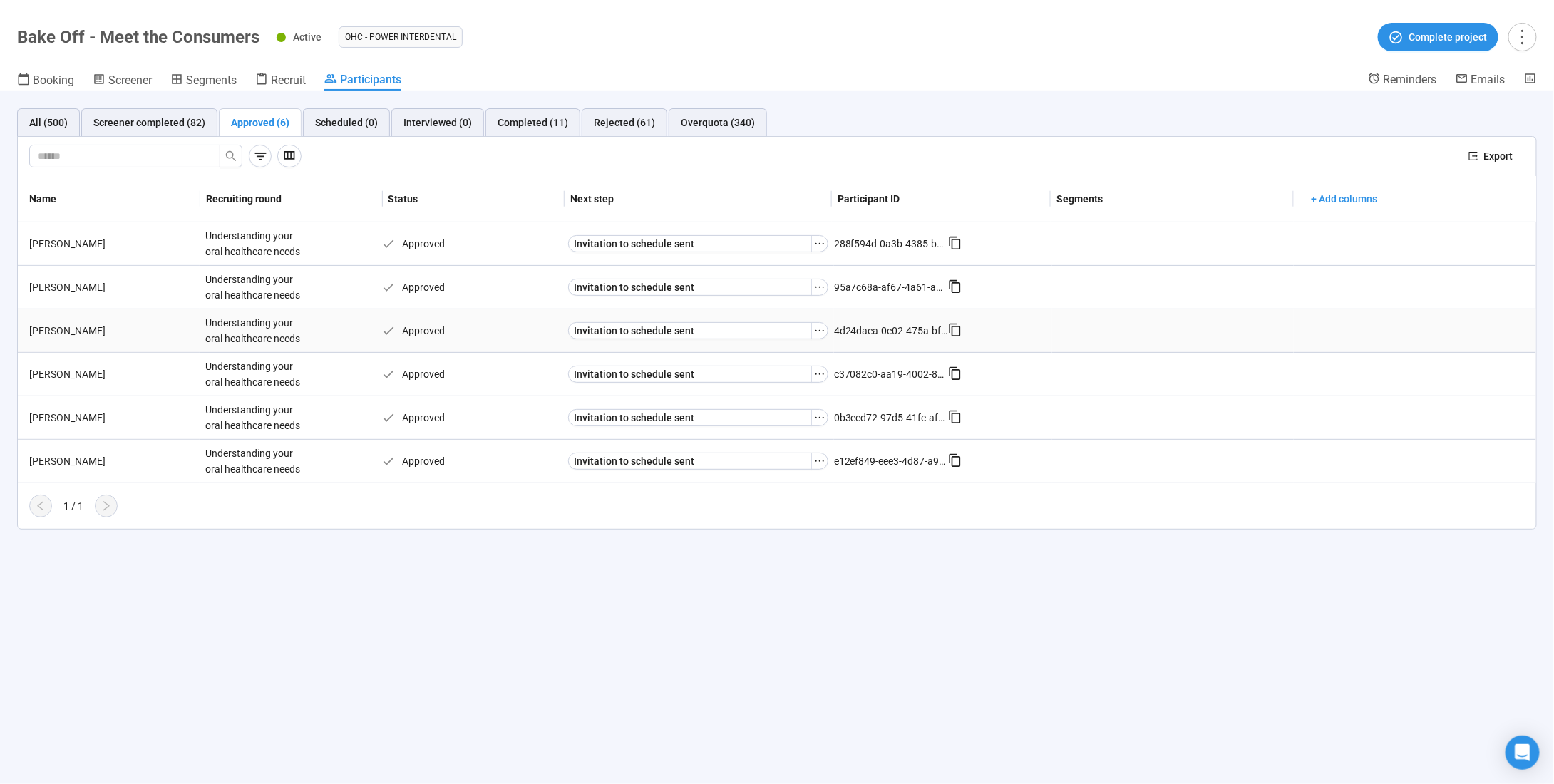
click at [63, 330] on div "Ashley H." at bounding box center [111, 331] width 176 height 15
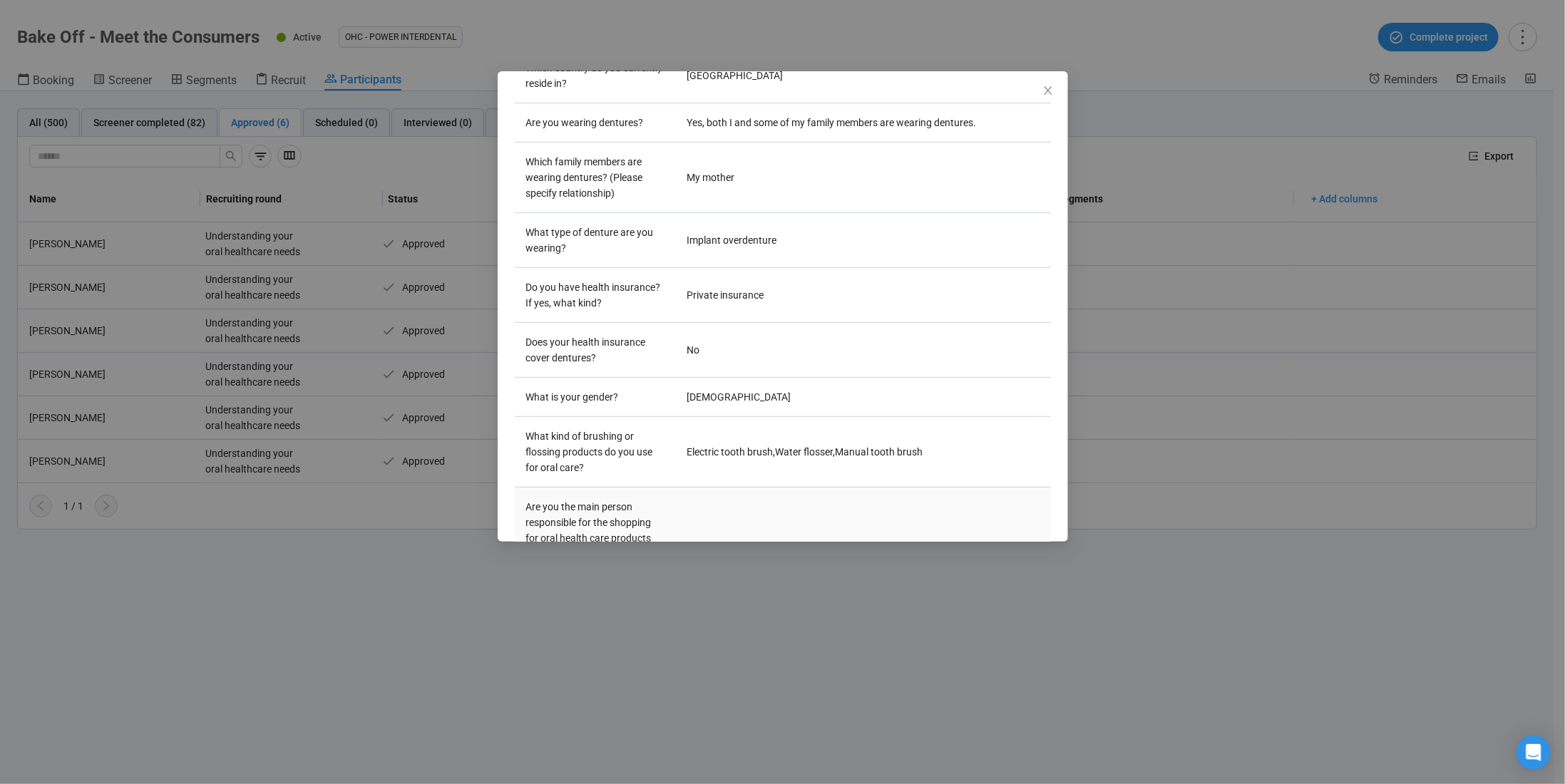
scroll to position [298, 0]
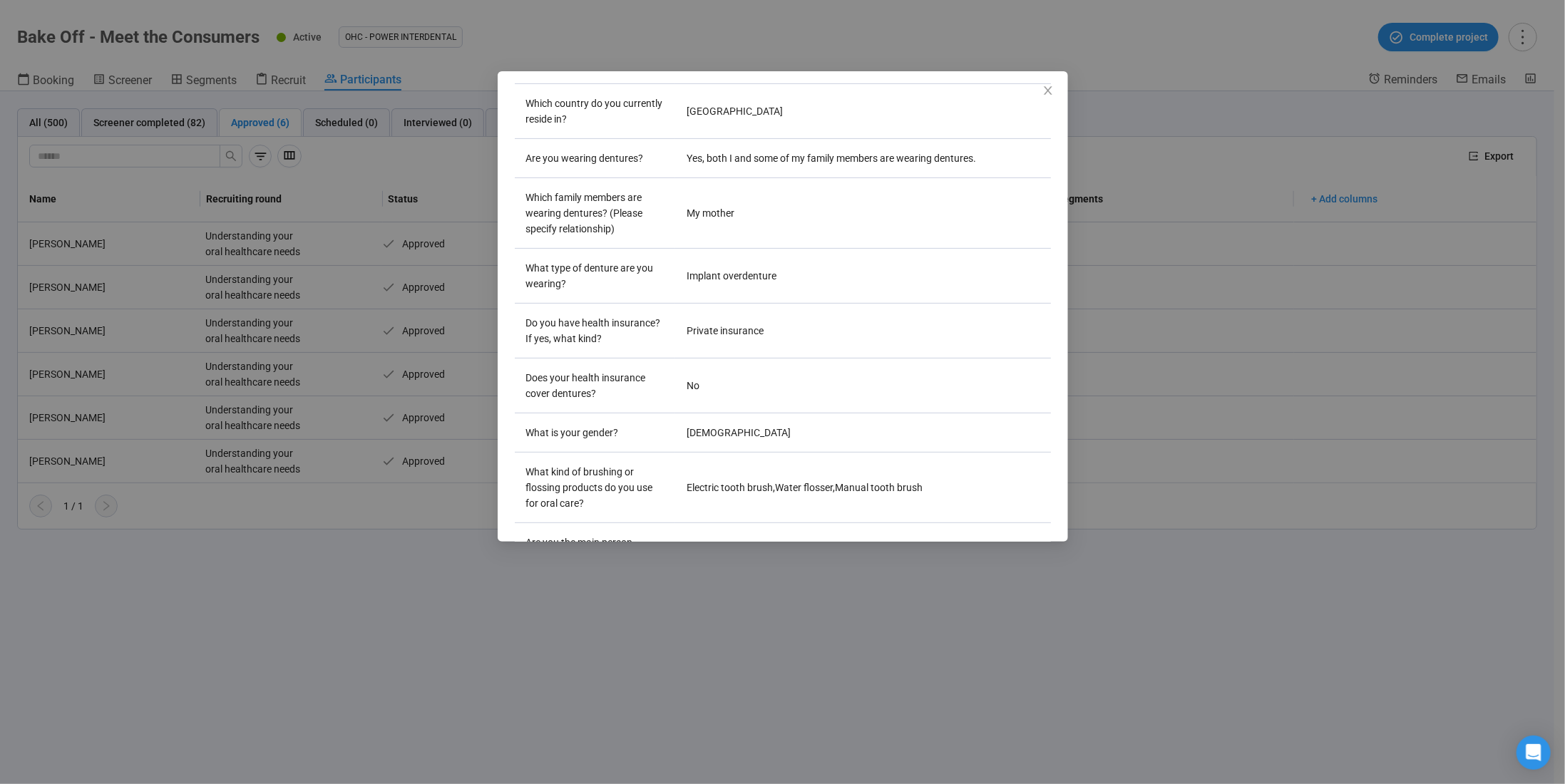
click at [366, 382] on div "Ashley H Project notes Edit Add notes, i.e. how the last interview went, import…" at bounding box center [782, 392] width 1565 height 784
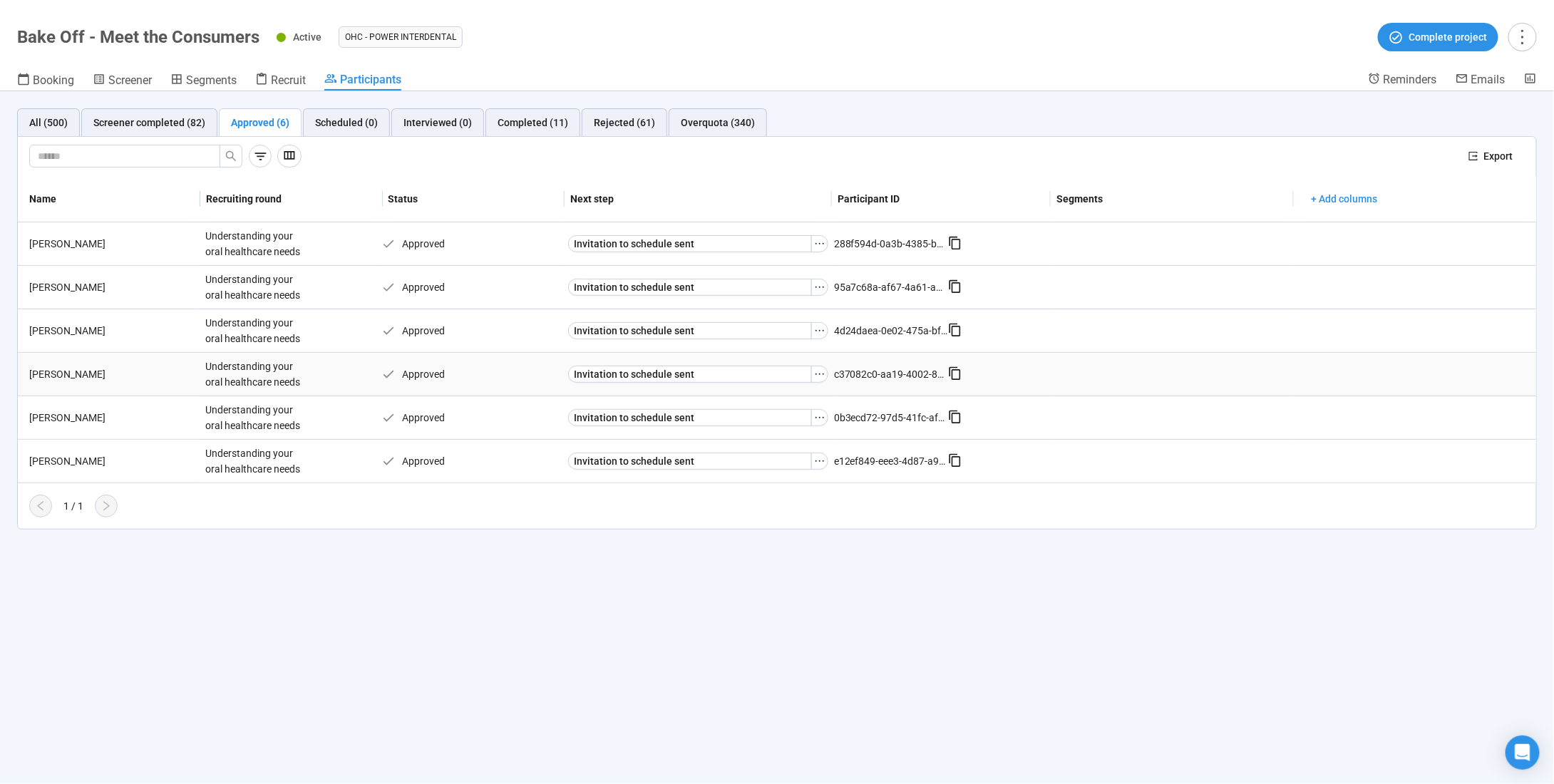
click at [45, 378] on div "[PERSON_NAME]" at bounding box center [111, 374] width 176 height 15
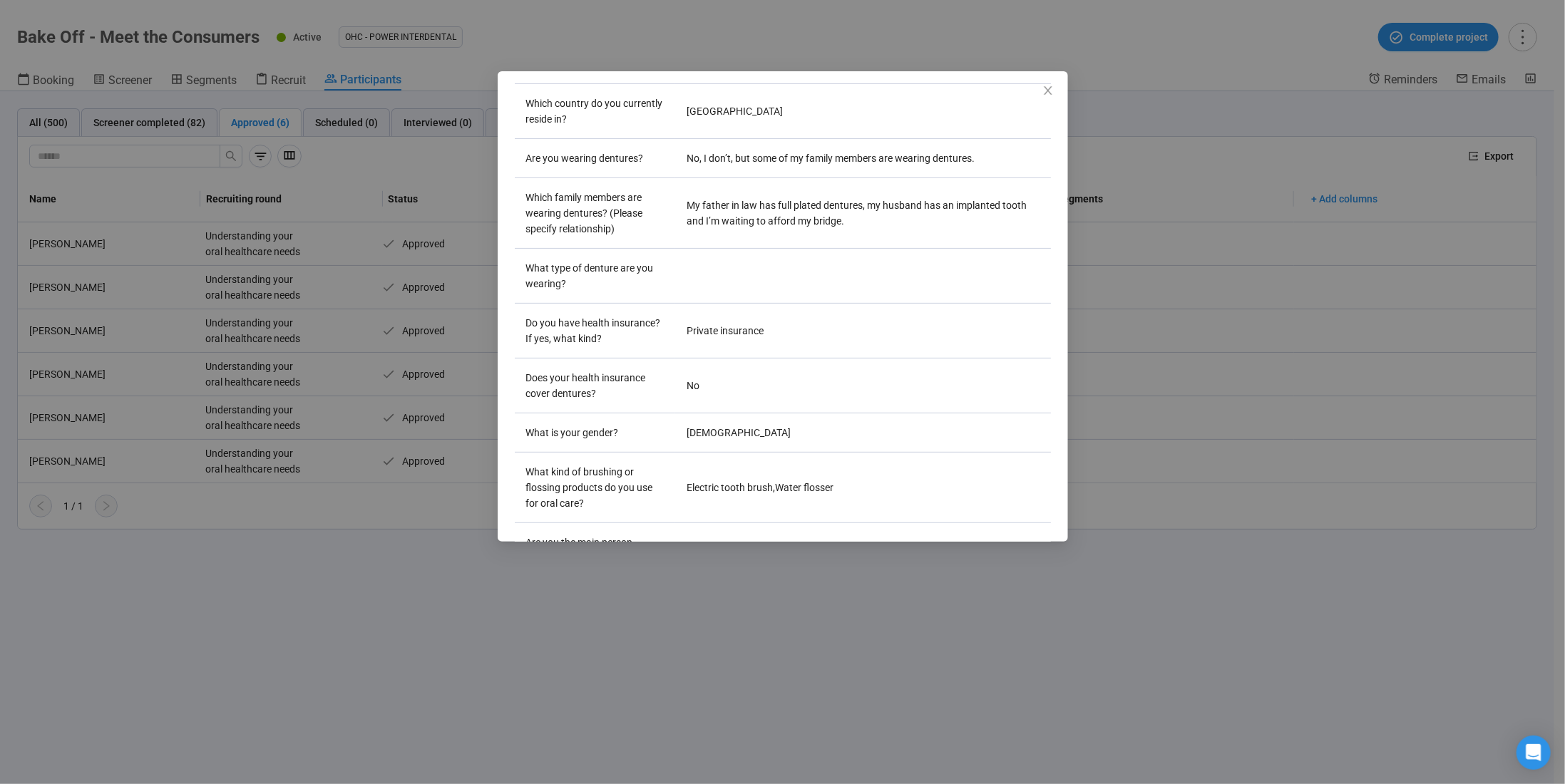
click at [327, 158] on div "Katie F Project notes Edit Add notes, i.e. how the last interview went, importa…" at bounding box center [782, 392] width 1565 height 784
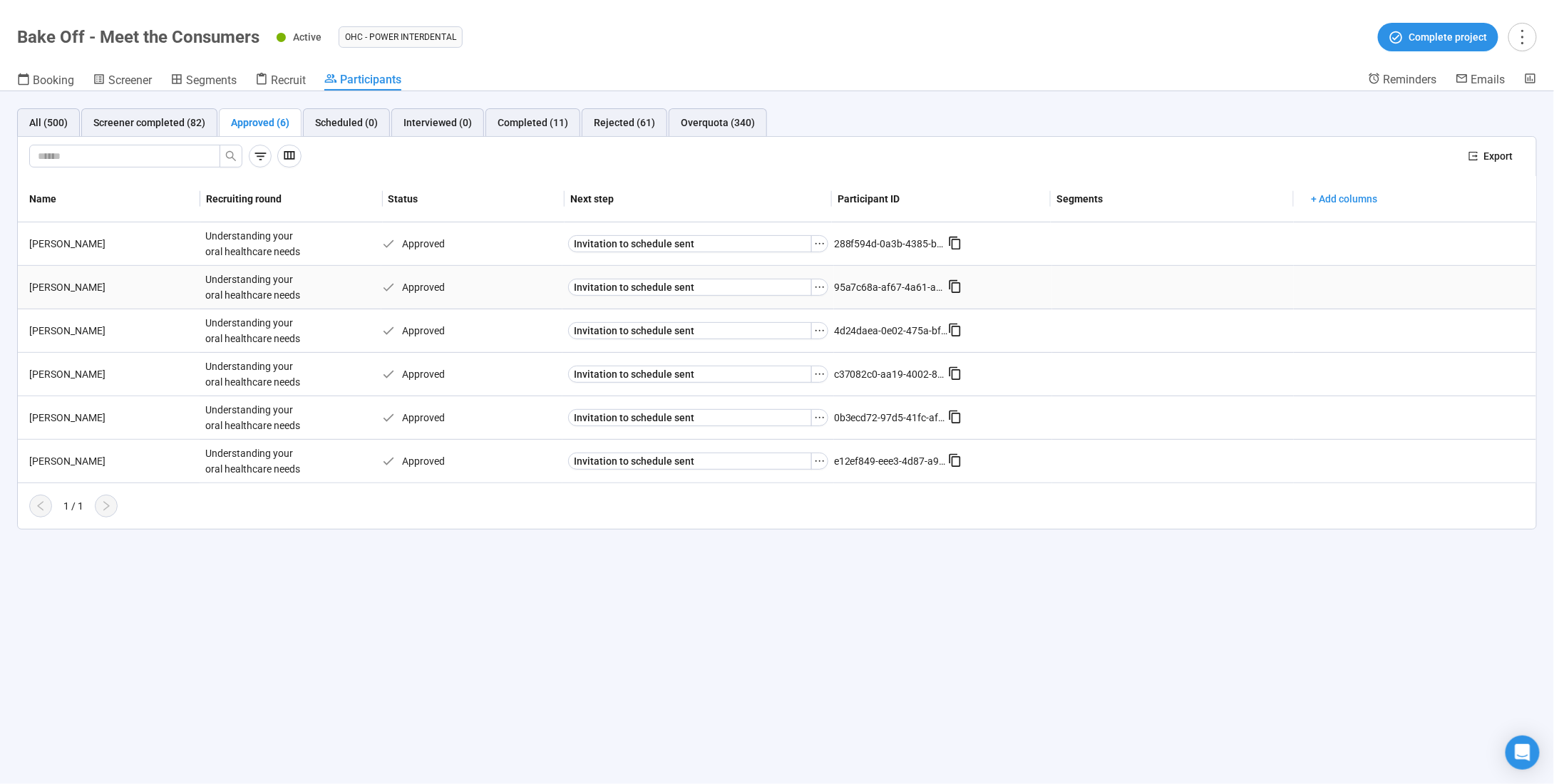
click at [264, 287] on div "Understanding your oral healthcare needs" at bounding box center [253, 287] width 107 height 43
click at [79, 424] on td "[PERSON_NAME]" at bounding box center [109, 417] width 182 height 43
click at [79, 422] on div "[PERSON_NAME]" at bounding box center [111, 418] width 176 height 15
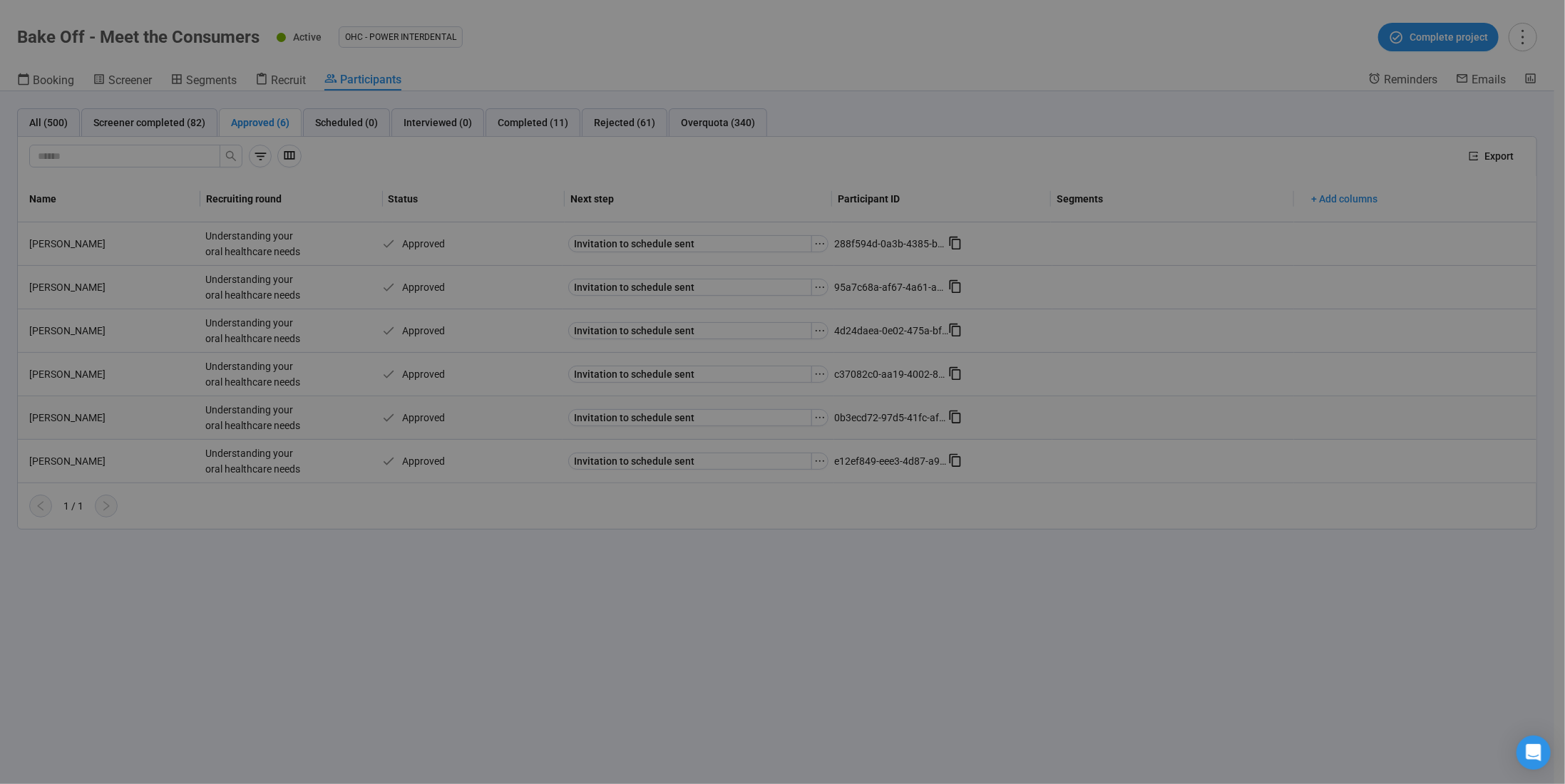
click at [79, 422] on div "Jim O Project notes Edit Add notes, i.e. how the last interview went, important…" at bounding box center [782, 392] width 1565 height 784
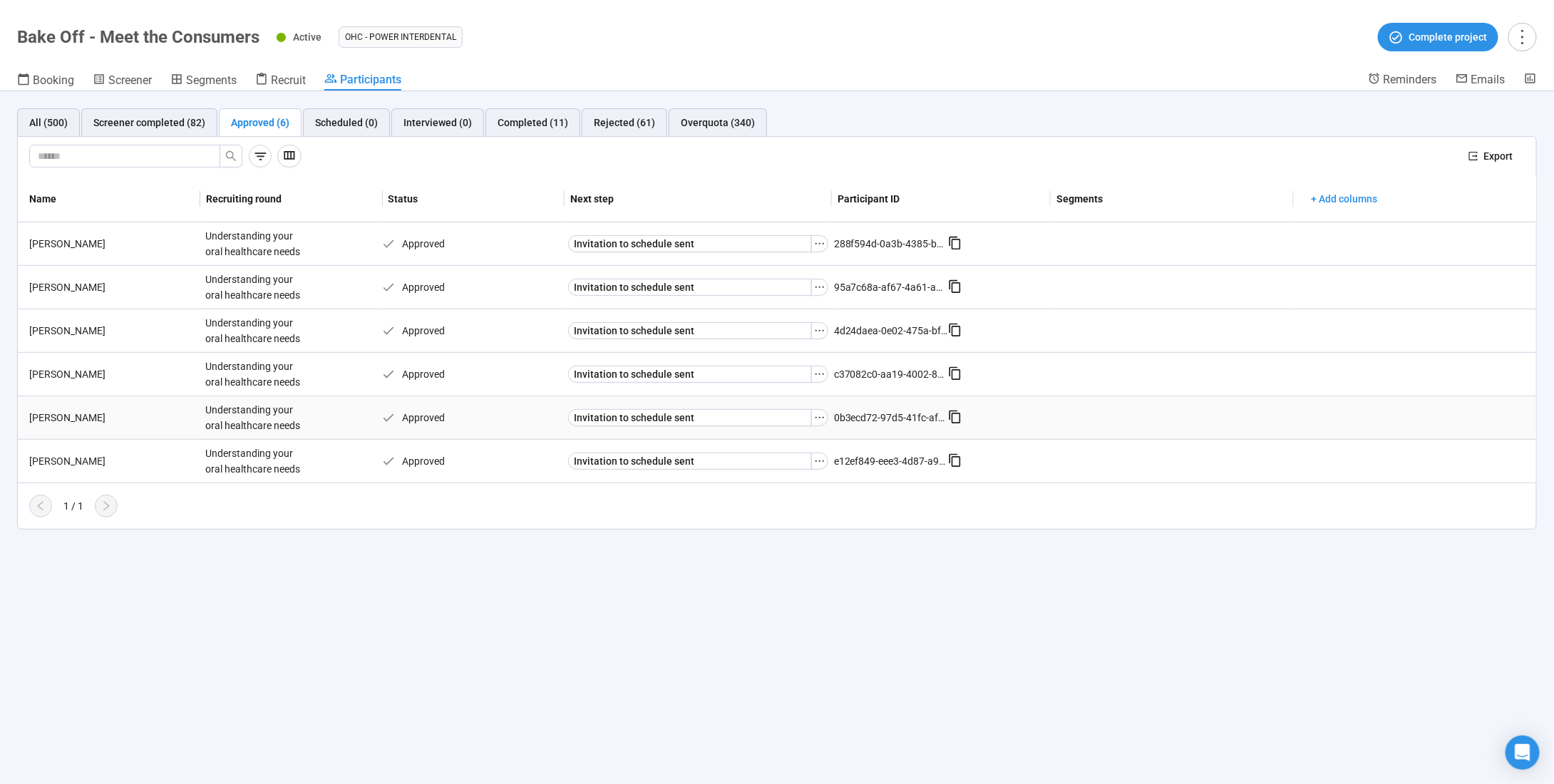
click at [92, 429] on td "[PERSON_NAME]" at bounding box center [109, 417] width 182 height 43
click at [92, 427] on td "[PERSON_NAME]" at bounding box center [109, 417] width 182 height 43
click at [55, 413] on div "[PERSON_NAME]" at bounding box center [111, 418] width 176 height 15
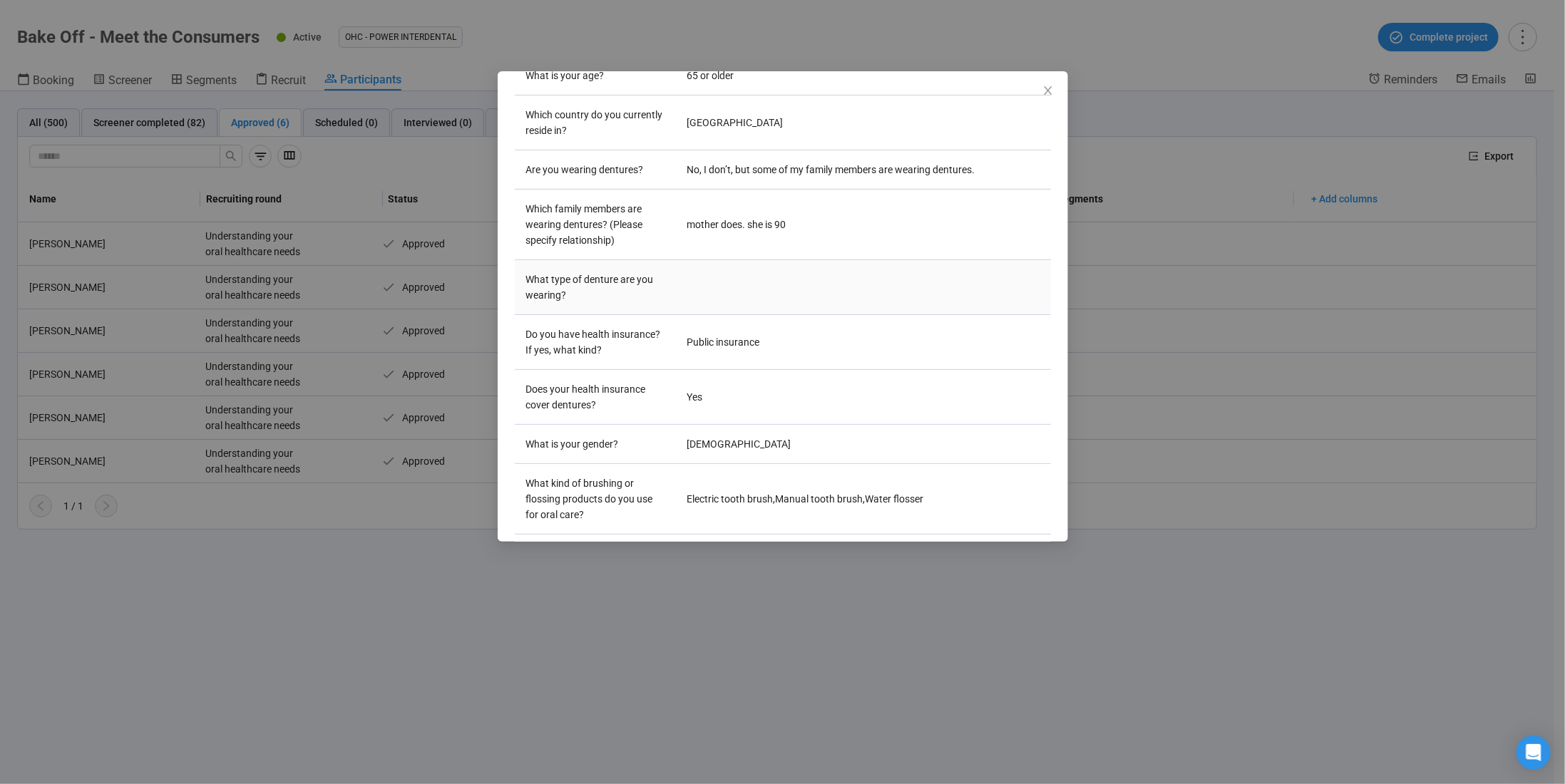
scroll to position [356, 0]
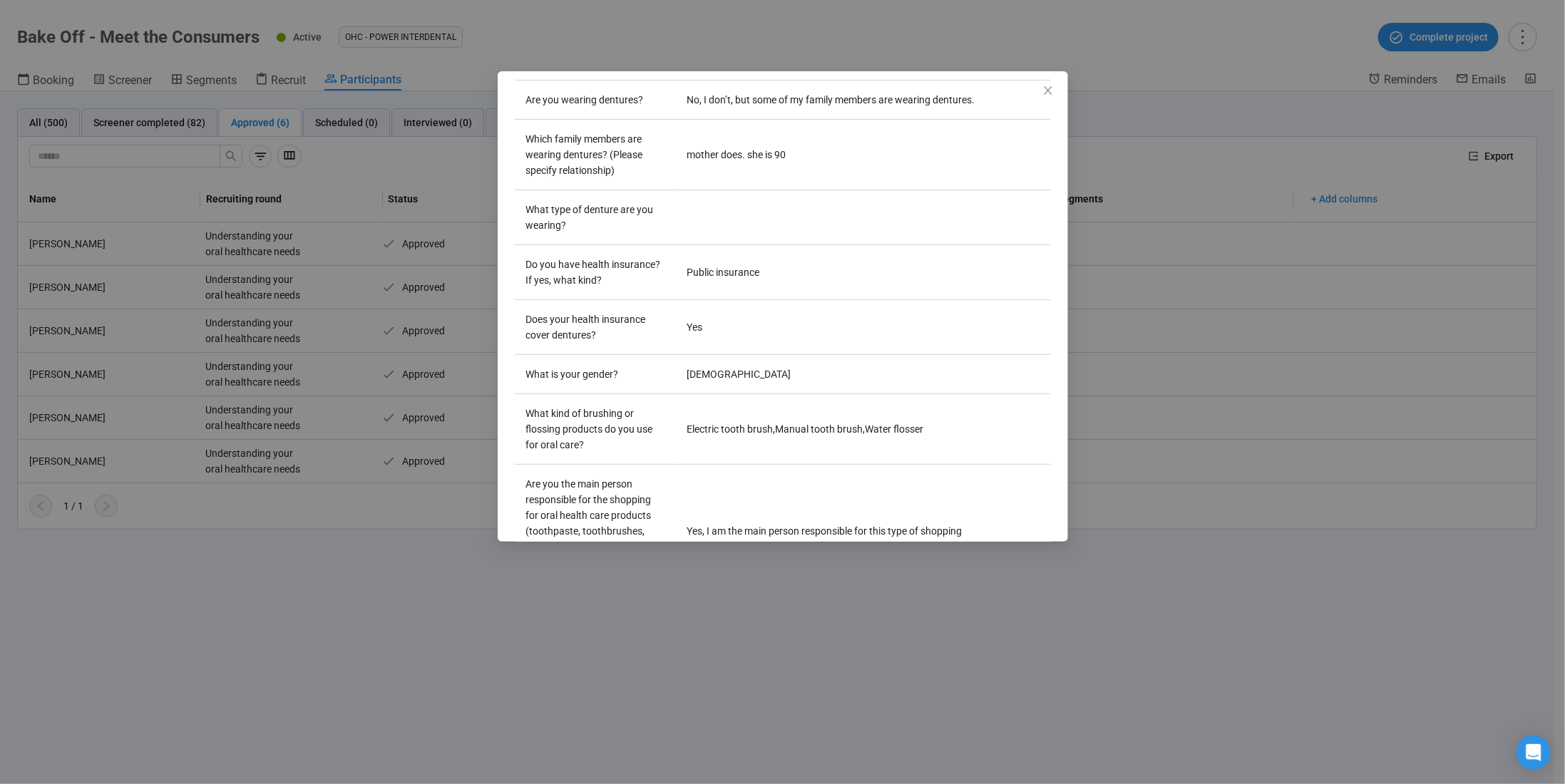
click at [149, 460] on div "Jim O Project notes Edit Add notes, i.e. how the last interview went, important…" at bounding box center [782, 392] width 1565 height 784
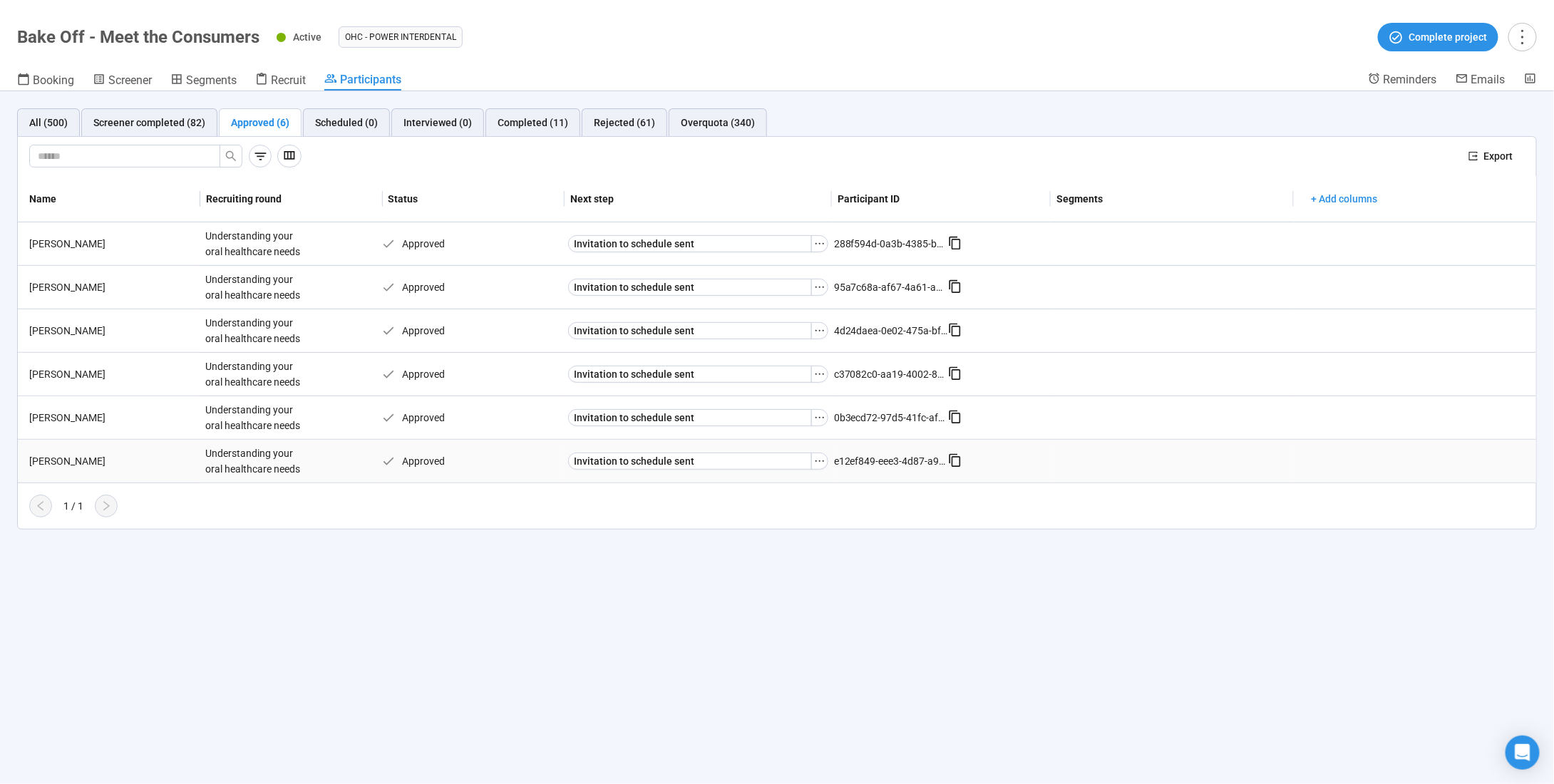
click at [38, 457] on div "[PERSON_NAME]" at bounding box center [111, 461] width 176 height 15
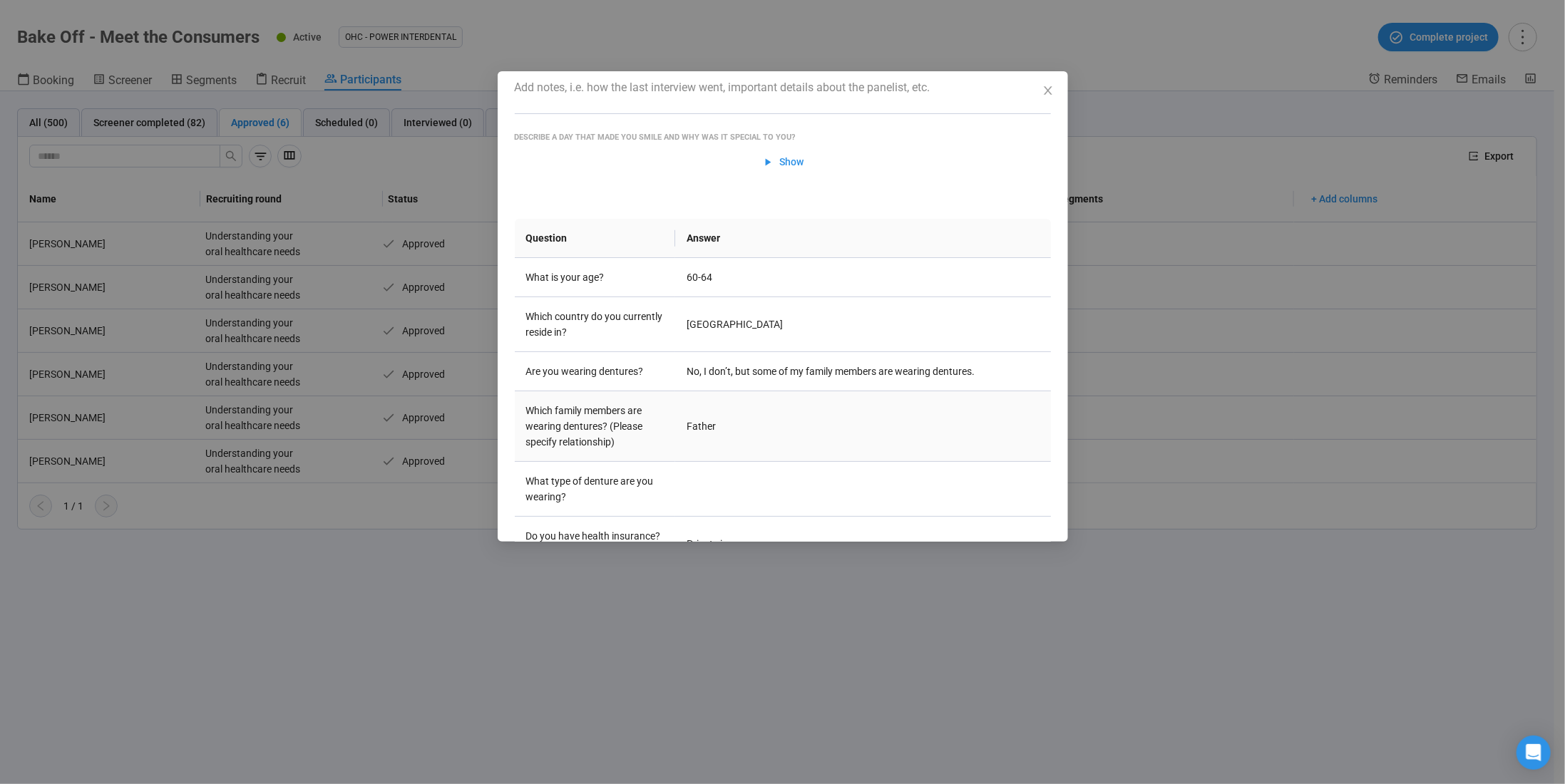
scroll to position [285, 0]
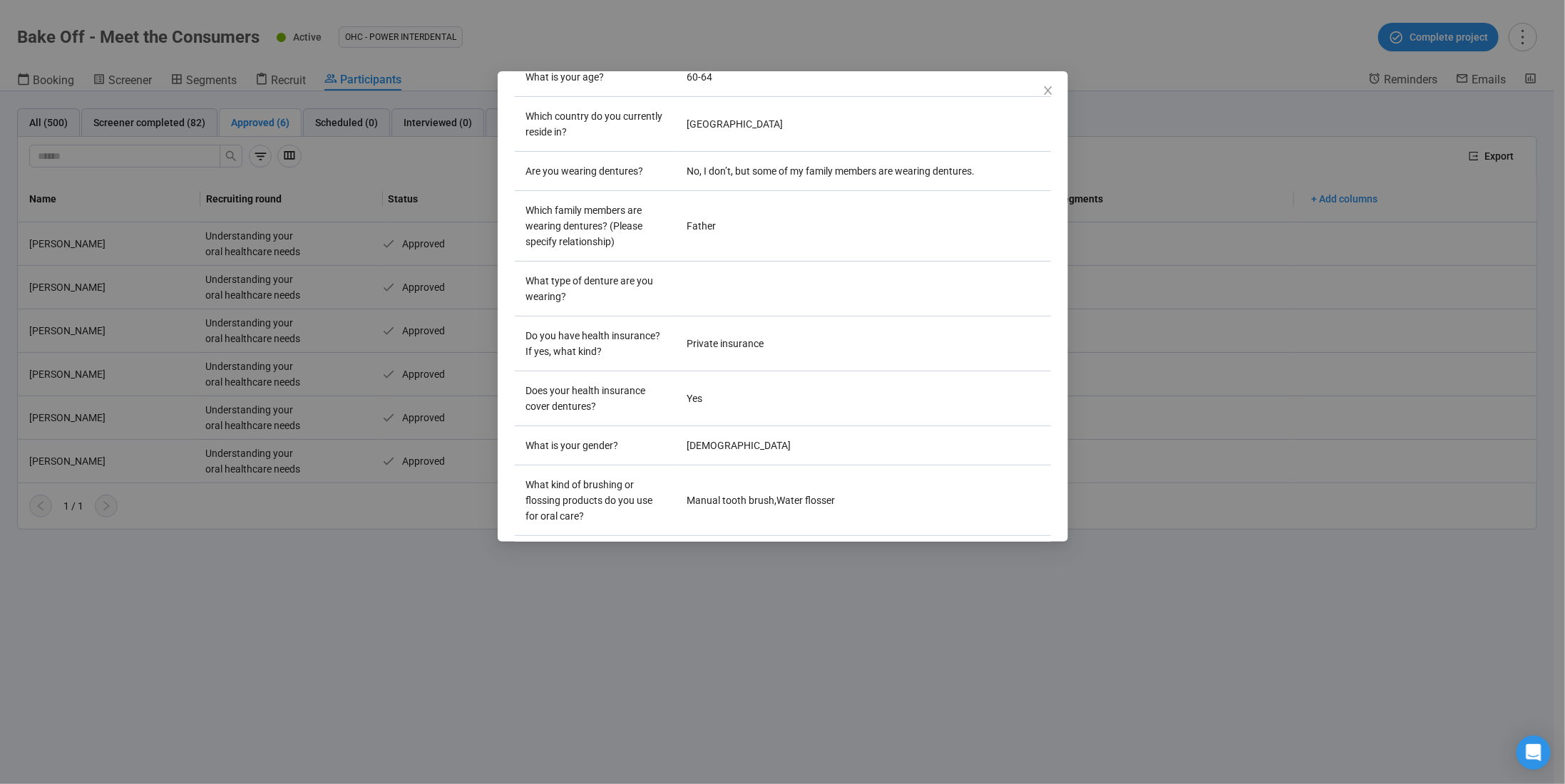
click at [200, 338] on div "brent m Project notes Edit Add notes, i.e. how the last interview went, importa…" at bounding box center [782, 392] width 1565 height 784
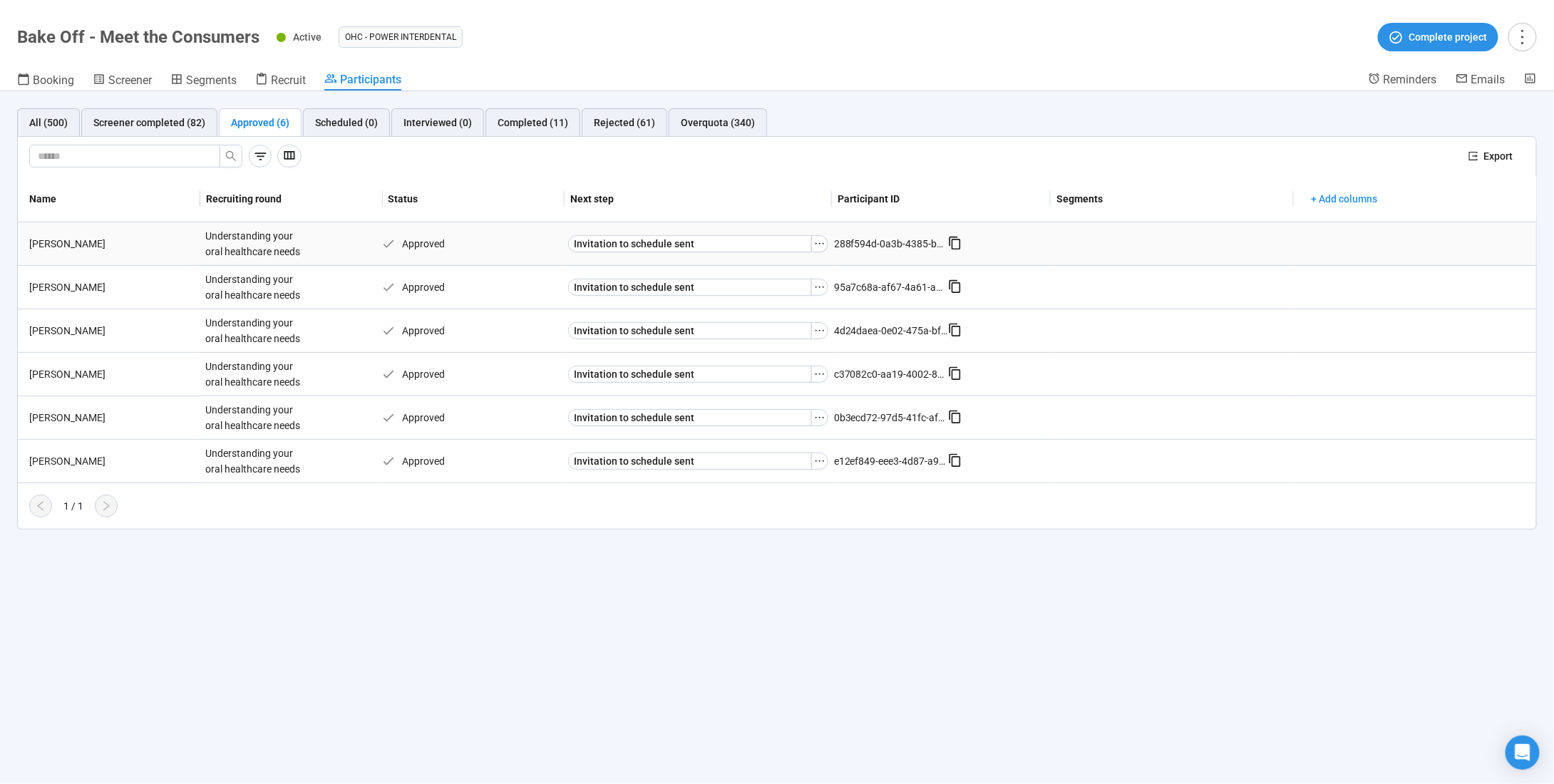
click at [60, 241] on div "[PERSON_NAME]" at bounding box center [111, 244] width 176 height 15
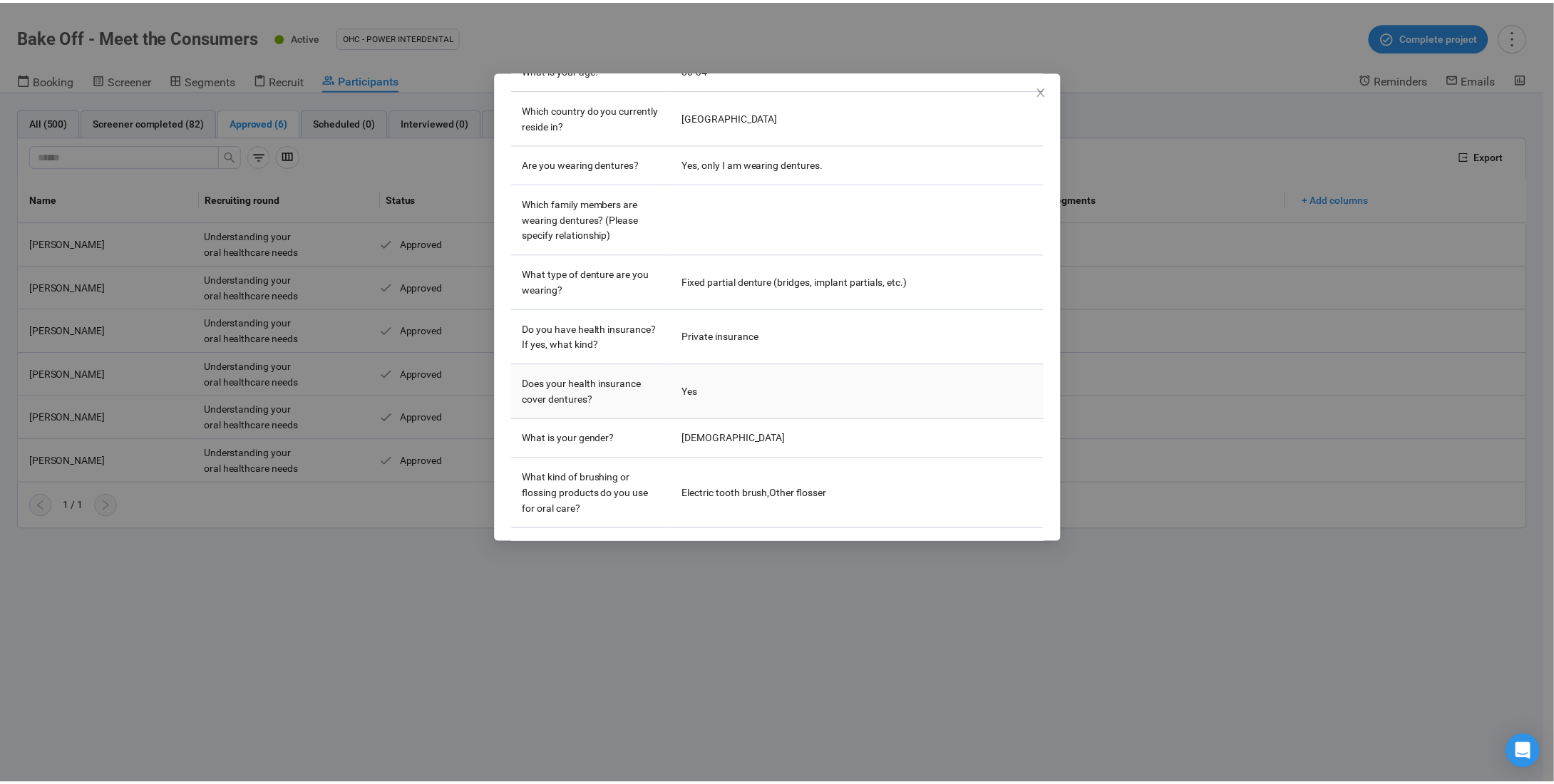
scroll to position [462, 0]
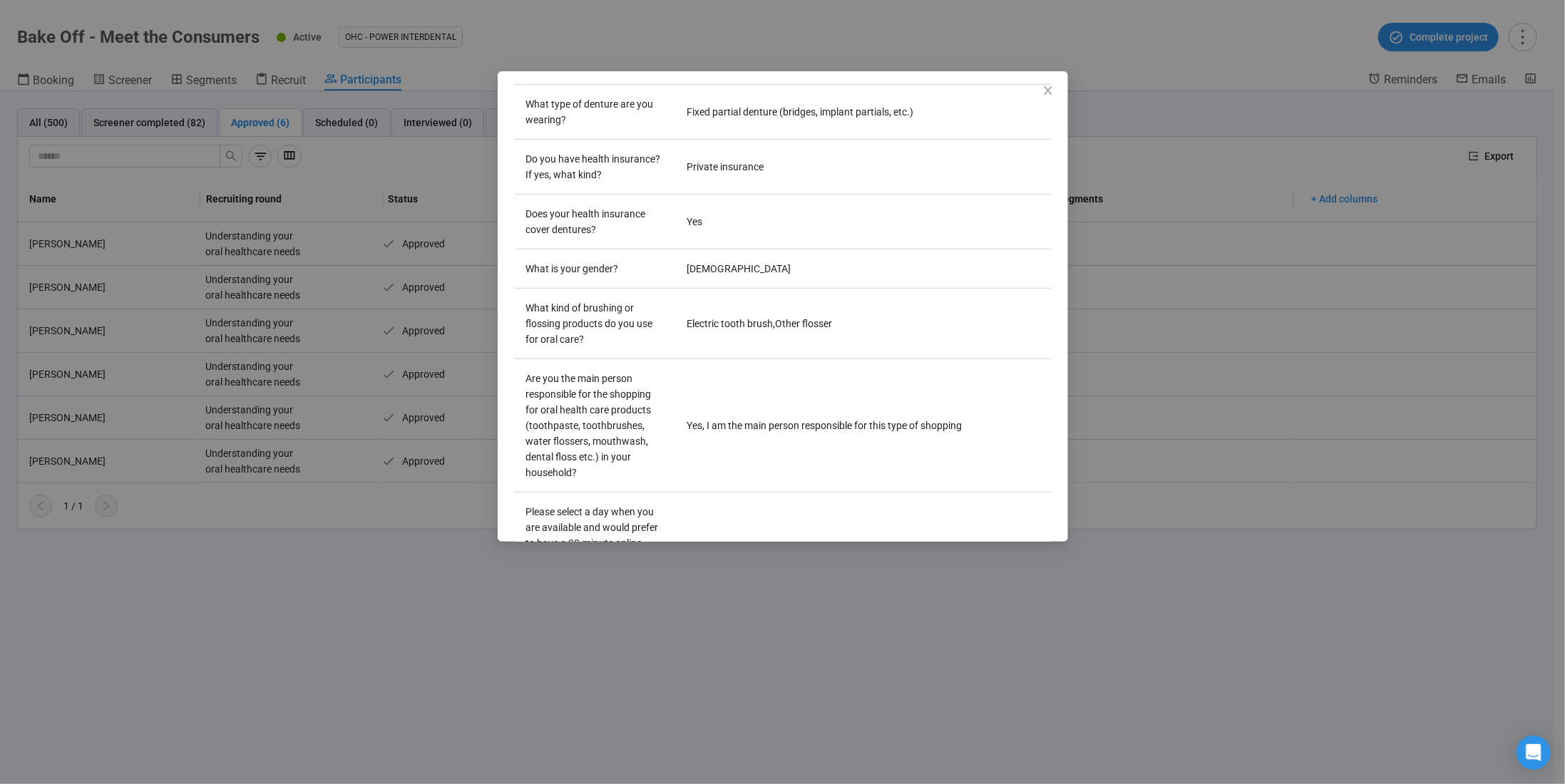
click at [850, 647] on div "Sahar H Project notes Edit Add notes, i.e. how the last interview went, importa…" at bounding box center [782, 392] width 1565 height 784
